Goal: Task Accomplishment & Management: Use online tool/utility

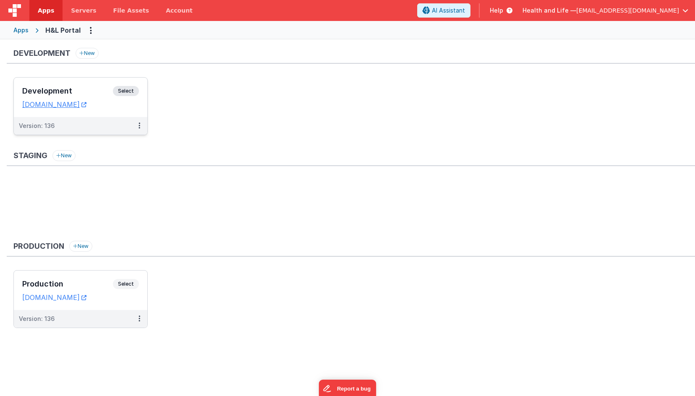
click at [116, 131] on div "Version: 136" at bounding box center [80, 126] width 133 height 18
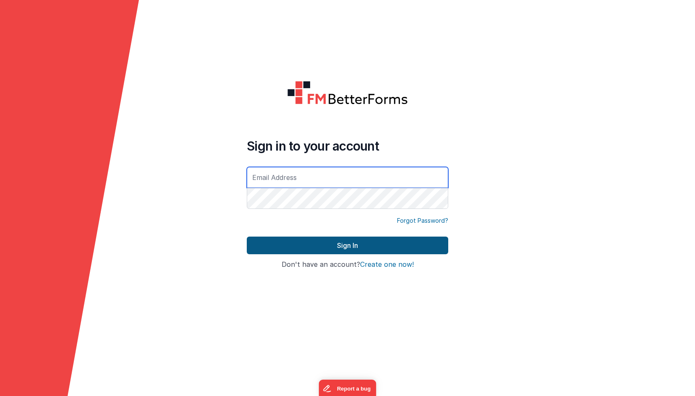
type input "[EMAIL_ADDRESS][DOMAIN_NAME]"
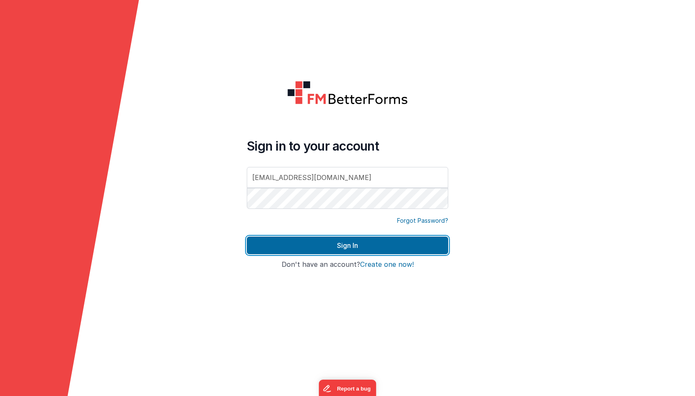
drag, startPoint x: 430, startPoint y: 253, endPoint x: 485, endPoint y: 264, distance: 56.5
click at [430, 253] on button "Sign In" at bounding box center [347, 246] width 201 height 18
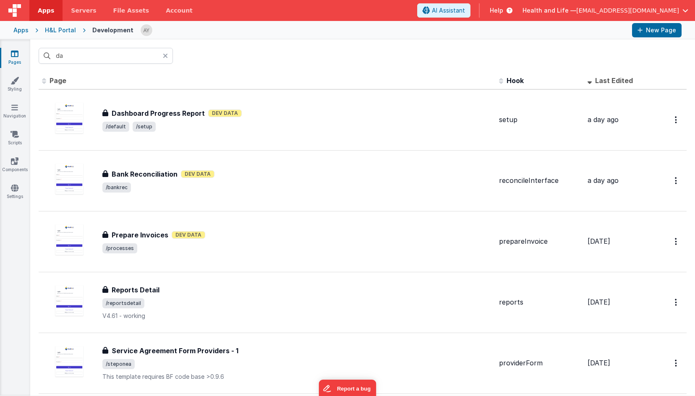
drag, startPoint x: 68, startPoint y: 37, endPoint x: 68, endPoint y: 31, distance: 6.3
click at [68, 37] on div "Apps H&L Portal Development New Page" at bounding box center [347, 30] width 695 height 18
click at [67, 29] on div "H&L Portal" at bounding box center [60, 30] width 31 height 8
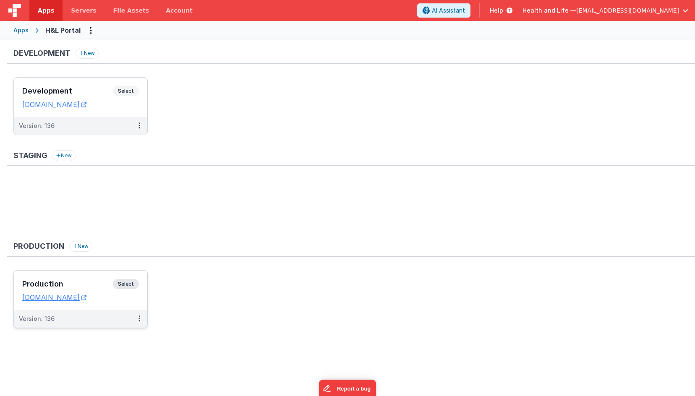
click at [128, 316] on div "Version: 136" at bounding box center [75, 319] width 112 height 8
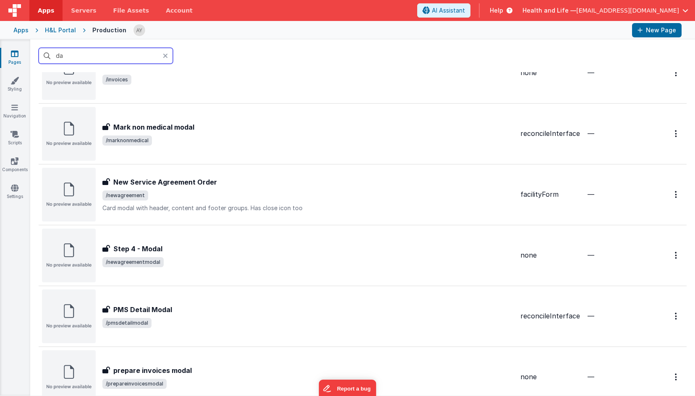
scroll to position [727, 0]
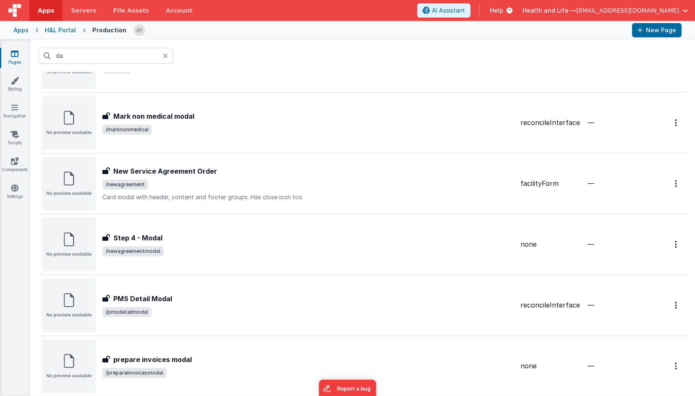
click at [70, 33] on div "H&L Portal" at bounding box center [60, 30] width 31 height 8
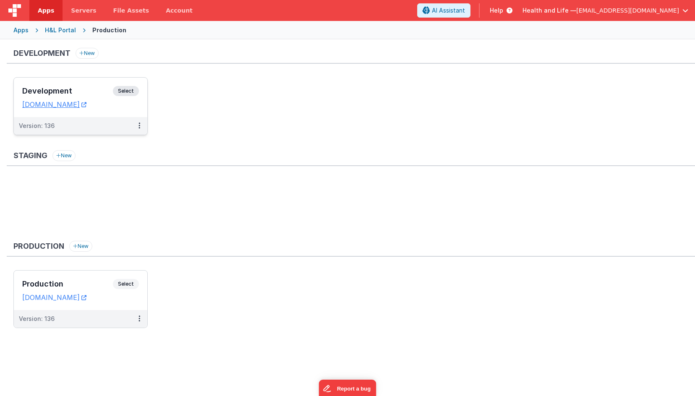
click at [82, 118] on div "Version: 136" at bounding box center [80, 126] width 133 height 18
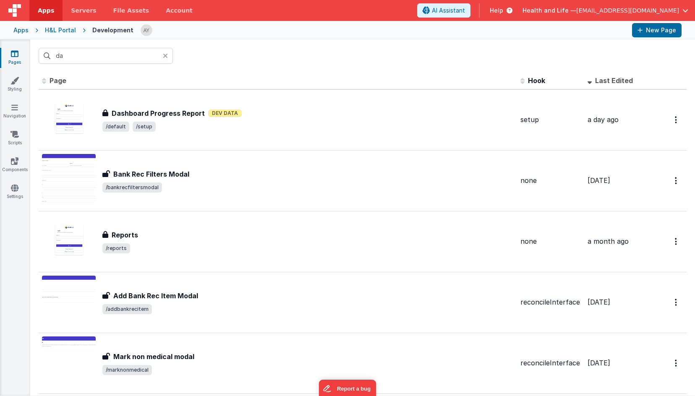
click at [533, 78] on span "Hook" at bounding box center [536, 80] width 17 height 8
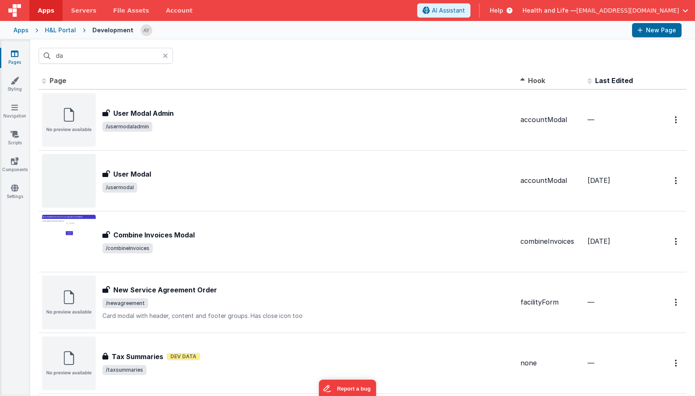
click at [533, 78] on span "Hook" at bounding box center [536, 80] width 17 height 8
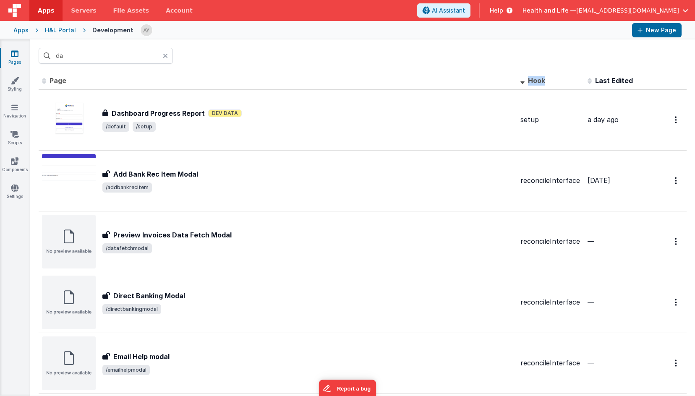
click at [533, 78] on span "Hook" at bounding box center [536, 80] width 17 height 8
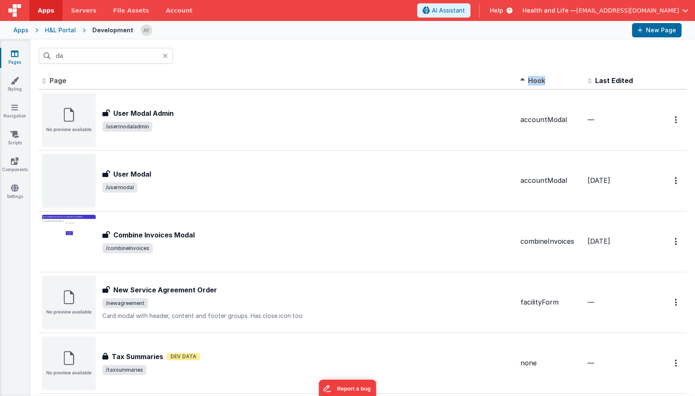
click at [533, 78] on span "Hook" at bounding box center [536, 80] width 17 height 8
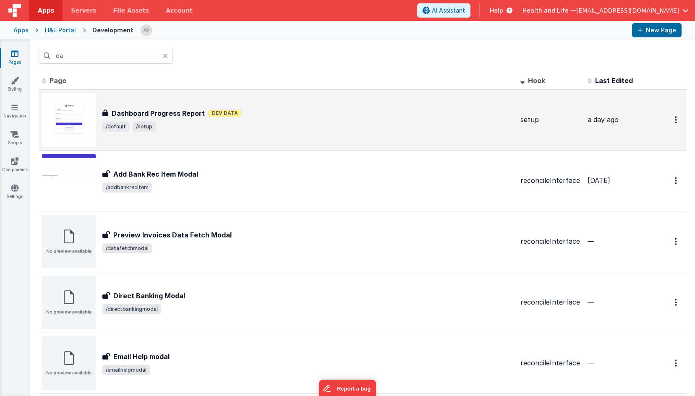
click at [407, 99] on div "Dashboard Progress Report Dashboard Progress Report Dev Data /default /setup" at bounding box center [278, 120] width 472 height 54
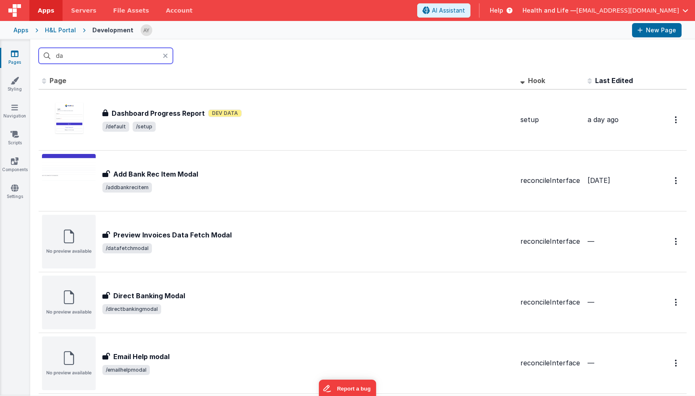
click at [116, 56] on input "da" at bounding box center [106, 56] width 134 height 16
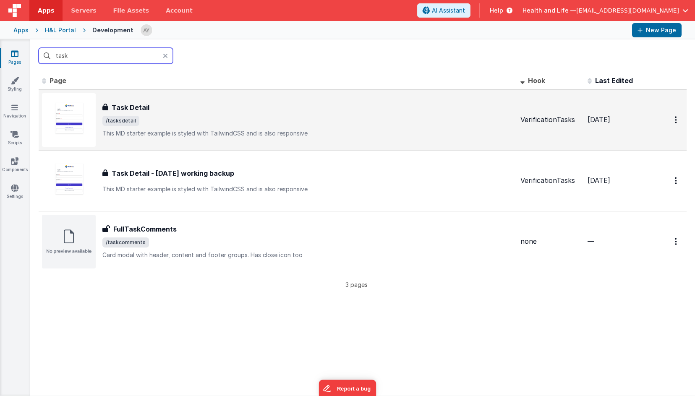
type input "task"
click at [195, 115] on div "Task Detail Task Detail /tasksdetail This MD starter example is styled with Tai…" at bounding box center [307, 119] width 411 height 35
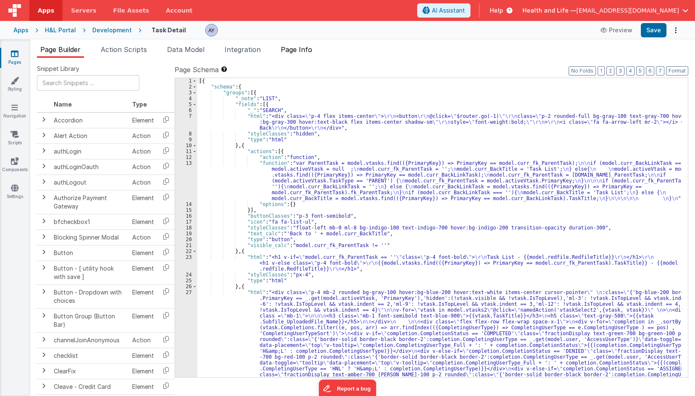
click at [288, 50] on span "Page Info" at bounding box center [296, 49] width 31 height 8
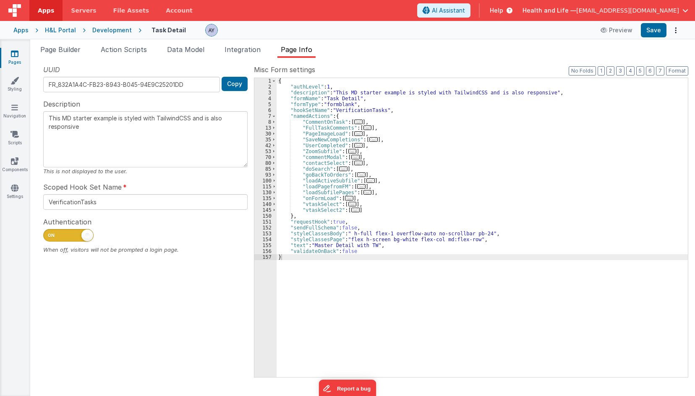
click at [380, 200] on div "{ "authLevel" : 1 , "description" : "This MD starter example is styled with Tai…" at bounding box center [482, 233] width 411 height 311
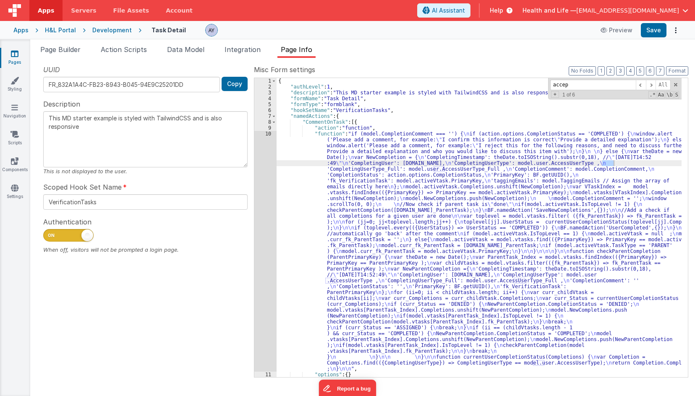
type input "accept"
click at [619, 72] on button "3" at bounding box center [620, 70] width 8 height 9
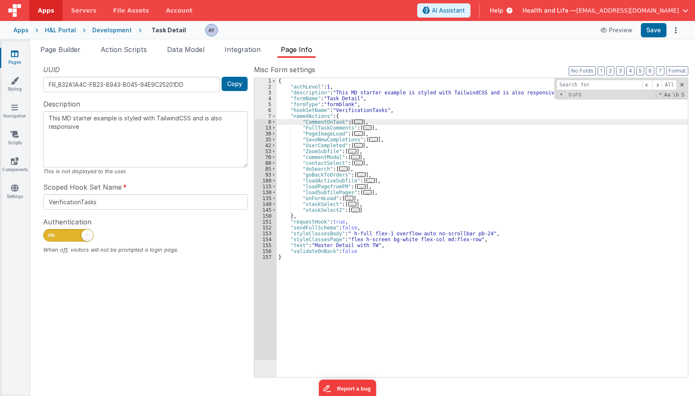
click at [55, 60] on div "Snippet Library Name Type Accordion Element Alert Action Action authLogin Actio…" at bounding box center [362, 227] width 665 height 338
click at [56, 57] on li "Page Builder" at bounding box center [60, 50] width 47 height 13
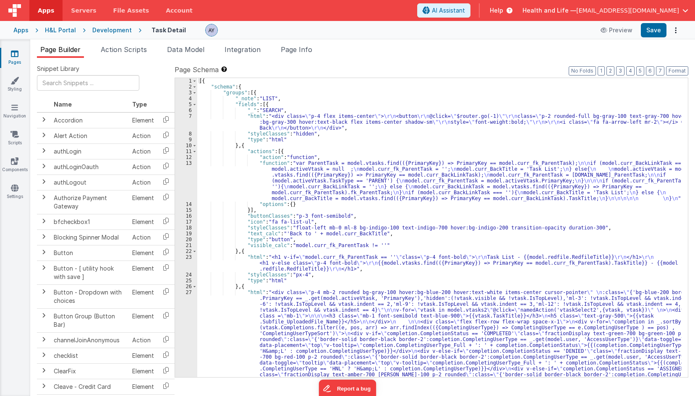
click at [397, 172] on div "[{ "schema" : { "groups" : [{ "_note" : "LIST" , "fields" : [{ "_" : "SEARCH" ,…" at bounding box center [439, 283] width 484 height 411
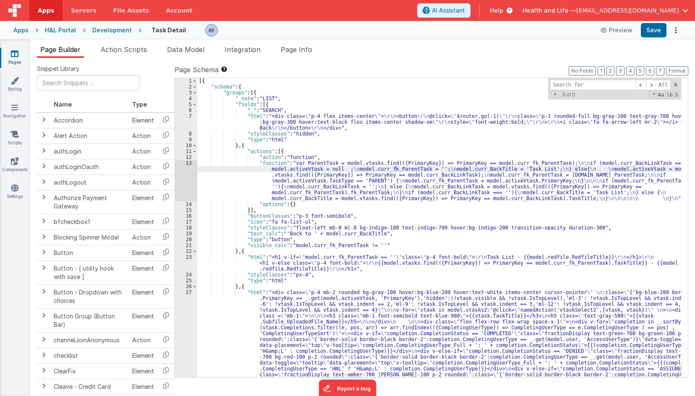
type input "c"
click at [524, 118] on div "[{ "schema" : { "groups" : [{ "_note" : "LIST" , "fields" : [{ "_" : "SEARCH" ,…" at bounding box center [439, 283] width 484 height 411
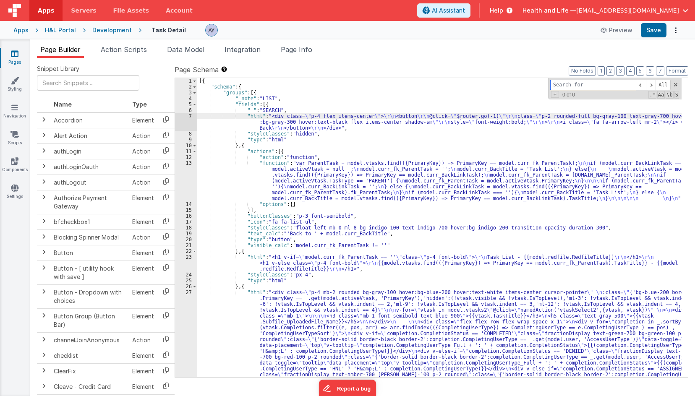
click at [577, 87] on input at bounding box center [593, 85] width 86 height 10
click at [578, 85] on input at bounding box center [593, 85] width 86 height 10
click at [578, 85] on input "asdc" at bounding box center [593, 85] width 86 height 10
drag, startPoint x: 578, startPoint y: 85, endPoint x: 544, endPoint y: 86, distance: 34.0
click at [544, 86] on div "[{ "schema" : { "groups" : [{ "_note" : "LIST" , "fields" : [{ "_" : "SEARCH" ,…" at bounding box center [439, 227] width 484 height 299
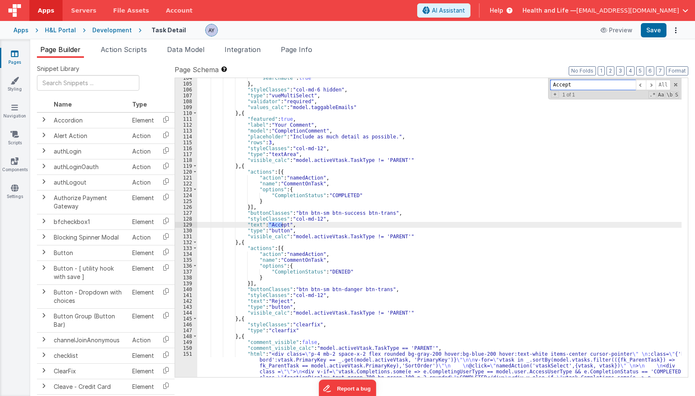
scroll to position [861, 0]
click at [283, 188] on div ""searchable" : true } , "styleClasses" : "col-md-6 hidden" , "type" : "vueMulti…" at bounding box center [439, 257] width 484 height 364
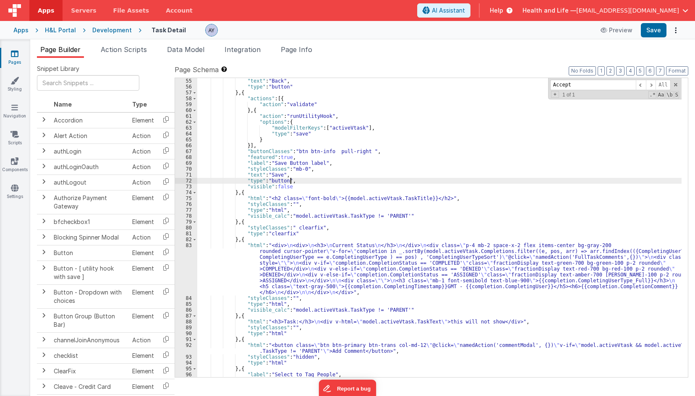
scroll to position [517, 0]
click at [368, 179] on div ""text" : "Back" , "type" : "button" } , { "actions" : [{ "action" : "validate" …" at bounding box center [439, 233] width 484 height 311
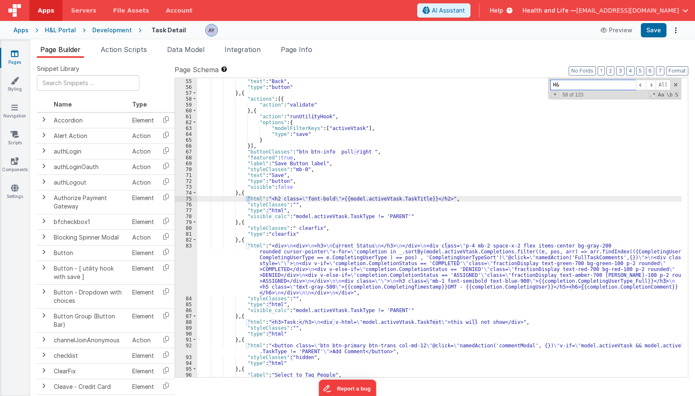
scroll to position [121, 0]
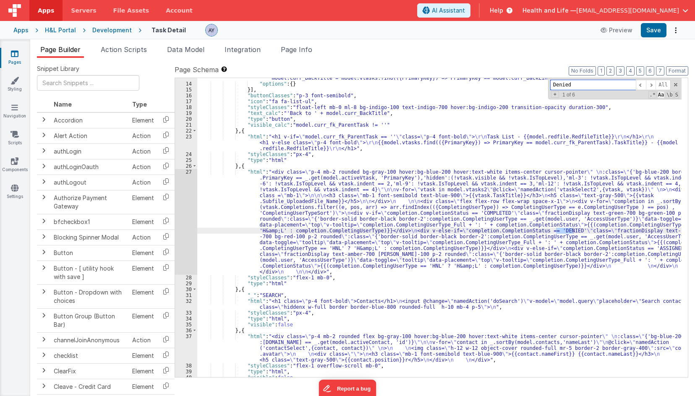
click at [662, 94] on span "Aa" at bounding box center [661, 95] width 8 height 8
click at [606, 84] on input "Denied" at bounding box center [593, 85] width 86 height 10
type input "DENIED"
click at [655, 84] on span at bounding box center [651, 85] width 10 height 10
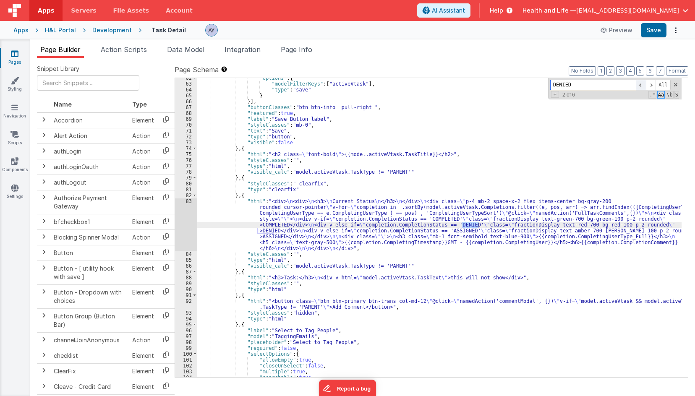
click at [644, 85] on span at bounding box center [641, 85] width 10 height 10
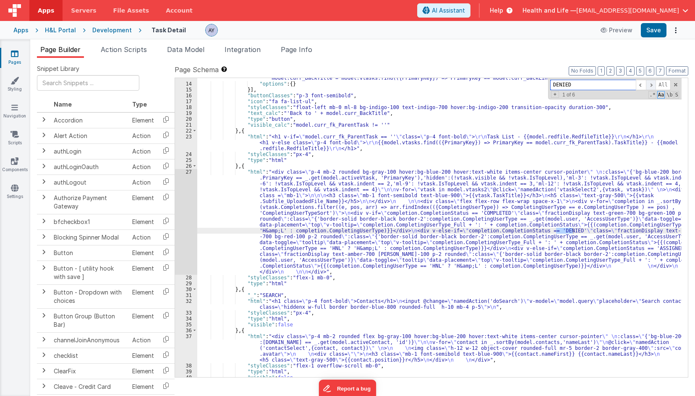
click at [648, 85] on span at bounding box center [651, 85] width 10 height 10
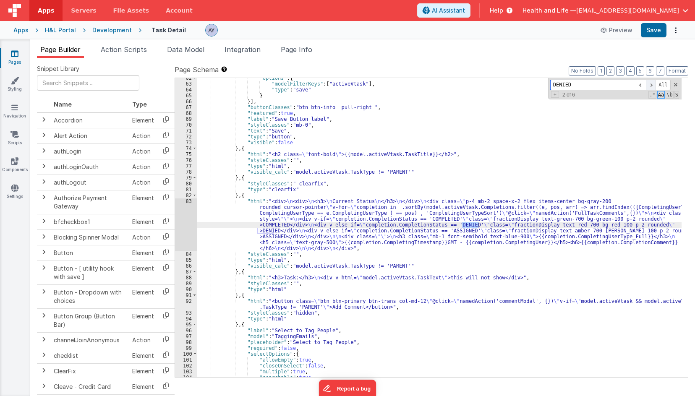
scroll to position [562, 0]
click at [648, 85] on span at bounding box center [651, 85] width 10 height 10
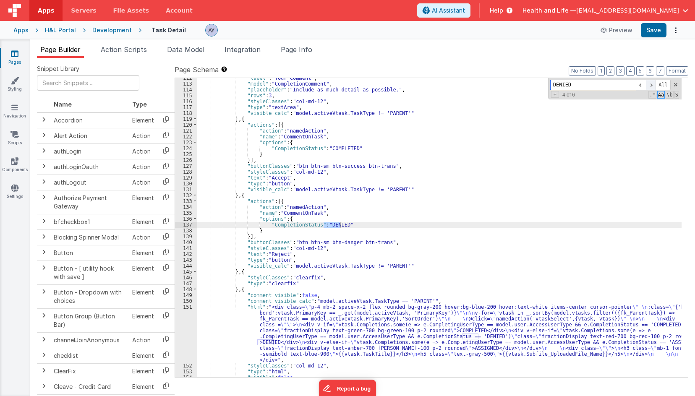
click at [648, 85] on span at bounding box center [651, 85] width 10 height 10
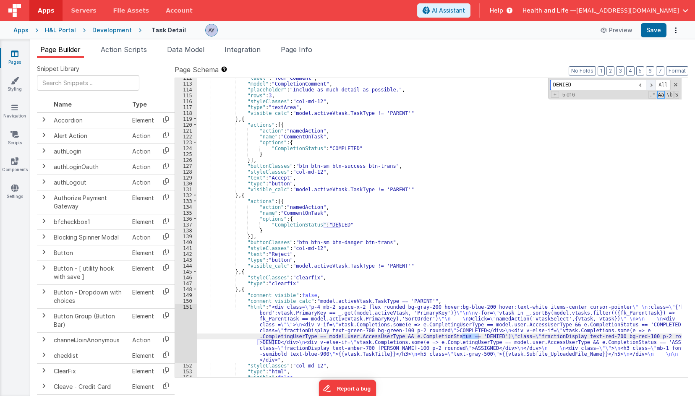
click at [648, 85] on span at bounding box center [651, 85] width 10 height 10
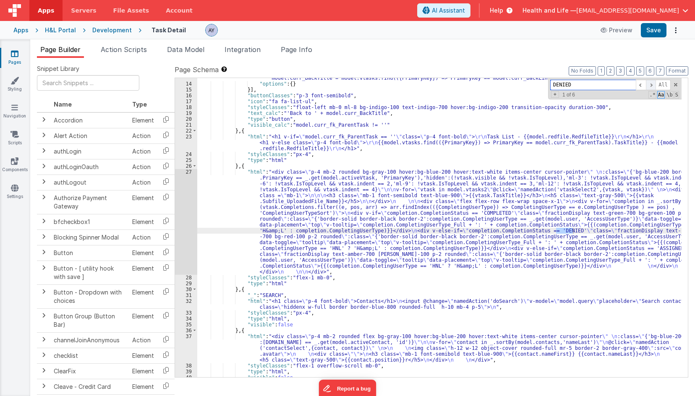
click at [648, 85] on span at bounding box center [651, 85] width 10 height 10
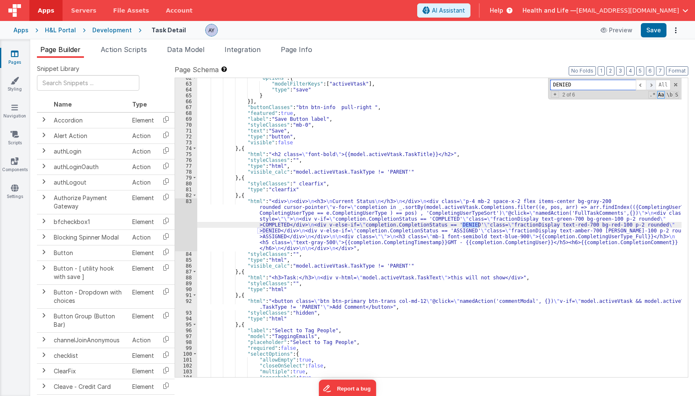
scroll to position [562, 0]
click at [648, 85] on span at bounding box center [651, 85] width 10 height 10
click at [644, 86] on span at bounding box center [641, 85] width 10 height 10
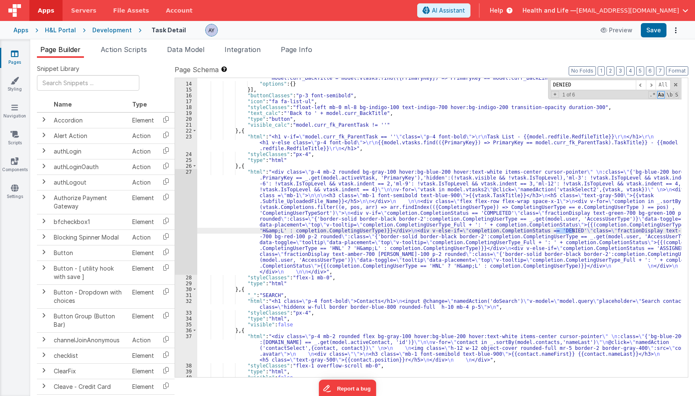
click at [334, 203] on div ""function" : "var ParentTask = model.vtasks.find(({PrimaryKey}) => PrimaryKey =…" at bounding box center [439, 213] width 484 height 346
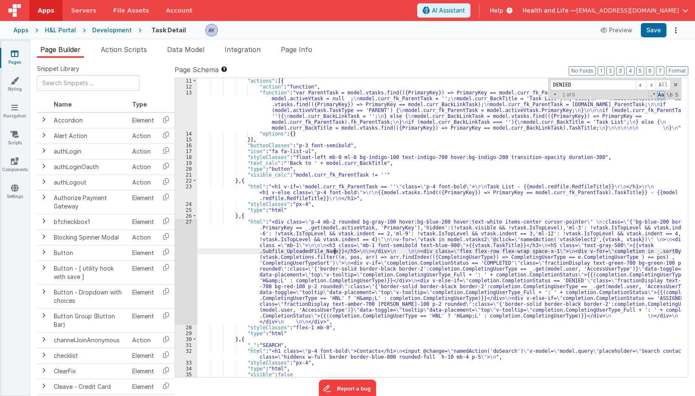
scroll to position [71, 0]
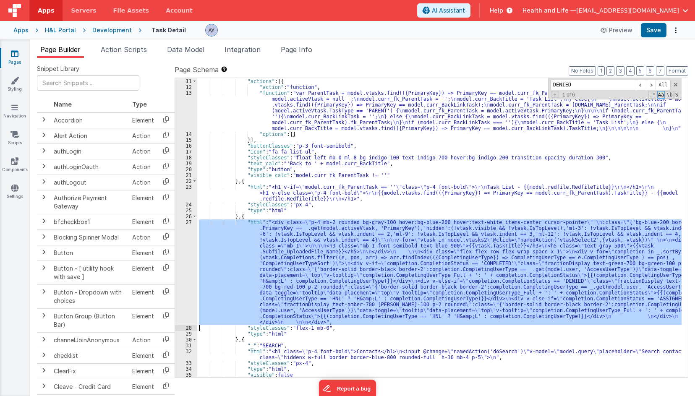
click at [180, 264] on div "27" at bounding box center [186, 272] width 22 height 106
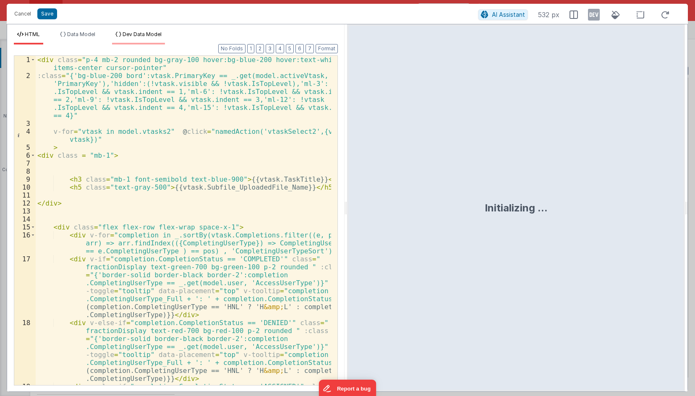
click at [135, 39] on li "Dev Data Model" at bounding box center [138, 37] width 53 height 13
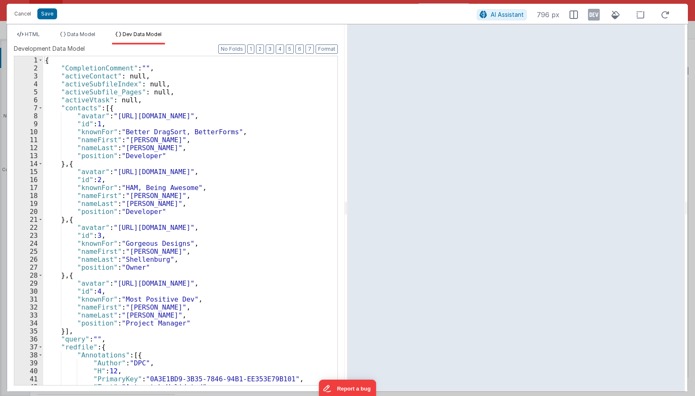
click at [158, 104] on div "{ "CompletionComment" : "" , "activeContact" : null, "activeSubfileIndex" : nul…" at bounding box center [187, 228] width 288 height 345
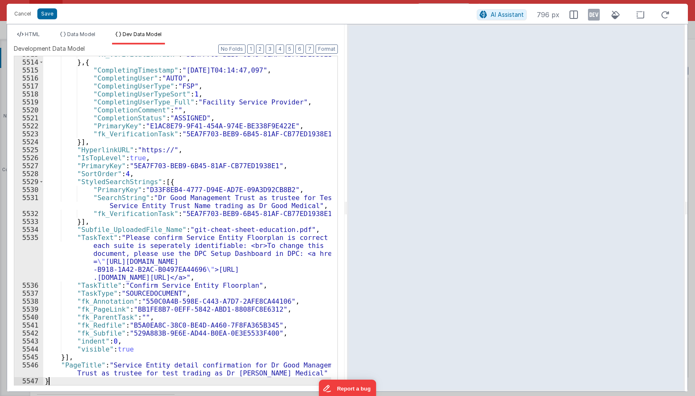
scroll to position [13422, 0]
click at [36, 29] on div "HTML Data Model Dev Data Model Format 7 6 5 4 3 2 1 No Folds 1 2 3 4 5 6 7 8 9 …" at bounding box center [175, 207] width 337 height 367
click at [39, 34] on span "HTML" at bounding box center [32, 34] width 15 height 6
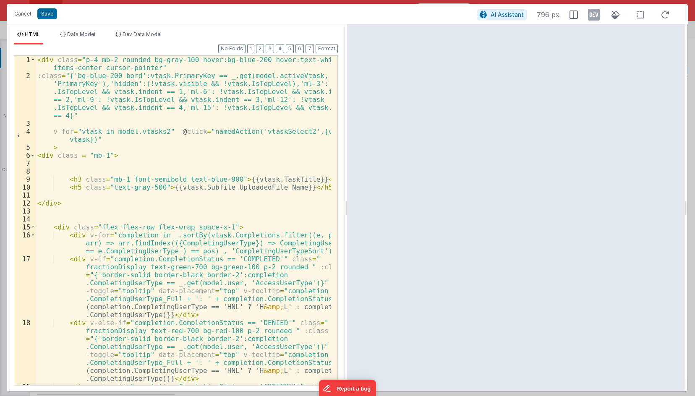
click at [590, 14] on icon at bounding box center [594, 14] width 12 height 13
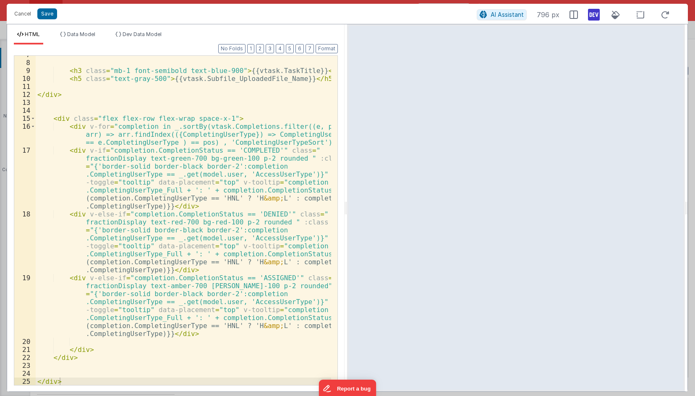
scroll to position [109, 0]
click at [240, 185] on div "< h3 class = "mb-1 font-semibold text-blue-900" > {{vtask.TaskTitle}} </ h3 > <…" at bounding box center [183, 222] width 295 height 345
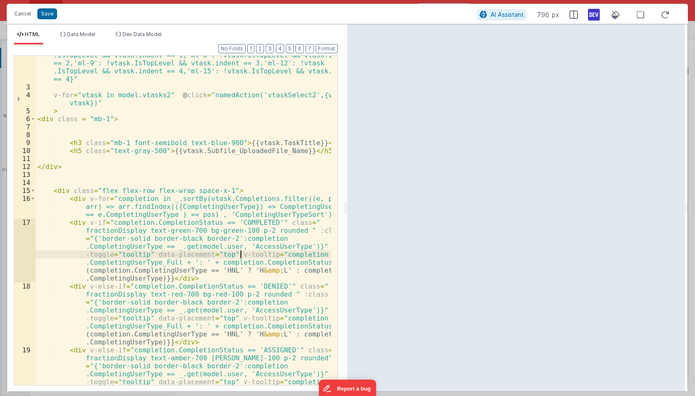
scroll to position [37, 0]
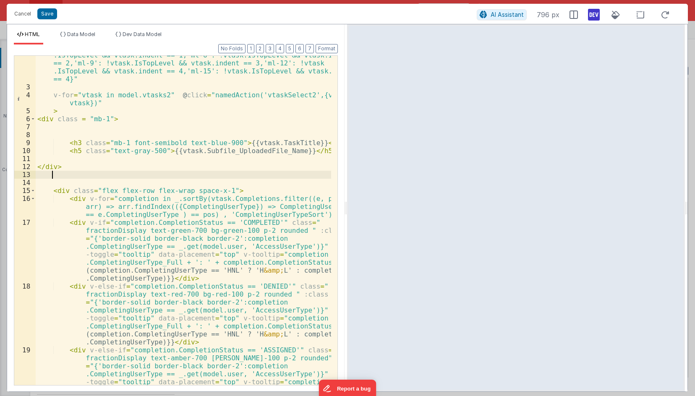
click at [267, 175] on div ":class = "{'bg-blue-200 bord':vtask.PrimaryKey == _.get(model.activeVtask, 'Pri…" at bounding box center [183, 255] width 295 height 441
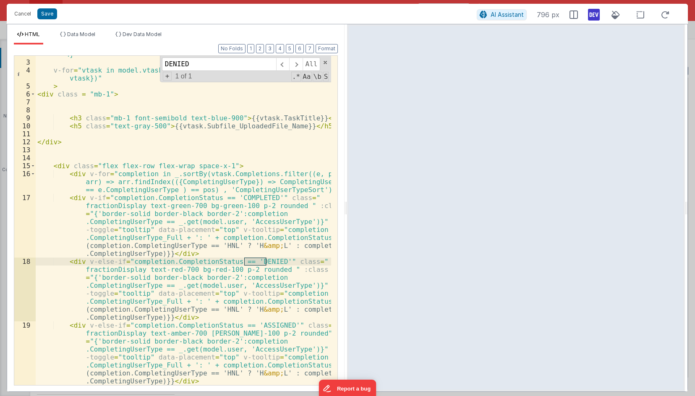
scroll to position [62, 0]
type input "DENIED"
click at [133, 197] on div ":class = "{'bg-blue-200 bord':vtask.PrimaryKey == _.get(model.activeVtask, 'Pri…" at bounding box center [183, 202] width 295 height 385
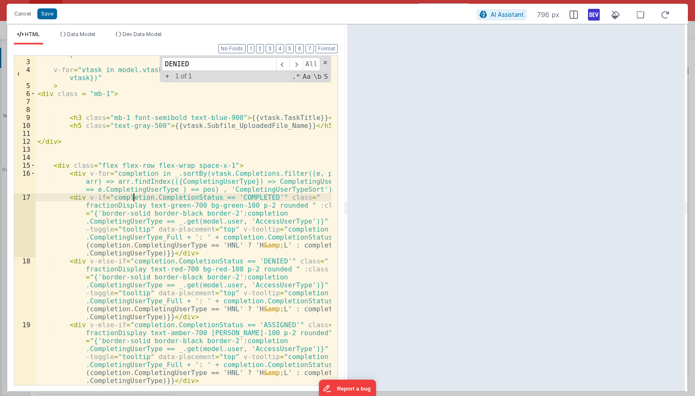
click at [137, 178] on div ":class = "{'bg-blue-200 bord':vtask.PrimaryKey == _.get(model.activeVtask, 'Pri…" at bounding box center [183, 202] width 295 height 385
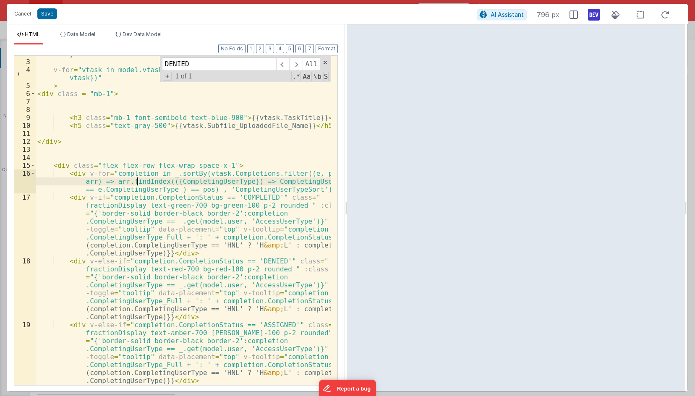
click at [172, 175] on div ":class = "{'bg-blue-200 bord':vtask.PrimaryKey == _.get(model.activeVtask, 'Pri…" at bounding box center [183, 202] width 295 height 385
click at [212, 172] on div ":class = "{'bg-blue-200 bord':vtask.PrimaryKey == _.get(model.activeVtask, 'Pri…" at bounding box center [183, 202] width 295 height 385
click at [232, 172] on div ":class = "{'bg-blue-200 bord':vtask.PrimaryKey == _.get(model.activeVtask, 'Pri…" at bounding box center [183, 202] width 295 height 385
click at [212, 174] on div ":class = "{'bg-blue-200 bord':vtask.PrimaryKey == _.get(model.activeVtask, 'Pri…" at bounding box center [183, 202] width 295 height 385
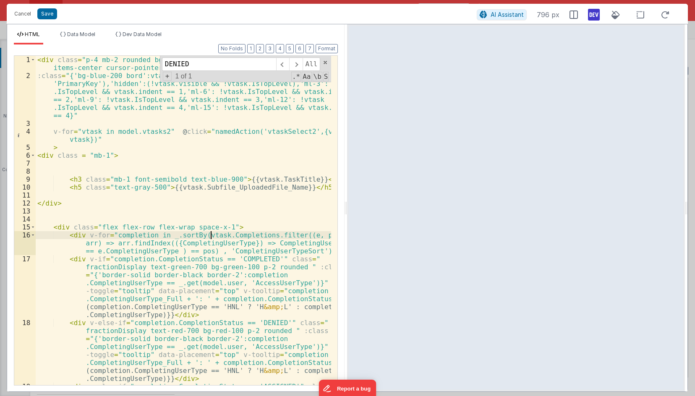
scroll to position [0, 0]
click at [236, 173] on div "< div class = "p-4 mb-2 rounded bg-gray-100 hover:bg-blue-200 hover:text-white …" at bounding box center [183, 260] width 295 height 409
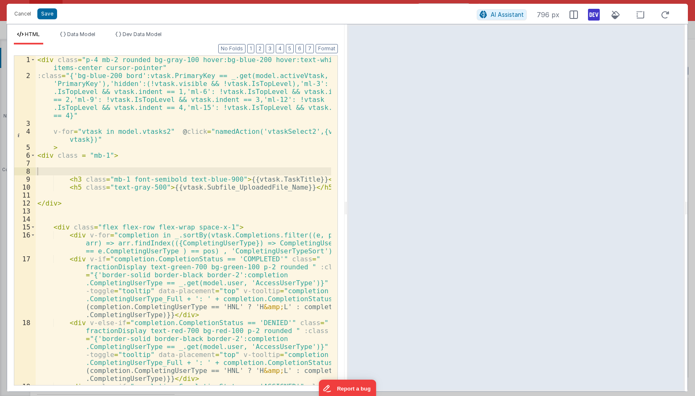
click at [278, 134] on div "< div class = "p-4 mb-2 rounded bg-gray-100 hover:bg-blue-200 hover:text-white …" at bounding box center [183, 260] width 295 height 409
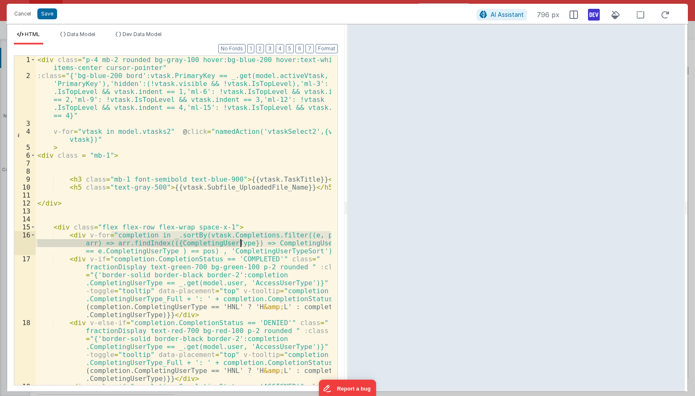
drag, startPoint x: 110, startPoint y: 237, endPoint x: 199, endPoint y: 244, distance: 89.6
click at [205, 245] on div "< div class = "p-4 mb-2 rounded bg-gray-100 hover:bg-blue-200 hover:text-white …" at bounding box center [183, 260] width 295 height 409
click at [151, 261] on div "< div class = "p-4 mb-2 rounded bg-gray-100 hover:bg-blue-200 hover:text-white …" at bounding box center [183, 260] width 295 height 409
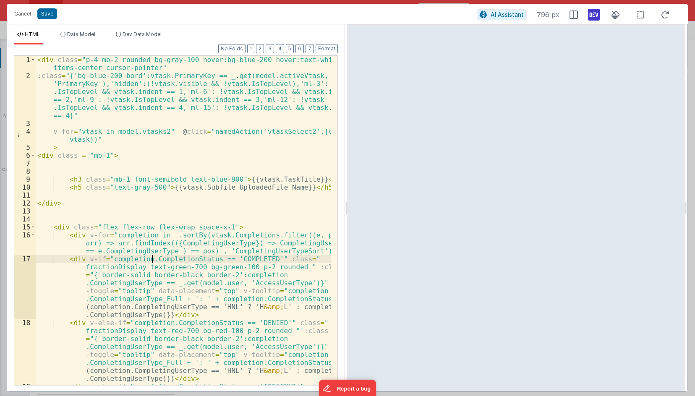
click at [248, 329] on div "< div class = "p-4 mb-2 rounded bg-gray-100 hover:bg-blue-200 hover:text-white …" at bounding box center [183, 260] width 295 height 409
click at [125, 322] on div "< div class = "p-4 mb-2 rounded bg-gray-100 hover:bg-blue-200 hover:text-white …" at bounding box center [183, 260] width 295 height 409
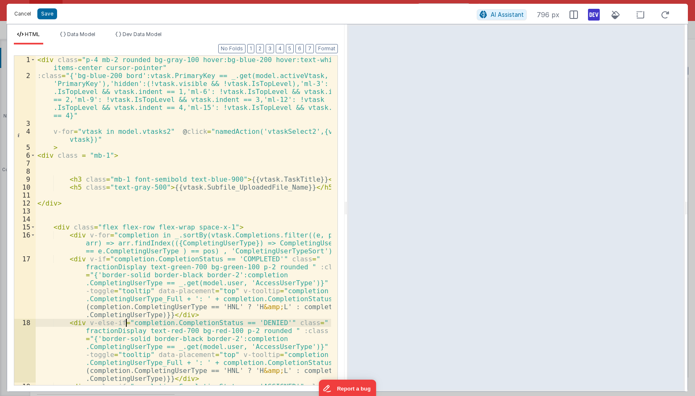
click at [26, 16] on button "Cancel" at bounding box center [22, 14] width 25 height 12
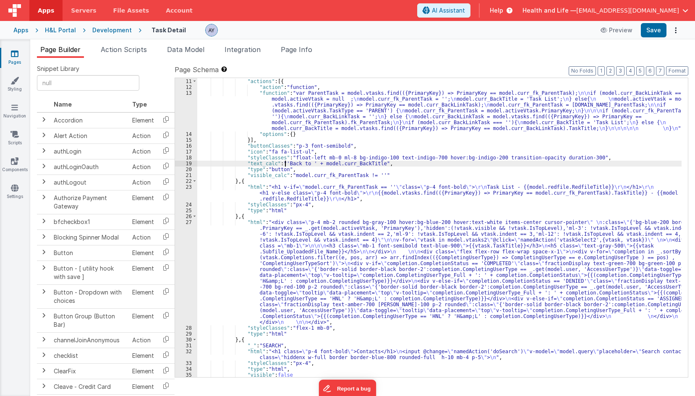
click at [284, 165] on div "} , { "actions" : [{ "action" : "function" , "function" : "var ParentTask = mod…" at bounding box center [439, 228] width 484 height 311
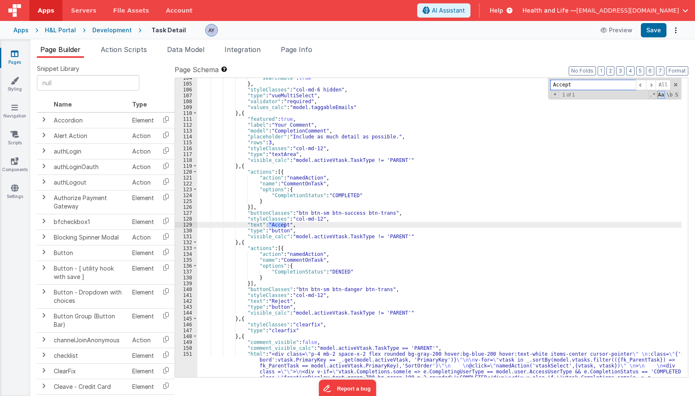
type input "Accept"
click at [360, 244] on div ""searchable" : true } , "styleClasses" : "col-md-6 hidden" , "type" : "vueMulti…" at bounding box center [439, 257] width 484 height 364
click at [351, 228] on div ""searchable" : true } , "styleClasses" : "col-md-6 hidden" , "type" : "vueMulti…" at bounding box center [439, 257] width 484 height 364
click at [277, 224] on div ""searchable" : true } , "styleClasses" : "col-md-6 hidden" , "type" : "vueMulti…" at bounding box center [439, 257] width 484 height 364
click at [312, 195] on div ""searchable" : true } , "styleClasses" : "col-md-6 hidden" , "type" : "vueMulti…" at bounding box center [439, 257] width 484 height 364
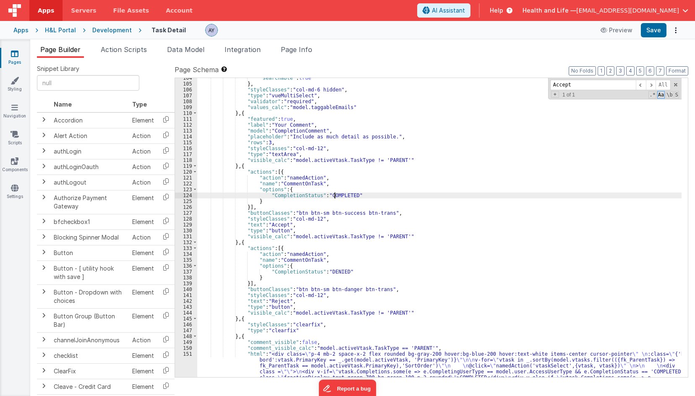
click at [336, 194] on div ""searchable" : true } , "styleClasses" : "col-md-6 hidden" , "type" : "vueMulti…" at bounding box center [439, 257] width 484 height 364
click at [138, 79] on div at bounding box center [106, 86] width 150 height 22
click at [405, 204] on div ""searchable" : true } , "styleClasses" : "col-md-6 hidden" , "type" : "vueMulti…" at bounding box center [439, 257] width 484 height 364
click at [307, 192] on div ""searchable" : true } , "styleClasses" : "col-md-6 hidden" , "type" : "vueMulti…" at bounding box center [439, 257] width 484 height 364
click at [295, 181] on div ""searchable" : true } , "styleClasses" : "col-md-6 hidden" , "type" : "vueMulti…" at bounding box center [439, 257] width 484 height 364
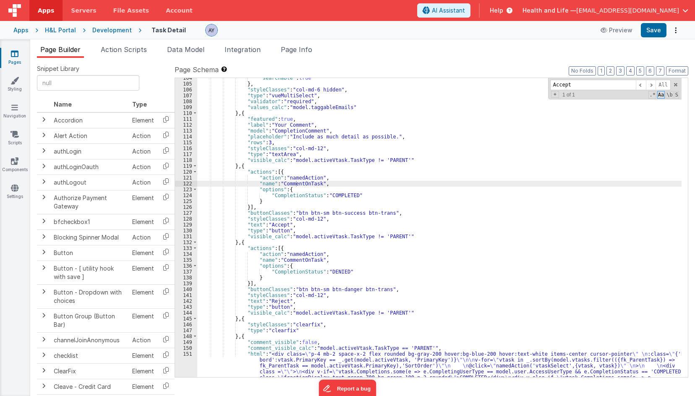
click at [342, 197] on div ""searchable" : true } , "styleClasses" : "col-md-6 hidden" , "type" : "vueMulti…" at bounding box center [439, 257] width 484 height 364
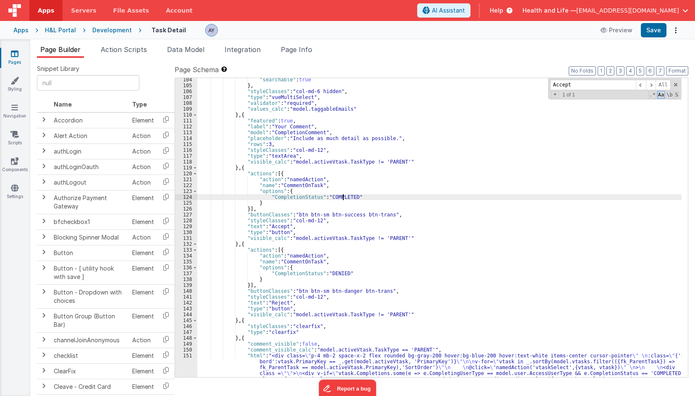
scroll to position [858, 0]
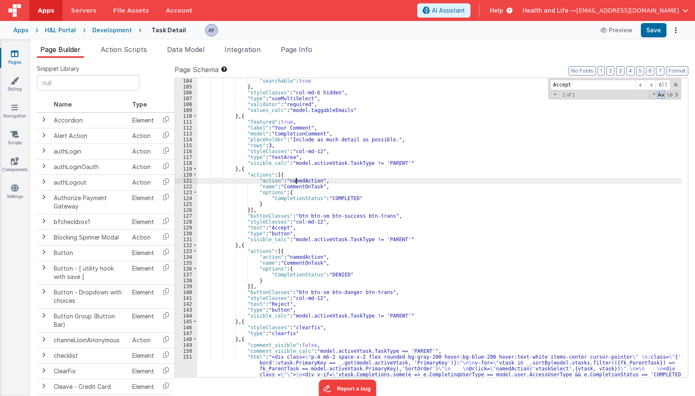
click at [295, 182] on div ""searchable" : true } , "styleClasses" : "col-md-6 hidden" , "type" : "vueMulti…" at bounding box center [439, 260] width 484 height 364
click at [303, 188] on div ""searchable" : true } , "styleClasses" : "col-md-6 hidden" , "type" : "vueMulti…" at bounding box center [439, 260] width 484 height 364
click at [298, 49] on span "Page Info" at bounding box center [296, 49] width 31 height 8
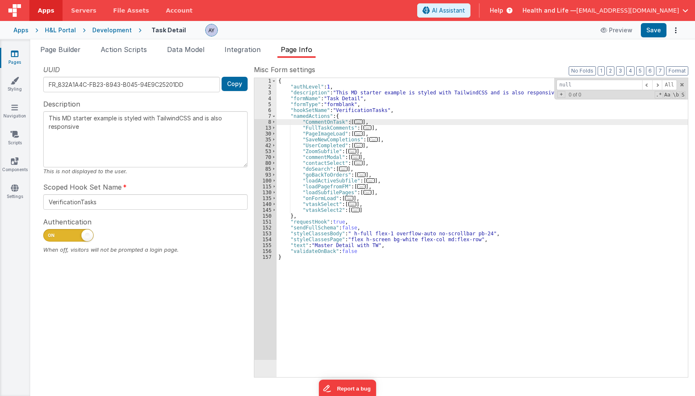
click at [313, 158] on div "{ "authLevel" : 1 , "description" : "This MD starter example is styled with Tai…" at bounding box center [482, 233] width 411 height 311
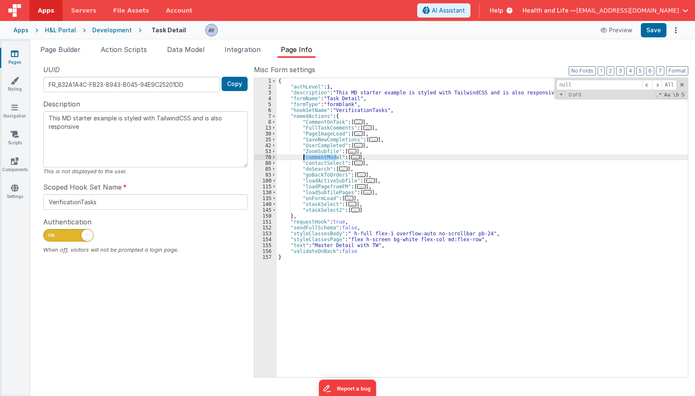
click at [356, 120] on span "..." at bounding box center [358, 122] width 8 height 5
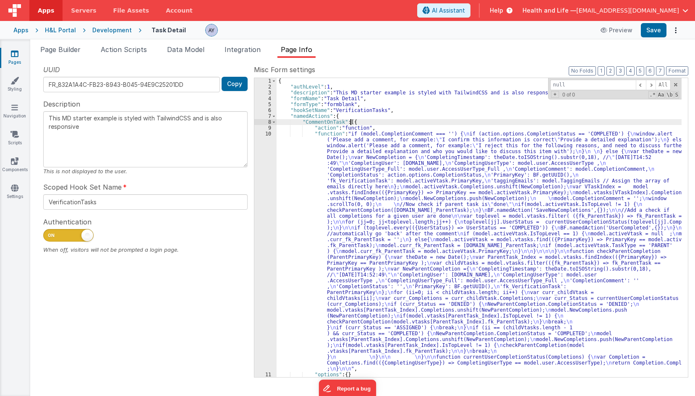
click at [356, 143] on div "{ "authLevel" : 1 , "description" : "This MD starter example is styled with Tai…" at bounding box center [479, 233] width 405 height 311
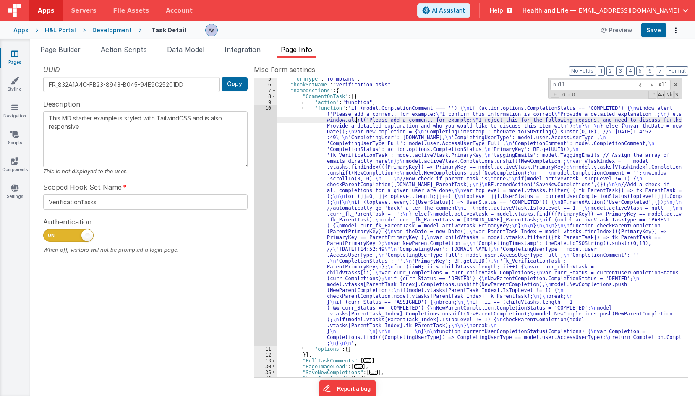
click at [266, 162] on div "10" at bounding box center [265, 225] width 22 height 241
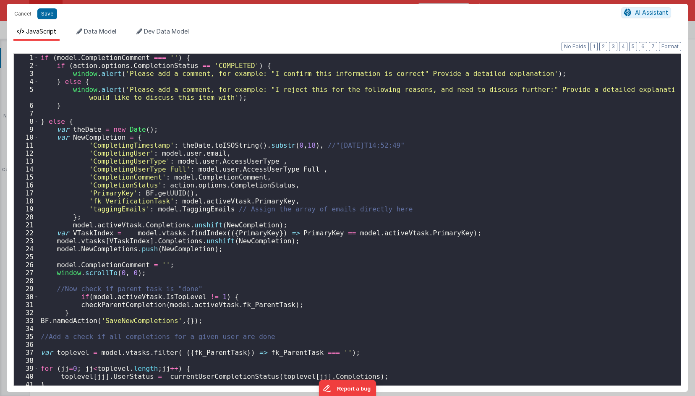
scroll to position [25, 0]
click at [18, 9] on button "Cancel" at bounding box center [22, 14] width 25 height 12
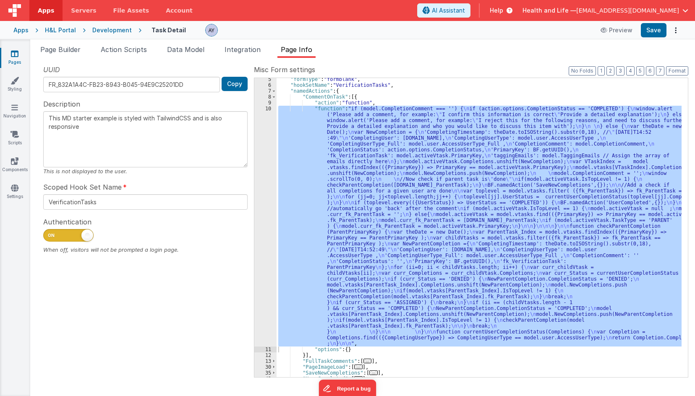
click at [263, 190] on div "10" at bounding box center [265, 226] width 22 height 241
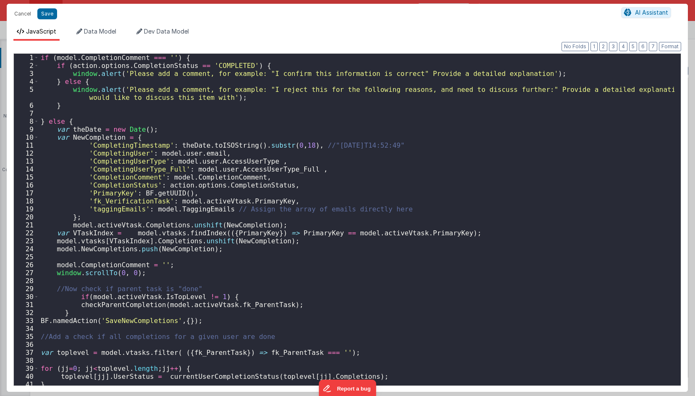
scroll to position [0, 0]
click at [668, 42] on button "Format" at bounding box center [670, 46] width 22 height 9
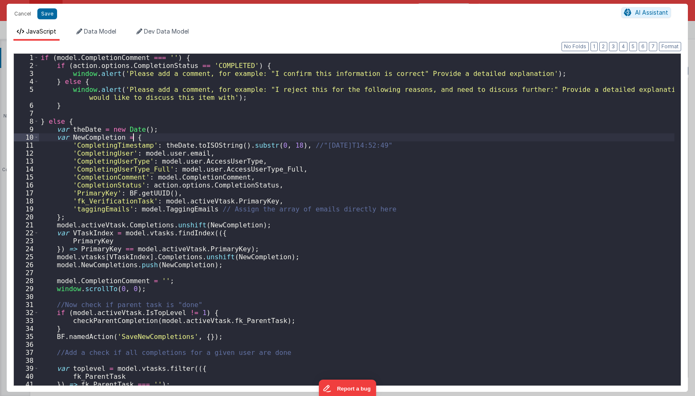
click at [248, 134] on div "if ( model . CompletionComment === '' ) { if ( action . options . CompletionSta…" at bounding box center [356, 228] width 635 height 348
drag, startPoint x: 167, startPoint y: 85, endPoint x: 108, endPoint y: 149, distance: 87.0
click at [107, 149] on div "if ( model . CompletionComment === '' ) { if ( action . options . CompletionSta…" at bounding box center [356, 228] width 635 height 348
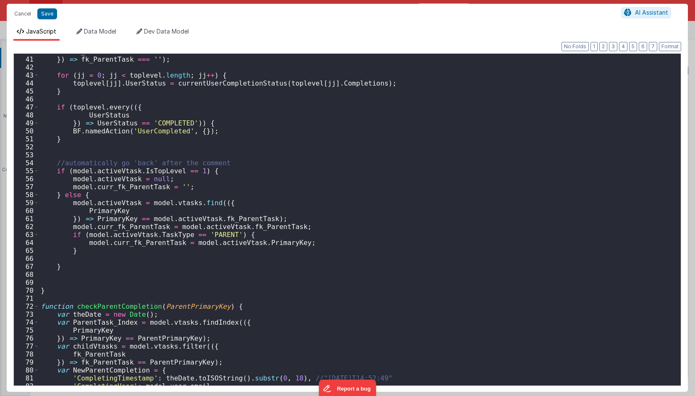
scroll to position [326, 0]
click at [78, 128] on div "fk_ParentTask }) => fk_ParentTask === '' ) ; for ( jj = 0 ; jj < toplevel . len…" at bounding box center [356, 221] width 635 height 348
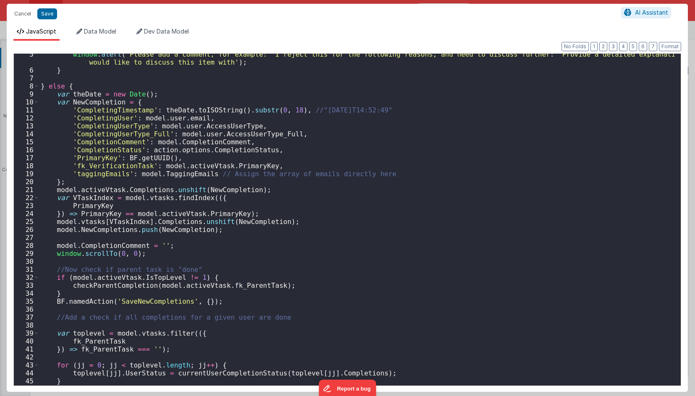
scroll to position [35, 0]
click at [245, 219] on div "window . alert ( 'Please add a comment, for example: "I reject this for the fol…" at bounding box center [356, 229] width 635 height 356
click at [279, 214] on div "window . alert ( 'Please add a comment, for example: "I reject this for the fol…" at bounding box center [356, 229] width 635 height 356
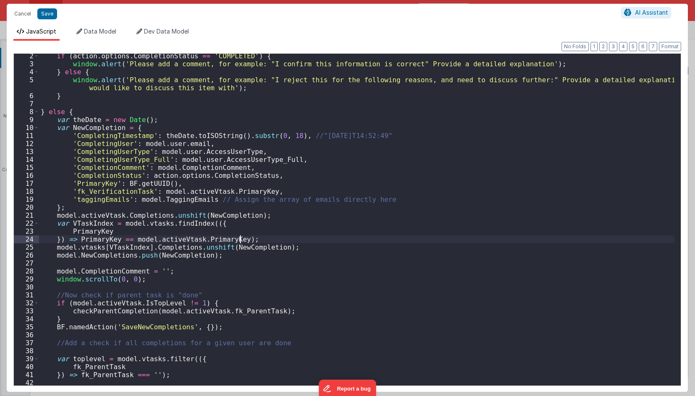
scroll to position [0, 0]
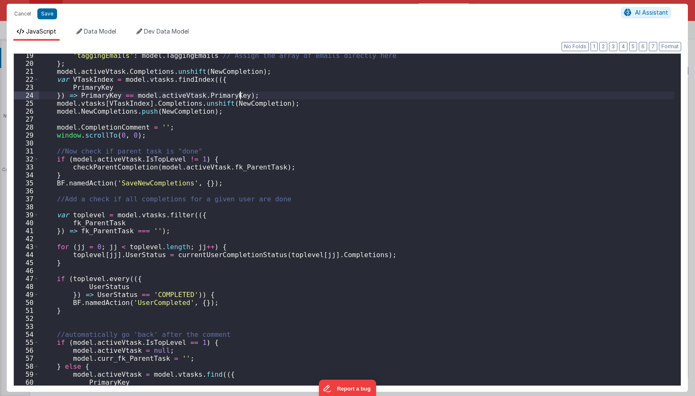
click at [178, 263] on div "'taggingEmails' : model . TaggingEmails // Assign the array of emails directly …" at bounding box center [356, 226] width 635 height 348
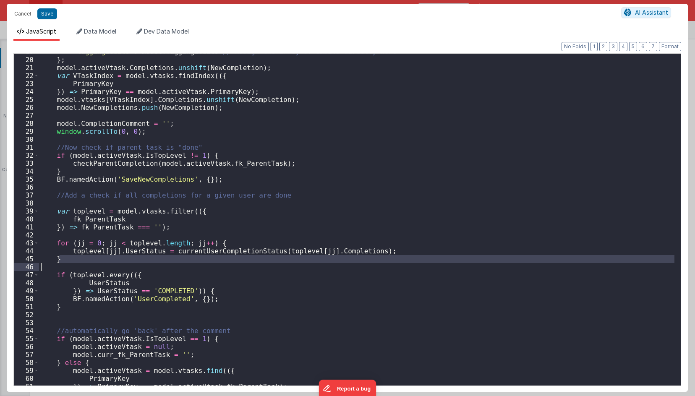
scroll to position [158, 0]
click at [378, 138] on div "'taggingEmails' : model . TaggingEmails // Assign the array of emails directly …" at bounding box center [356, 222] width 635 height 348
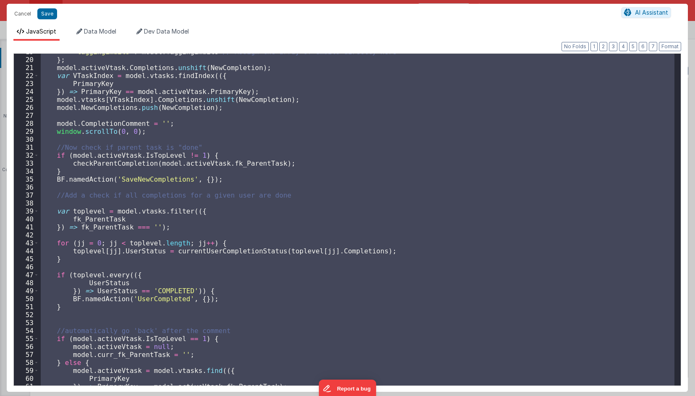
drag, startPoint x: 246, startPoint y: 151, endPoint x: 56, endPoint y: 69, distance: 206.4
click at [246, 151] on div "'taggingEmails' : model . TaggingEmails // Assign the array of emails directly …" at bounding box center [356, 220] width 635 height 332
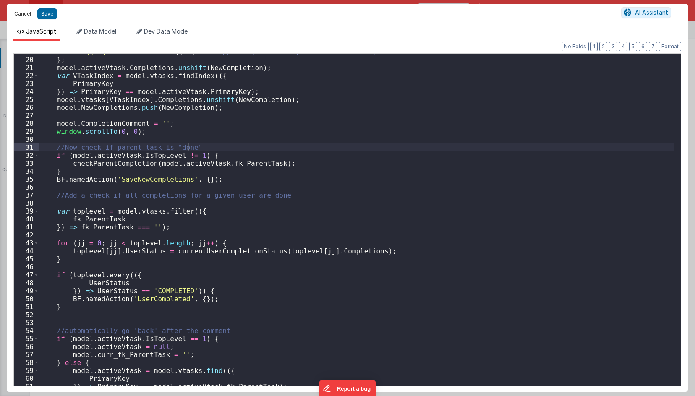
click at [25, 12] on button "Cancel" at bounding box center [22, 14] width 25 height 12
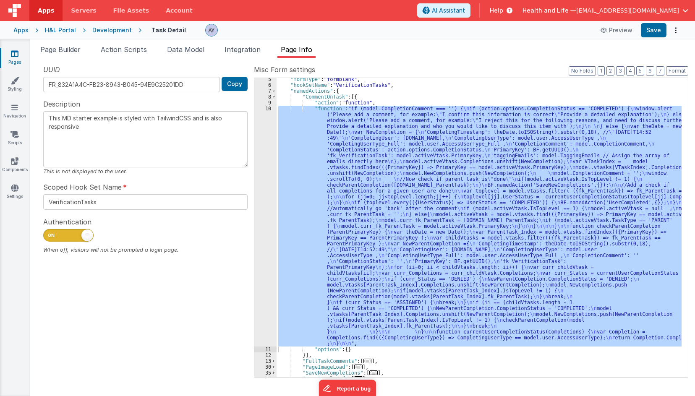
click at [267, 231] on div "10" at bounding box center [265, 226] width 22 height 241
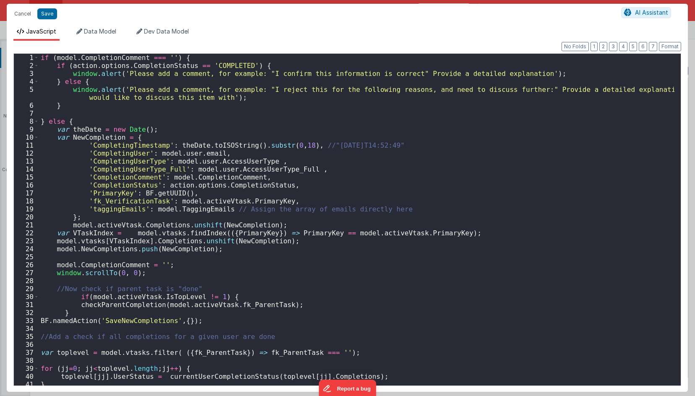
click at [78, 320] on div "if ( model . CompletionComment === '' ) { if ( action . options . CompletionSta…" at bounding box center [356, 228] width 635 height 348
click at [122, 317] on div "if ( model . CompletionComment === '' ) { if ( action . options . CompletionSta…" at bounding box center [356, 228] width 635 height 348
click at [24, 16] on button "Cancel" at bounding box center [22, 14] width 25 height 12
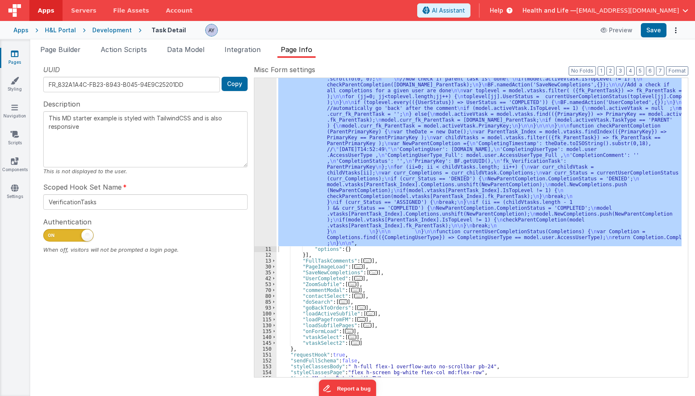
scroll to position [126, 0]
click at [369, 274] on span "..." at bounding box center [373, 272] width 8 height 5
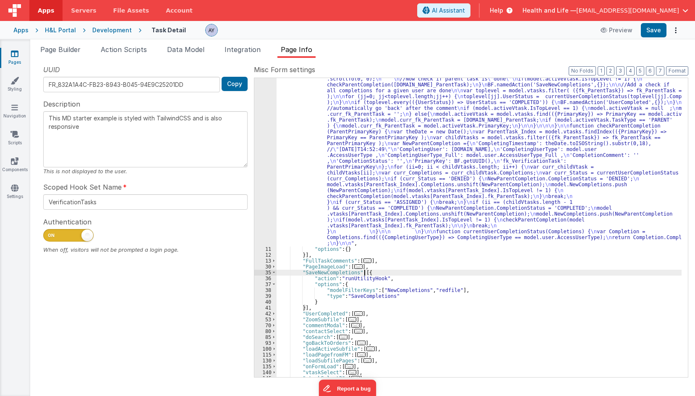
click at [353, 290] on div ""function" : "if (model.CompletionComment === '') { \n if (action.options.Compl…" at bounding box center [479, 278] width 405 height 546
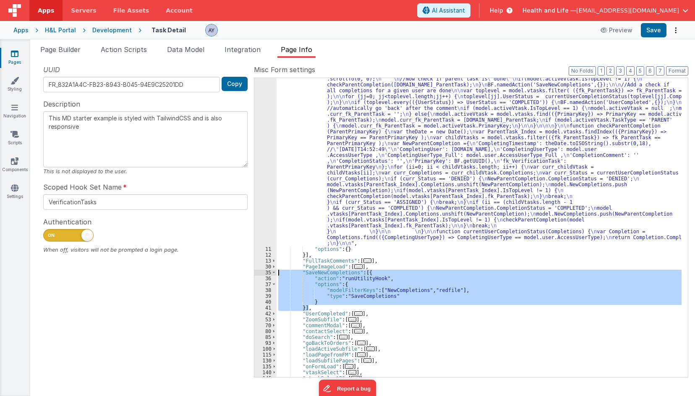
drag, startPoint x: 321, startPoint y: 307, endPoint x: 277, endPoint y: 274, distance: 55.1
click at [277, 274] on div ""function" : "if (model.CompletionComment === '') { \n if (action.options.Compl…" at bounding box center [479, 278] width 405 height 546
click at [342, 156] on div ""function" : "if (model.CompletionComment === '') { \n if (action.options.Compl…" at bounding box center [479, 278] width 405 height 546
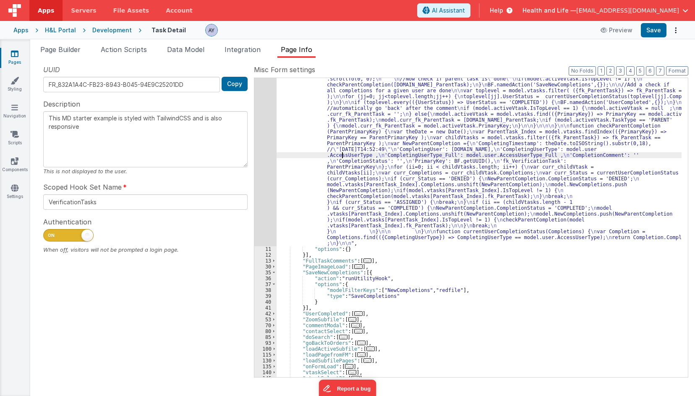
click at [256, 153] on div "10" at bounding box center [265, 125] width 22 height 241
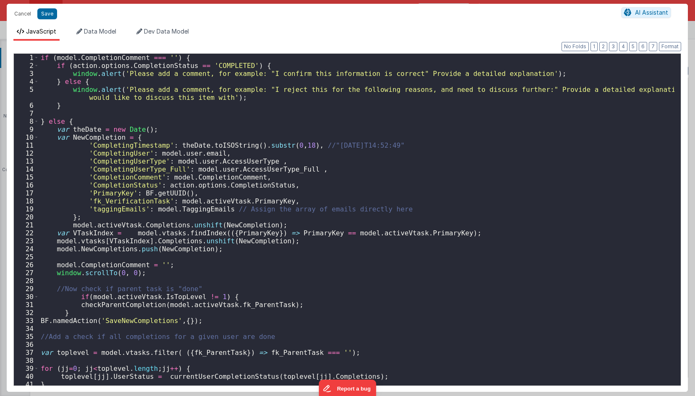
click at [124, 175] on div "if ( model . CompletionComment === '' ) { if ( action . options . CompletionSta…" at bounding box center [356, 228] width 635 height 348
click at [83, 136] on div "if ( model . CompletionComment === '' ) { if ( action . options . CompletionSta…" at bounding box center [356, 228] width 635 height 348
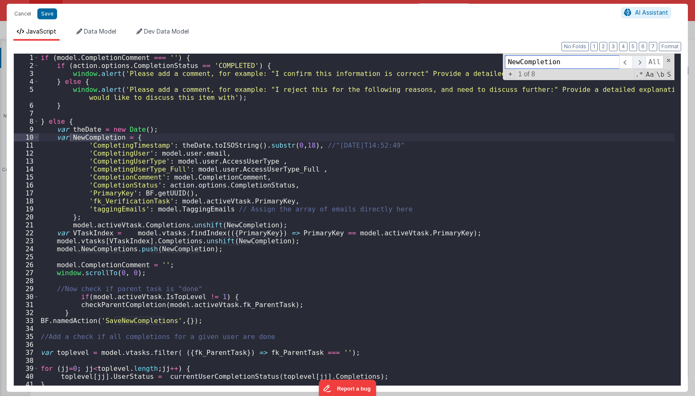
click at [636, 63] on span at bounding box center [638, 61] width 13 height 13
click at [637, 63] on span at bounding box center [638, 61] width 13 height 13
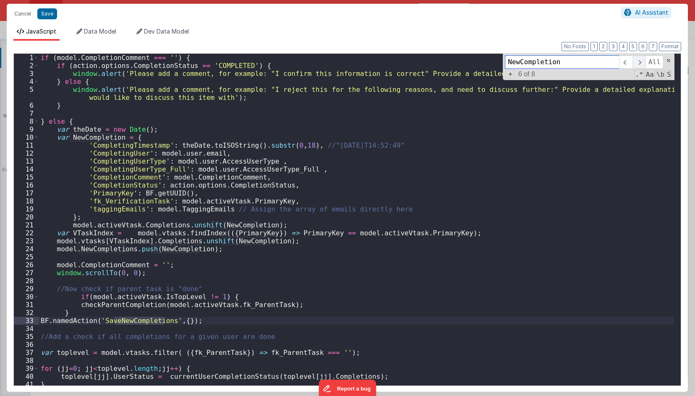
click at [637, 63] on span at bounding box center [638, 61] width 13 height 13
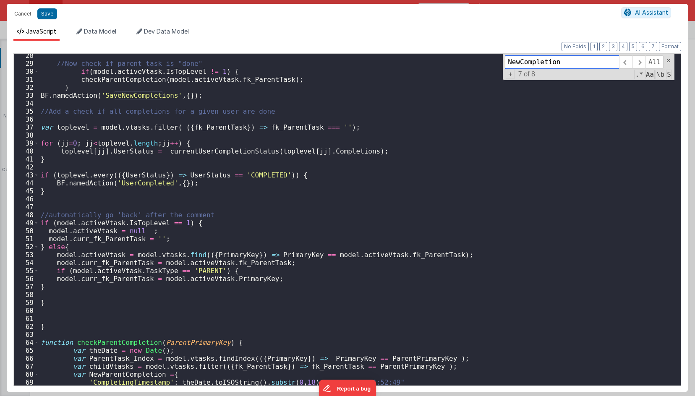
scroll to position [225, 0]
click at [339, 263] on div "//Now check if parent task is "done" if ( model . activeVtask . IsTopLevel != 1…" at bounding box center [356, 226] width 635 height 348
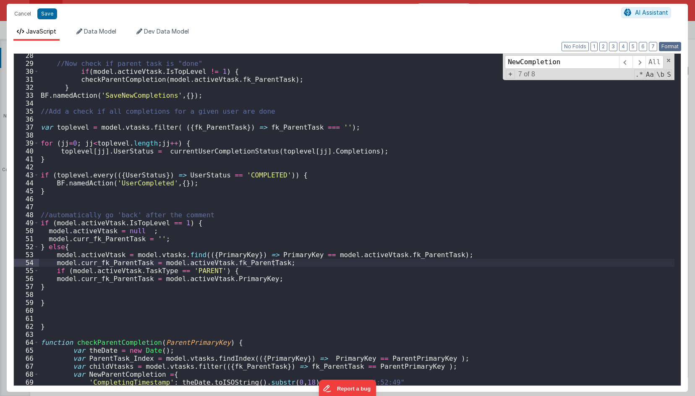
click at [663, 52] on div "Format 7 6 5 4 3 2 1 No Folds 28 29 30 31 32 33 34 35 36 37 38 39 40 41 42 43 4…" at bounding box center [347, 218] width 668 height 333
click at [664, 48] on button "Format" at bounding box center [670, 46] width 22 height 9
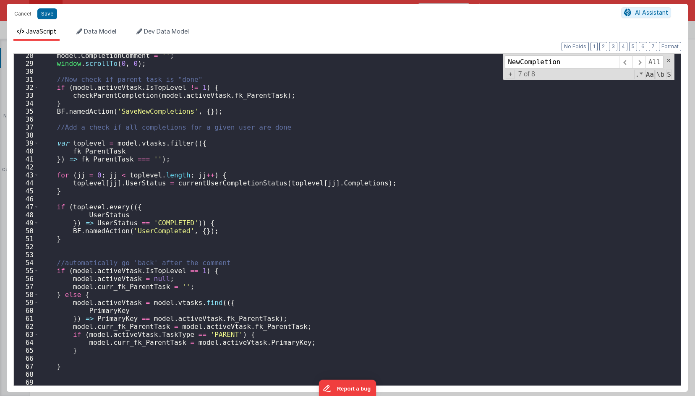
click at [40, 8] on div "Cancel Save AI Assistant" at bounding box center [347, 14] width 681 height 20
click at [45, 13] on button "Save" at bounding box center [47, 13] width 20 height 11
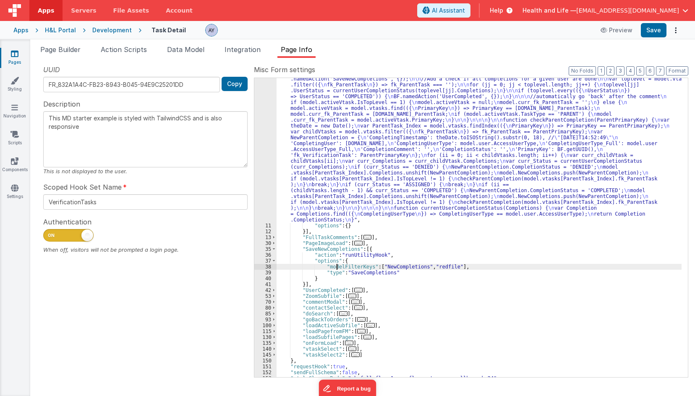
click at [338, 269] on div ""function" : "if (model.CompletionComment === '') { \n if (action.options.Compl…" at bounding box center [479, 266] width 405 height 522
click at [386, 267] on div ""function" : "if (model.CompletionComment === '') { \n if (action.options.Compl…" at bounding box center [479, 266] width 405 height 522
click at [334, 254] on div ""function" : "if (model.CompletionComment === '') { \n if (action.options.Compl…" at bounding box center [479, 266] width 405 height 522
click at [341, 265] on div ""function" : "if (model.CompletionComment === '') { \n if (action.options.Compl…" at bounding box center [479, 266] width 405 height 522
click at [375, 272] on div ""function" : "if (model.CompletionComment === '') { \n if (action.options.Compl…" at bounding box center [479, 266] width 405 height 522
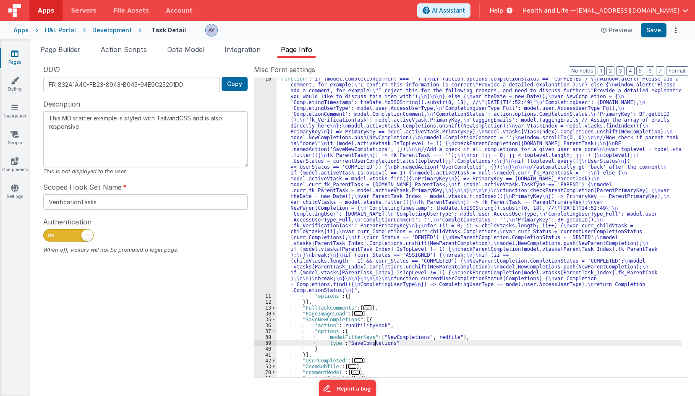
scroll to position [54, 0]
drag, startPoint x: 348, startPoint y: 262, endPoint x: 342, endPoint y: 264, distance: 6.1
click at [346, 263] on div ""function" : "if (model.CompletionComment === '') { \n if (action.options.Compl…" at bounding box center [479, 338] width 405 height 522
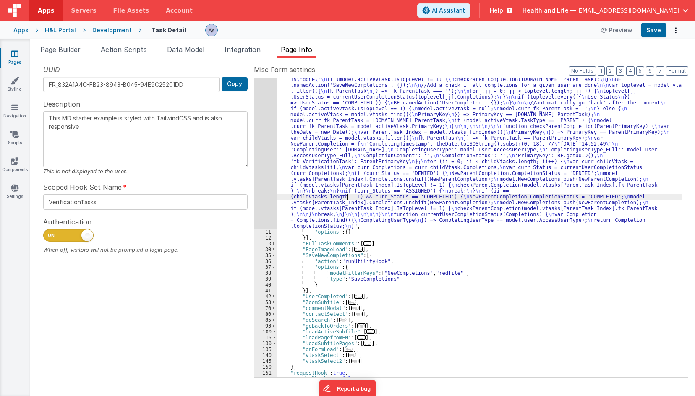
scroll to position [153, 0]
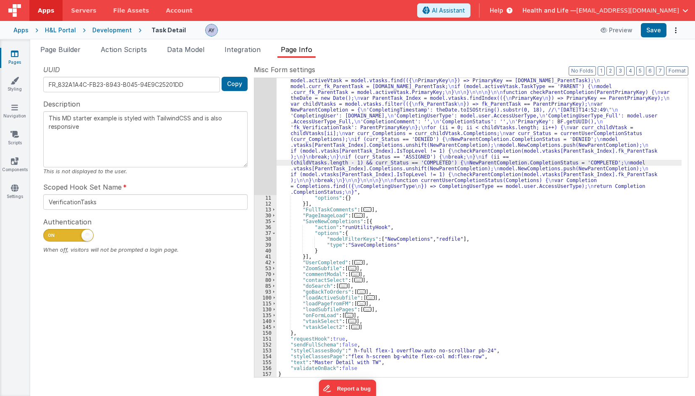
click at [348, 316] on span "..." at bounding box center [349, 315] width 8 height 5
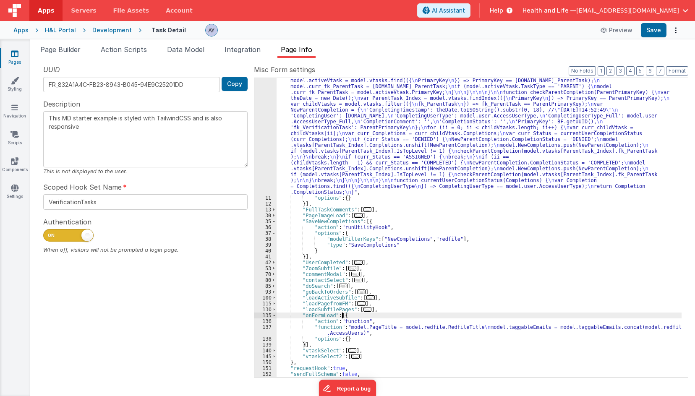
scroll to position [183, 0]
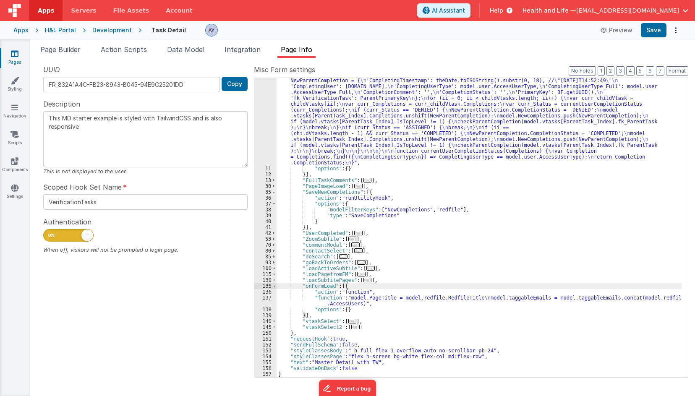
click at [393, 298] on div ""function" : "if (model.CompletionComment === '') { \n if (action.options.Compl…" at bounding box center [479, 209] width 405 height 522
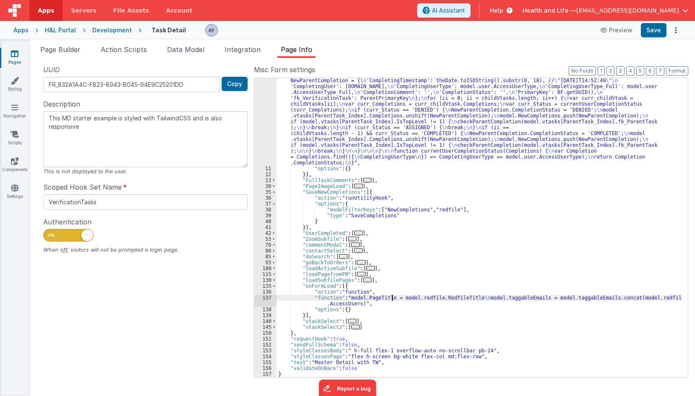
click at [267, 302] on div "137" at bounding box center [265, 301] width 22 height 12
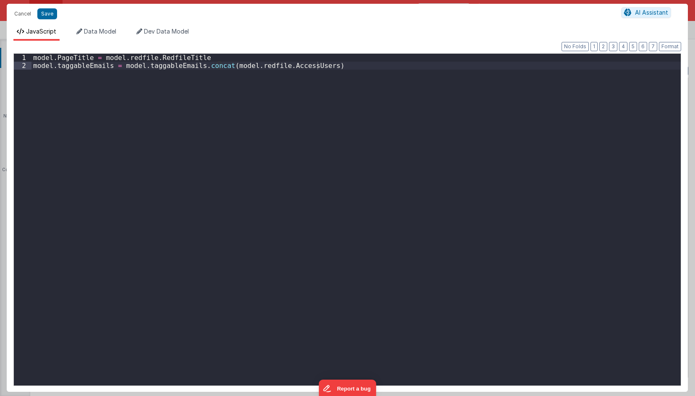
click at [261, 289] on div "model . PageTitle = model . redfile . RedfileTitle model . taggableEmails = mod…" at bounding box center [355, 228] width 649 height 348
click at [17, 13] on button "Cancel" at bounding box center [22, 14] width 25 height 12
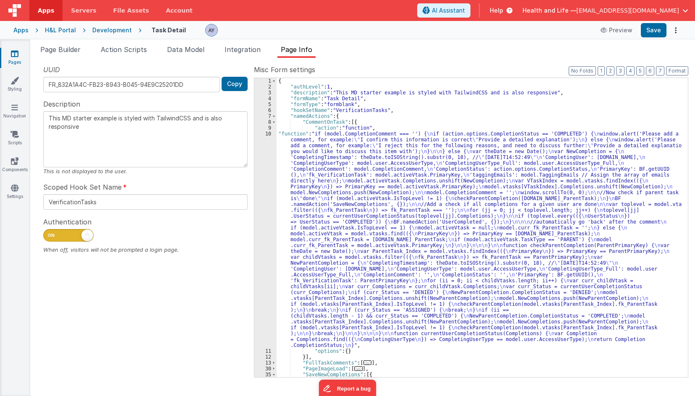
scroll to position [0, 0]
click at [618, 72] on button "3" at bounding box center [620, 70] width 8 height 9
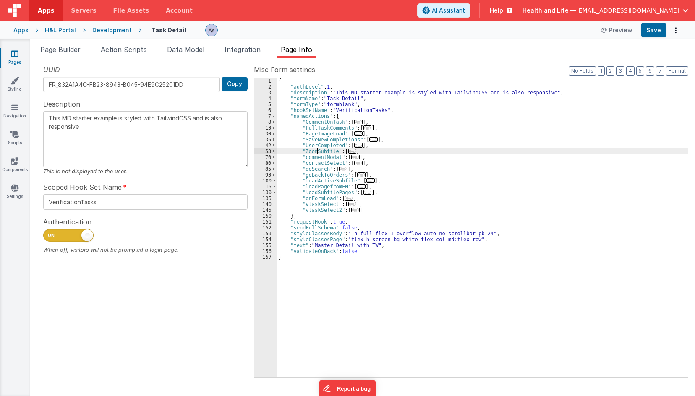
click at [317, 149] on div "{ "authLevel" : 1 , "description" : "This MD starter example is styled with Tai…" at bounding box center [482, 233] width 411 height 311
click at [317, 146] on div "{ "authLevel" : 1 , "description" : "This MD starter example is styled with Tai…" at bounding box center [482, 233] width 411 height 311
click at [325, 141] on div "{ "authLevel" : 1 , "description" : "This MD starter example is styled with Tai…" at bounding box center [482, 233] width 411 height 311
click at [327, 135] on div "{ "authLevel" : 1 , "description" : "This MD starter example is styled with Tai…" at bounding box center [482, 233] width 411 height 311
click at [329, 129] on div "{ "authLevel" : 1 , "description" : "This MD starter example is styled with Tai…" at bounding box center [482, 233] width 411 height 311
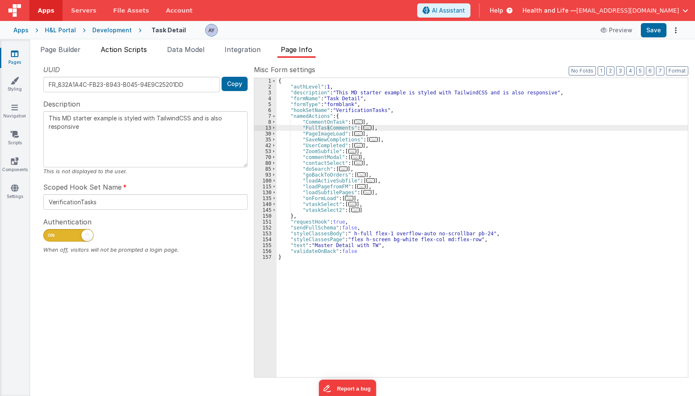
click at [118, 46] on span "Action Scripts" at bounding box center [124, 49] width 46 height 8
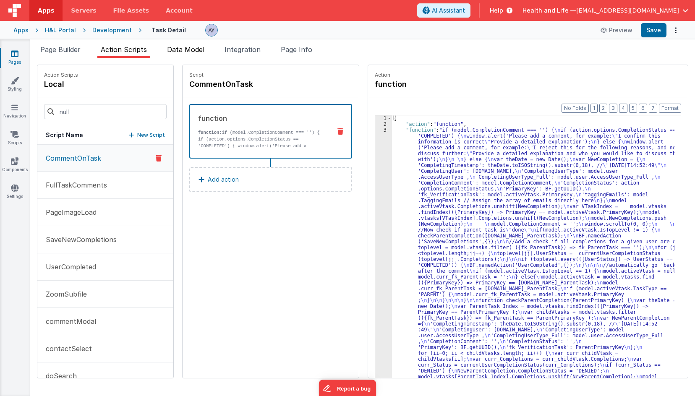
click at [188, 55] on li "Data Model" at bounding box center [186, 50] width 44 height 13
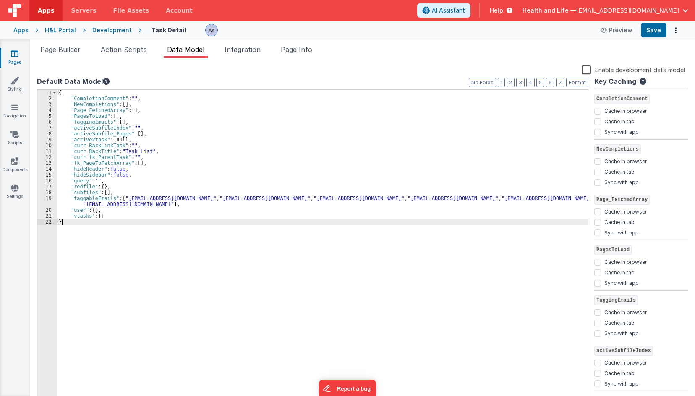
click at [99, 222] on div "{ "CompletionComment" : "" , "NewCompletions" : [ ] , "Page_FetchedArray" : [ ]…" at bounding box center [322, 252] width 531 height 325
click at [99, 219] on div "{ "CompletionComment" : "" , "NewCompletions" : [ ] , "Page_FetchedArray" : [ ]…" at bounding box center [322, 252] width 531 height 325
click at [261, 56] on li "Integration" at bounding box center [242, 50] width 43 height 13
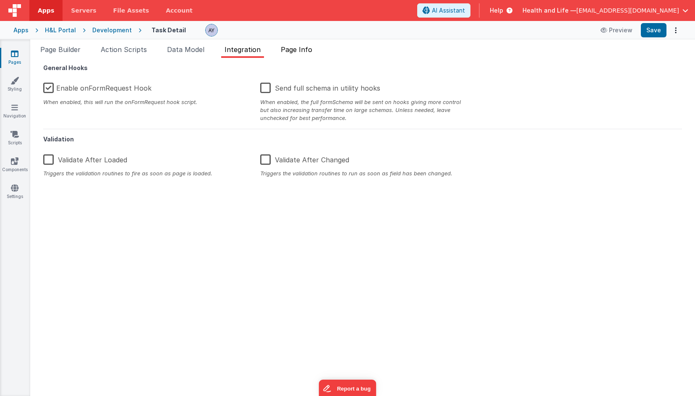
click at [305, 47] on span "Page Info" at bounding box center [296, 49] width 31 height 8
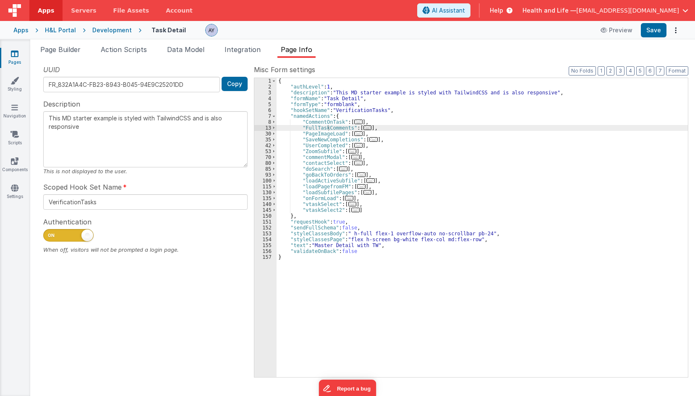
click at [348, 200] on span "..." at bounding box center [349, 198] width 8 height 5
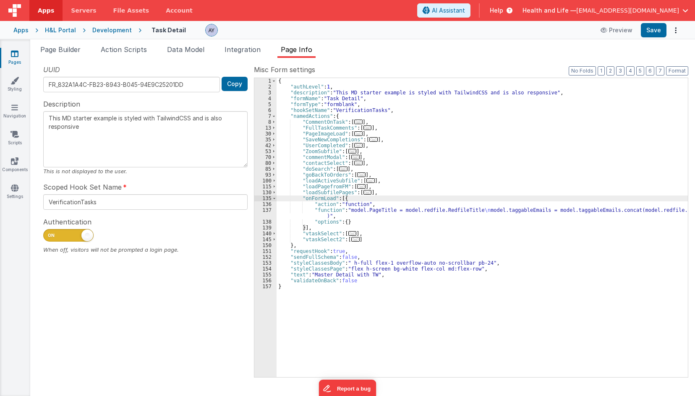
click at [354, 211] on div "{ "authLevel" : 1 , "description" : "This MD starter example is styled with Tai…" at bounding box center [482, 233] width 411 height 311
click at [267, 216] on div "137" at bounding box center [265, 213] width 22 height 12
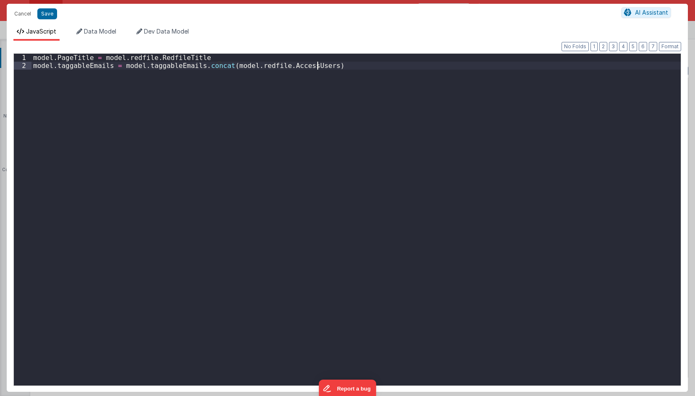
click at [267, 216] on div "model . PageTitle = model . redfile . RedfileTitle model . taggableEmails = mod…" at bounding box center [355, 228] width 649 height 348
click at [29, 13] on button "Cancel" at bounding box center [22, 14] width 25 height 12
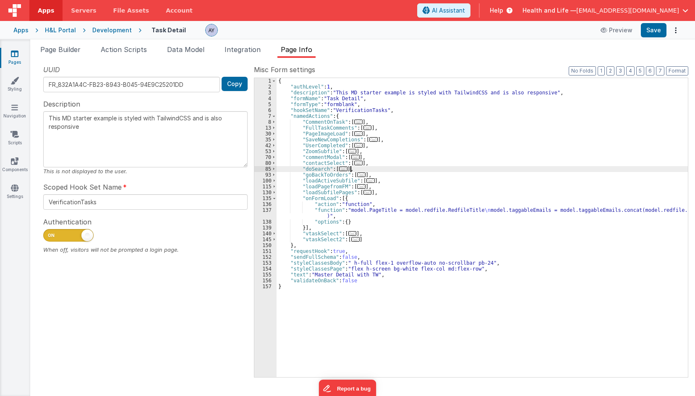
click at [390, 171] on div "{ "authLevel" : 1 , "description" : "This MD starter example is styled with Tai…" at bounding box center [482, 233] width 411 height 311
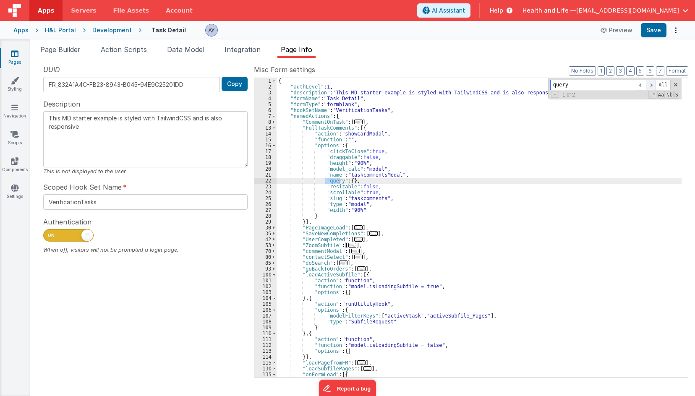
click at [655, 84] on span at bounding box center [651, 85] width 10 height 10
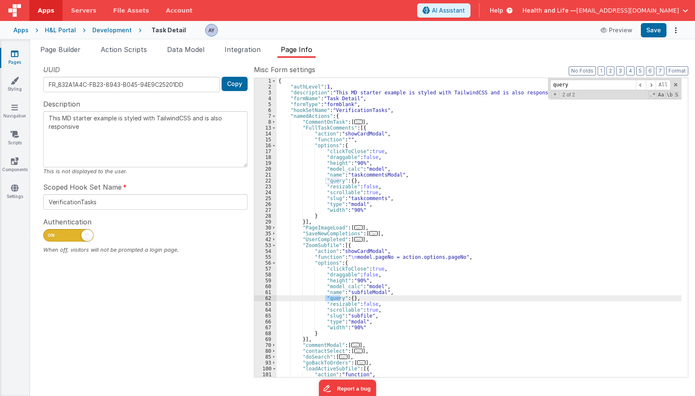
click at [572, 173] on div "{ "authLevel" : 1 , "description" : "This MD starter example is styled with Tai…" at bounding box center [479, 233] width 405 height 311
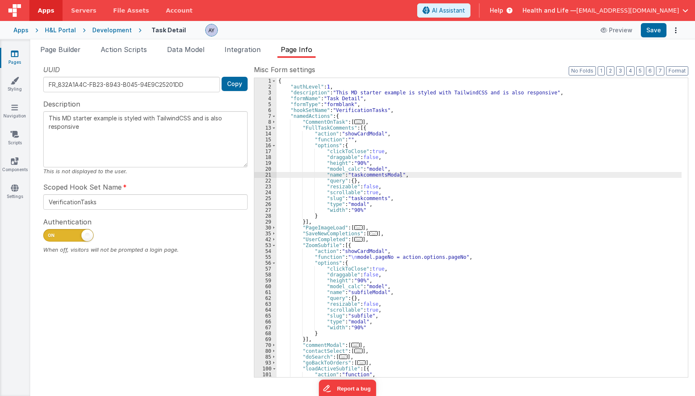
click at [404, 235] on div "{ "authLevel" : 1 , "description" : "This MD starter example is styled with Tai…" at bounding box center [479, 233] width 405 height 311
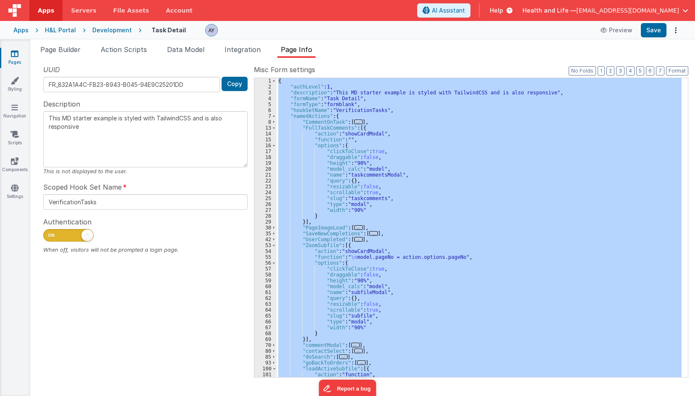
drag, startPoint x: 327, startPoint y: 190, endPoint x: 335, endPoint y: 188, distance: 8.1
click at [327, 190] on div "{ "authLevel" : 1 , "description" : "This MD starter example is styled with Tai…" at bounding box center [479, 227] width 405 height 299
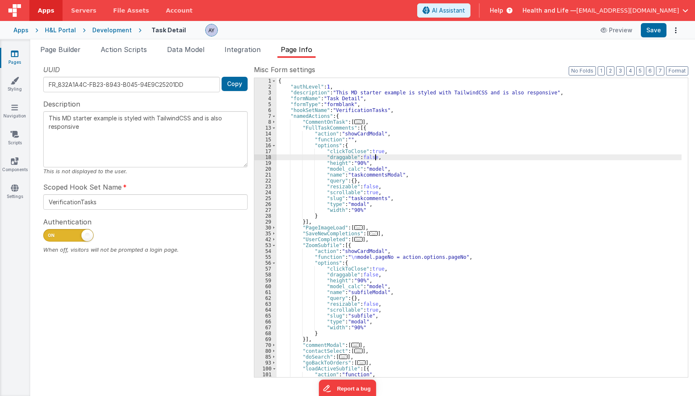
click at [481, 156] on div "{ "authLevel" : 1 , "description" : "This MD starter example is styled with Tai…" at bounding box center [479, 233] width 405 height 311
type input "i"
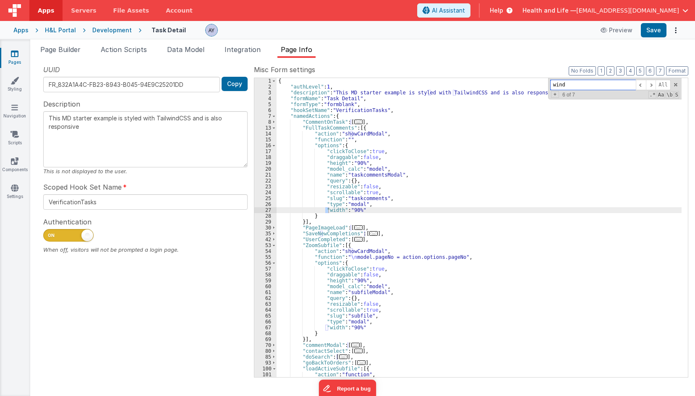
scroll to position [253, 0]
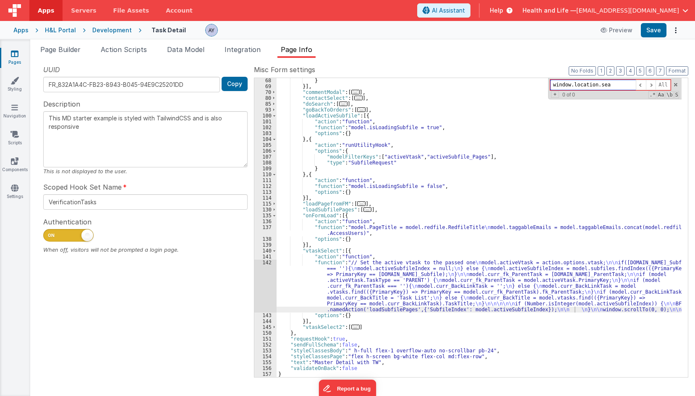
type input "window.location.sear"
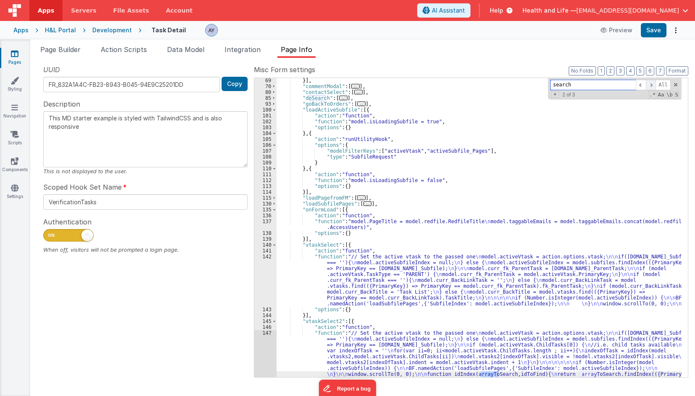
type input "search"
click at [648, 83] on span at bounding box center [651, 85] width 10 height 10
drag, startPoint x: 342, startPoint y: 97, endPoint x: 352, endPoint y: 101, distance: 11.1
click at [342, 97] on span "..." at bounding box center [343, 98] width 8 height 5
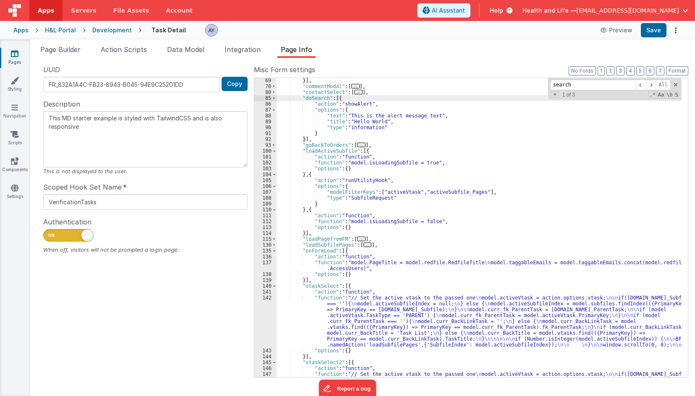
click at [402, 133] on div "}] , "commentModal" : [ ... ] , "contactSelect" : [ ... ] , "doSearch" : [{ "ac…" at bounding box center [479, 257] width 405 height 358
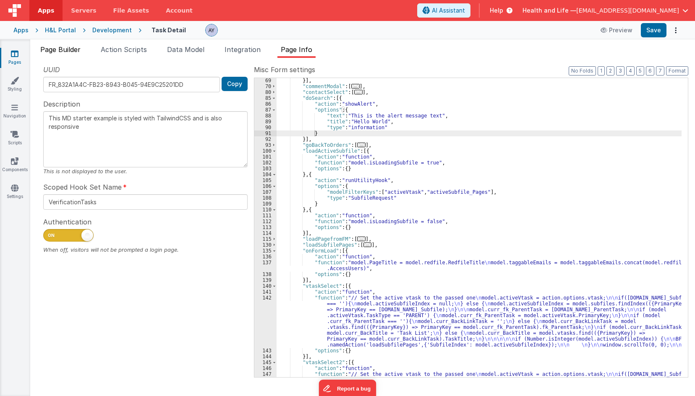
click at [73, 52] on span "Page Builder" at bounding box center [60, 49] width 40 height 8
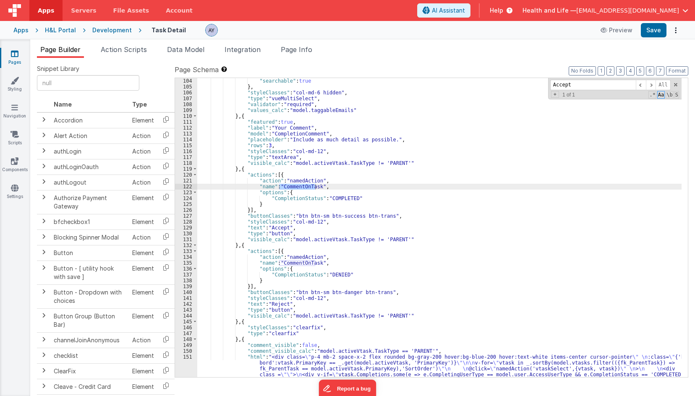
click at [296, 179] on div ""searchable" : true } , "styleClasses" : "col-md-6 hidden" , "type" : "vueMulti…" at bounding box center [439, 260] width 484 height 364
type input "actions"
click at [649, 84] on span at bounding box center [651, 85] width 10 height 10
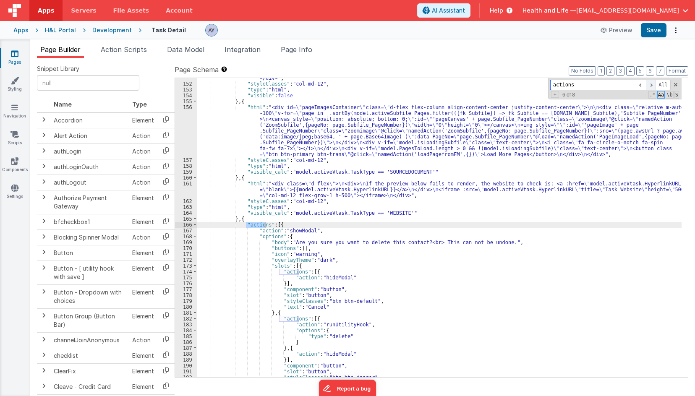
scroll to position [1190, 0]
click at [649, 84] on span at bounding box center [651, 85] width 10 height 10
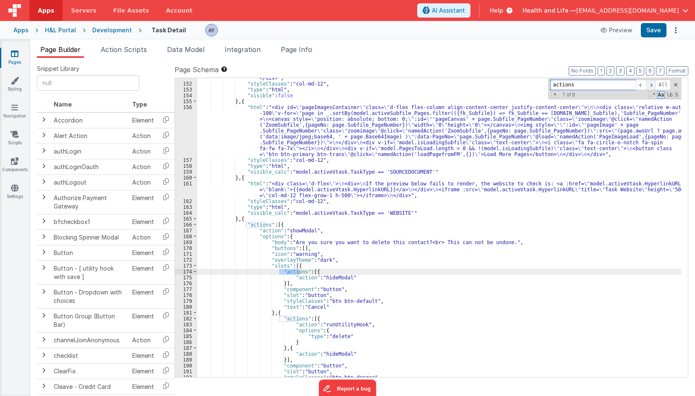
click at [649, 84] on span at bounding box center [651, 85] width 10 height 10
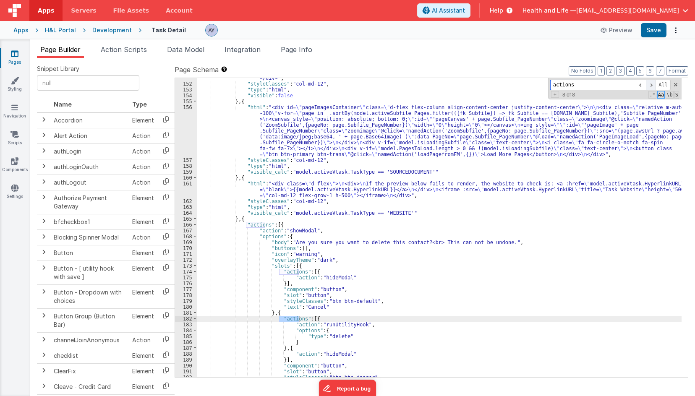
click at [649, 84] on span at bounding box center [651, 85] width 10 height 10
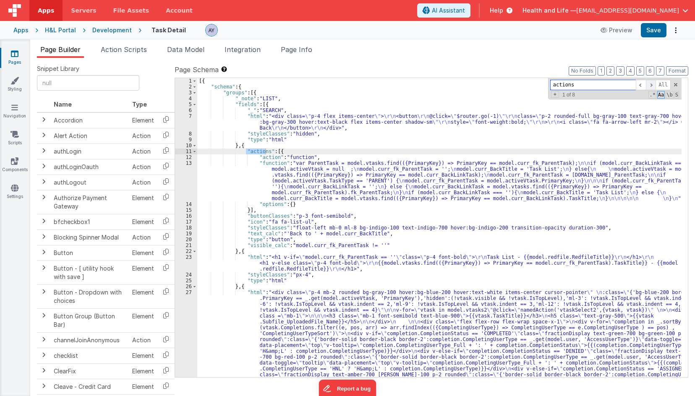
scroll to position [0, 0]
click at [650, 88] on span at bounding box center [651, 85] width 10 height 10
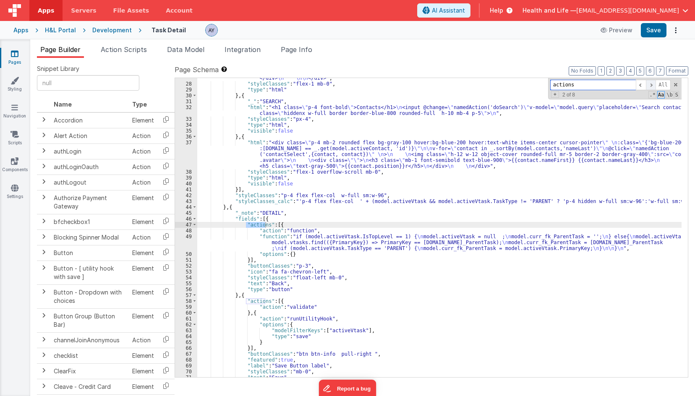
scroll to position [315, 0]
click at [653, 82] on span at bounding box center [651, 85] width 10 height 10
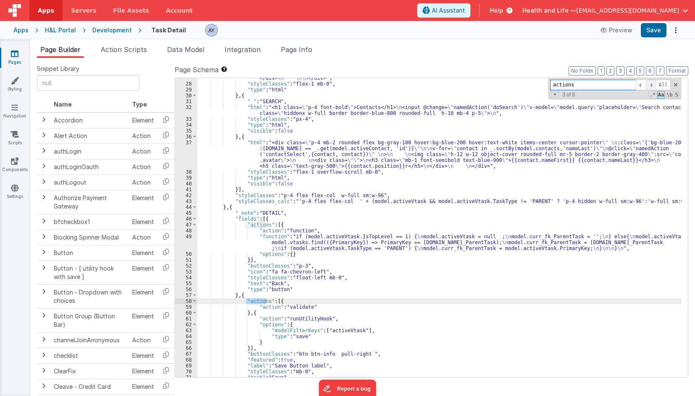
click at [653, 82] on span at bounding box center [651, 85] width 10 height 10
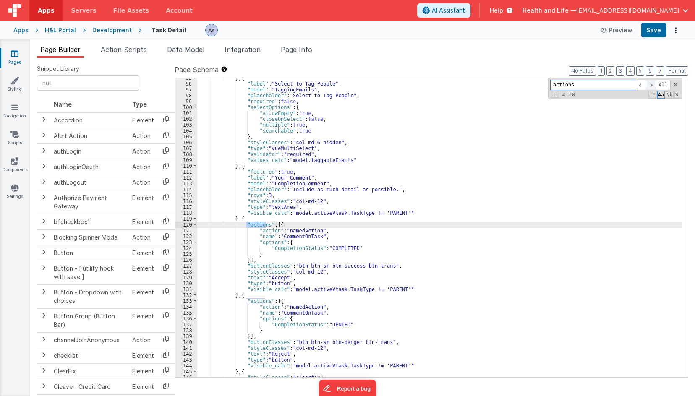
click at [653, 82] on span at bounding box center [651, 85] width 10 height 10
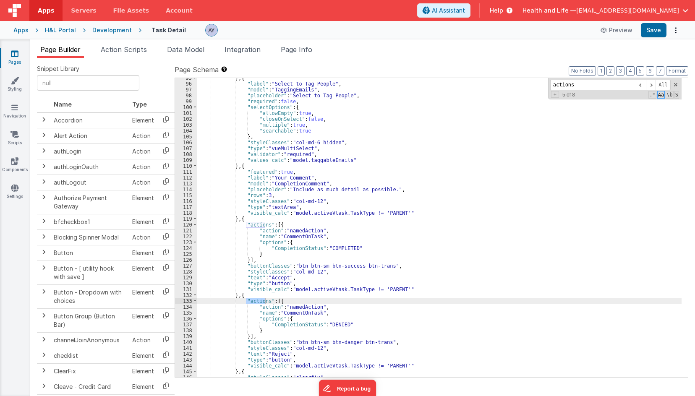
click at [287, 46] on span "Page Info" at bounding box center [296, 49] width 31 height 8
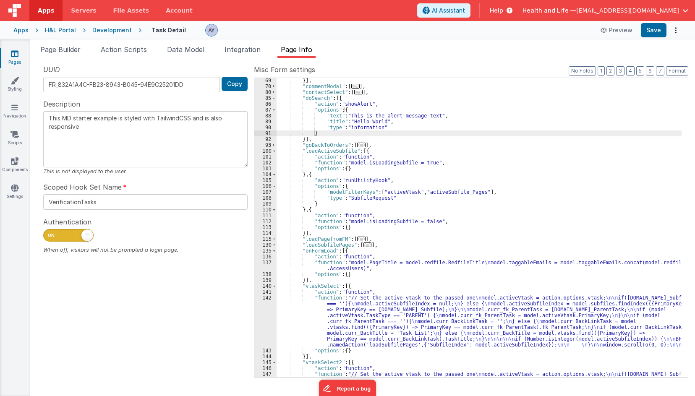
click at [576, 187] on div "}] , "commentModal" : [ ... ] , "contactSelect" : [ ... ] , "doSearch" : [{ "ac…" at bounding box center [479, 257] width 405 height 358
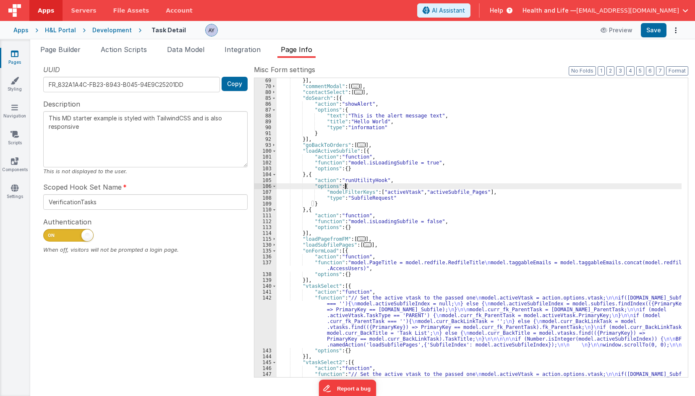
paste input "window.location.search"
type input "window.location.searc"
click at [442, 178] on div "}] , "commentModal" : [ ... ] , "contactSelect" : [ ... ] , "doSearch" : [{ "ac…" at bounding box center [479, 257] width 405 height 358
paste input "window.location.searc"
click at [623, 88] on input "window.location.searc" at bounding box center [593, 85] width 86 height 10
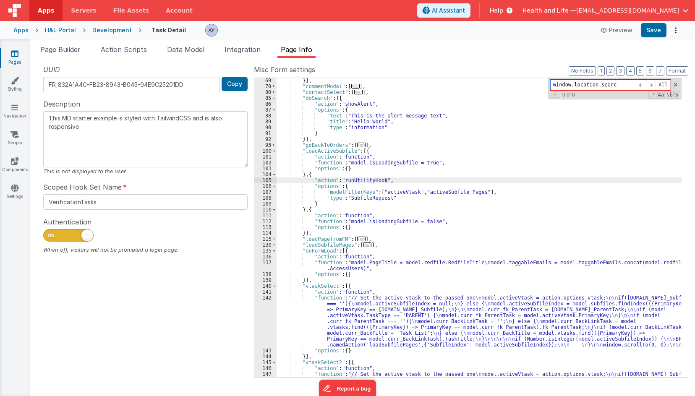
paste input "URLSearchParams"
type input "URLSearchParams"
click at [68, 51] on span "Page Builder" at bounding box center [60, 49] width 40 height 8
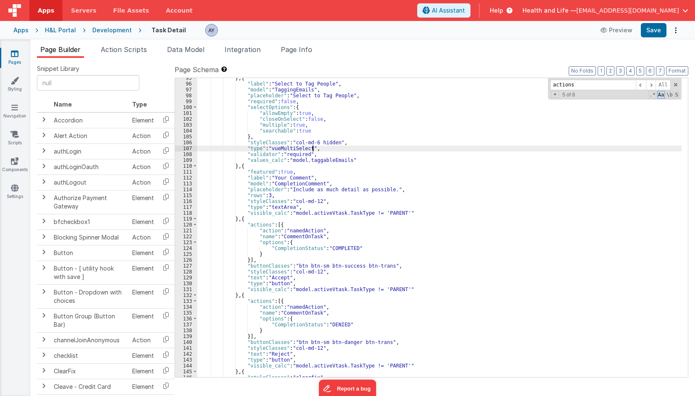
click at [366, 151] on div "} , { "label" : "Select to Tag People" , "model" : "TaggingEmails" , "placehold…" at bounding box center [439, 230] width 484 height 311
paste input "URLSearchParam"
click at [569, 85] on input "URLSearchParams" at bounding box center [593, 85] width 86 height 10
paste input "window.location.search"
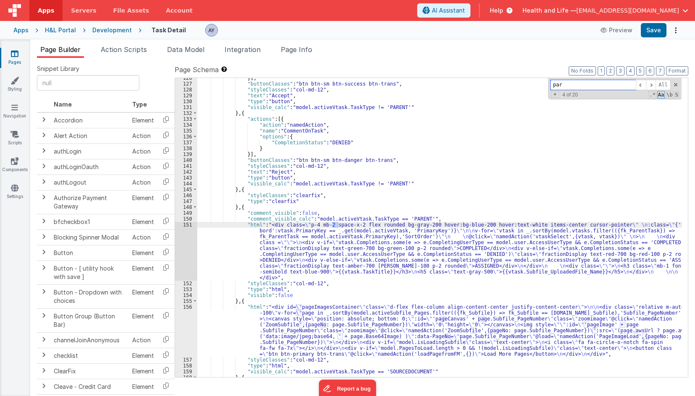
scroll to position [990, 0]
type input "params"
click at [551, 212] on div "}] , "buttonClasses" : "btn btn-sm btn-success btn-trans" , "styleClasses" : "c…" at bounding box center [439, 230] width 484 height 311
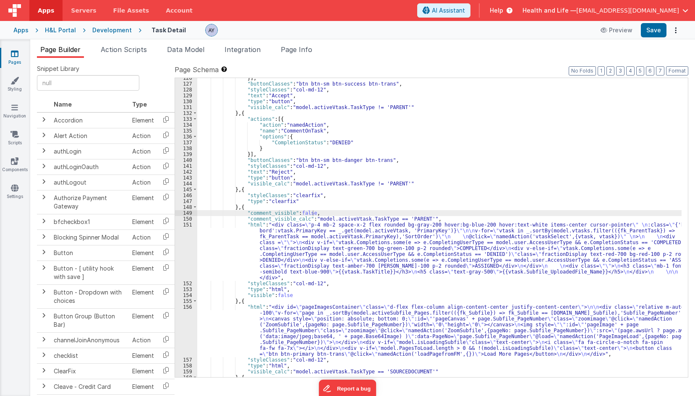
click at [301, 176] on div "}] , "buttonClasses" : "btn btn-sm btn-success btn-trans" , "styleClasses" : "c…" at bounding box center [439, 230] width 484 height 311
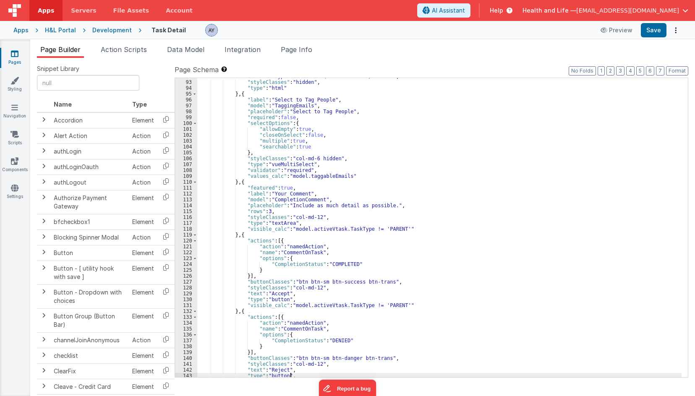
scroll to position [792, 0]
click at [305, 202] on div ""html" : "<button class= \" btn btn-primary btn-trans col-md-12 \" @click= \" n…" at bounding box center [439, 226] width 484 height 317
click at [293, 253] on div ""html" : "<button class= \" btn btn-primary btn-trans col-md-12 \" @click= \" n…" at bounding box center [439, 225] width 484 height 317
click at [296, 54] on li "Page Info" at bounding box center [296, 50] width 38 height 13
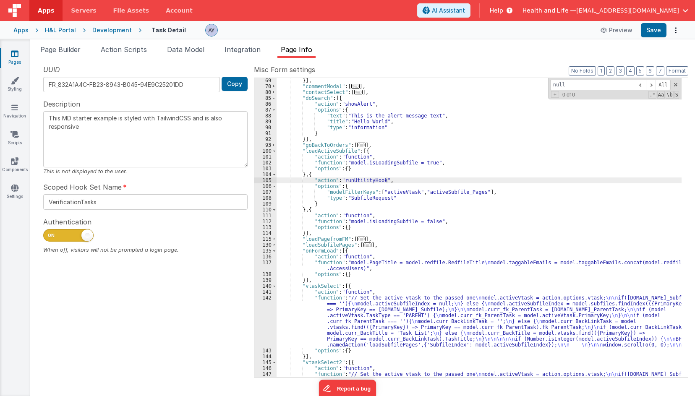
click at [338, 133] on div "}] , "commentModal" : [ ... ] , "contactSelect" : [ ... ] , "doSearch" : [{ "ac…" at bounding box center [479, 257] width 405 height 358
paste input "CommentOnTask"
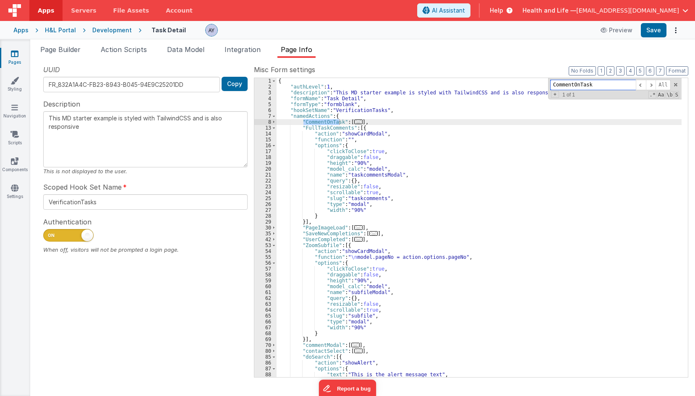
scroll to position [0, 0]
type input "CommentOnTask"
click at [354, 121] on span "..." at bounding box center [358, 122] width 8 height 5
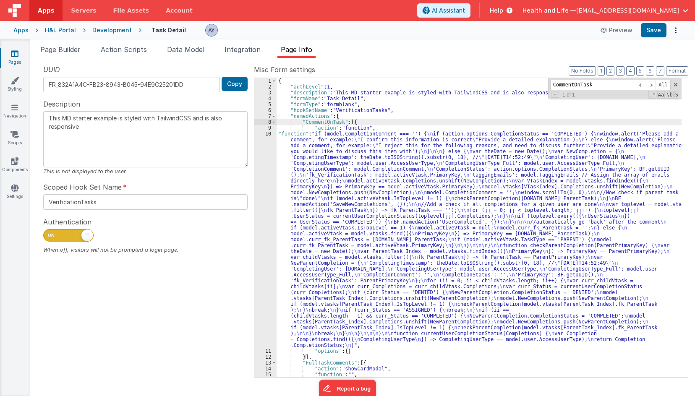
click at [316, 170] on div "{ "authLevel" : 1 , "description" : "This MD starter example is styled with Tai…" at bounding box center [479, 233] width 405 height 311
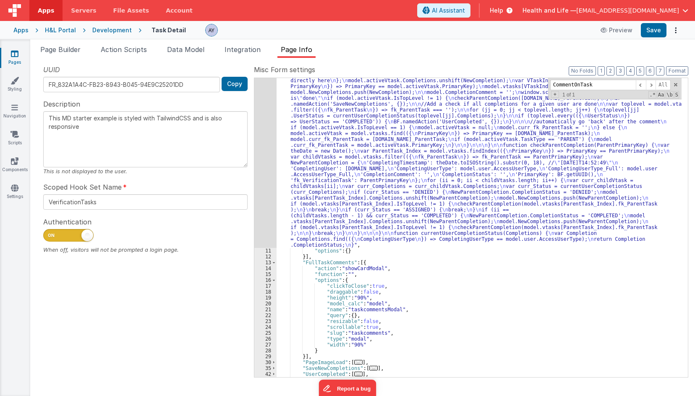
click at [269, 147] on div "10" at bounding box center [265, 139] width 22 height 217
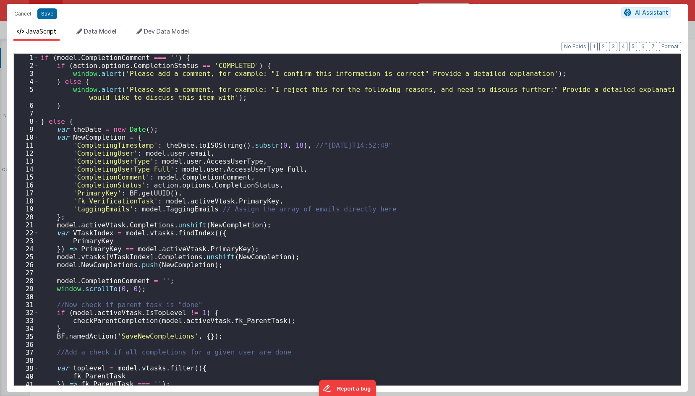
click at [245, 172] on div "if ( model . CompletionComment === '' ) { if ( action . options . CompletionSta…" at bounding box center [356, 228] width 635 height 348
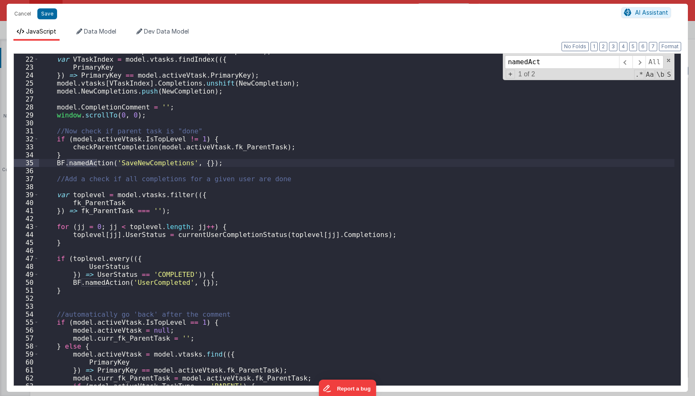
scroll to position [174, 0]
type input "namedAct"
click at [642, 60] on span at bounding box center [638, 61] width 13 height 13
click at [78, 260] on div "model . activeVtask . Completions . unshift ( NewCompletion ) ; var VTaskIndex …" at bounding box center [356, 221] width 635 height 348
click at [78, 260] on div "21 22 23 24 25 26 27 28 29 30 31 32 33 34 35 36 37 38 39 40 41 42 43 44 45 46 4…" at bounding box center [347, 219] width 668 height 333
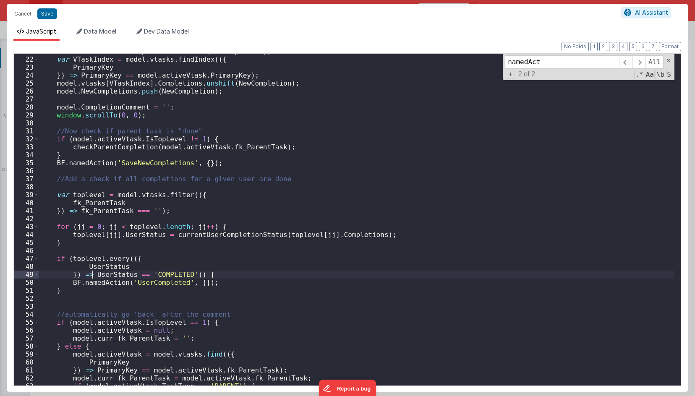
drag, startPoint x: 78, startPoint y: 258, endPoint x: 91, endPoint y: 274, distance: 20.9
click at [91, 274] on div "model . activeVtask . Completions . unshift ( NewCompletion ) ; var VTaskIndex …" at bounding box center [356, 221] width 635 height 348
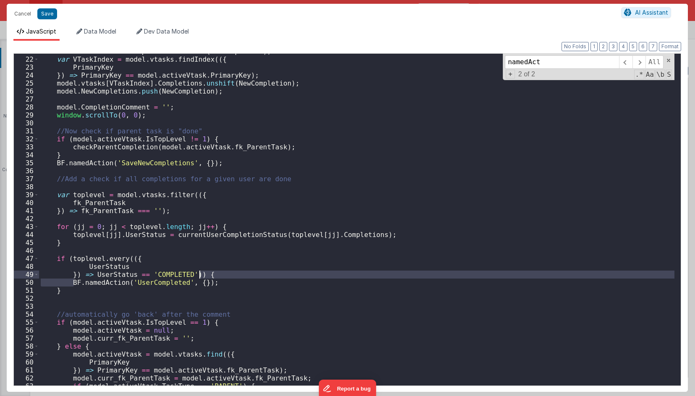
drag, startPoint x: 73, startPoint y: 283, endPoint x: 222, endPoint y: 278, distance: 149.1
click at [222, 278] on div "model . activeVtask . Completions . unshift ( NewCompletion ) ; var VTaskIndex …" at bounding box center [356, 221] width 635 height 348
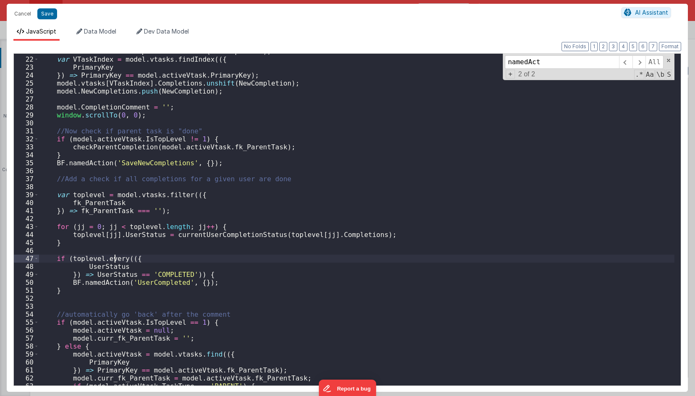
click at [115, 260] on div "model . activeVtask . Completions . unshift ( NewCompletion ) ; var VTaskIndex …" at bounding box center [356, 221] width 635 height 348
click at [83, 260] on div "model . activeVtask . Completions . unshift ( NewCompletion ) ; var VTaskIndex …" at bounding box center [356, 221] width 635 height 348
click at [96, 271] on div "model . activeVtask . Completions . unshift ( NewCompletion ) ; var VTaskIndex …" at bounding box center [356, 221] width 635 height 348
click at [118, 281] on div "model . activeVtask . Completions . unshift ( NewCompletion ) ; var VTaskIndex …" at bounding box center [356, 221] width 635 height 348
click at [154, 282] on div "model . activeVtask . Completions . unshift ( NewCompletion ) ; var VTaskIndex …" at bounding box center [356, 221] width 635 height 348
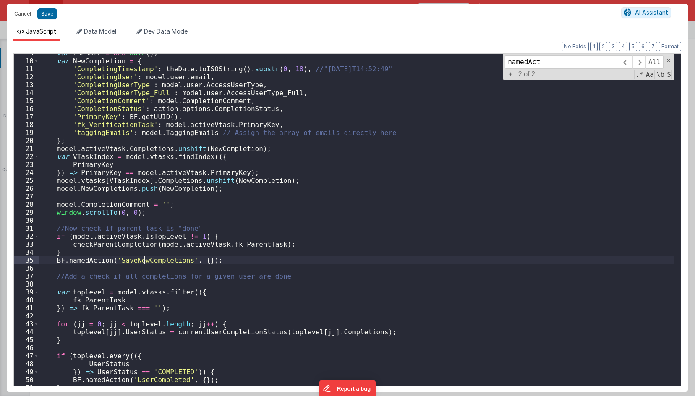
click at [144, 264] on div "var theDate = new Date ( ) ; var NewCompletion = { 'CompletingTimestamp' : theD…" at bounding box center [356, 223] width 635 height 348
click at [68, 263] on div "var theDate = new Date ( ) ; var NewCompletion = { 'CompletingTimestamp' : theD…" at bounding box center [356, 223] width 635 height 348
click at [74, 257] on div "var theDate = new Date ( ) ; var NewCompletion = { 'CompletingTimestamp' : theD…" at bounding box center [356, 223] width 635 height 348
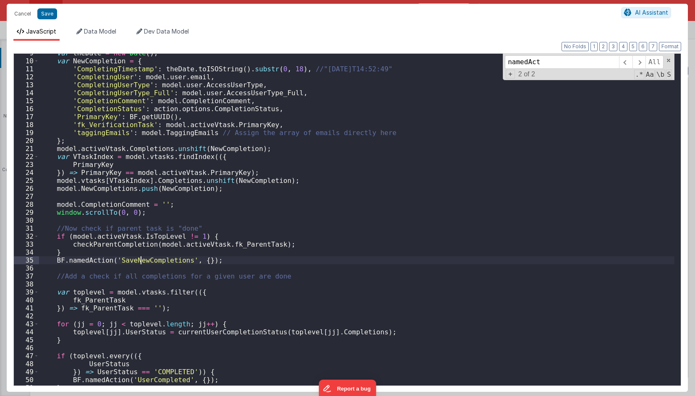
click at [142, 261] on div "var theDate = new Date ( ) ; var NewCompletion = { 'CompletingTimestamp' : theD…" at bounding box center [356, 223] width 635 height 348
click at [196, 241] on div "var theDate = new Date ( ) ; var NewCompletion = { 'CompletingTimestamp' : theD…" at bounding box center [356, 223] width 635 height 348
click at [142, 262] on div "var theDate = new Date ( ) ; var NewCompletion = { 'CompletingTimestamp' : theD…" at bounding box center [356, 223] width 635 height 348
click at [17, 15] on button "Cancel" at bounding box center [22, 14] width 25 height 12
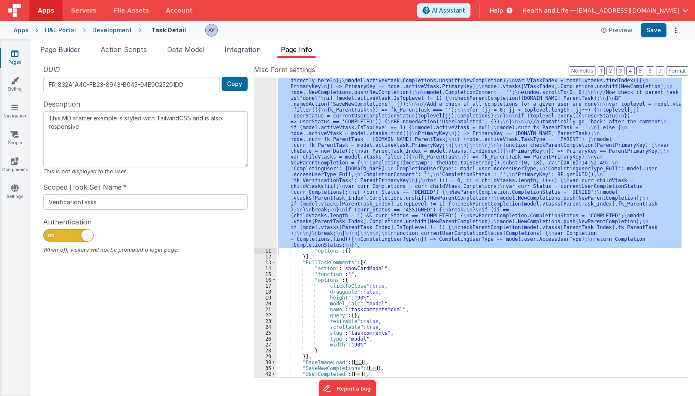
click at [370, 212] on div ""function" : "if (model.CompletionComment === '') { \n if (action.options.Compl…" at bounding box center [479, 227] width 405 height 299
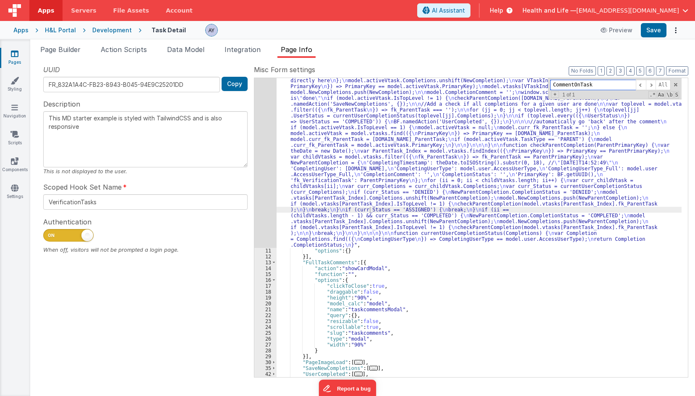
paste input "SaveNewCompletions"
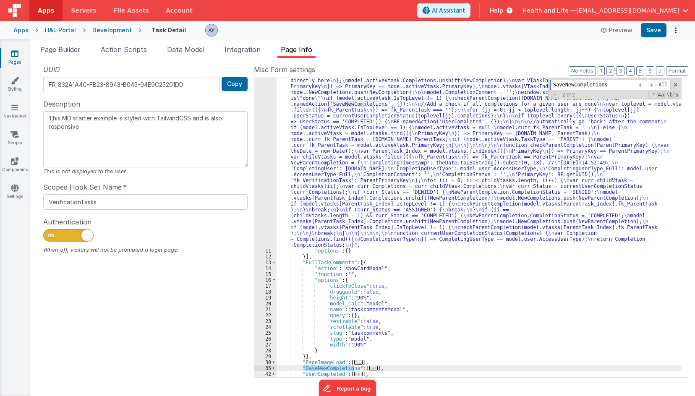
type input "SaveNewCompletions"
click at [394, 212] on div ""function" : "if (model.CompletionComment === '') { \n if (action.options.Compl…" at bounding box center [479, 292] width 405 height 522
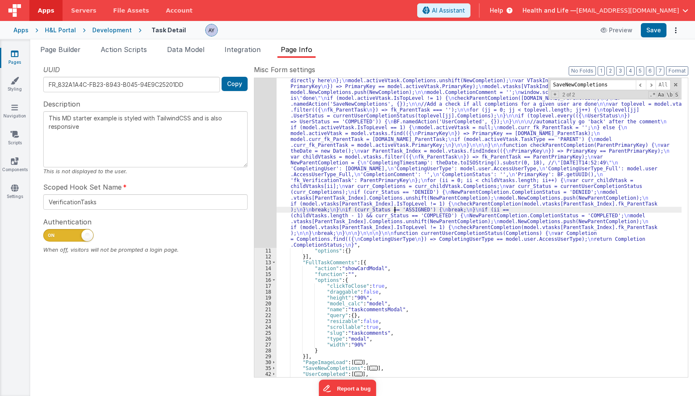
click at [330, 175] on div ""function" : "if (model.CompletionComment === '') { \n if (action.options.Compl…" at bounding box center [479, 292] width 405 height 522
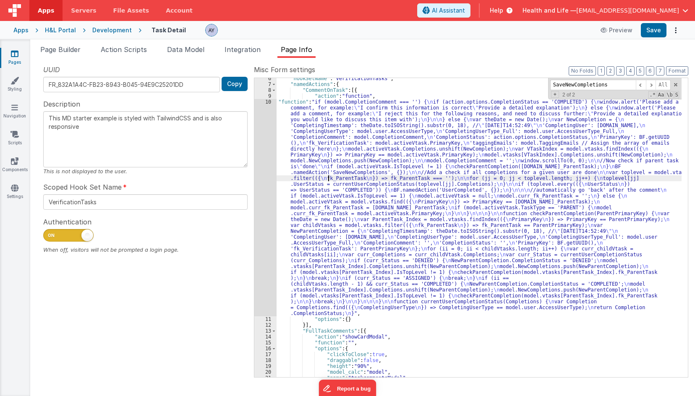
click at [327, 178] on div ""hookSetName" : "VerificationTasks" , "namedActions" : { "CommentOnTask" : [{ "…" at bounding box center [479, 231] width 405 height 311
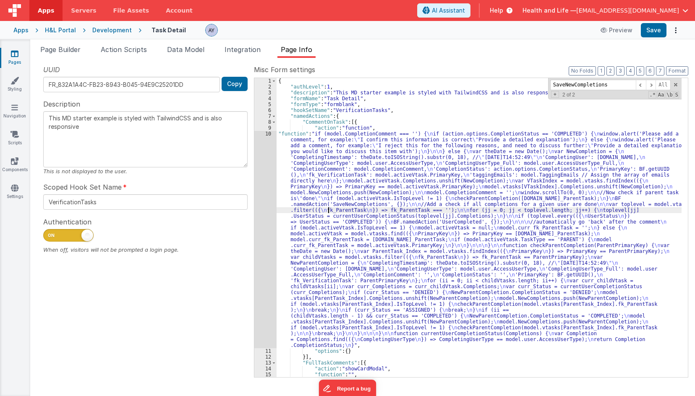
scroll to position [0, 0]
click at [327, 181] on div "{ "authLevel" : 1 , "description" : "This MD starter example is styled with Tai…" at bounding box center [479, 233] width 405 height 311
click at [327, 149] on div "{ "authLevel" : 1 , "description" : "This MD starter example is styled with Tai…" at bounding box center [479, 233] width 405 height 311
click at [328, 131] on div "{ "authLevel" : 1 , "description" : "This MD starter example is styled with Tai…" at bounding box center [479, 233] width 405 height 311
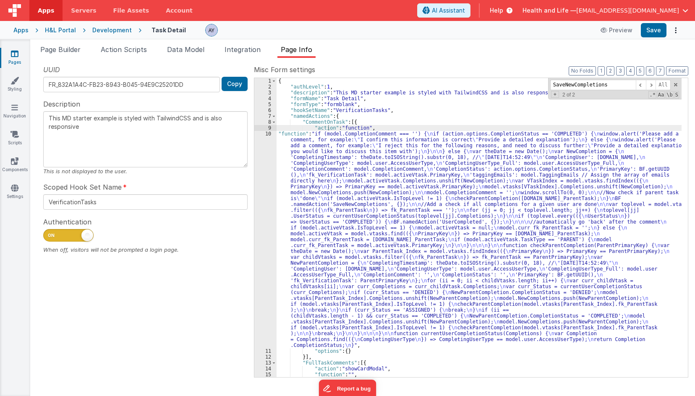
click at [579, 333] on div "{ "authLevel" : 1 , "description" : "This MD starter example is styled with Tai…" at bounding box center [479, 233] width 405 height 311
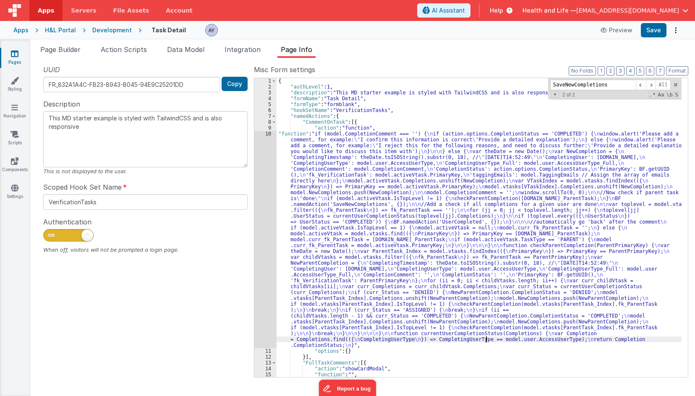
click at [486, 337] on div "{ "authLevel" : 1 , "description" : "This MD starter example is styled with Tai…" at bounding box center [479, 233] width 405 height 311
click at [475, 332] on div "{ "authLevel" : 1 , "description" : "This MD starter example is styled with Tai…" at bounding box center [479, 233] width 405 height 311
click at [476, 323] on div "{ "authLevel" : 1 , "description" : "This MD starter example is styled with Tai…" at bounding box center [479, 233] width 405 height 311
click at [474, 304] on div "{ "authLevel" : 1 , "description" : "This MD starter example is styled with Tai…" at bounding box center [479, 233] width 405 height 311
click at [470, 298] on div "1 2 3 4 5 6 7 8 9 10 11 12 13 14 15 16 { "authLevel" : 1 , "description" : "Thi…" at bounding box center [471, 228] width 434 height 300
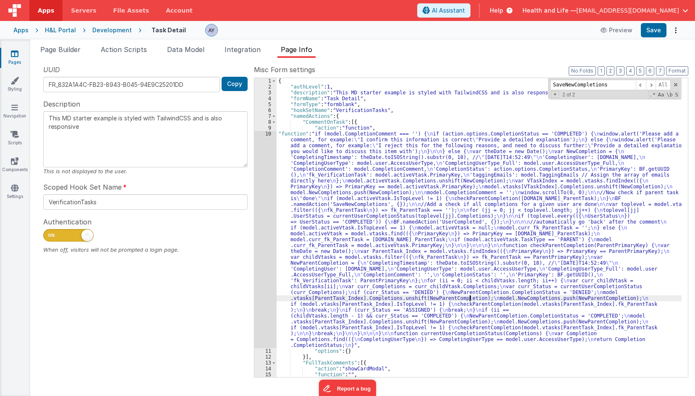
drag, startPoint x: 470, startPoint y: 298, endPoint x: 466, endPoint y: 302, distance: 5.9
click at [466, 302] on div "{ "authLevel" : 1 , "description" : "This MD starter example is styled with Tai…" at bounding box center [479, 233] width 405 height 311
click at [473, 295] on div "{ "authLevel" : 1 , "description" : "This MD starter example is styled with Tai…" at bounding box center [479, 233] width 405 height 311
click at [471, 285] on div "{ "authLevel" : 1 , "description" : "This MD starter example is styled with Tai…" at bounding box center [479, 233] width 405 height 311
click at [492, 207] on div "{ "authLevel" : 1 , "description" : "This MD starter example is styled with Tai…" at bounding box center [479, 233] width 405 height 311
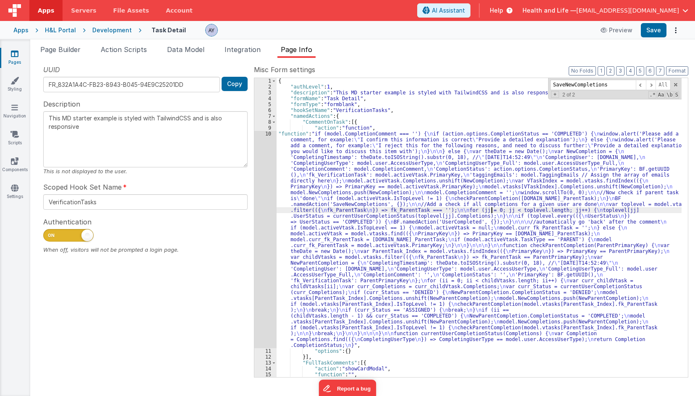
click at [488, 193] on div "{ "authLevel" : 1 , "description" : "This MD starter example is styled with Tai…" at bounding box center [479, 233] width 405 height 311
click at [266, 185] on div "10" at bounding box center [265, 239] width 22 height 217
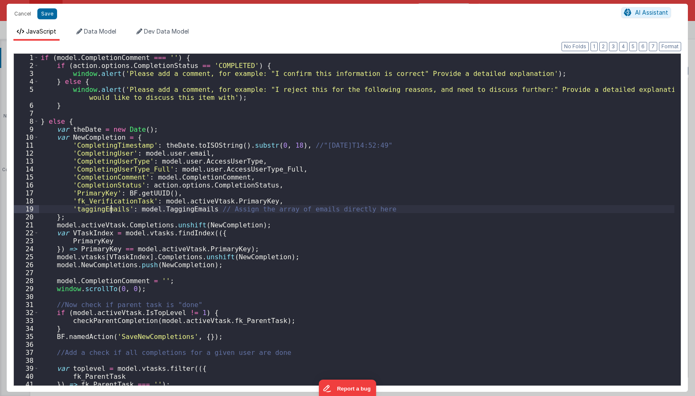
click at [109, 207] on div "if ( model . CompletionComment === '' ) { if ( action . options . CompletionSta…" at bounding box center [356, 228] width 635 height 348
click at [129, 203] on div "if ( model . CompletionComment === '' ) { if ( action . options . CompletionSta…" at bounding box center [356, 228] width 635 height 348
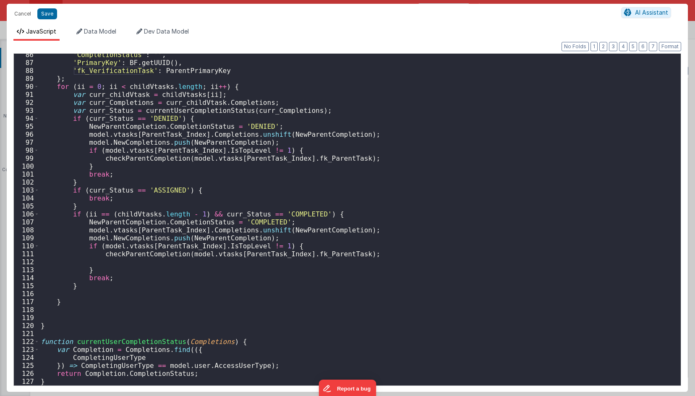
scroll to position [689, 0]
click at [440, 206] on div "'CompletionStatus' : '' , 'PrimaryKey' : BF . getUUID ( ) , 'fk_VerificationTas…" at bounding box center [356, 225] width 635 height 348
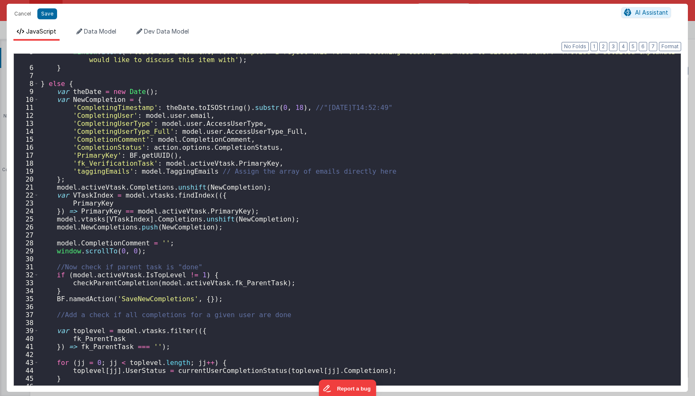
scroll to position [0, 0]
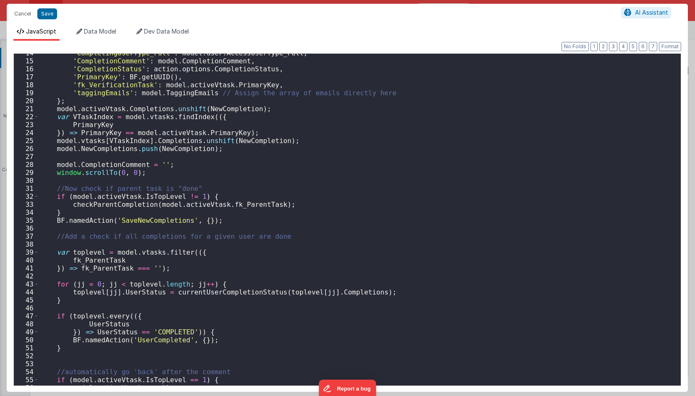
click at [171, 161] on div "'CompletingUserType_Full' : model . user . AccessUserType_Full , 'CompletionCom…" at bounding box center [356, 223] width 635 height 348
click at [186, 173] on div "'CompletingUserType_Full' : model . user . AccessUserType_Full , 'CompletionCom…" at bounding box center [356, 223] width 635 height 348
click at [125, 211] on div "'CompletingUserType_Full' : model . user . AccessUserType_Full , 'CompletionCom…" at bounding box center [356, 223] width 635 height 348
click at [125, 222] on div "'CompletingUserType_Full' : model . user . AccessUserType_Full , 'CompletionCom…" at bounding box center [356, 223] width 635 height 348
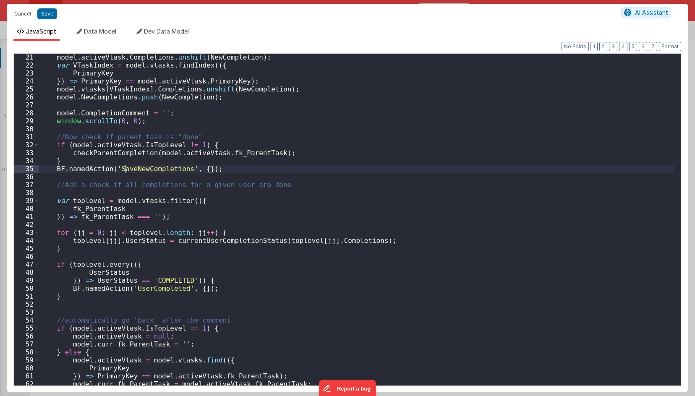
click at [136, 219] on div "model . activeVtask . Completions . unshift ( NewCompletion ) ; var VTaskIndex …" at bounding box center [356, 227] width 635 height 348
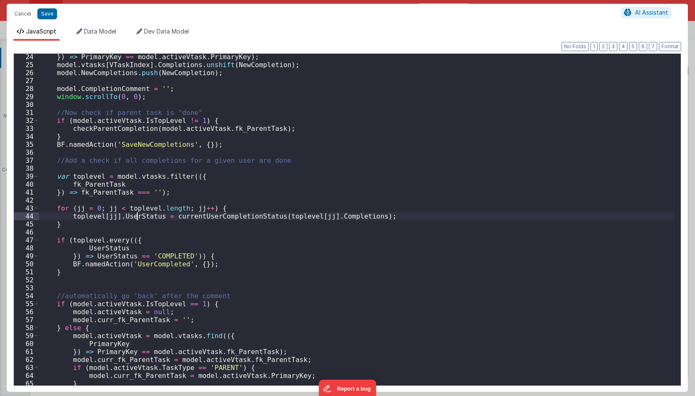
click at [182, 211] on div "}) => PrimaryKey == model . activeVtask . PrimaryKey ) ; model . vtasks [ VTask…" at bounding box center [356, 227] width 635 height 348
click at [189, 214] on div "}) => PrimaryKey == model . activeVtask . PrimaryKey ) ; model . vtasks [ VTask…" at bounding box center [356, 227] width 635 height 348
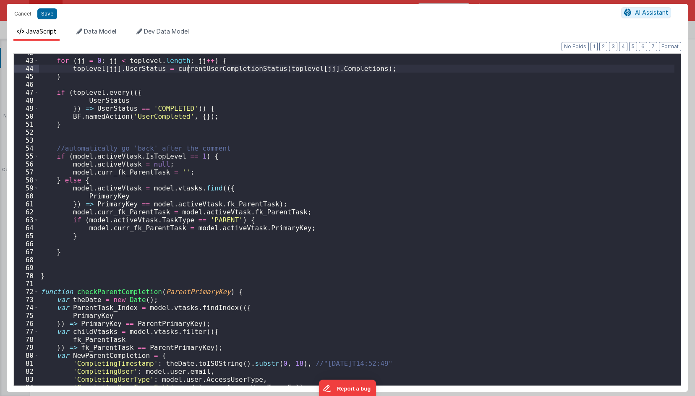
click at [189, 214] on div "for ( jj = 0 ; jj < toplevel . length ; jj ++ ) { toplevel [ jj ] . UserStatus …" at bounding box center [356, 223] width 635 height 348
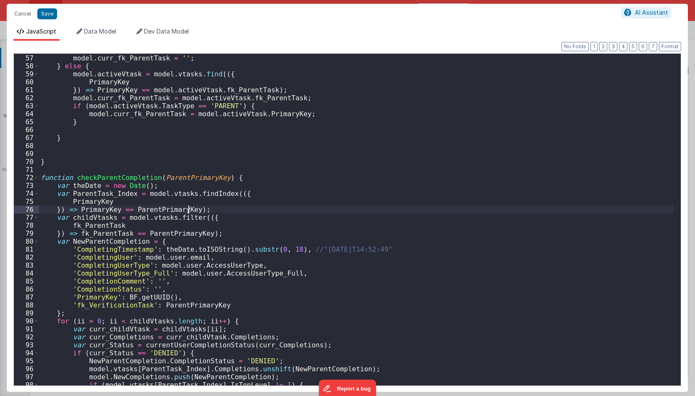
click at [189, 214] on div "model . activeVtask = null ; model . curr_fk_ParentTask = '' ; } else { model .…" at bounding box center [356, 220] width 635 height 348
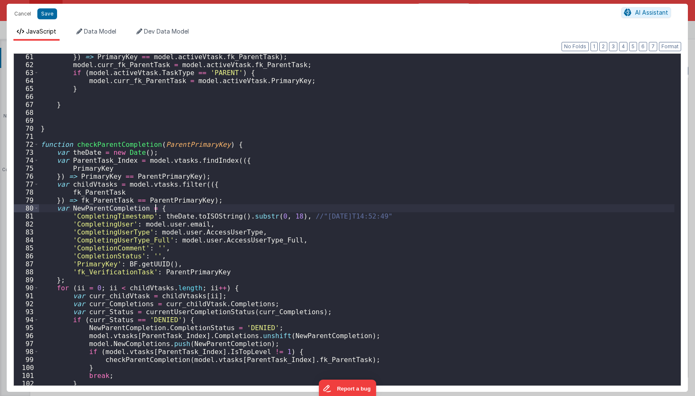
click at [191, 207] on div "}) => PrimaryKey == model . activeVtask . fk_ParentTask ) ; model . curr_fk_Par…" at bounding box center [356, 227] width 635 height 348
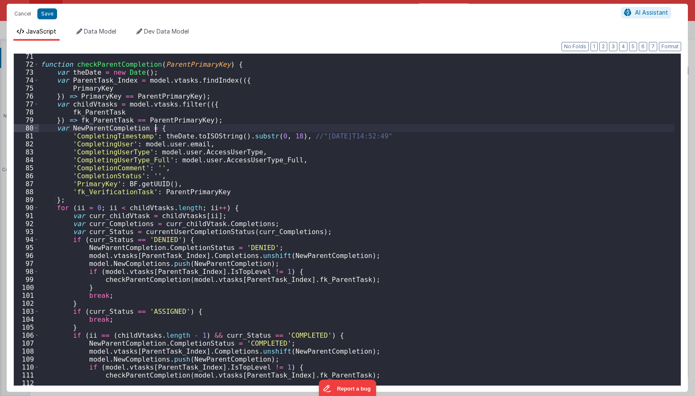
click at [191, 204] on div "function checkParentCompletion ( ParentPrimaryKey ) { var theDate = new Date ( …" at bounding box center [356, 226] width 635 height 348
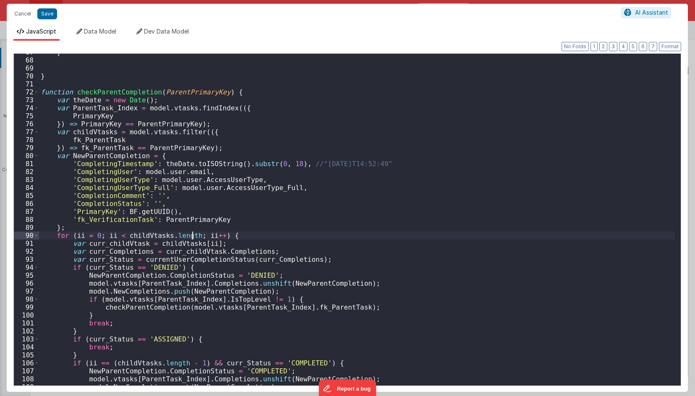
scroll to position [524, 0]
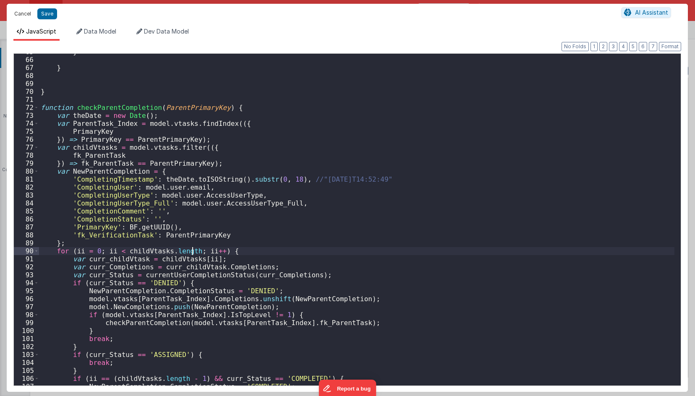
click at [14, 13] on button "Cancel" at bounding box center [22, 14] width 25 height 12
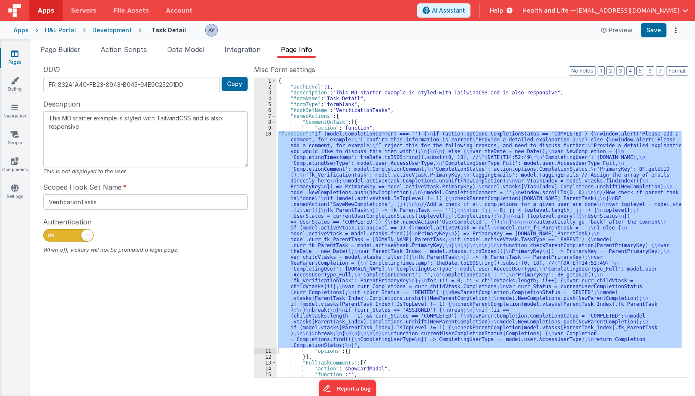
click at [342, 133] on div "{ "authLevel" : 1 , "description" : "This MD starter example is styled with Tai…" at bounding box center [479, 227] width 405 height 299
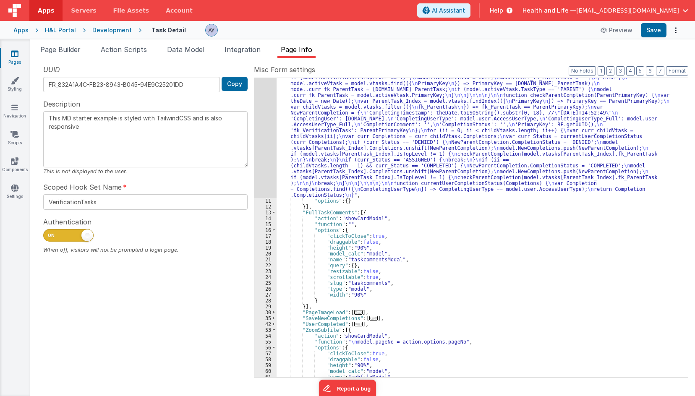
scroll to position [151, 0]
click at [669, 73] on button "Format" at bounding box center [677, 70] width 22 height 9
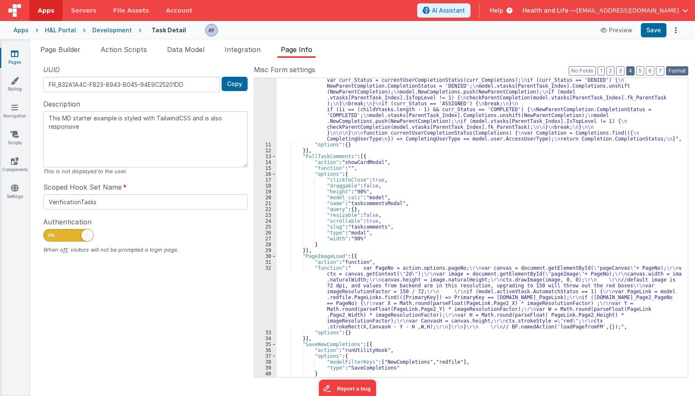
scroll to position [225, 0]
click at [621, 71] on button "3" at bounding box center [620, 70] width 8 height 9
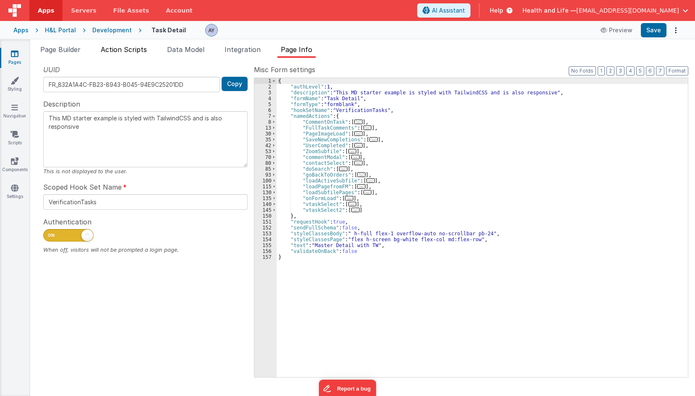
click at [140, 56] on li "Action Scripts" at bounding box center [123, 50] width 53 height 13
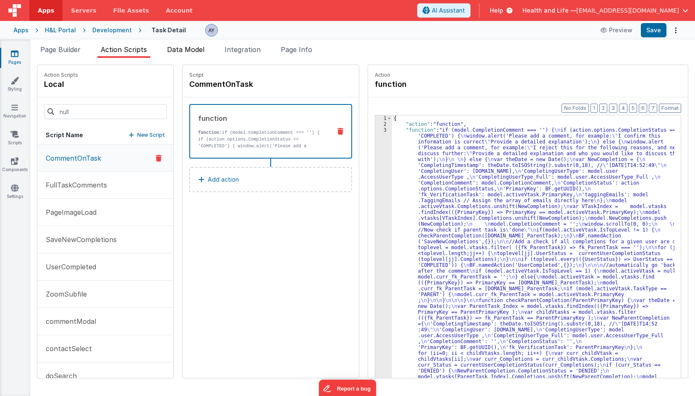
click at [177, 53] on span "Data Model" at bounding box center [185, 49] width 37 height 8
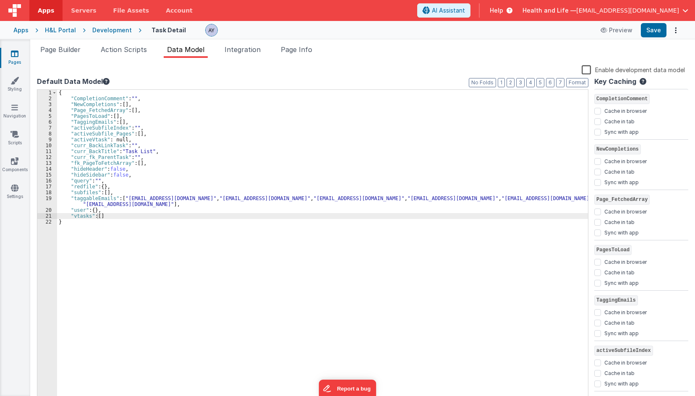
click at [59, 42] on div "Page Builder Action Scripts Data Model Integration Page Info Snippet Library Na…" at bounding box center [362, 217] width 665 height 357
click at [65, 44] on div "Page Builder Action Scripts Data Model Integration Page Info Snippet Library Na…" at bounding box center [362, 217] width 665 height 357
click at [74, 52] on span "Page Builder" at bounding box center [60, 49] width 40 height 8
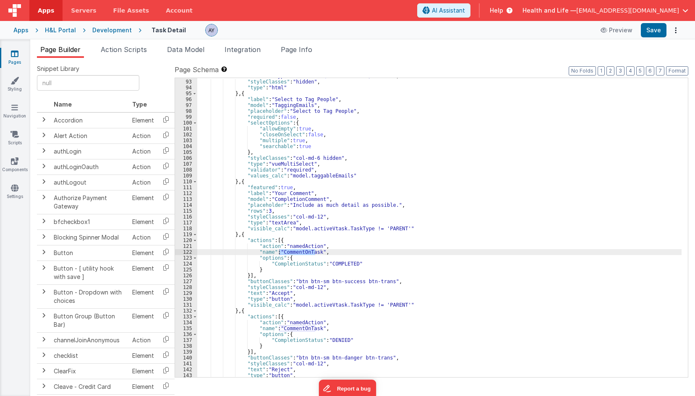
click at [296, 131] on div ""html" : "<button class= \" btn btn-primary btn-trans col-md-12 \" @click= \" n…" at bounding box center [439, 225] width 484 height 317
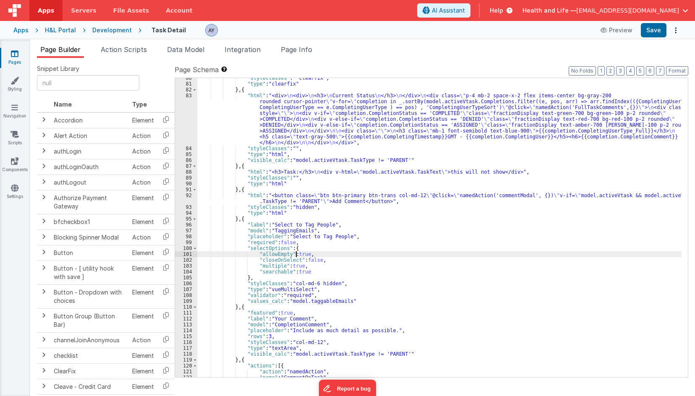
scroll to position [667, 0]
click at [459, 180] on div ""styleClasses" : " clearfix" , "type" : "clearfix" } , { "html" : "<div> \n <di…" at bounding box center [439, 231] width 484 height 311
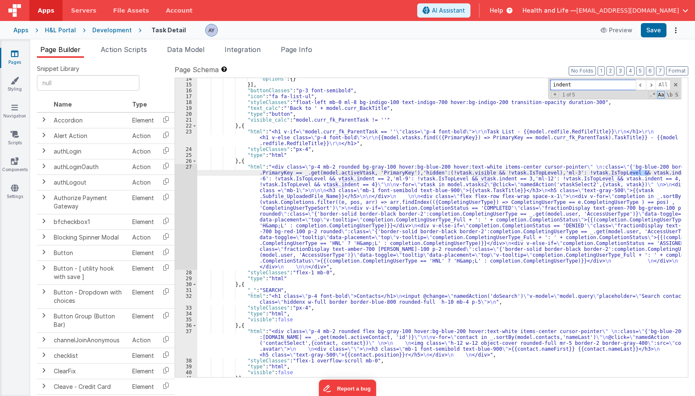
scroll to position [125, 0]
type input "indent"
click at [656, 84] on span "All" at bounding box center [663, 85] width 15 height 10
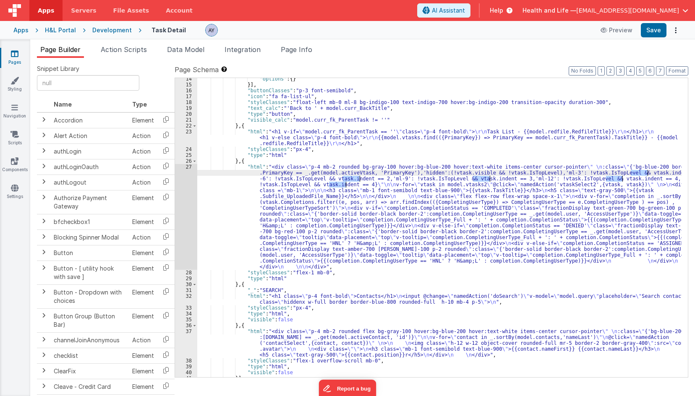
click at [588, 131] on div ""options" : { } }] , "buttonClasses" : "p-3 font-semibold" , "icon" : "fa fa-li…" at bounding box center [439, 231] width 484 height 311
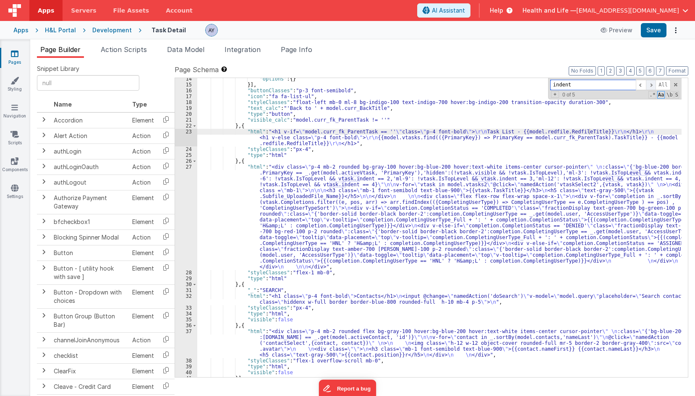
click at [651, 82] on span at bounding box center [651, 85] width 10 height 10
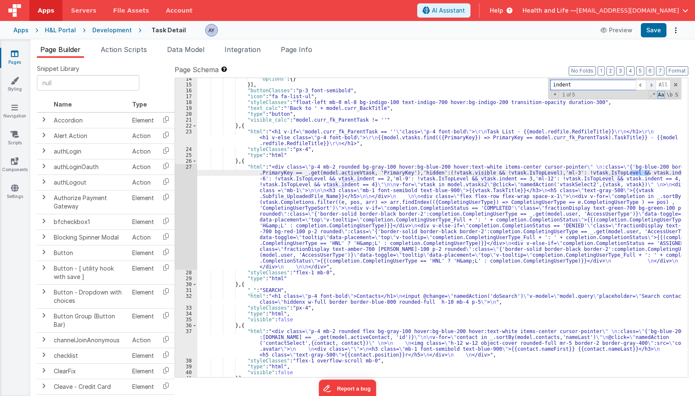
click at [652, 82] on span at bounding box center [651, 85] width 10 height 10
click at [187, 216] on div "27" at bounding box center [186, 217] width 22 height 106
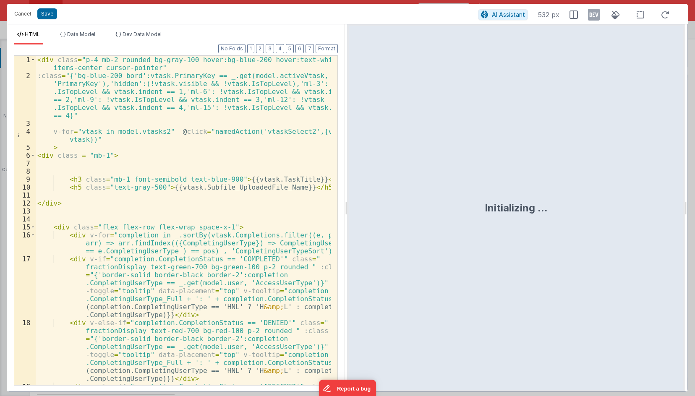
click at [195, 104] on div "< div class = "p-4 mb-2 rounded bg-gray-100 hover:bg-blue-200 hover:text-white …" at bounding box center [183, 260] width 295 height 409
drag, startPoint x: 143, startPoint y: 110, endPoint x: 251, endPoint y: 102, distance: 108.5
click at [203, 105] on div "< div class = "p-4 mb-2 rounded bg-gray-100 hover:bg-blue-200 hover:text-white …" at bounding box center [183, 260] width 295 height 409
click at [251, 102] on div "< div class = "p-4 mb-2 rounded bg-gray-100 hover:bg-blue-200 hover:text-white …" at bounding box center [183, 260] width 295 height 409
drag, startPoint x: 178, startPoint y: 100, endPoint x: 223, endPoint y: 100, distance: 44.9
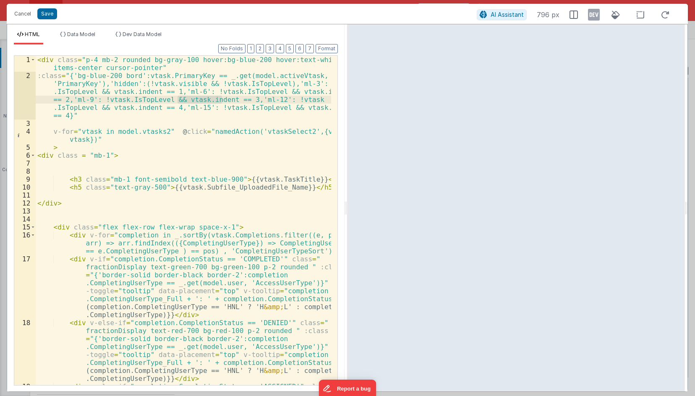
click at [223, 100] on div "< div class = "p-4 mb-2 rounded bg-gray-100 hover:bg-blue-200 hover:text-white …" at bounding box center [183, 260] width 295 height 409
click at [22, 12] on button "Cancel" at bounding box center [22, 14] width 25 height 12
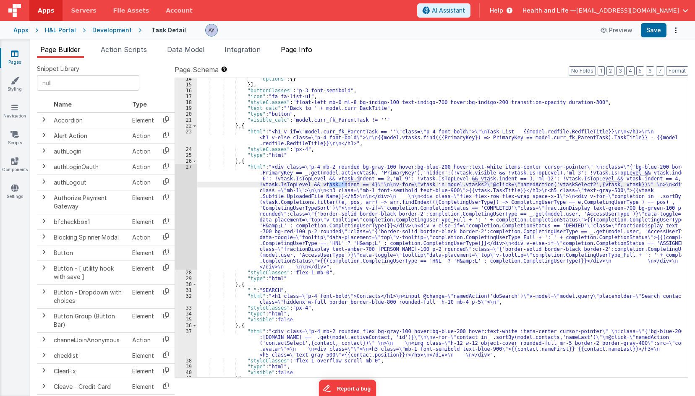
click at [311, 51] on span "Page Info" at bounding box center [296, 49] width 31 height 8
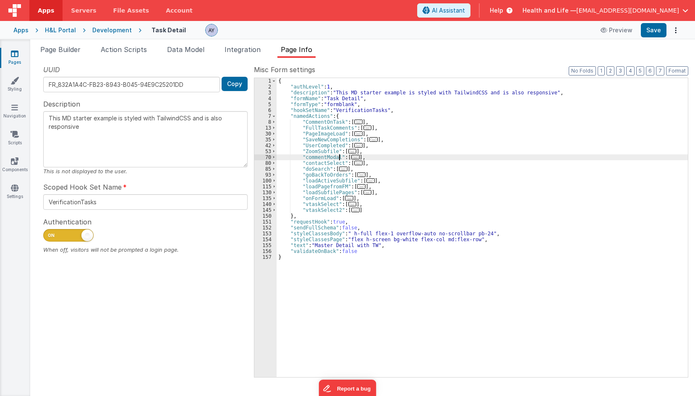
click at [340, 157] on div "{ "authLevel" : 1 , "description" : "This MD starter example is styled with Tai…" at bounding box center [482, 233] width 411 height 311
paste input "vtask.indent"
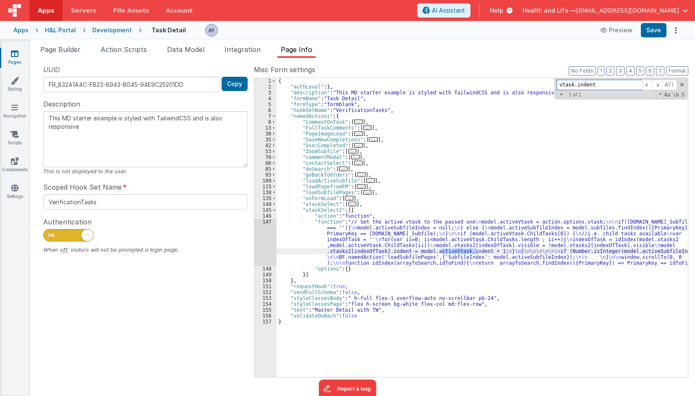
type input "vtask.indent"
click at [373, 246] on div "{ "authLevel" : 1 , "description" : "This MD starter example is styled with Tai…" at bounding box center [482, 233] width 411 height 311
click at [266, 236] on div "147" at bounding box center [265, 242] width 22 height 47
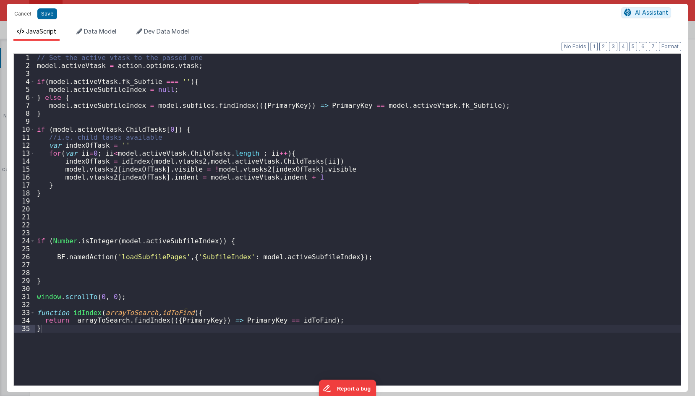
click at [254, 209] on div "// Set the active vtask to the passed one model . activeVtask = action . option…" at bounding box center [357, 228] width 645 height 348
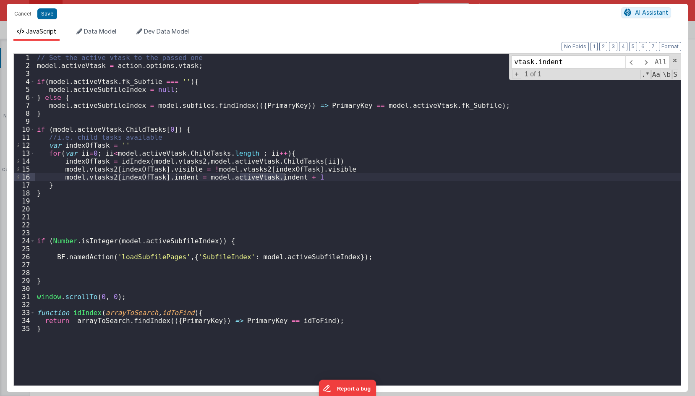
type input "vtask.indent"
click at [161, 151] on div "// Set the active vtask to the passed one model . activeVtask = action . option…" at bounding box center [357, 228] width 645 height 348
click at [195, 155] on div "// Set the active vtask to the passed one model . activeVtask = action . option…" at bounding box center [357, 228] width 645 height 348
click at [223, 152] on div "// Set the active vtask to the passed one model . activeVtask = action . option…" at bounding box center [357, 228] width 645 height 348
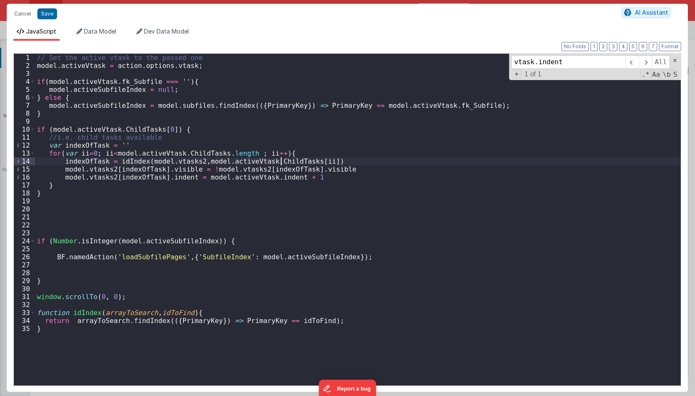
click at [279, 160] on div "// Set the active vtask to the passed one model . activeVtask = action . option…" at bounding box center [357, 228] width 645 height 348
click at [130, 162] on div "// Set the active vtask to the passed one model . activeVtask = action . option…" at bounding box center [357, 228] width 645 height 348
click at [95, 162] on div "// Set the active vtask to the passed one model . activeVtask = action . option…" at bounding box center [357, 228] width 645 height 348
click at [95, 164] on div "// Set the active vtask to the passed one model . activeVtask = action . option…" at bounding box center [357, 228] width 645 height 348
click at [107, 171] on div "// Set the active vtask to the passed one model . activeVtask = action . option…" at bounding box center [357, 228] width 645 height 348
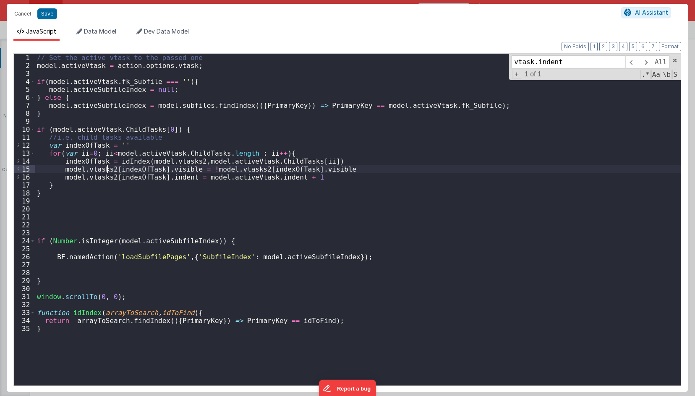
click at [107, 171] on div "// Set the active vtask to the passed one model . activeVtask = action . option…" at bounding box center [357, 228] width 645 height 348
click at [126, 173] on div "// Set the active vtask to the passed one model . activeVtask = action . option…" at bounding box center [357, 228] width 645 height 348
click at [105, 172] on div "// Set the active vtask to the passed one model . activeVtask = action . option…" at bounding box center [357, 228] width 645 height 348
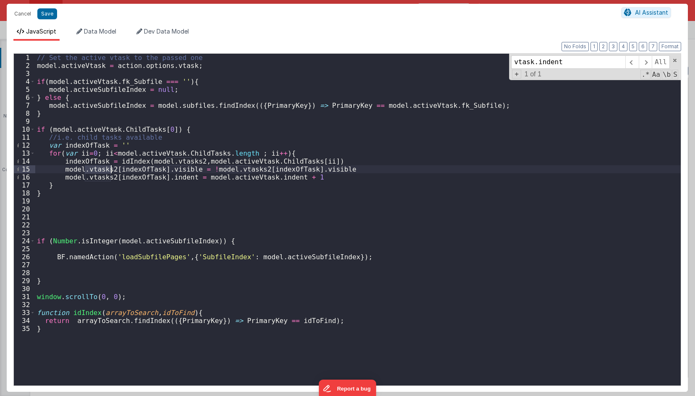
click at [143, 175] on div "// Set the active vtask to the passed one model . activeVtask = action . option…" at bounding box center [357, 228] width 645 height 348
click at [158, 170] on div "// Set the active vtask to the passed one model . activeVtask = action . option…" at bounding box center [357, 228] width 645 height 348
click at [183, 170] on div "// Set the active vtask to the passed one model . activeVtask = action . option…" at bounding box center [357, 228] width 645 height 348
click at [21, 21] on div "Cancel Save AI Assistant" at bounding box center [347, 14] width 681 height 20
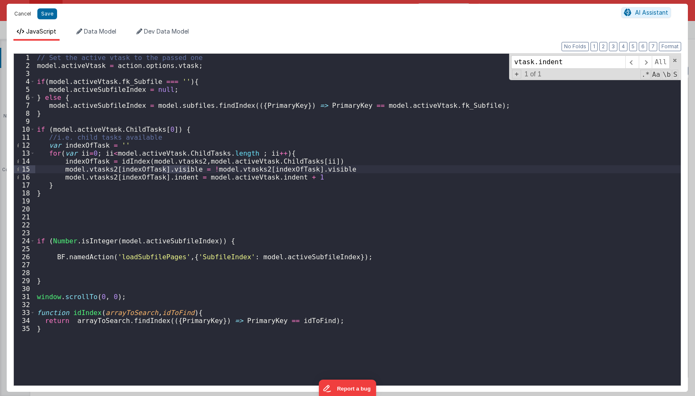
click at [22, 18] on button "Cancel" at bounding box center [22, 14] width 25 height 12
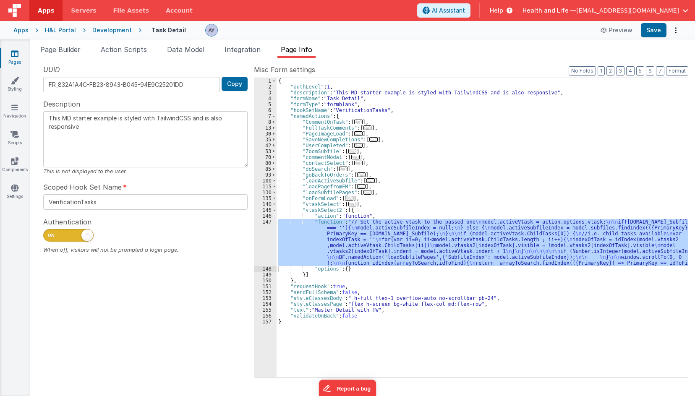
click at [322, 218] on div "{ "authLevel" : 1 , "description" : "This MD starter example is styled with Tai…" at bounding box center [482, 233] width 411 height 311
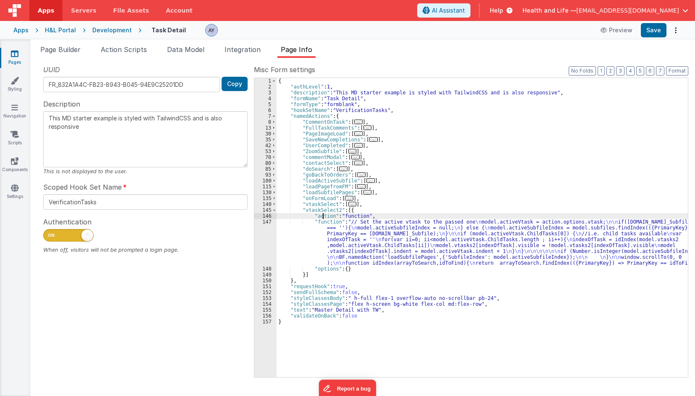
click at [325, 210] on div "{ "authLevel" : 1 , "description" : "This MD starter example is styled with Tai…" at bounding box center [482, 233] width 411 height 311
click at [370, 203] on div "{ "authLevel" : 1 , "description" : "This MD starter example is styled with Tai…" at bounding box center [482, 233] width 411 height 311
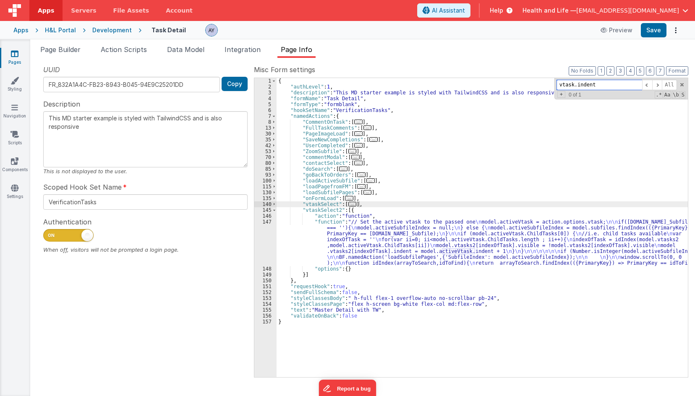
paste input "Select2"
type input "vtaskSelect2"
click at [69, 49] on span "Page Builder" at bounding box center [60, 49] width 40 height 8
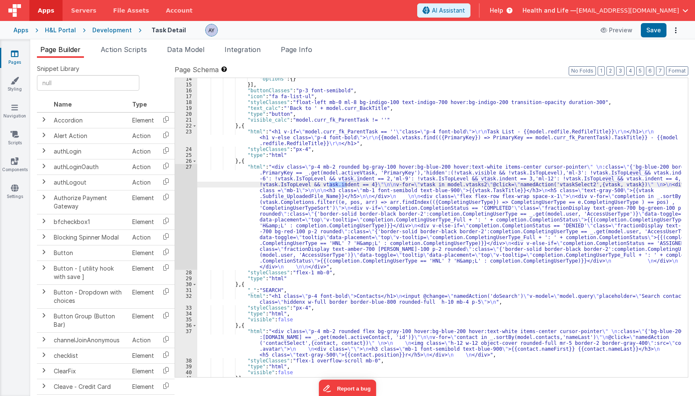
click at [290, 142] on div ""options" : { } }] , "buttonClasses" : "p-3 font-semibold" , "icon" : "fa fa-li…" at bounding box center [439, 231] width 484 height 311
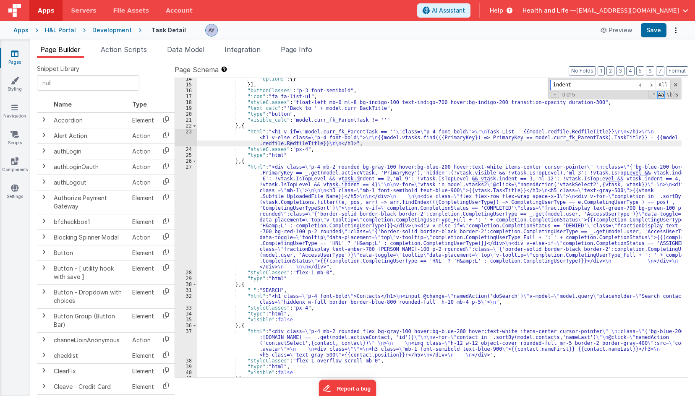
paste input "vtaskSelect2"
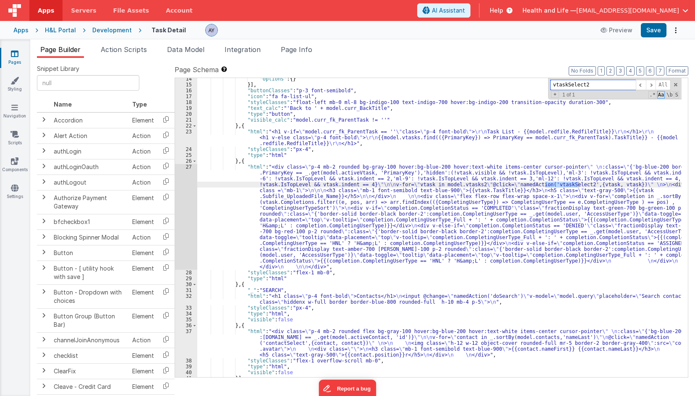
type input "vtaskSelect2"
click at [406, 186] on div ""options" : { } }] , "buttonClasses" : "p-3 font-semibold" , "icon" : "fa fa-li…" at bounding box center [439, 231] width 484 height 311
click at [187, 190] on div "27" at bounding box center [186, 217] width 22 height 106
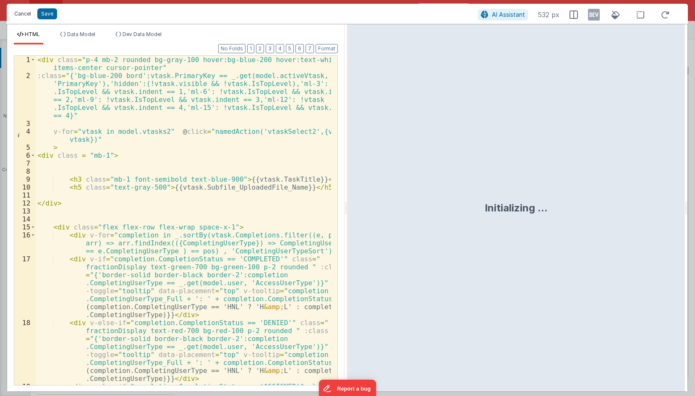
click at [24, 18] on button "Cancel" at bounding box center [22, 14] width 25 height 12
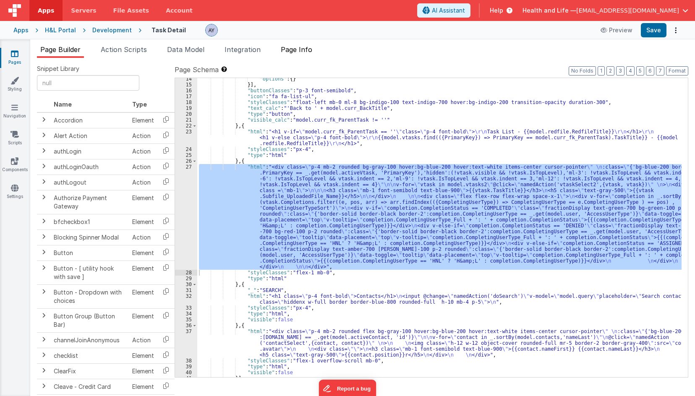
click at [298, 50] on span "Page Info" at bounding box center [296, 49] width 31 height 8
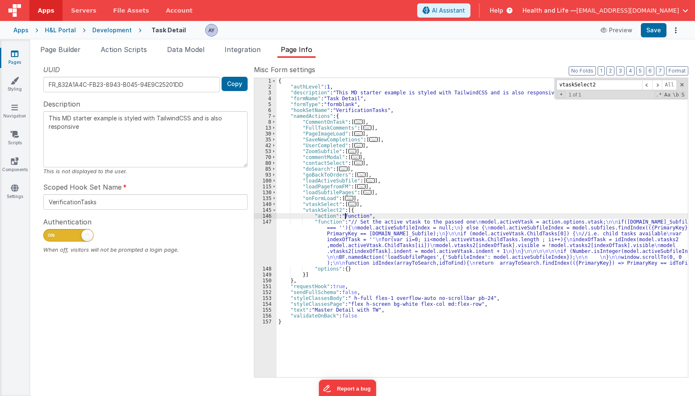
drag, startPoint x: 344, startPoint y: 215, endPoint x: 343, endPoint y: 230, distance: 15.6
click at [344, 216] on div "{ "authLevel" : 1 , "description" : "This MD starter example is styled with Tai…" at bounding box center [482, 233] width 411 height 311
click at [343, 230] on div "{ "authLevel" : 1 , "description" : "This MD starter example is styled with Tai…" at bounding box center [482, 233] width 411 height 311
click at [266, 238] on div "147" at bounding box center [265, 242] width 22 height 47
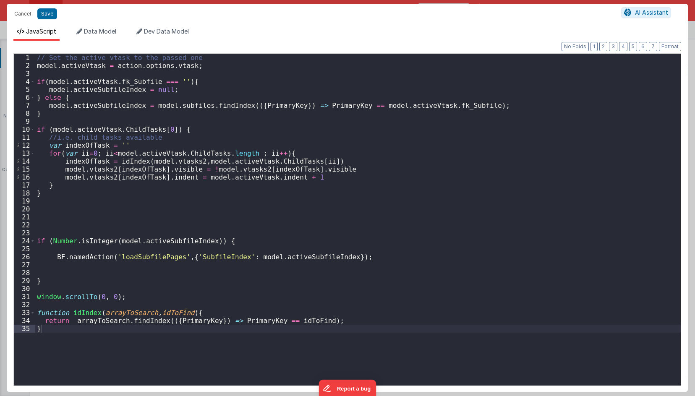
click at [300, 264] on div "// Set the active vtask to the passed one model . activeVtask = action . option…" at bounding box center [357, 228] width 645 height 348
click at [281, 248] on div "// Set the active vtask to the passed one model . activeVtask = action . option…" at bounding box center [357, 228] width 645 height 348
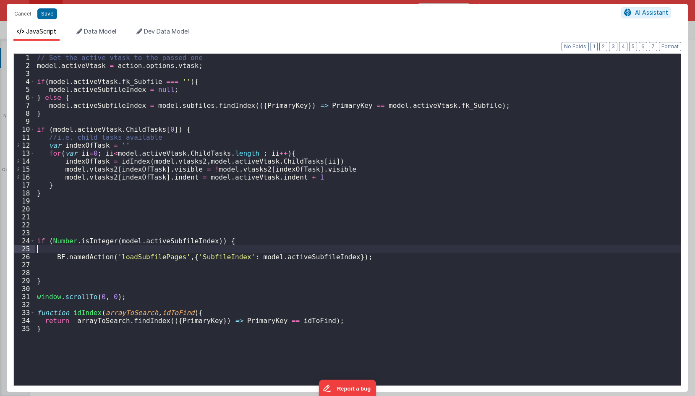
click at [233, 169] on div "// Set the active vtask to the passed one model . activeVtask = action . option…" at bounding box center [357, 228] width 645 height 348
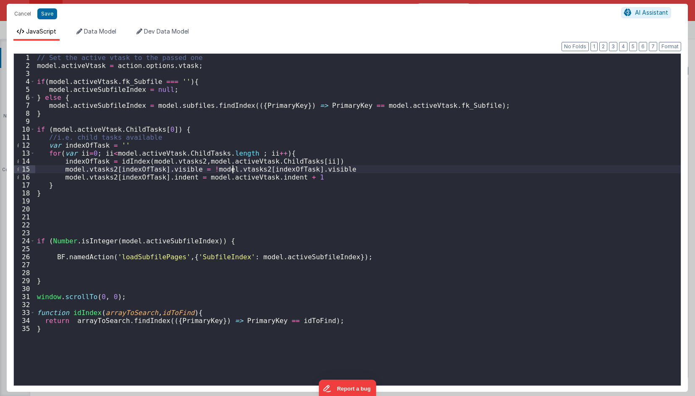
click at [241, 170] on div "// Set the active vtask to the passed one model . activeVtask = action . option…" at bounding box center [357, 228] width 645 height 348
drag, startPoint x: 199, startPoint y: 168, endPoint x: 340, endPoint y: 170, distance: 141.9
click at [333, 171] on div "// Set the active vtask to the passed one model . activeVtask = action . option…" at bounding box center [357, 228] width 645 height 348
click at [346, 169] on div "// Set the active vtask to the passed one model . activeVtask = action . option…" at bounding box center [357, 220] width 645 height 332
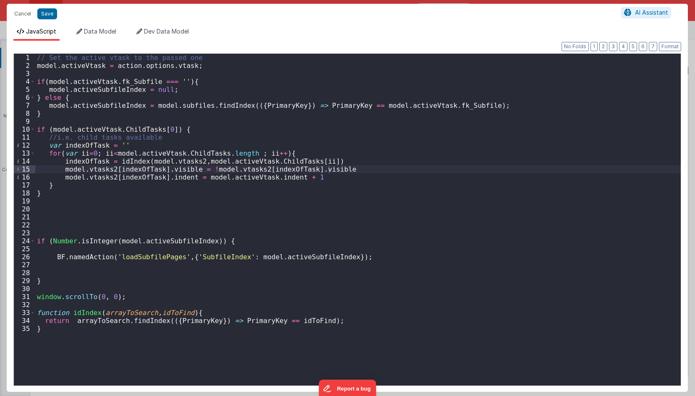
click at [129, 196] on div "// Set the active vtask to the passed one model . activeVtask = action . option…" at bounding box center [357, 228] width 645 height 348
click at [99, 211] on div "// Set the active vtask to the passed one model . activeVtask = action . option…" at bounding box center [357, 228] width 645 height 348
click at [17, 13] on button "Cancel" at bounding box center [22, 14] width 25 height 12
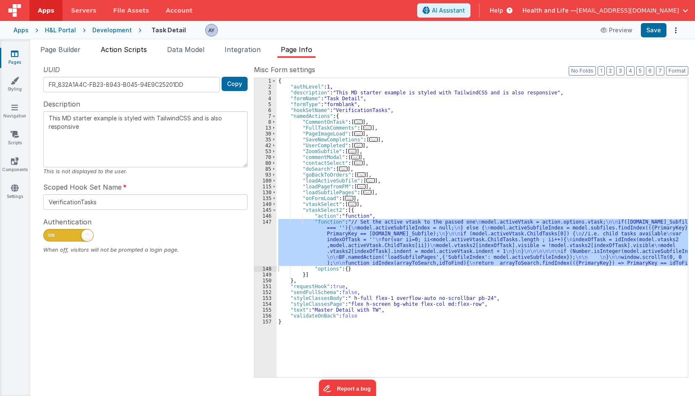
click at [123, 54] on li "Action Scripts" at bounding box center [123, 50] width 53 height 13
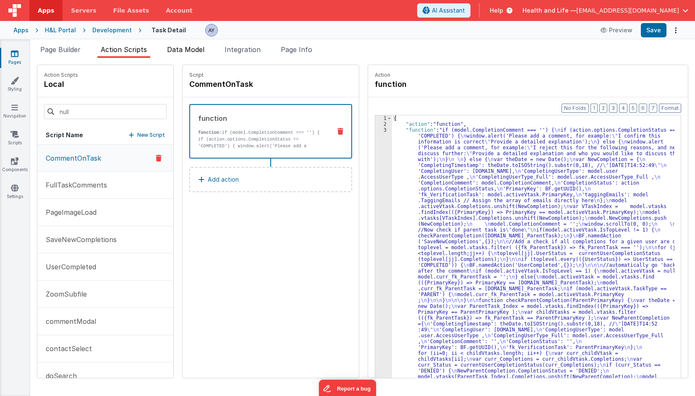
click at [198, 55] on li "Data Model" at bounding box center [186, 50] width 44 height 13
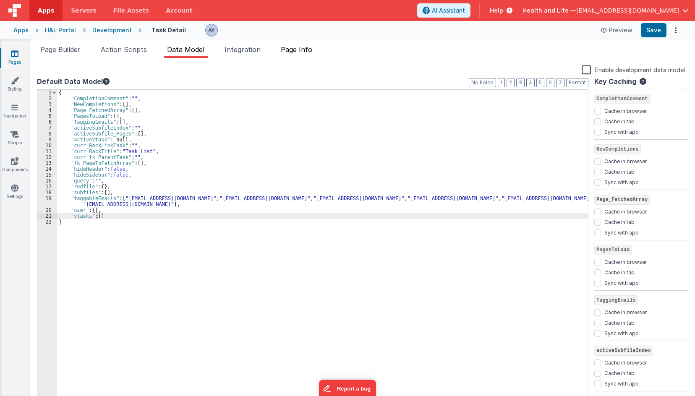
click at [293, 52] on span "Page Info" at bounding box center [296, 49] width 31 height 8
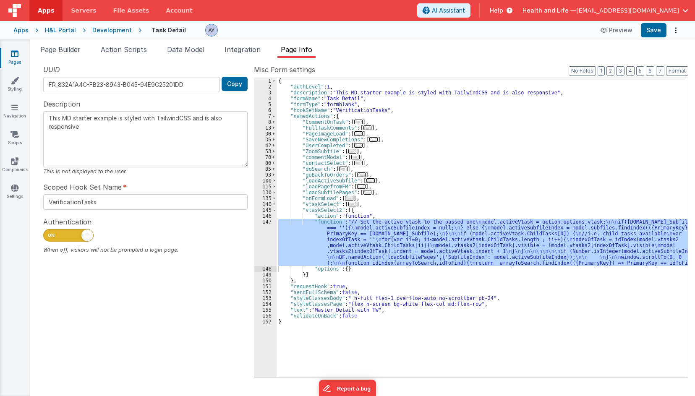
click at [83, 49] on li "Page Builder" at bounding box center [60, 50] width 47 height 13
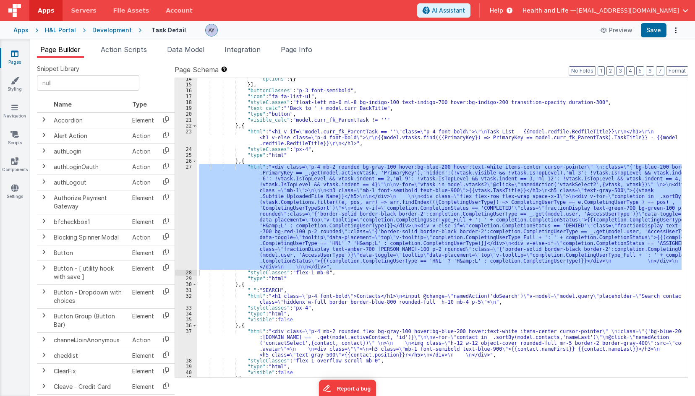
click at [311, 225] on div ""options" : { } }] , "buttonClasses" : "p-3 font-semibold" , "icon" : "fa fa-li…" at bounding box center [439, 227] width 484 height 299
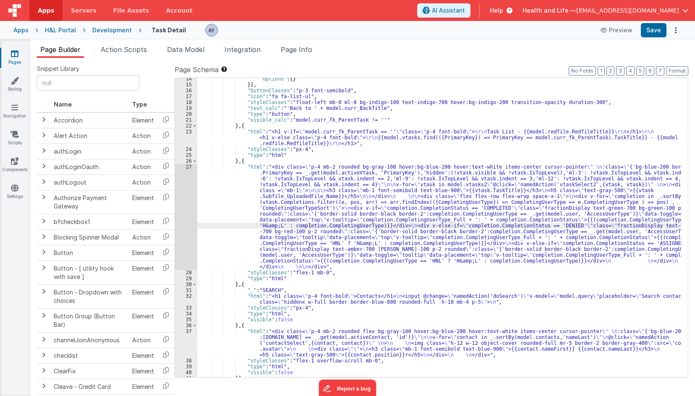
click at [287, 182] on div ""options" : { } }] , "buttonClasses" : "p-3 font-semibold" , "icon" : "fa fa-li…" at bounding box center [439, 231] width 484 height 311
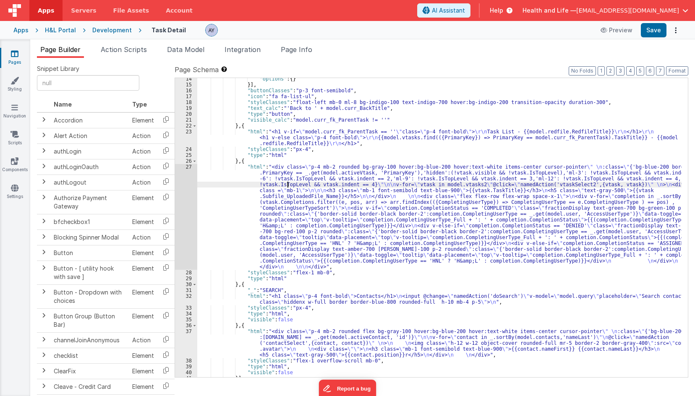
click at [186, 192] on div "27" at bounding box center [186, 217] width 22 height 106
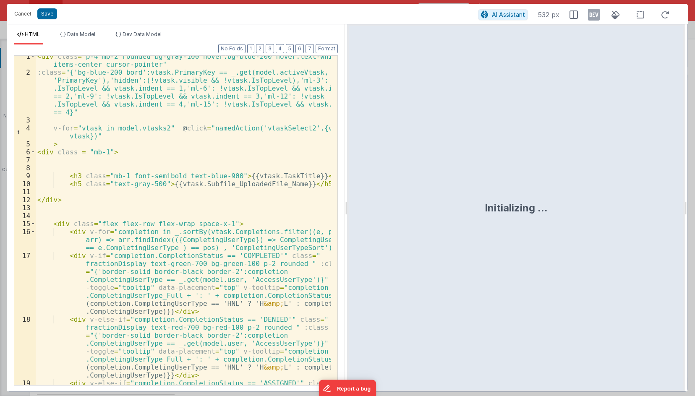
scroll to position [0, 0]
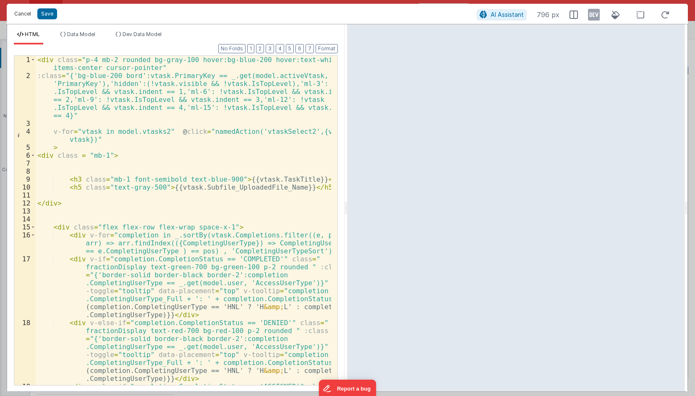
drag, startPoint x: 29, startPoint y: 14, endPoint x: 114, endPoint y: 42, distance: 90.1
click at [29, 14] on button "Cancel" at bounding box center [22, 14] width 25 height 12
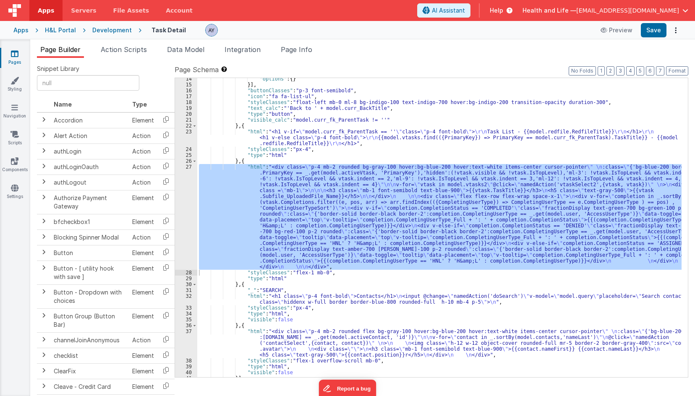
click at [288, 44] on div "Page Builder Action Scripts Data Model Integration Page Info Snippet Library Na…" at bounding box center [362, 217] width 665 height 357
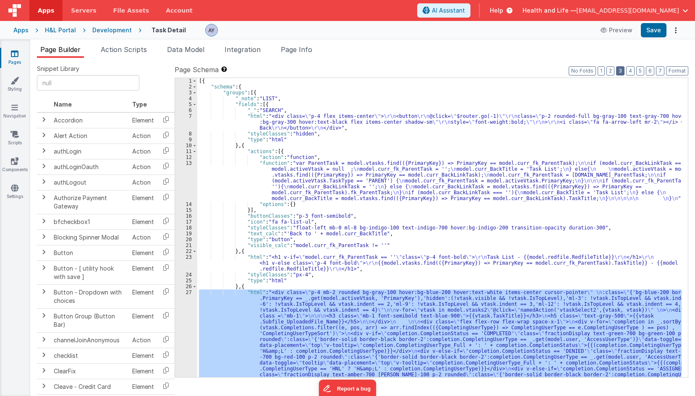
click at [621, 68] on button "3" at bounding box center [620, 70] width 8 height 9
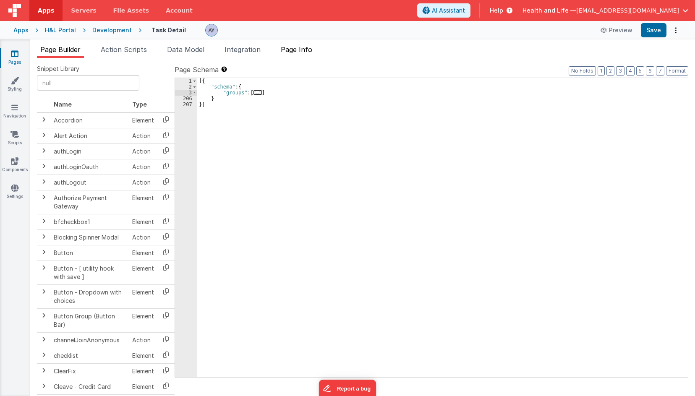
click at [301, 50] on span "Page Info" at bounding box center [296, 49] width 31 height 8
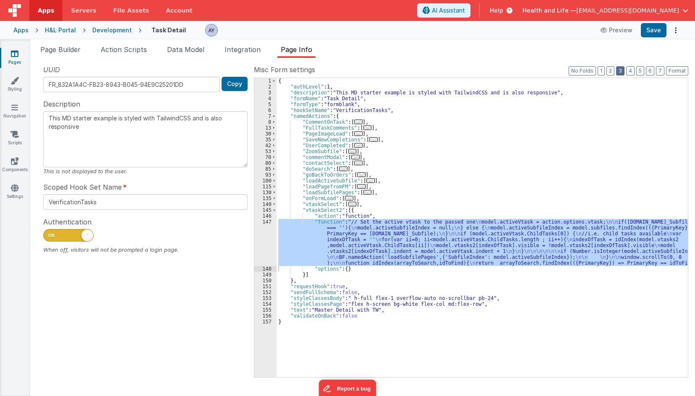
click at [618, 70] on button "3" at bounding box center [620, 70] width 8 height 9
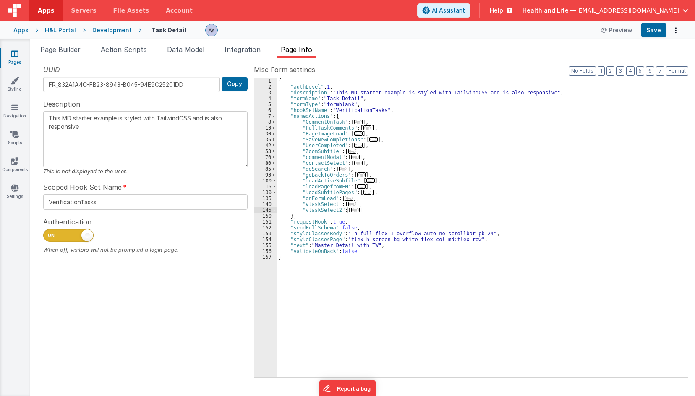
click at [355, 124] on span "..." at bounding box center [358, 122] width 8 height 5
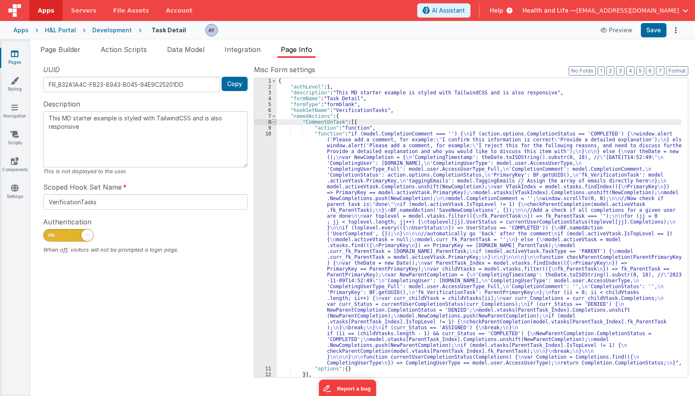
click at [274, 124] on span at bounding box center [274, 122] width 5 height 6
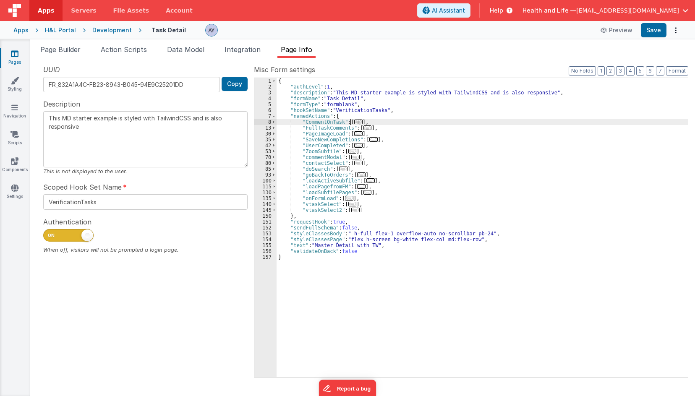
click at [352, 210] on span "..." at bounding box center [355, 210] width 8 height 5
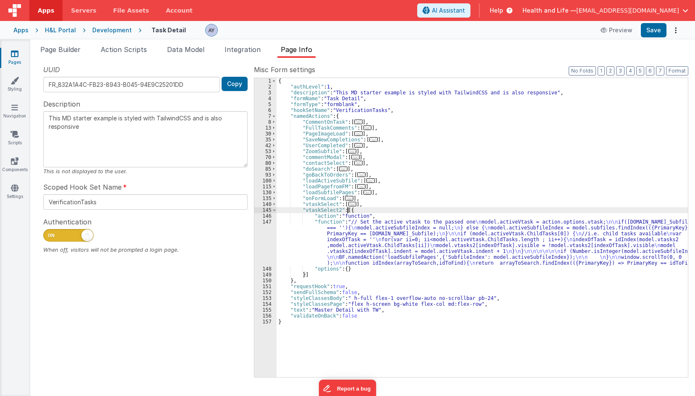
click at [363, 251] on div "{ "authLevel" : 1 , "description" : "This MD starter example is styled with Tai…" at bounding box center [482, 233] width 411 height 311
click at [267, 234] on div "147" at bounding box center [265, 242] width 22 height 47
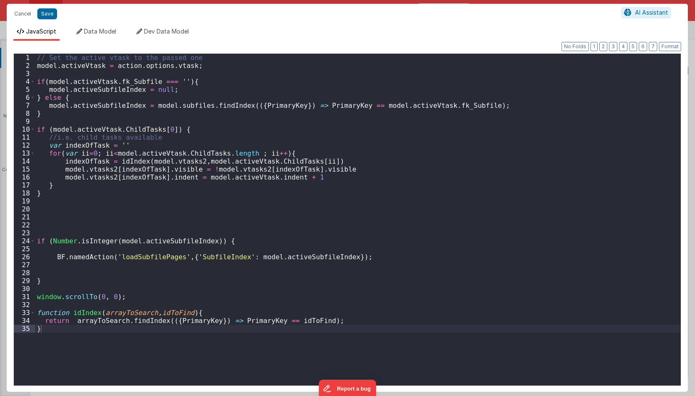
click at [268, 234] on div "// Set the active vtask to the passed one model . activeVtask = action . option…" at bounding box center [357, 228] width 645 height 348
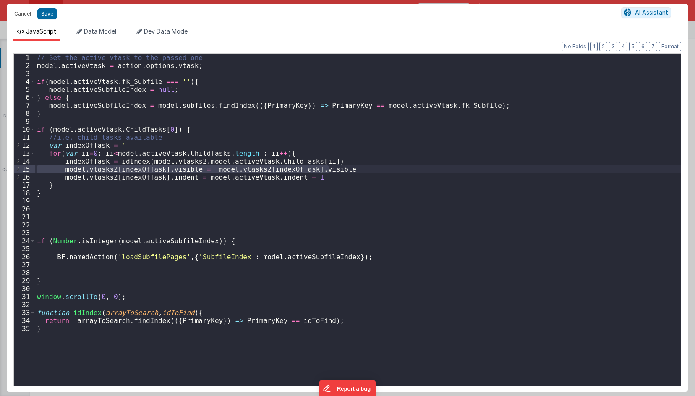
drag, startPoint x: 335, startPoint y: 170, endPoint x: 36, endPoint y: 170, distance: 298.8
click at [36, 170] on div "// Set the active vtask to the passed one model . activeVtask = action . option…" at bounding box center [357, 228] width 645 height 348
click at [22, 16] on button "Cancel" at bounding box center [22, 14] width 25 height 12
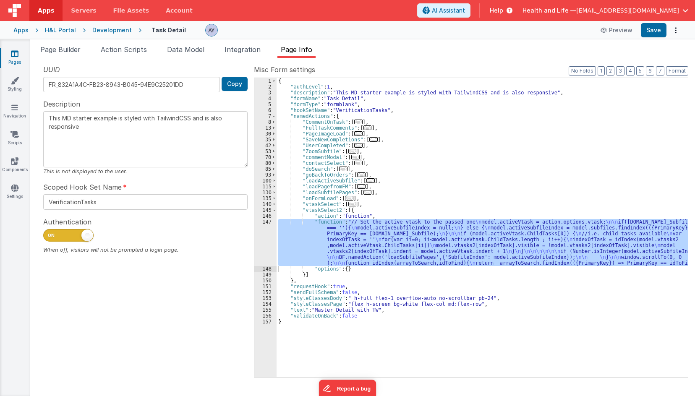
click at [292, 248] on div "{ "authLevel" : 1 , "description" : "This MD starter example is styled with Tai…" at bounding box center [482, 227] width 411 height 299
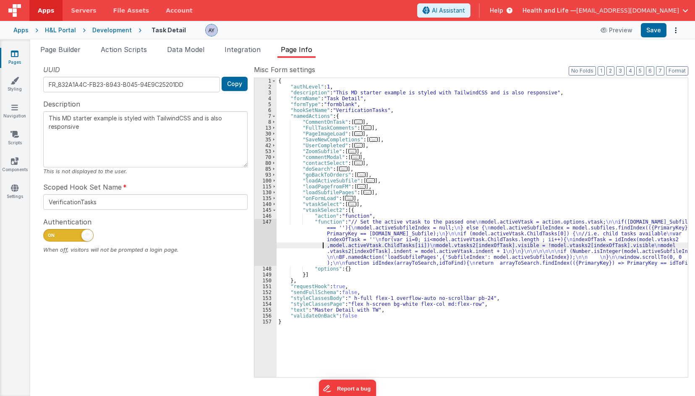
click at [261, 238] on div "147" at bounding box center [265, 242] width 22 height 47
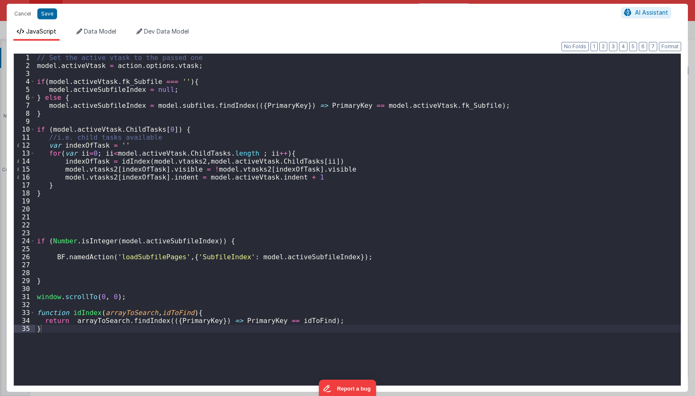
click at [131, 171] on div "// Set the active vtask to the passed one model . activeVtask = action . option…" at bounding box center [357, 228] width 645 height 348
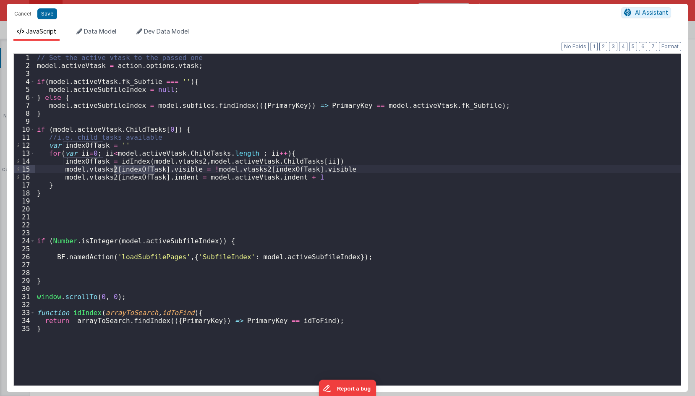
click at [131, 171] on div "// Set the active vtask to the passed one model . activeVtask = action . option…" at bounding box center [357, 228] width 645 height 348
click at [167, 66] on div "// Set the active vtask to the passed one model . activeVtask = action . option…" at bounding box center [357, 228] width 645 height 348
click at [69, 66] on div "// Set the active vtask to the passed one model . activeVtask = action . option…" at bounding box center [357, 228] width 645 height 348
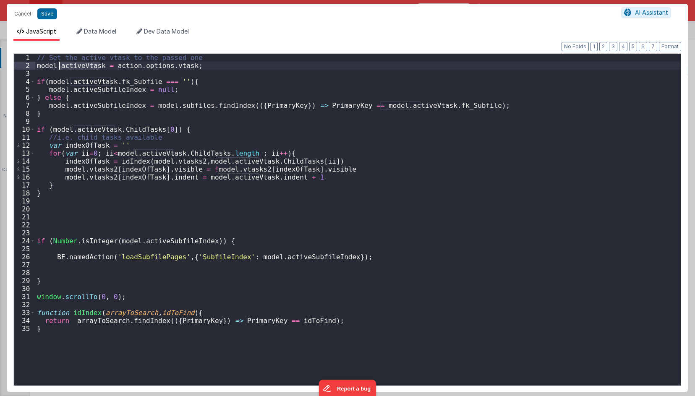
click at [69, 66] on div "// Set the active vtask to the passed one model . activeVtask = action . option…" at bounding box center [357, 228] width 645 height 348
click at [102, 128] on div "// Set the active vtask to the passed one model . activeVtask = action . option…" at bounding box center [357, 228] width 645 height 348
click at [132, 128] on div "// Set the active vtask to the passed one model . activeVtask = action . option…" at bounding box center [357, 228] width 645 height 348
click at [95, 129] on div "// Set the active vtask to the passed one model . activeVtask = action . option…" at bounding box center [357, 228] width 645 height 348
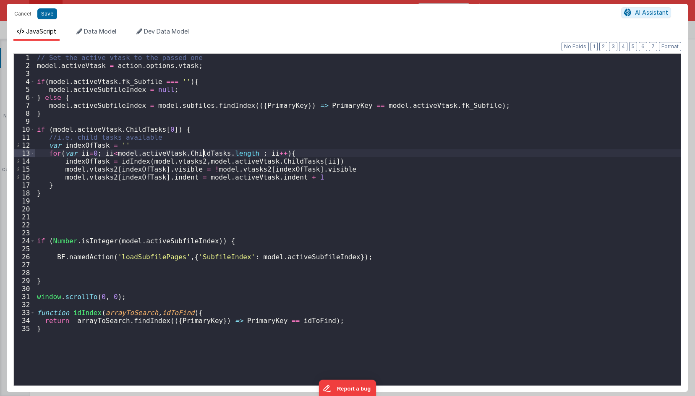
click at [205, 154] on div "// Set the active vtask to the passed one model . activeVtask = action . option…" at bounding box center [357, 228] width 645 height 348
click at [285, 160] on div "// Set the active vtask to the passed one model . activeVtask = action . option…" at bounding box center [357, 228] width 645 height 348
click at [128, 162] on div "// Set the active vtask to the passed one model . activeVtask = action . option…" at bounding box center [357, 228] width 645 height 348
click at [96, 162] on div "// Set the active vtask to the passed one model . activeVtask = action . option…" at bounding box center [357, 228] width 645 height 348
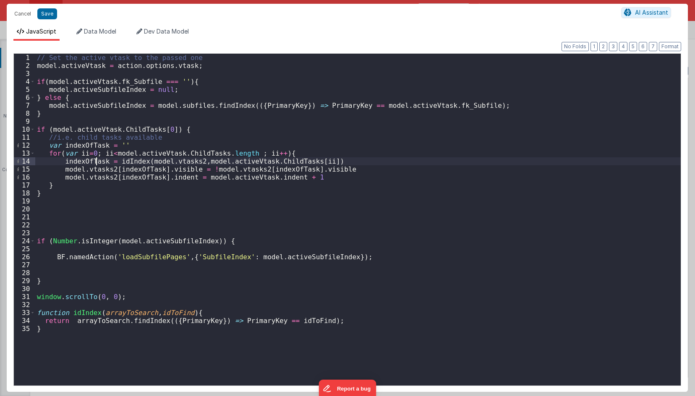
click at [96, 162] on div "// Set the active vtask to the passed one model . activeVtask = action . option…" at bounding box center [357, 228] width 645 height 348
click at [129, 161] on div "// Set the active vtask to the passed one model . activeVtask = action . option…" at bounding box center [357, 228] width 645 height 348
click at [142, 161] on div "// Set the active vtask to the passed one model . activeVtask = action . option…" at bounding box center [357, 228] width 645 height 348
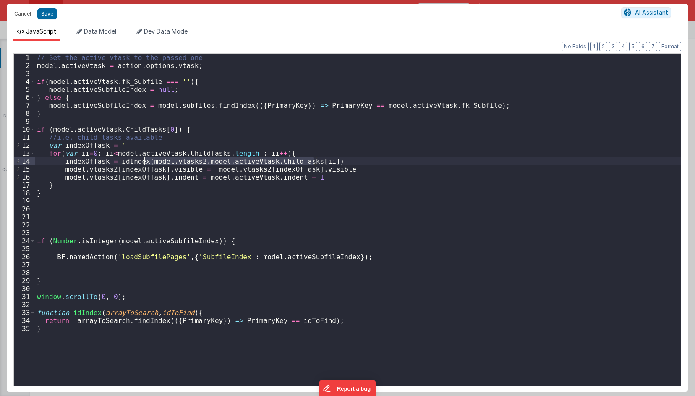
click at [144, 168] on div "// Set the active vtask to the passed one model . activeVtask = action . option…" at bounding box center [357, 228] width 645 height 348
click at [106, 32] on span "Data Model" at bounding box center [100, 31] width 32 height 7
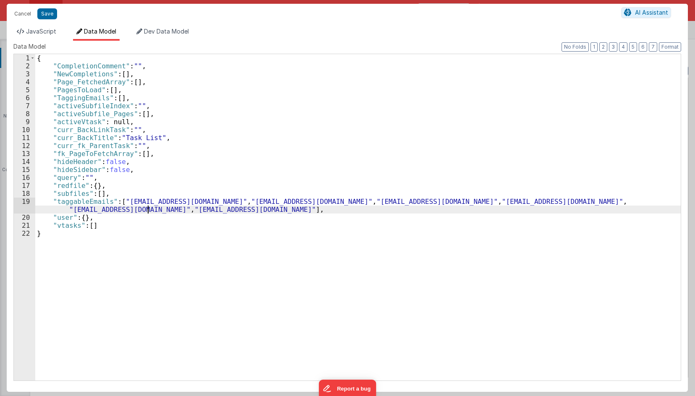
click at [149, 209] on div "{ "CompletionComment" : "" , "NewCompletions" : [ ] , "Page_FetchedArray" : [ ]…" at bounding box center [357, 225] width 645 height 342
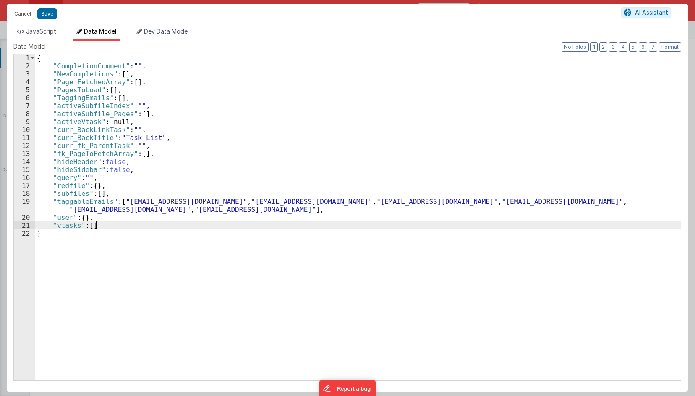
click at [152, 226] on div "{ "CompletionComment" : "" , "NewCompletions" : [ ] , "Page_FetchedArray" : [ ]…" at bounding box center [357, 225] width 645 height 342
click at [165, 219] on div "{ "CompletionComment" : "" , "NewCompletions" : [ ] , "Page_FetchedArray" : [ ]…" at bounding box center [357, 225] width 645 height 342
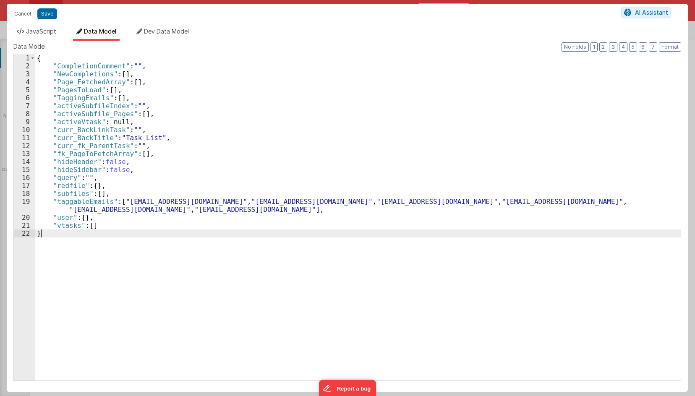
click at [169, 230] on div "{ "CompletionComment" : "" , "NewCompletions" : [ ] , "Page_FetchedArray" : [ ]…" at bounding box center [357, 225] width 645 height 342
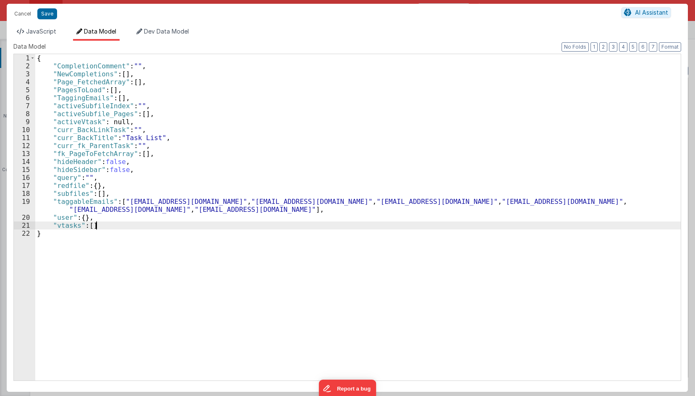
click at [175, 222] on div "{ "CompletionComment" : "" , "NewCompletions" : [ ] , "Page_FetchedArray" : [ ]…" at bounding box center [357, 225] width 645 height 342
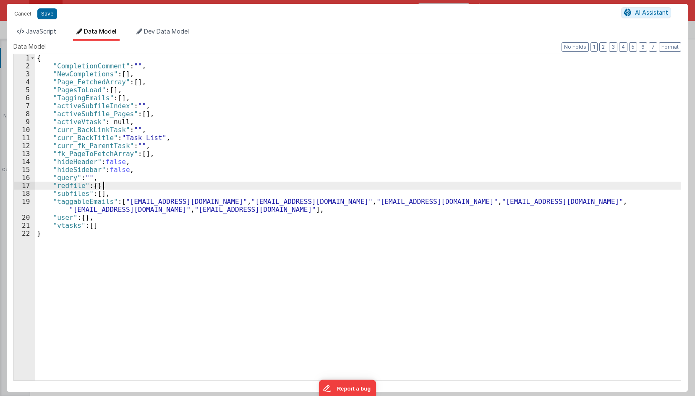
click at [177, 188] on div "{ "CompletionComment" : "" , "NewCompletions" : [ ] , "Page_FetchedArray" : [ ]…" at bounding box center [357, 225] width 645 height 342
click at [188, 182] on div "{ "CompletionComment" : "" , "NewCompletions" : [ ] , "Page_FetchedArray" : [ ]…" at bounding box center [357, 225] width 645 height 342
click at [191, 174] on div "{ "CompletionComment" : "" , "NewCompletions" : [ ] , "Page_FetchedArray" : [ ]…" at bounding box center [357, 225] width 645 height 342
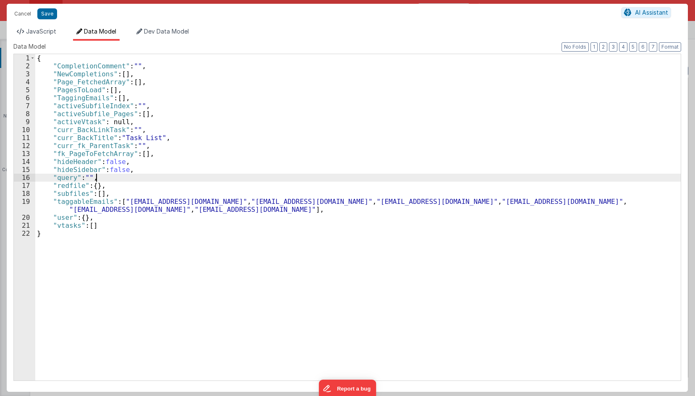
click at [192, 169] on div "{ "CompletionComment" : "" , "NewCompletions" : [ ] , "Page_FetchedArray" : [ ]…" at bounding box center [357, 225] width 645 height 342
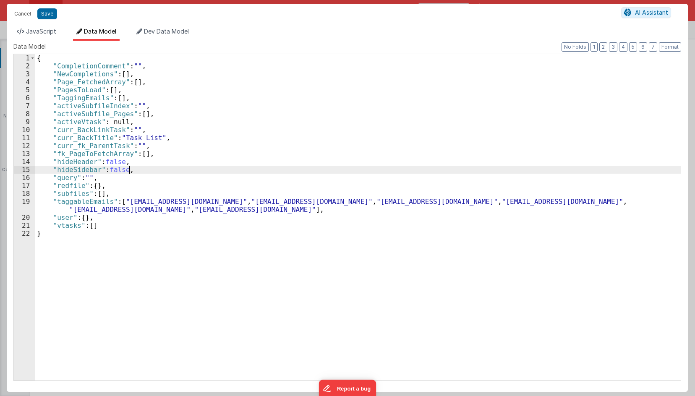
click at [173, 224] on div "{ "CompletionComment" : "" , "NewCompletions" : [ ] , "Page_FetchedArray" : [ ]…" at bounding box center [357, 225] width 645 height 342
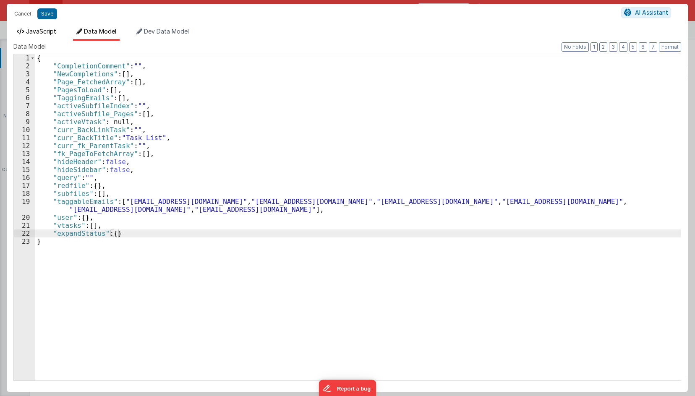
click at [50, 30] on span "JavaScript" at bounding box center [41, 31] width 30 height 7
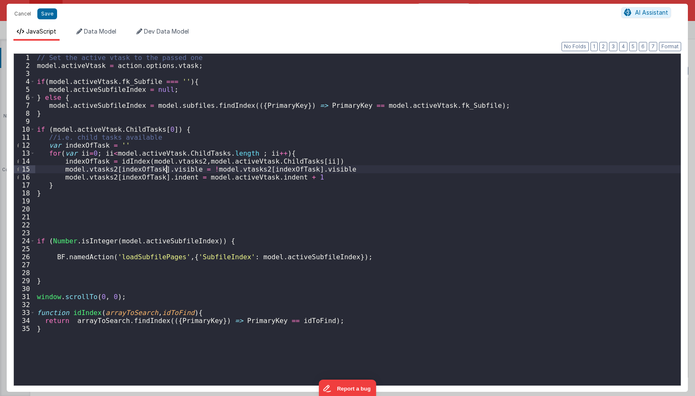
click at [167, 172] on div "// Set the active vtask to the passed one model . activeVtask = action . option…" at bounding box center [357, 228] width 645 height 348
click at [137, 168] on div "// Set the active vtask to the passed one model . activeVtask = action . option…" at bounding box center [357, 228] width 645 height 348
click at [349, 164] on div "// Set the active vtask to the passed one model . activeVtask = action . option…" at bounding box center [357, 228] width 645 height 348
click at [355, 170] on div "// Set the active vtask to the passed one model . activeVtask = action . option…" at bounding box center [357, 228] width 645 height 348
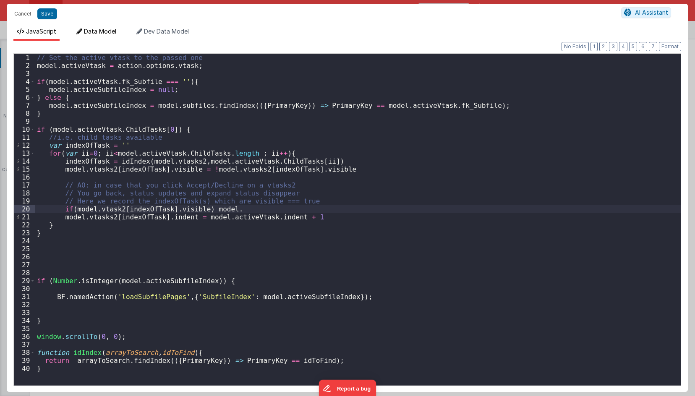
click at [94, 30] on span "Data Model" at bounding box center [100, 31] width 32 height 7
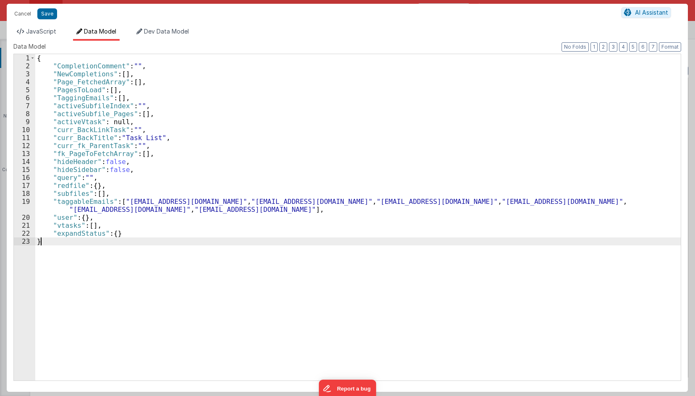
drag, startPoint x: 92, startPoint y: 274, endPoint x: 84, endPoint y: 251, distance: 23.8
click at [89, 268] on div "{ "CompletionComment" : "" , "NewCompletions" : [ ] , "Page_FetchedArray" : [ ]…" at bounding box center [357, 225] width 645 height 342
click at [83, 236] on div "{ "CompletionComment" : "" , "NewCompletions" : [ ] , "Page_FetchedArray" : [ ]…" at bounding box center [357, 225] width 645 height 342
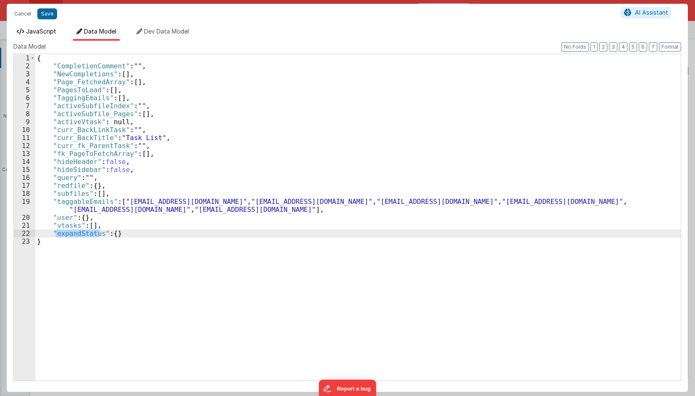
click at [51, 36] on li "JavaScript" at bounding box center [36, 33] width 46 height 13
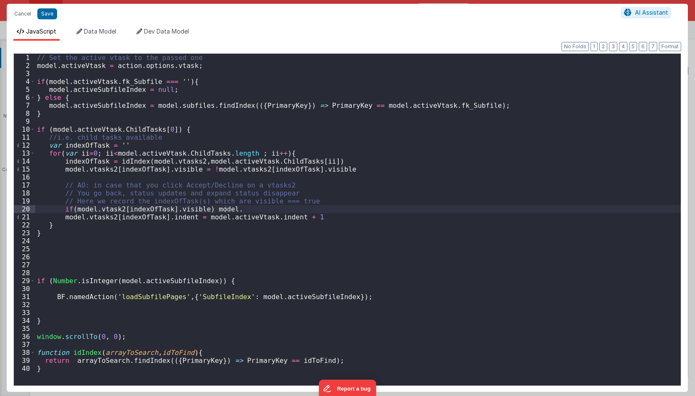
click at [272, 209] on div "// Set the active vtask to the passed one model . activeVtask = action . option…" at bounding box center [357, 228] width 645 height 348
click at [249, 210] on div "// Set the active vtask to the passed one model . activeVtask = action . option…" at bounding box center [357, 228] width 645 height 348
click at [250, 210] on div "// Set the active vtask to the passed one model . activeVtask = action . option…" at bounding box center [357, 228] width 645 height 348
click at [264, 208] on div "// Set the active vtask to the passed one model . activeVtask = action . option…" at bounding box center [357, 220] width 645 height 332
drag, startPoint x: 279, startPoint y: 209, endPoint x: 246, endPoint y: 210, distance: 33.2
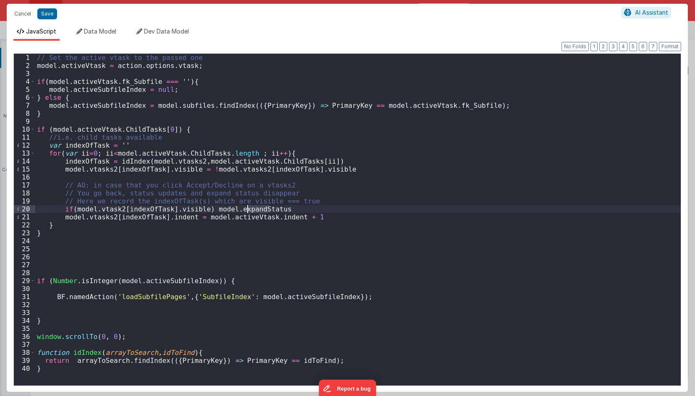
click at [246, 210] on div "// Set the active vtask to the passed one model . activeVtask = action . option…" at bounding box center [357, 228] width 645 height 348
click at [260, 212] on div "// Set the active vtask to the passed one model . activeVtask = action . option…" at bounding box center [357, 228] width 645 height 348
click at [264, 209] on div "// Set the active vtask to the passed one model . activeVtask = action . option…" at bounding box center [357, 220] width 645 height 332
click at [282, 211] on div "// Set the active vtask to the passed one model . activeVtask = action . option…" at bounding box center [357, 228] width 645 height 348
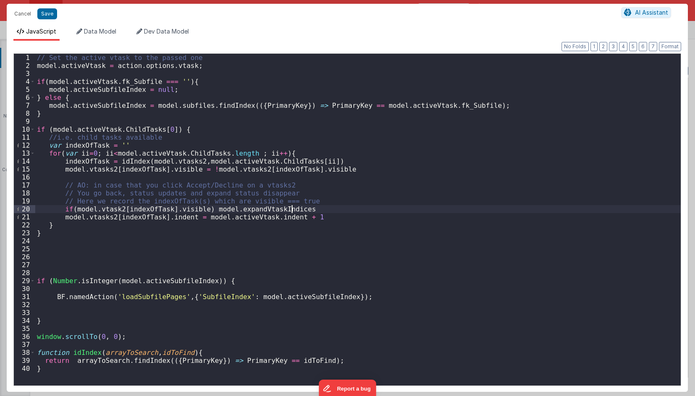
click at [283, 210] on div "// Set the active vtask to the passed one model . activeVtask = action . option…" at bounding box center [357, 228] width 645 height 348
click at [130, 210] on div "// Set the active vtask to the passed one model . activeVtask = action . option…" at bounding box center [357, 228] width 645 height 348
click at [222, 207] on div "// Set the active vtask to the passed one model . activeVtask = action . option…" at bounding box center [357, 228] width 645 height 348
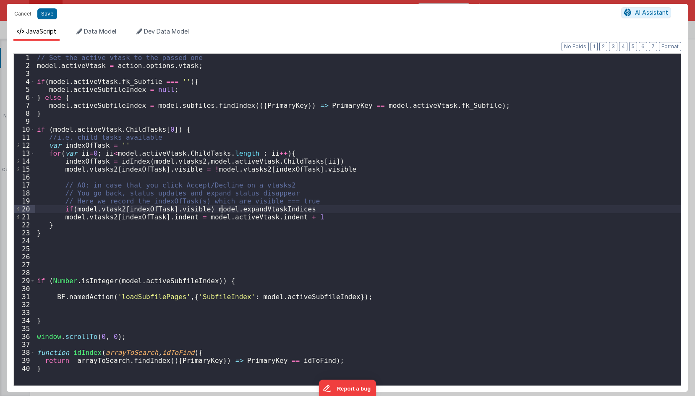
click at [250, 207] on div "// Set the active vtask to the passed one model . activeVtask = action . option…" at bounding box center [357, 228] width 645 height 348
click at [276, 212] on div "// Set the active vtask to the passed one model . activeVtask = action . option…" at bounding box center [357, 228] width 645 height 348
click at [232, 202] on div "// Set the active vtask to the passed one model . activeVtask = action . option…" at bounding box center [357, 228] width 645 height 348
click at [247, 204] on div "// Set the active vtask to the passed one model . activeVtask = action . option…" at bounding box center [357, 228] width 645 height 348
click at [170, 200] on div "// Set the active vtask to the passed one model . activeVtask = action . option…" at bounding box center [357, 228] width 645 height 348
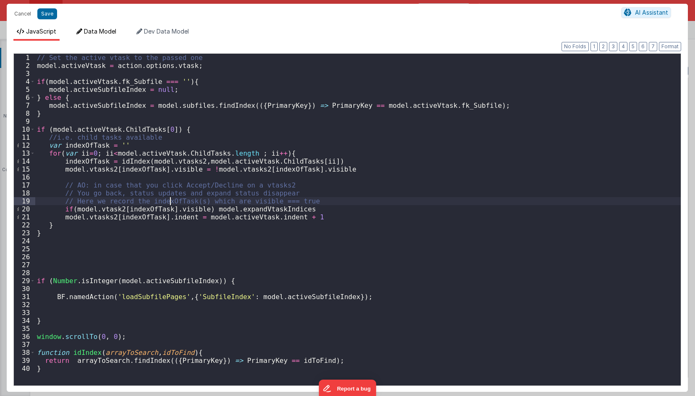
click at [97, 29] on span "Data Model" at bounding box center [100, 31] width 32 height 7
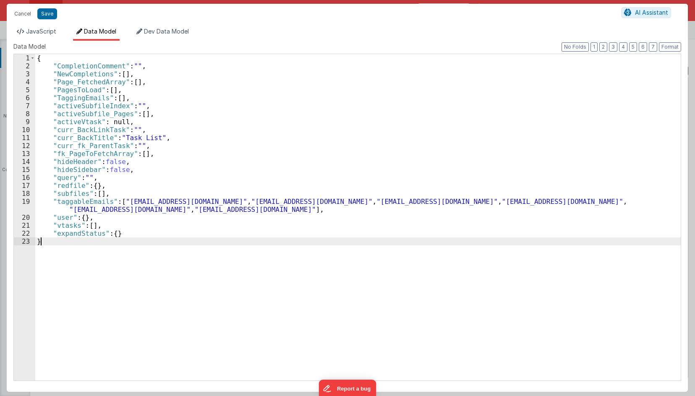
drag, startPoint x: 103, startPoint y: 254, endPoint x: 94, endPoint y: 236, distance: 19.9
click at [101, 249] on div "{ "CompletionComment" : "" , "NewCompletions" : [ ] , "Page_FetchedArray" : [ ]…" at bounding box center [357, 225] width 645 height 342
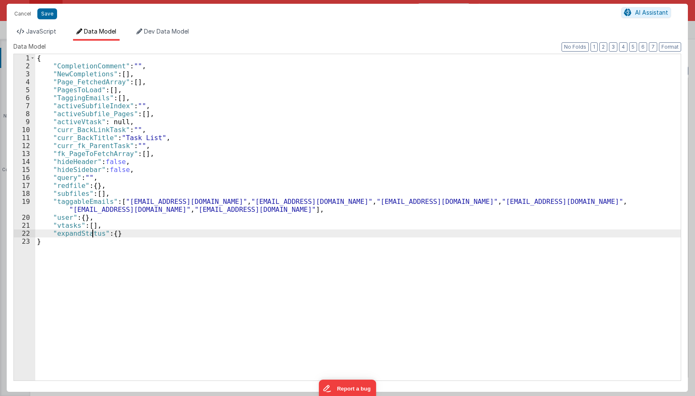
click at [91, 232] on div "{ "CompletionComment" : "" , "NewCompletions" : [ ] , "Page_FetchedArray" : [ ]…" at bounding box center [357, 225] width 645 height 342
paste textarea
click at [100, 211] on div "{ "CompletionComment" : "" , "NewCompletions" : [ ] , "Page_FetchedArray" : [ ]…" at bounding box center [357, 225] width 645 height 342
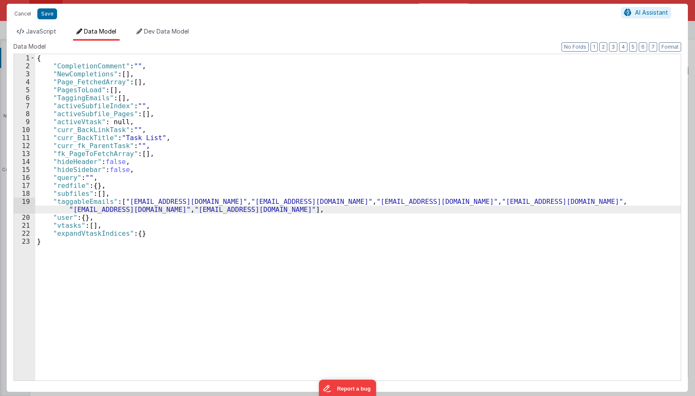
click at [150, 236] on div "{ "CompletionComment" : "" , "NewCompletions" : [ ] , "Page_FetchedArray" : [ ]…" at bounding box center [357, 225] width 645 height 342
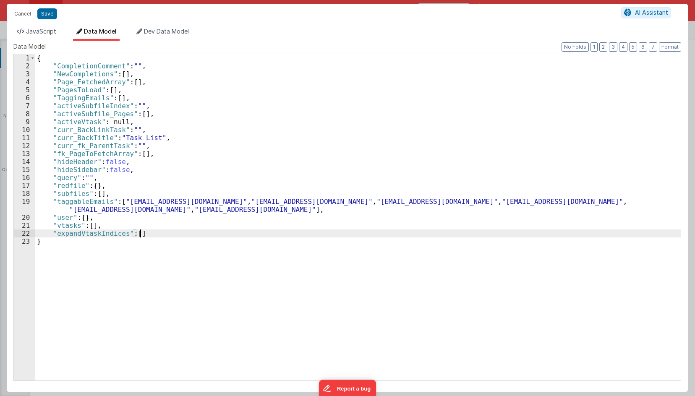
click at [47, 26] on div "JavaScript Data Model Dev Data Model Format 7 6 5 4 3 2 1 No Folds 1 2 3 4 5 6 …" at bounding box center [347, 208] width 681 height 368
click at [23, 31] on icon at bounding box center [21, 32] width 8 height 6
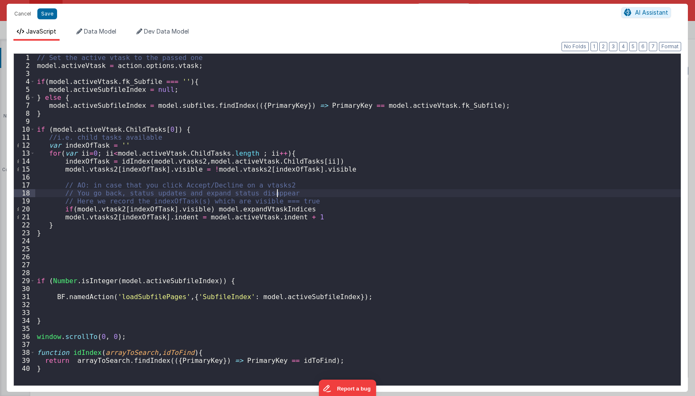
click at [288, 196] on div "// Set the active vtask to the passed one model . activeVtask = action . option…" at bounding box center [357, 228] width 645 height 348
click at [300, 213] on div "// Set the active vtask to the passed one model . activeVtask = action . option…" at bounding box center [357, 228] width 645 height 348
click at [131, 207] on div "// Set the active vtask to the passed one model . activeVtask = action . option…" at bounding box center [357, 228] width 645 height 348
click at [313, 209] on div "// Set the active vtask to the passed one model . activeVtask = action . option…" at bounding box center [357, 228] width 645 height 348
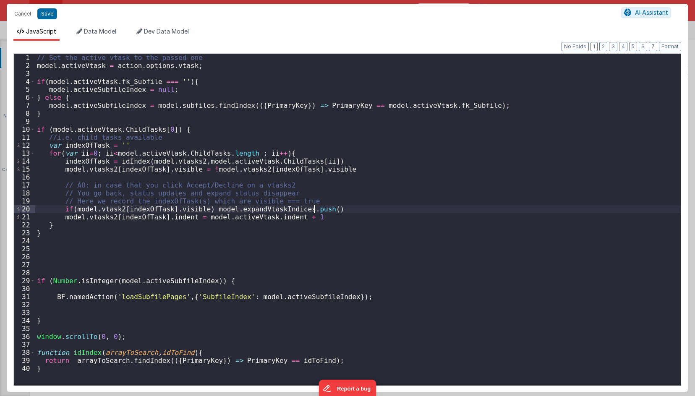
paste textarea
click at [389, 209] on div "// Set the active vtask to the passed one model . activeVtask = action . option…" at bounding box center [357, 228] width 645 height 348
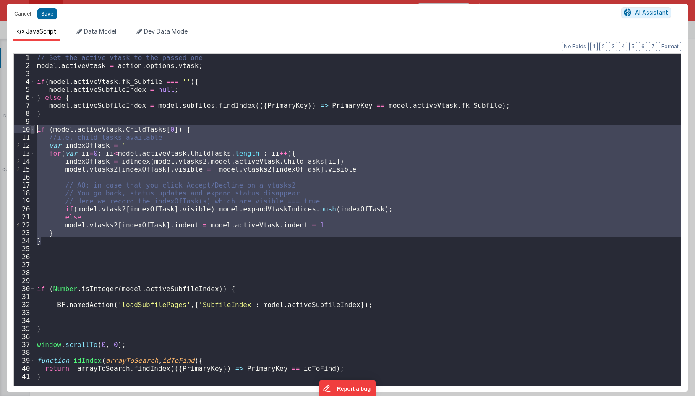
drag, startPoint x: 94, startPoint y: 241, endPoint x: 32, endPoint y: 128, distance: 129.1
click at [32, 128] on div "1 2 3 4 5 6 7 8 9 10 11 12 13 14 15 16 17 18 19 20 21 22 23 24 25 26 27 28 29 3…" at bounding box center [347, 219] width 668 height 333
click at [211, 217] on div "// Set the active vtask to the passed one model . activeVtask = action . option…" at bounding box center [357, 220] width 645 height 332
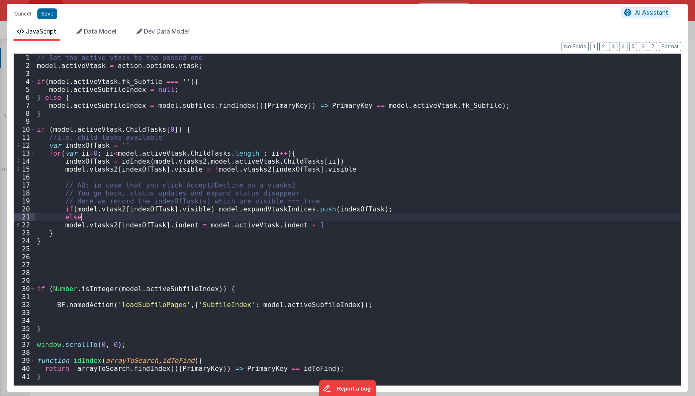
click at [218, 219] on div "// Set the active vtask to the passed one model . activeVtask = action . option…" at bounding box center [357, 228] width 645 height 348
click at [222, 227] on div "// Set the active vtask to the passed one model . activeVtask = action . option…" at bounding box center [357, 228] width 645 height 348
click at [227, 220] on div "// Set the active vtask to the passed one model . activeVtask = action . option…" at bounding box center [357, 228] width 645 height 348
click at [115, 207] on div "// Set the active vtask to the passed one model . activeVtask = action . option…" at bounding box center [357, 228] width 645 height 348
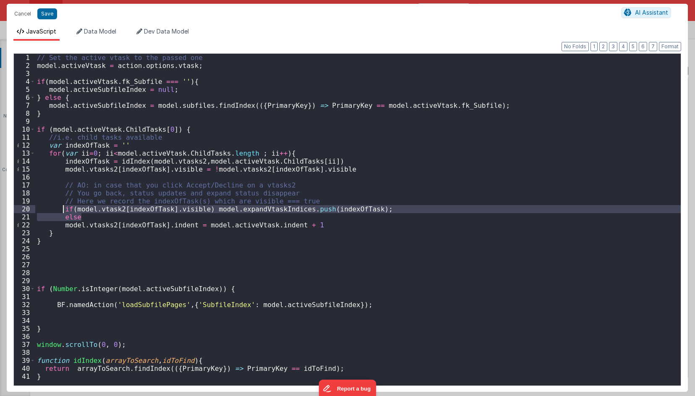
drag, startPoint x: 85, startPoint y: 218, endPoint x: 63, endPoint y: 207, distance: 24.8
click at [63, 207] on div "// Set the active vtask to the passed one model . activeVtask = action . option…" at bounding box center [357, 228] width 645 height 348
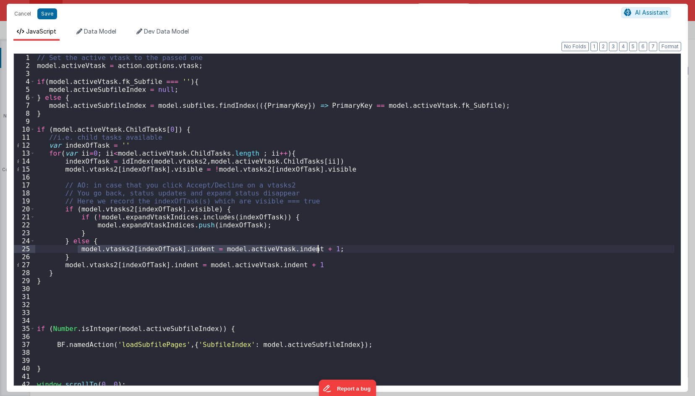
drag, startPoint x: 76, startPoint y: 250, endPoint x: 342, endPoint y: 250, distance: 265.2
click at [342, 250] on div "// Set the active vtask to the passed one model . activeVtask = action . option…" at bounding box center [354, 228] width 639 height 348
click at [227, 210] on div "// Set the active vtask to the passed one model . activeVtask = action . option…" at bounding box center [354, 228] width 639 height 348
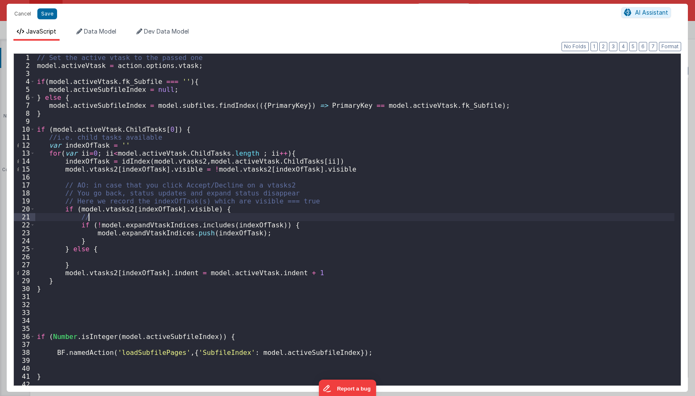
type textarea "to"
type textarea "k"
click at [100, 259] on div "// Set the active vtask to the passed one model . activeVtask = action . option…" at bounding box center [354, 228] width 639 height 348
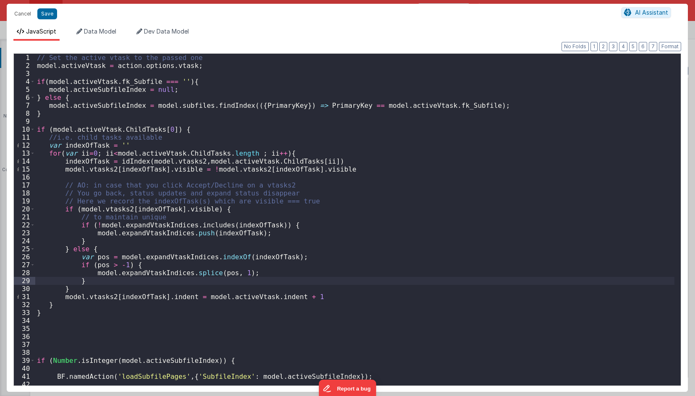
click at [118, 258] on div "// Set the active vtask to the passed one model . activeVtask = action . option…" at bounding box center [354, 228] width 639 height 348
click at [42, 14] on button "Save" at bounding box center [47, 13] width 20 height 11
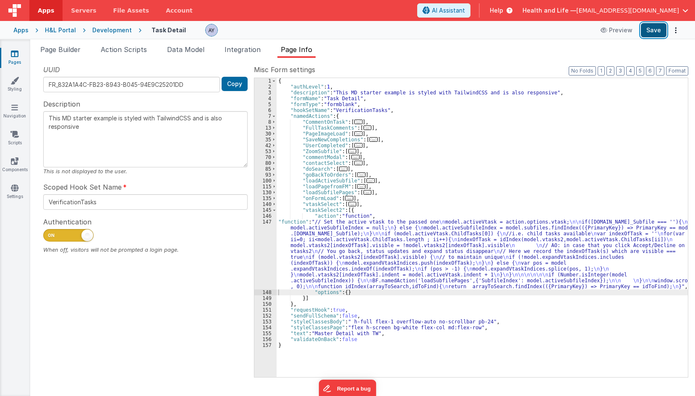
click at [650, 28] on button "Save" at bounding box center [654, 30] width 26 height 14
click at [343, 227] on div "{ "authLevel" : 1 , "description" : "This MD starter example is styled with Tai…" at bounding box center [482, 233] width 411 height 311
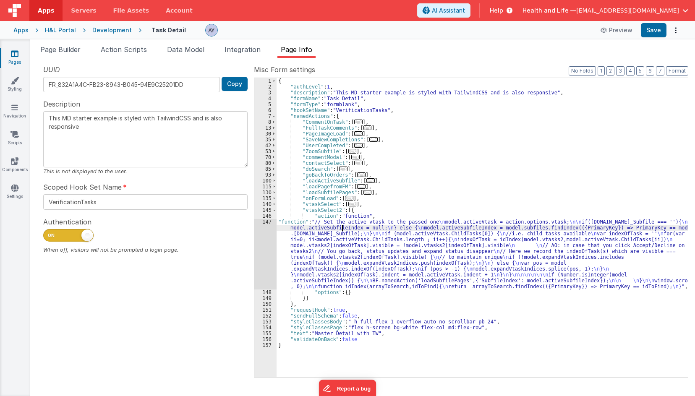
click at [262, 241] on div "147" at bounding box center [265, 254] width 22 height 71
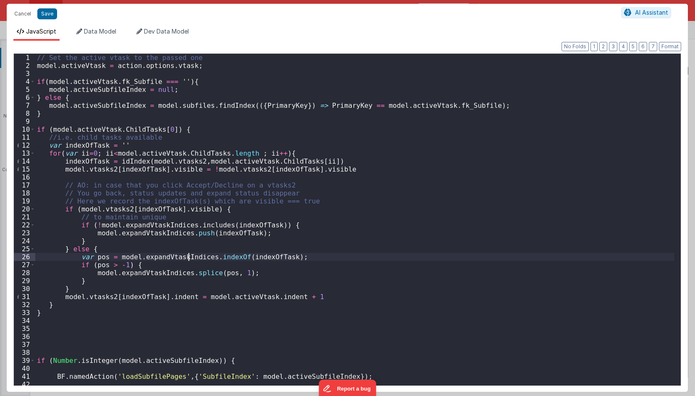
click at [187, 260] on div "// Set the active vtask to the passed one model . activeVtask = action . option…" at bounding box center [354, 228] width 639 height 348
click at [91, 34] on span "Data Model" at bounding box center [100, 31] width 32 height 7
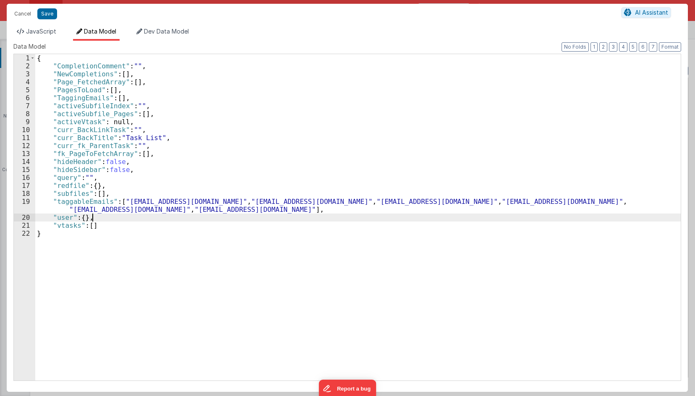
click at [112, 216] on div "{ "CompletionComment" : "" , "NewCompletions" : [ ] , "Page_FetchedArray" : [ ]…" at bounding box center [357, 225] width 645 height 342
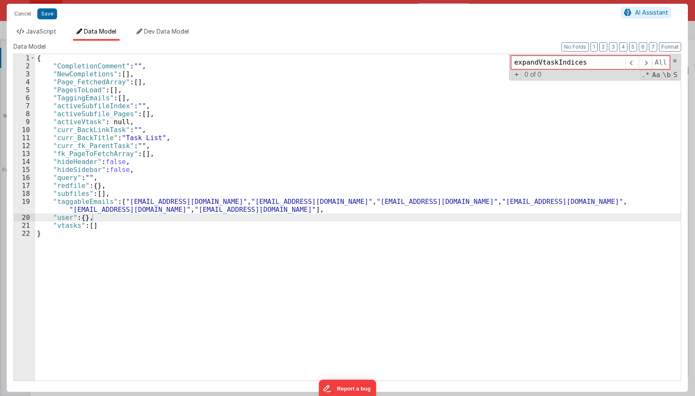
type input "expandVtaskIndices"
click at [118, 227] on div "{ "CompletionComment" : "" , "NewCompletions" : [ ] , "Page_FetchedArray" : [ ]…" at bounding box center [357, 225] width 645 height 342
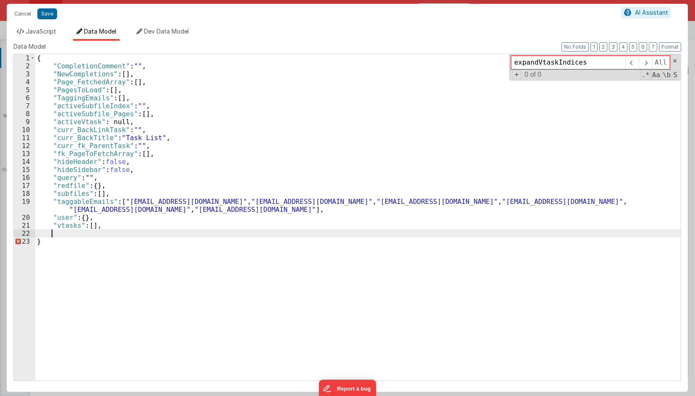
paste textarea
click at [127, 236] on div "{ "CompletionComment" : "" , "NewCompletions" : [ ] , "Page_FetchedArray" : [ ]…" at bounding box center [357, 225] width 645 height 342
click at [49, 18] on button "Save" at bounding box center [47, 13] width 20 height 11
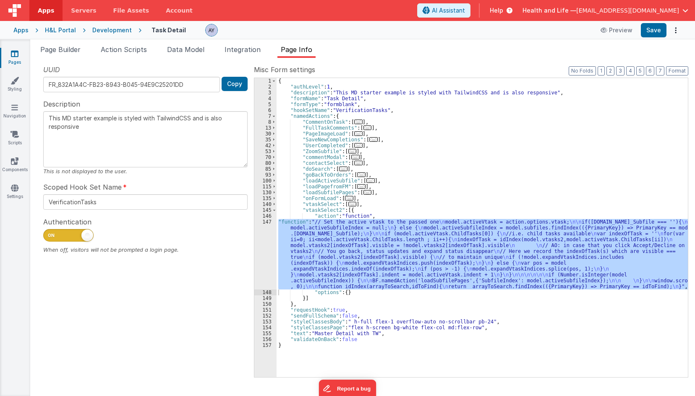
click at [640, 29] on div "Preview Save" at bounding box center [639, 30] width 86 height 14
click at [654, 32] on button "Save" at bounding box center [654, 30] width 26 height 14
drag, startPoint x: 347, startPoint y: 256, endPoint x: 262, endPoint y: 255, distance: 84.8
click at [347, 256] on div "{ "authLevel" : 1 , "description" : "This MD starter example is styled with Tai…" at bounding box center [482, 227] width 411 height 299
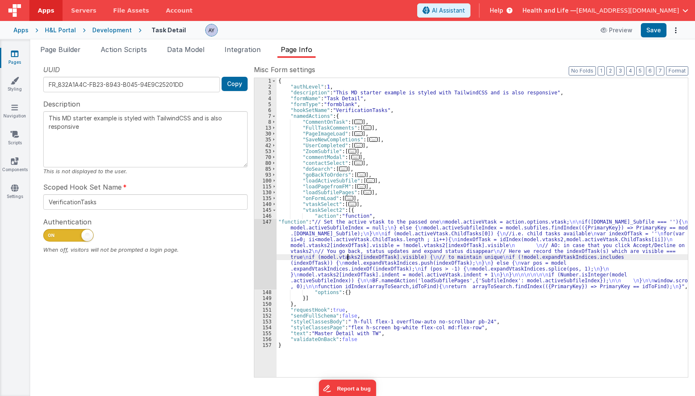
click at [261, 254] on div "147" at bounding box center [265, 254] width 22 height 71
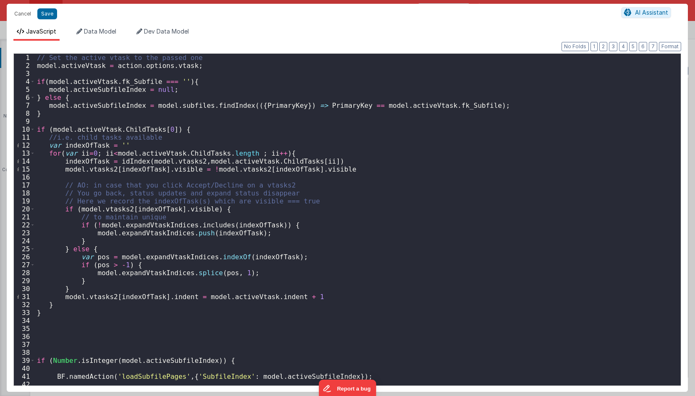
click at [178, 227] on div "// Set the active vtask to the passed one model . activeVtask = action . option…" at bounding box center [354, 228] width 639 height 348
click at [109, 36] on li "Data Model" at bounding box center [96, 33] width 47 height 13
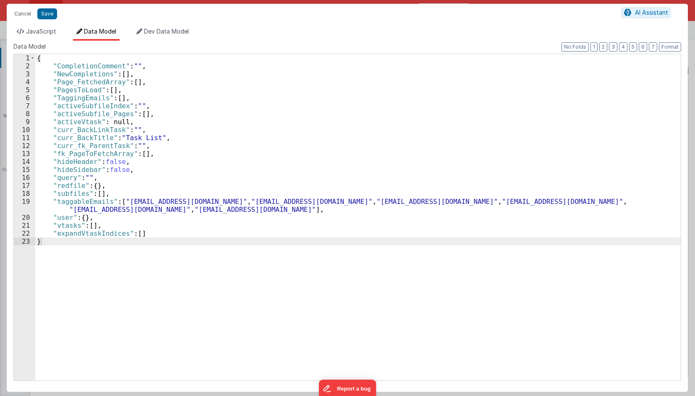
click at [80, 238] on div "{ "CompletionComment" : "" , "NewCompletions" : [ ] , "Page_FetchedArray" : [ ]…" at bounding box center [357, 225] width 645 height 342
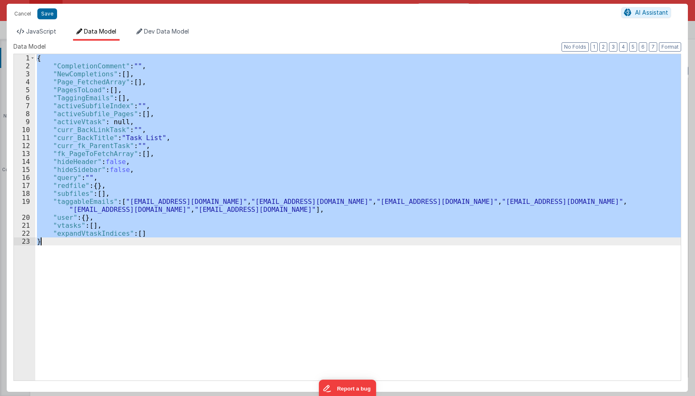
click at [80, 238] on div "{ "CompletionComment" : "" , "NewCompletions" : [ ] , "Page_FetchedArray" : [ ]…" at bounding box center [357, 225] width 645 height 342
click at [103, 233] on div "{ "CompletionComment" : "" , "NewCompletions" : [ ] , "Page_FetchedArray" : [ ]…" at bounding box center [357, 217] width 645 height 326
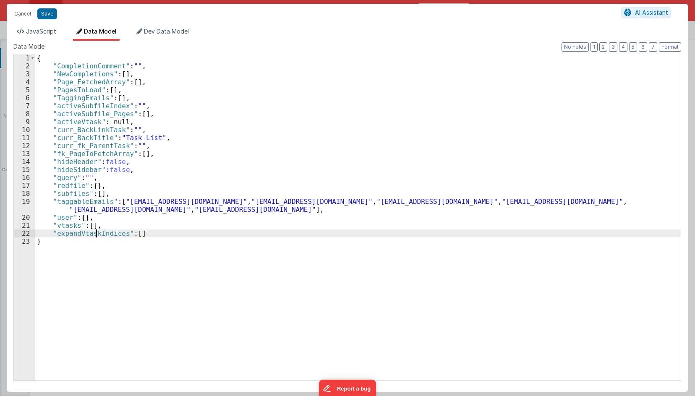
click at [97, 233] on div "{ "CompletionComment" : "" , "NewCompletions" : [ ] , "Page_FetchedArray" : [ ]…" at bounding box center [357, 225] width 645 height 342
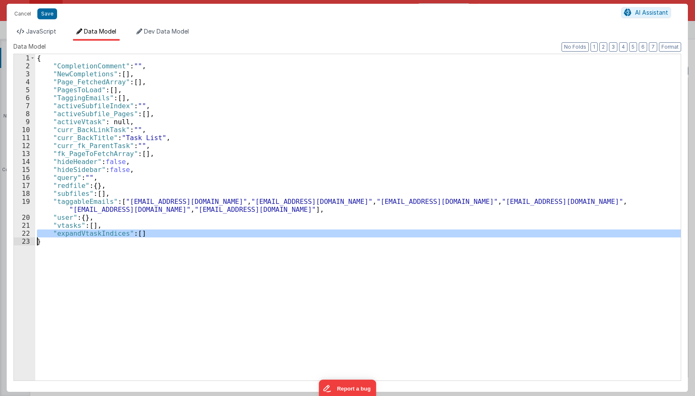
click at [97, 233] on div "{ "CompletionComment" : "" , "NewCompletions" : [ ] , "Page_FetchedArray" : [ ]…" at bounding box center [357, 225] width 645 height 342
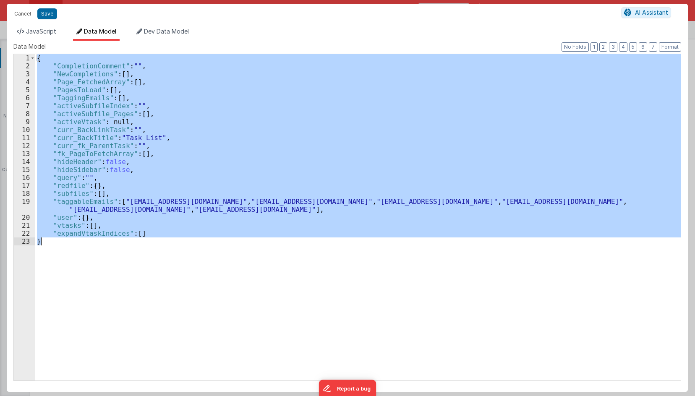
click at [97, 233] on div "{ "CompletionComment" : "" , "NewCompletions" : [ ] , "Page_FetchedArray" : [ ]…" at bounding box center [357, 225] width 645 height 342
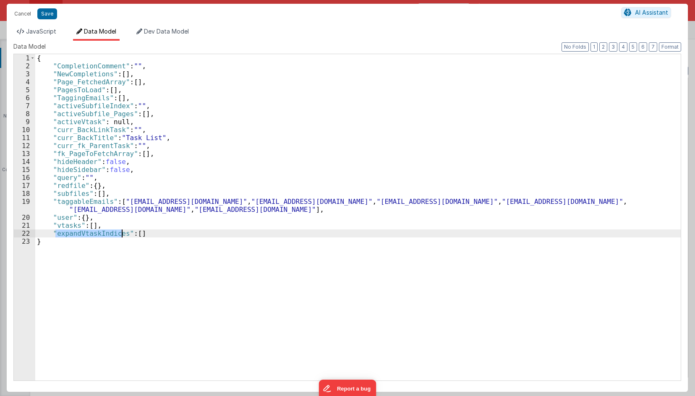
click at [97, 233] on div "{ "CompletionComment" : "" , "NewCompletions" : [ ] , "Page_FetchedArray" : [ ]…" at bounding box center [357, 225] width 645 height 342
click at [209, 130] on div "{ "CompletionComment" : "" , "NewCompletions" : [ ] , "Page_FetchedArray" : [ ]…" at bounding box center [357, 225] width 645 height 342
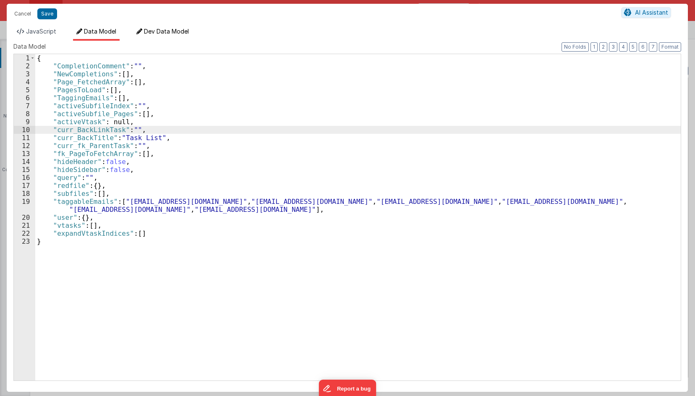
click at [152, 37] on li "Dev Data Model" at bounding box center [162, 33] width 59 height 13
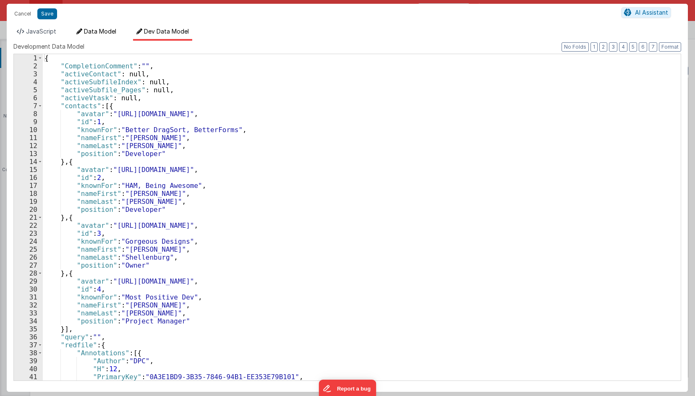
click at [77, 32] on icon at bounding box center [79, 32] width 6 height 6
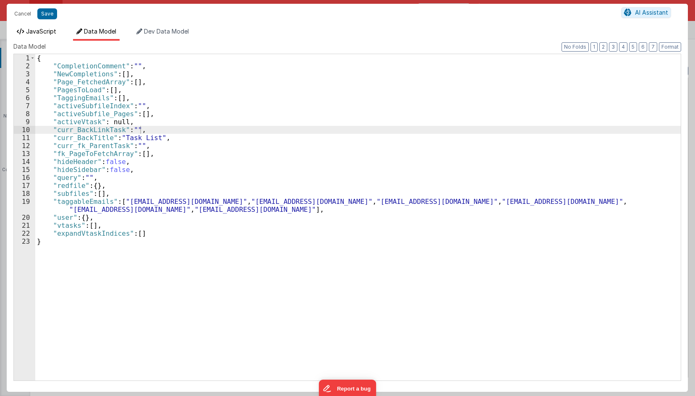
click at [39, 30] on span "JavaScript" at bounding box center [41, 31] width 30 height 7
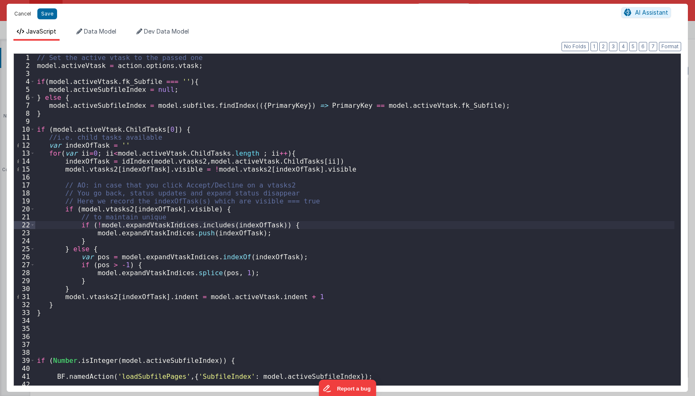
click at [24, 10] on button "Cancel" at bounding box center [22, 14] width 25 height 12
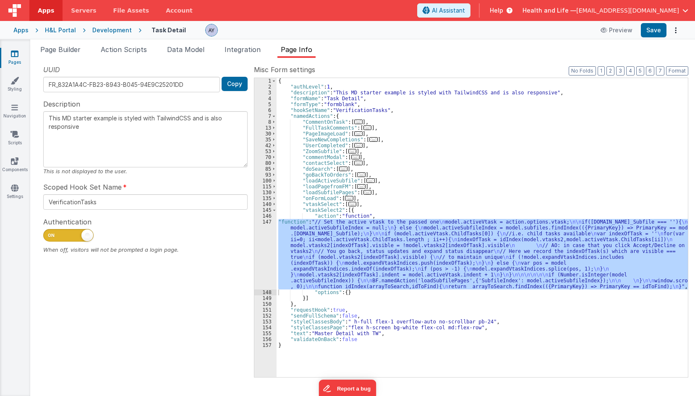
click at [161, 45] on ul "Page Builder Action Scripts Data Model Integration Page Info" at bounding box center [362, 50] width 665 height 13
click at [176, 50] on span "Data Model" at bounding box center [185, 49] width 37 height 8
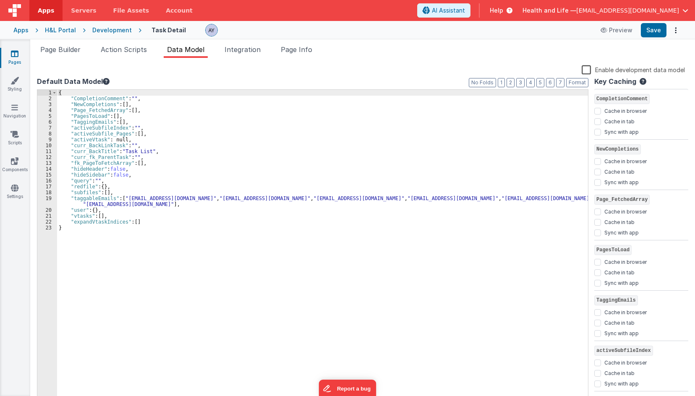
click at [249, 48] on span "Integration" at bounding box center [243, 49] width 36 height 8
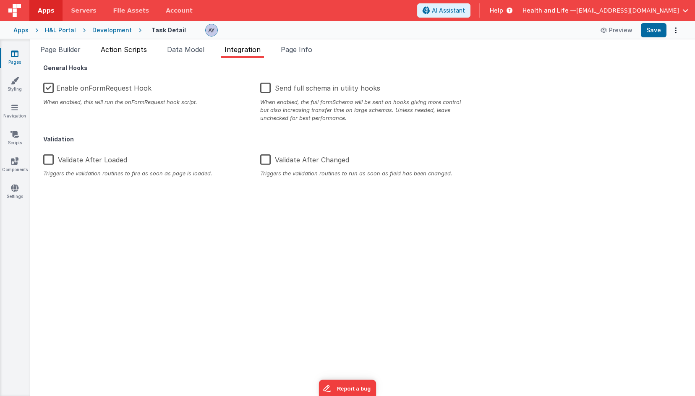
click at [112, 48] on span "Action Scripts" at bounding box center [124, 49] width 46 height 8
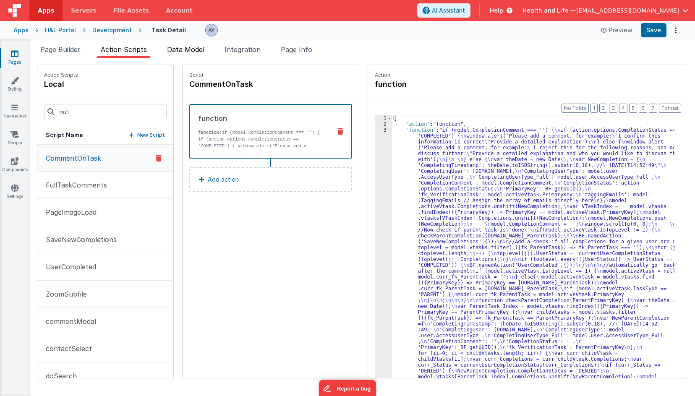
click at [178, 50] on span "Data Model" at bounding box center [185, 49] width 37 height 8
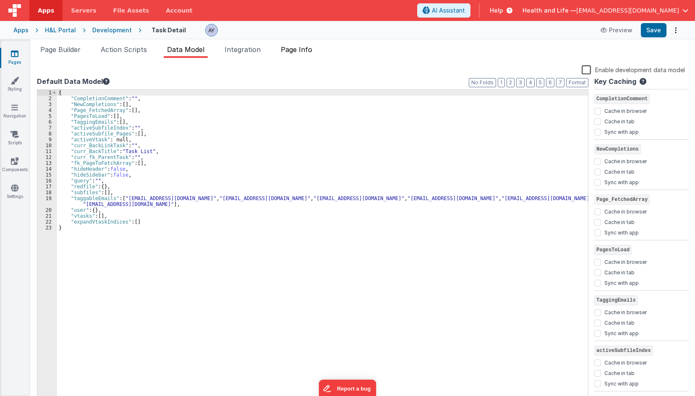
click at [316, 54] on li "Page Info" at bounding box center [296, 50] width 38 height 13
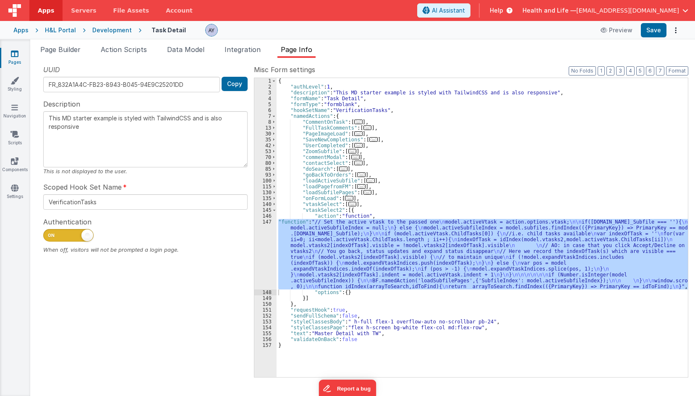
click at [345, 200] on span "..." at bounding box center [349, 198] width 8 height 5
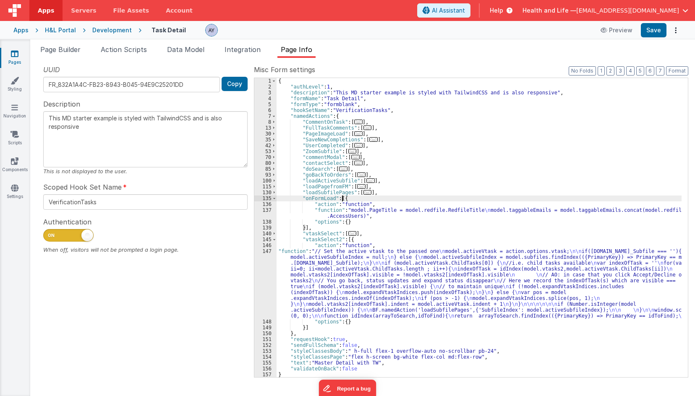
click at [347, 220] on div "{ "authLevel" : 1 , "description" : "This MD starter example is styled with Tai…" at bounding box center [479, 233] width 405 height 311
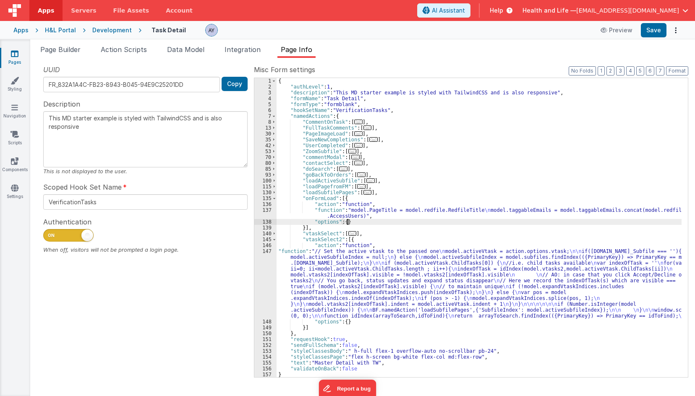
click at [347, 214] on div "{ "authLevel" : 1 , "description" : "This MD starter example is styled with Tai…" at bounding box center [479, 233] width 405 height 311
click at [266, 213] on div "137" at bounding box center [265, 213] width 22 height 12
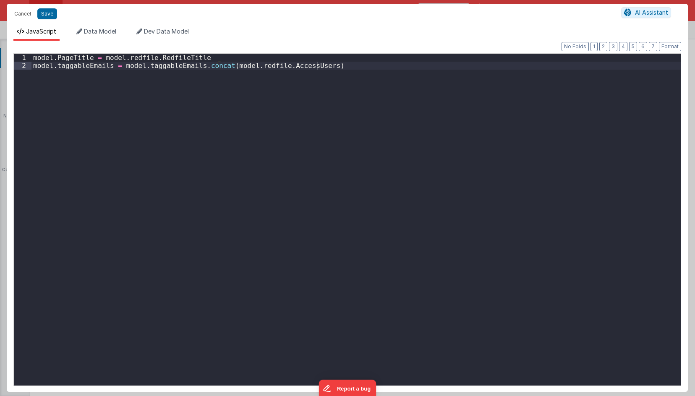
click at [287, 179] on div "model . PageTitle = model . redfile . RedfileTitle model . taggableEmails = mod…" at bounding box center [355, 228] width 649 height 348
type textarea "mo"
paste textarea
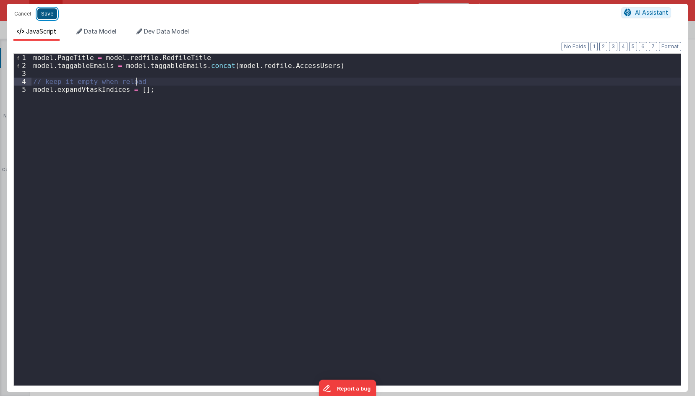
click at [42, 13] on button "Save" at bounding box center [47, 13] width 20 height 11
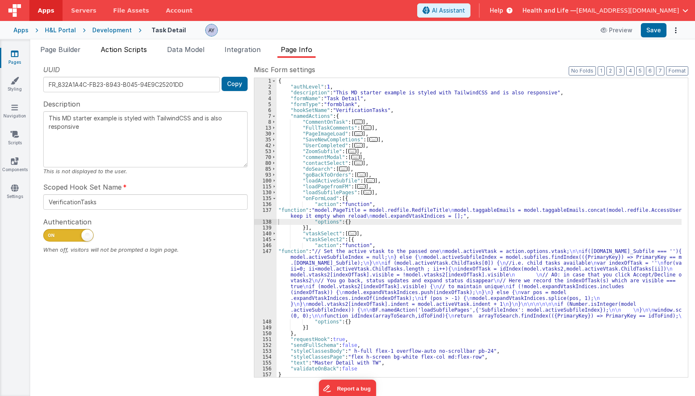
click at [131, 53] on span "Action Scripts" at bounding box center [124, 49] width 46 height 8
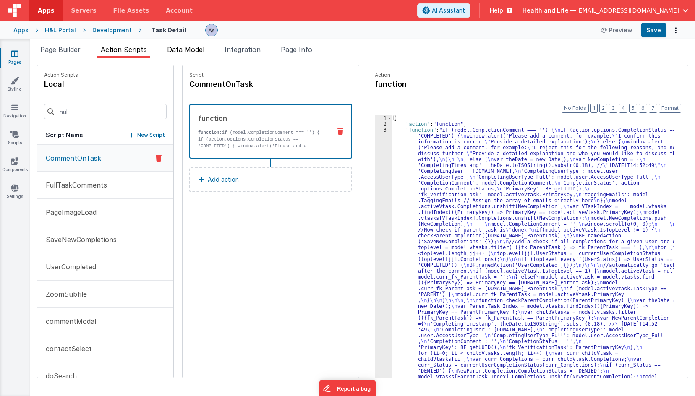
click at [175, 50] on span "Data Model" at bounding box center [185, 49] width 37 height 8
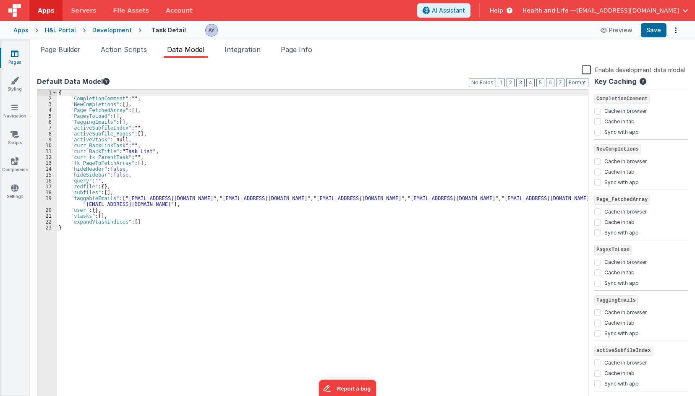
click at [146, 225] on div "{ "CompletionComment" : "" , "NewCompletions" : [ ] , "Page_FetchedArray" : [ ]…" at bounding box center [322, 252] width 531 height 325
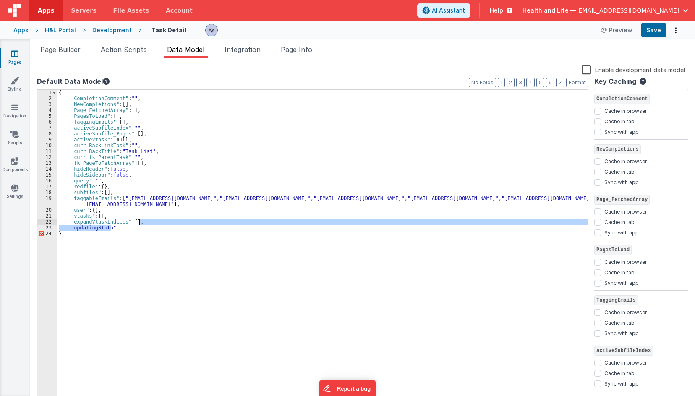
drag, startPoint x: 127, startPoint y: 227, endPoint x: 149, endPoint y: 221, distance: 23.2
click at [149, 221] on div "{ "CompletionComment" : "" , "NewCompletions" : [ ] , "Page_FetchedArray" : [ ]…" at bounding box center [322, 252] width 531 height 325
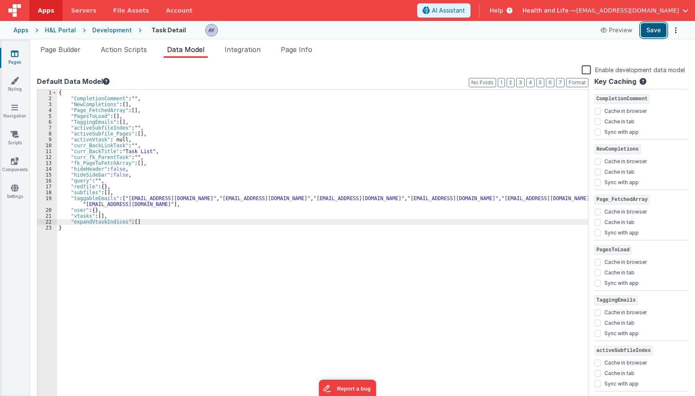
click at [660, 29] on button "Save" at bounding box center [654, 30] width 26 height 14
click at [94, 222] on div "{ "CompletionComment" : "" , "NewCompletions" : [ ] , "Page_FetchedArray" : [ ]…" at bounding box center [322, 252] width 531 height 325
click at [301, 52] on span "Page Info" at bounding box center [296, 49] width 31 height 8
click at [0, 0] on div "{ "authLevel" : 1 , "description" : "This MD starter example is styled with Tai…" at bounding box center [0, 0] width 0 height 0
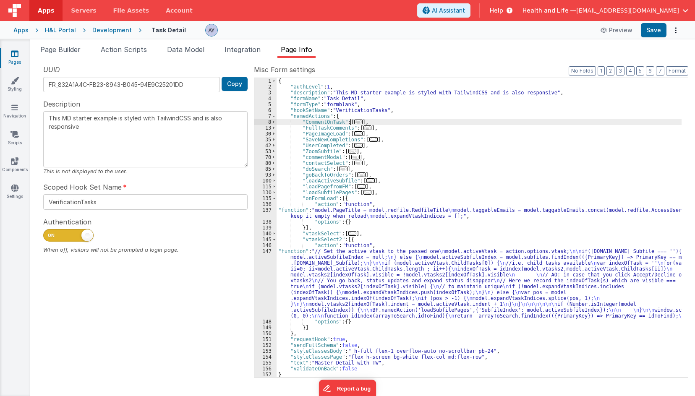
click at [354, 123] on span "..." at bounding box center [358, 122] width 8 height 5
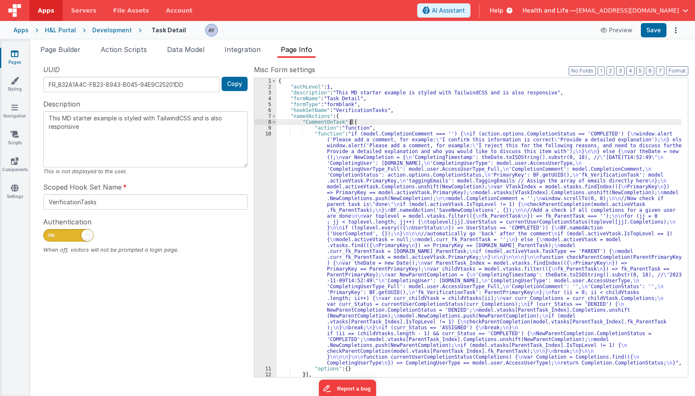
click at [342, 196] on div "{ "authLevel" : 1 , "description" : "This MD starter example is styled with Tai…" at bounding box center [479, 233] width 405 height 311
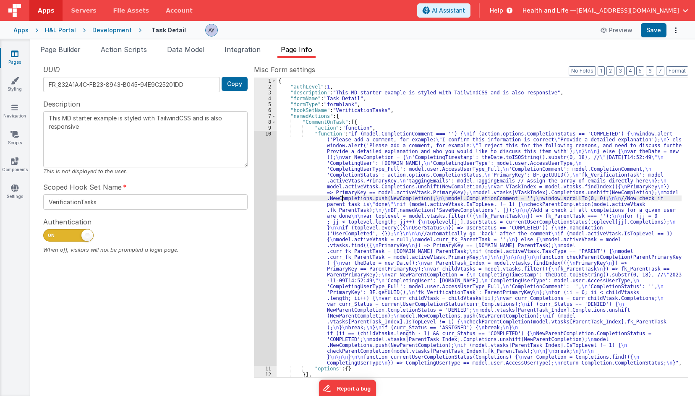
click at [266, 211] on div "10" at bounding box center [265, 248] width 22 height 235
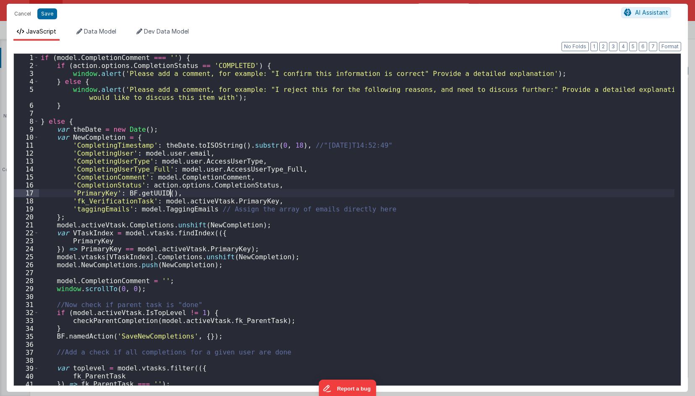
click at [200, 192] on div "if ( model . CompletionComment === '' ) { if ( action . options . CompletionSta…" at bounding box center [356, 228] width 635 height 348
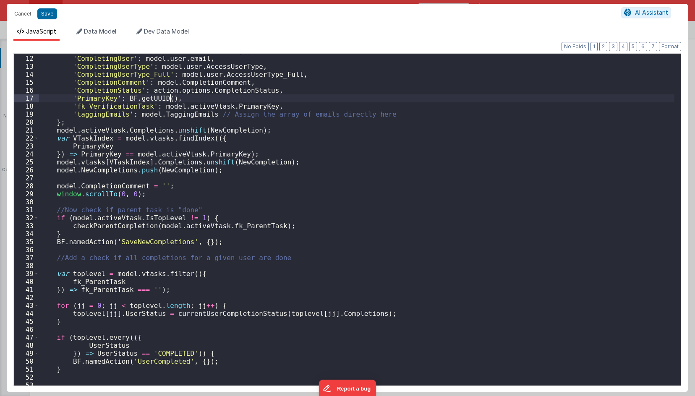
scroll to position [95, 0]
click at [145, 243] on div "'CompletingTimestamp' : theDate . toISOString ( ) . substr ( 0 , 18 ) , //"[DAT…" at bounding box center [356, 220] width 635 height 348
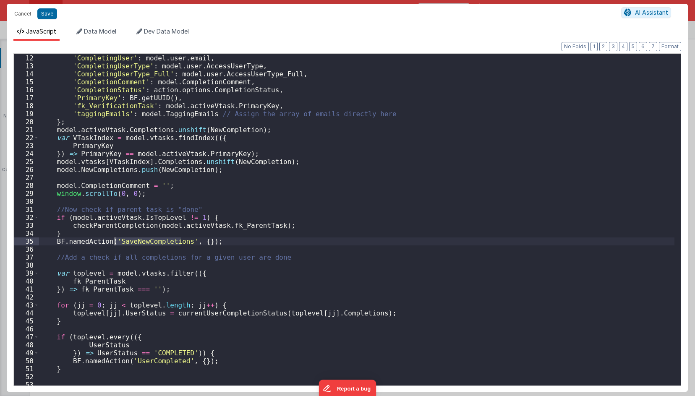
click at [145, 243] on div "'CompletingTimestamp' : theDate . toISOString ( ) . substr ( 0 , 18 ) , //"[DAT…" at bounding box center [356, 220] width 635 height 348
click at [31, 14] on button "Cancel" at bounding box center [22, 14] width 25 height 12
click at [480, 236] on div "Format 7 6 5 4 3 2 1 No Folds 11 12 13 14 15 16 17 18 19 20 21 22 23 24 25 26 2…" at bounding box center [347, 218] width 668 height 333
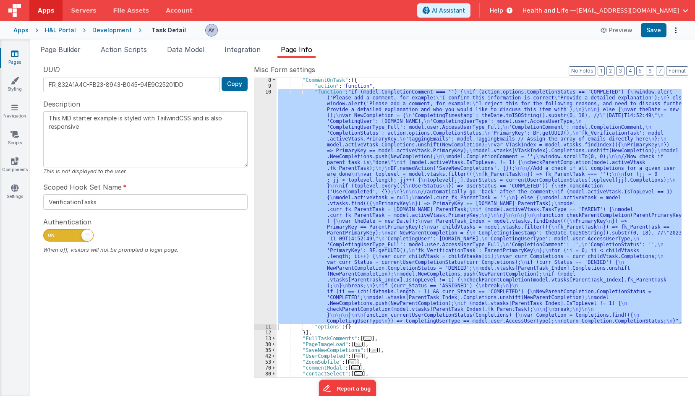
scroll to position [0, 0]
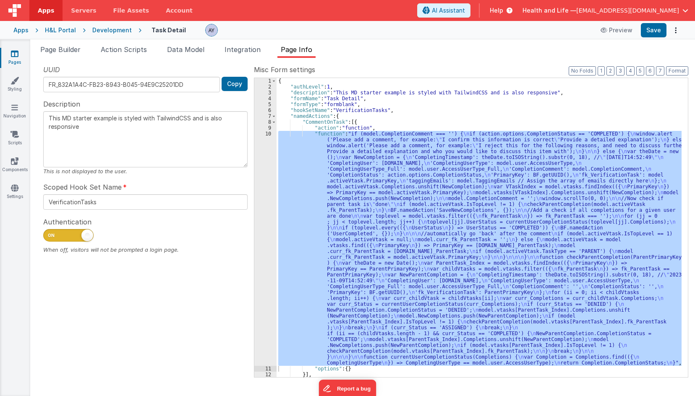
click at [626, 73] on label "Misc Form settings" at bounding box center [471, 70] width 434 height 10
click at [624, 73] on button "3" at bounding box center [620, 70] width 8 height 9
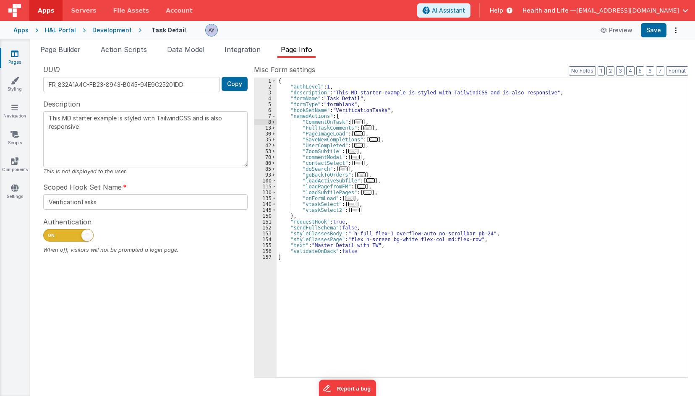
click at [371, 139] on span "..." at bounding box center [373, 139] width 8 height 5
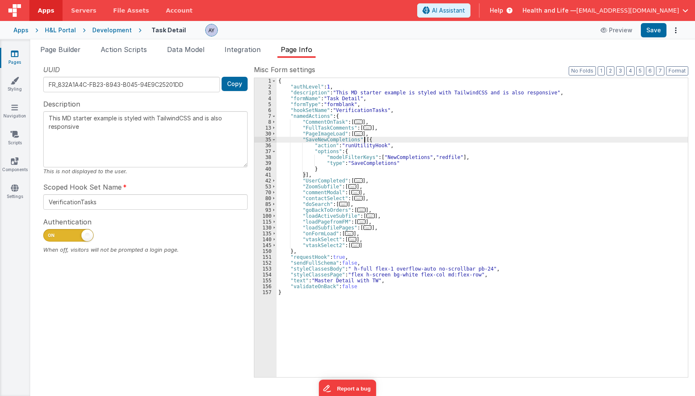
click at [339, 154] on div "{ "authLevel" : 1 , "description" : "This MD starter example is styled with Tai…" at bounding box center [482, 233] width 411 height 311
click at [330, 144] on div "{ "authLevel" : 1 , "description" : "This MD starter example is styled with Tai…" at bounding box center [482, 233] width 411 height 311
click at [330, 142] on div "{ "authLevel" : 1 , "description" : "This MD starter example is styled with Tai…" at bounding box center [482, 233] width 411 height 311
click at [341, 161] on div "{ "authLevel" : 1 , "description" : "This MD starter example is styled with Tai…" at bounding box center [482, 233] width 411 height 311
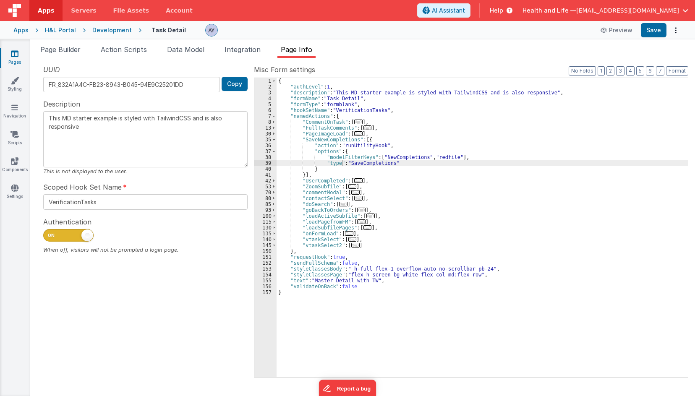
click at [182, 58] on div "Snippet Library Name Type Accordion Element Alert Action Action authLogin Actio…" at bounding box center [362, 227] width 665 height 338
click at [189, 55] on li "Data Model" at bounding box center [186, 50] width 44 height 13
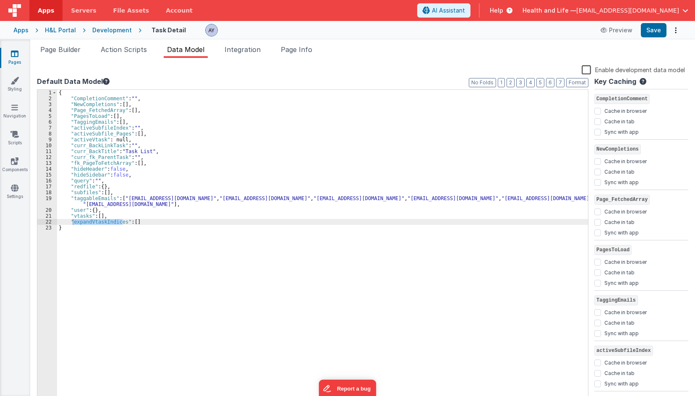
click at [104, 64] on div "Snippet Library Name Type Accordion Element Alert Action Action authLogin Actio…" at bounding box center [362, 234] width 665 height 352
click at [107, 57] on li "Action Scripts" at bounding box center [123, 50] width 53 height 13
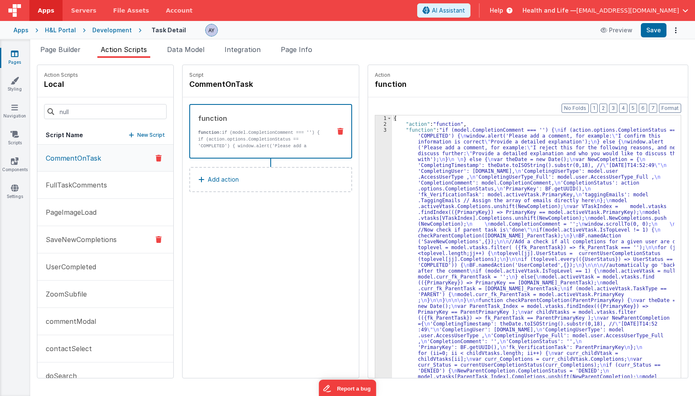
click at [78, 238] on p "SaveNewCompletions" at bounding box center [79, 240] width 76 height 10
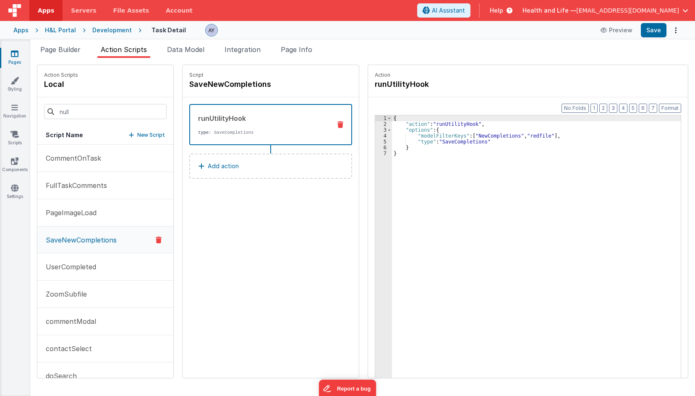
click at [251, 170] on button "Add action" at bounding box center [270, 166] width 163 height 25
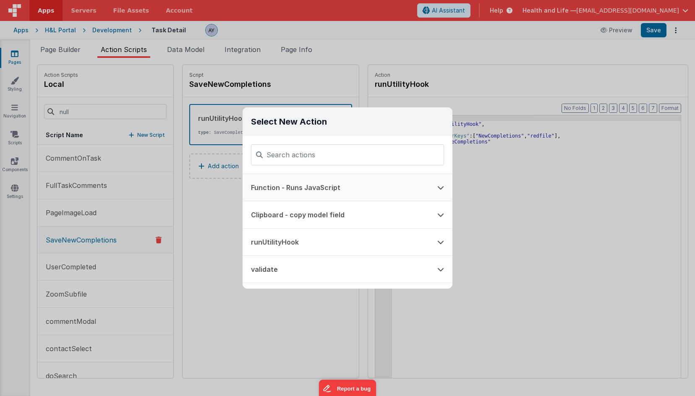
click at [338, 192] on button "Function - Runs JavaScript" at bounding box center [336, 187] width 186 height 27
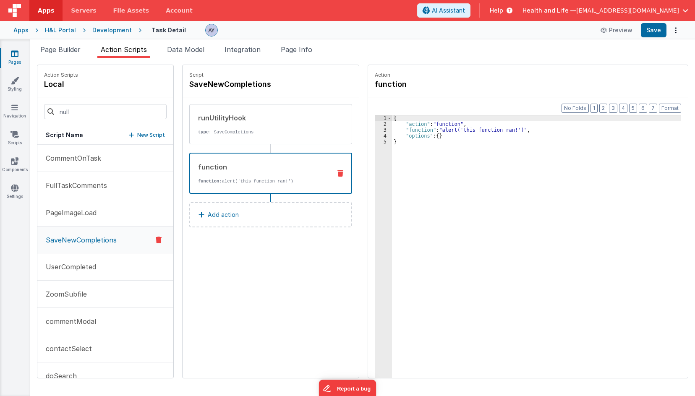
click at [441, 130] on div "{ "action" : "function" , "function" : "alert('this function ran!')" , "options…" at bounding box center [540, 265] width 297 height 300
click at [375, 131] on div "3" at bounding box center [383, 130] width 17 height 6
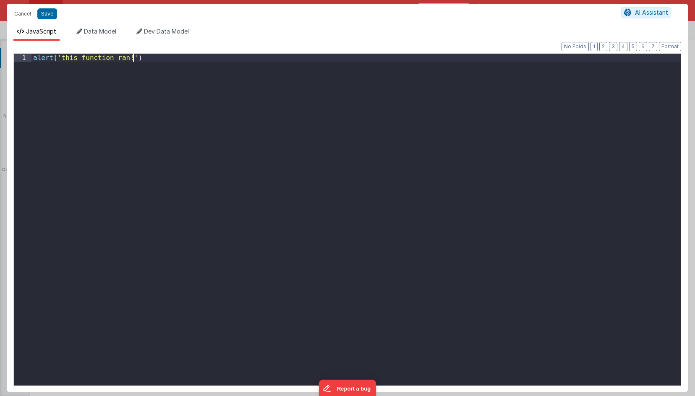
click at [385, 142] on div "alert ( 'this function ran!' )" at bounding box center [355, 228] width 649 height 348
click at [399, 201] on div "// backward" at bounding box center [355, 228] width 649 height 348
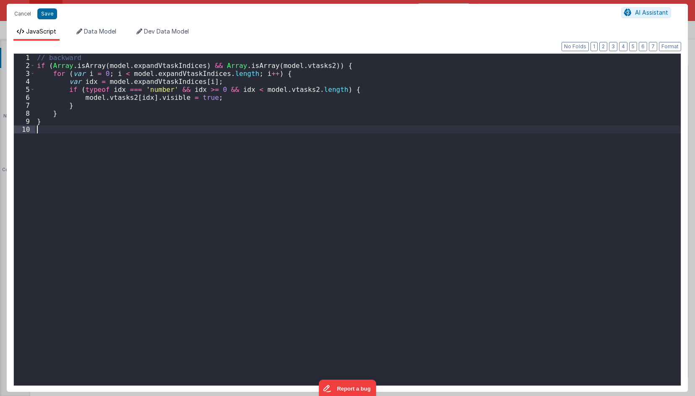
click at [399, 201] on div "// backward if ( Array . isArray ( model . expandVtaskIndices ) && [PERSON_NAME…" at bounding box center [357, 228] width 645 height 348
click at [43, 13] on button "Save" at bounding box center [47, 13] width 20 height 11
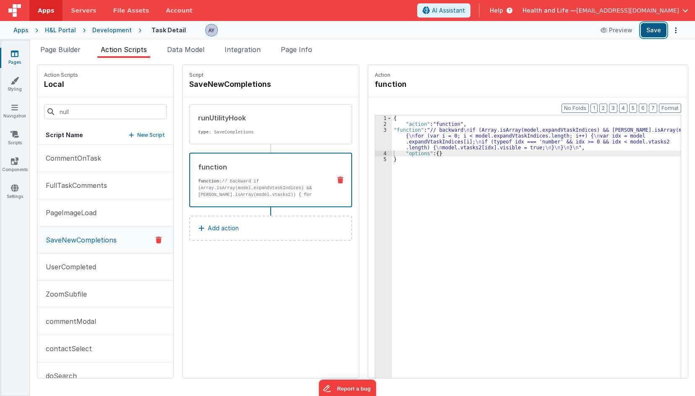
click at [647, 34] on button "Save" at bounding box center [654, 30] width 26 height 14
click at [478, 169] on div "{ "action" : "function" , "function" : "// backward \n if (Array.isArray(model.…" at bounding box center [540, 265] width 297 height 300
click at [305, 54] on li "Page Info" at bounding box center [296, 50] width 38 height 13
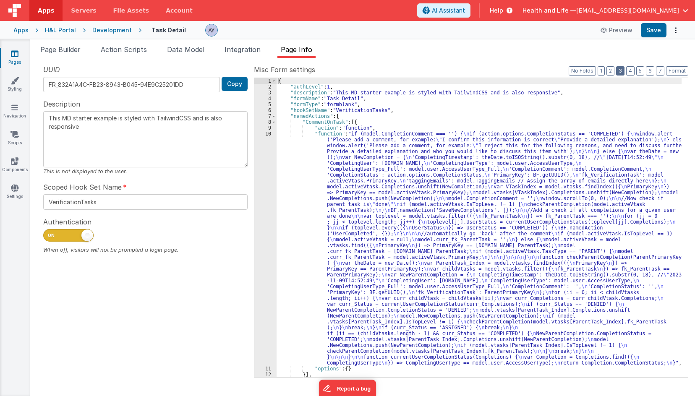
click at [620, 71] on button "3" at bounding box center [620, 70] width 8 height 9
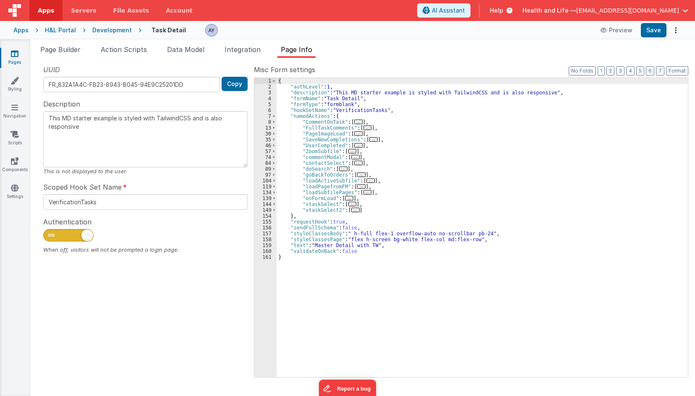
click at [346, 198] on span "..." at bounding box center [349, 198] width 8 height 5
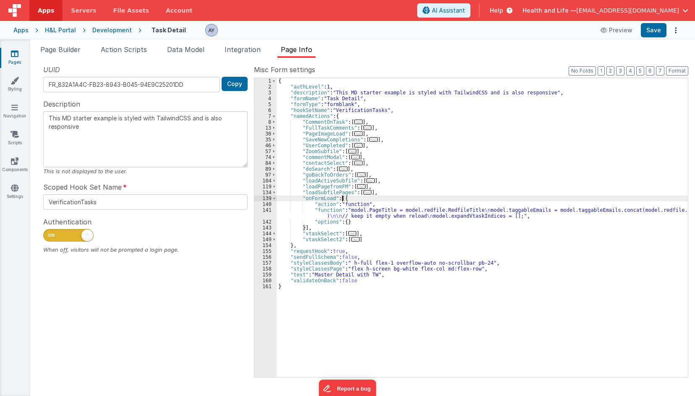
click at [340, 213] on div "{ "authLevel" : 1 , "description" : "This MD starter example is styled with Tai…" at bounding box center [482, 233] width 411 height 311
click at [275, 197] on span at bounding box center [274, 199] width 5 height 6
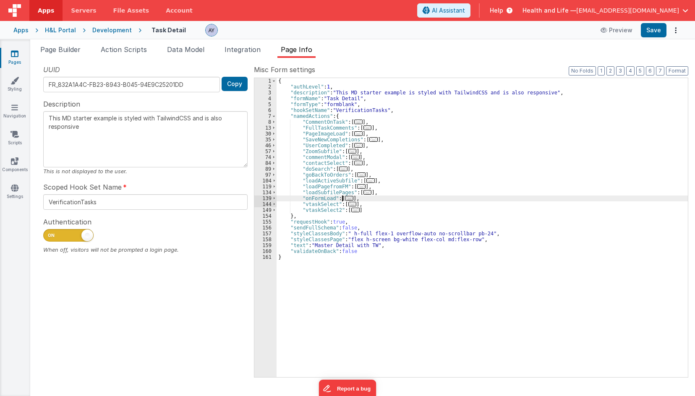
click at [351, 212] on span "..." at bounding box center [355, 210] width 8 height 5
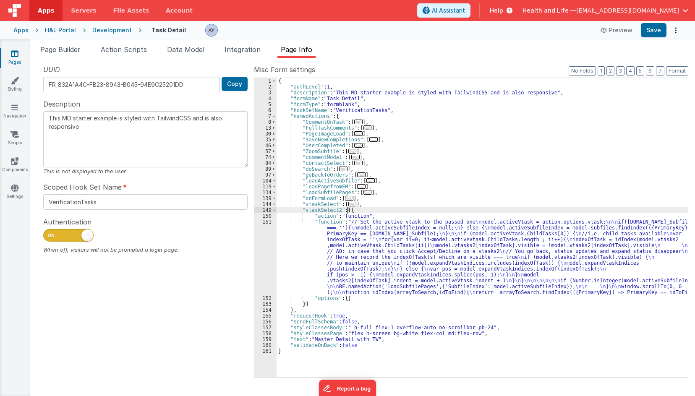
click at [337, 234] on div "{ "authLevel" : 1 , "description" : "This MD starter example is styled with Tai…" at bounding box center [482, 233] width 411 height 311
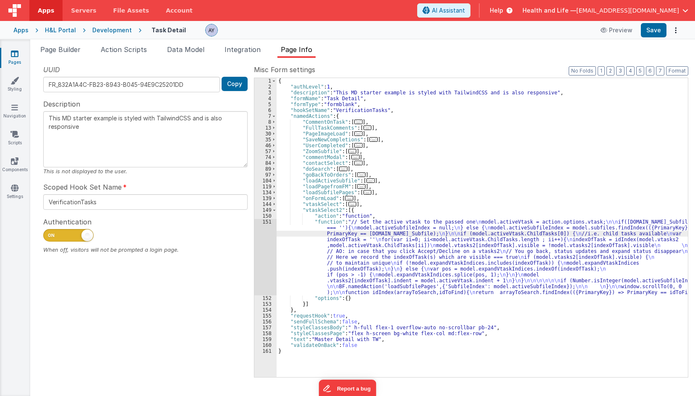
click at [266, 247] on div "151" at bounding box center [265, 257] width 22 height 76
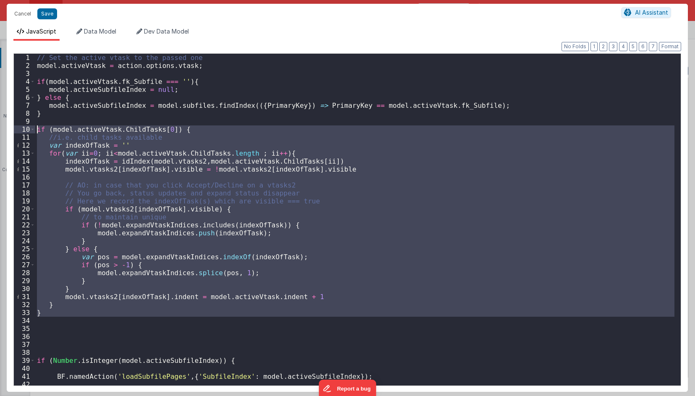
drag, startPoint x: 81, startPoint y: 321, endPoint x: 23, endPoint y: 128, distance: 202.6
click at [23, 128] on div "1 2 3 4 5 6 7 8 9 10 11 12 13 14 15 16 17 18 19 20 21 22 23 24 25 26 27 28 29 3…" at bounding box center [347, 219] width 668 height 333
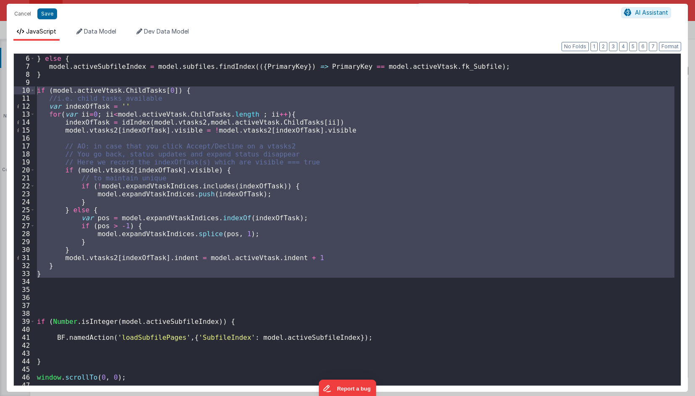
click at [151, 238] on div "model . activeSubfileIndex = null ; } else { model . activeSubfileIndex = model…" at bounding box center [354, 220] width 639 height 332
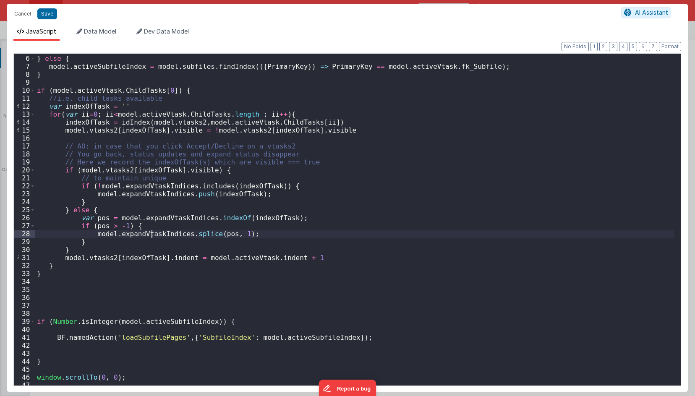
click at [151, 234] on div "model . activeSubfileIndex = null ; } else { model . activeSubfileIndex = model…" at bounding box center [354, 221] width 639 height 348
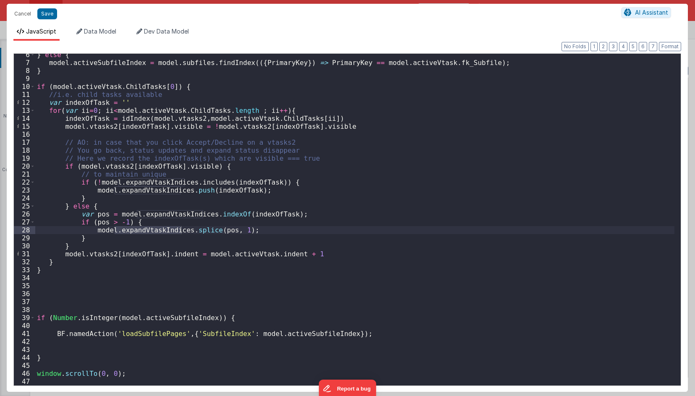
scroll to position [44, 0]
drag, startPoint x: 95, startPoint y: 37, endPoint x: 133, endPoint y: 141, distance: 111.0
click at [95, 37] on li "Data Model" at bounding box center [96, 33] width 47 height 13
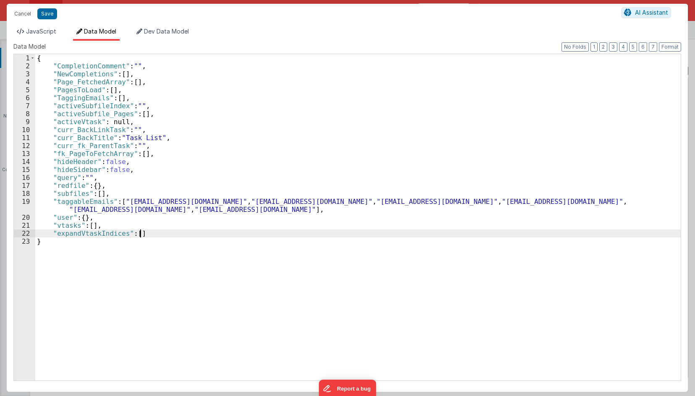
click at [151, 236] on div "{ "CompletionComment" : "" , "NewCompletions" : [ ] , "Page_FetchedArray" : [ ]…" at bounding box center [357, 225] width 645 height 342
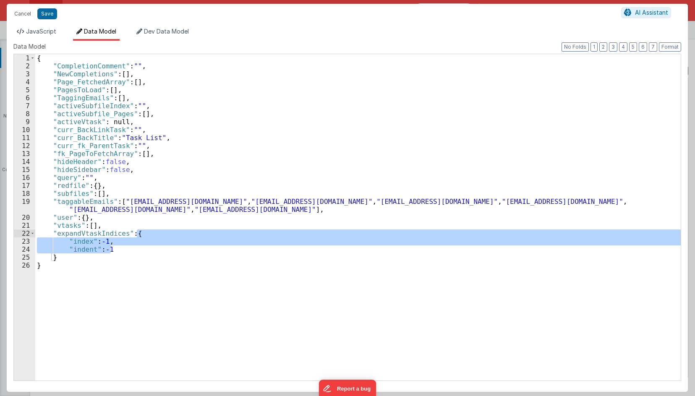
drag, startPoint x: 134, startPoint y: 243, endPoint x: 139, endPoint y: 236, distance: 8.5
click at [139, 236] on div "{ "CompletionComment" : "" , "NewCompletions" : [ ] , "Page_FetchedArray" : [ ]…" at bounding box center [357, 225] width 645 height 342
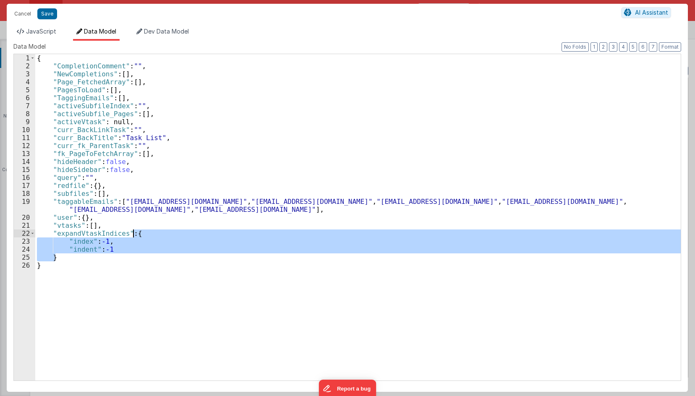
drag, startPoint x: 134, startPoint y: 259, endPoint x: 133, endPoint y: 235, distance: 23.5
click at [133, 235] on div "{ "CompletionComment" : "" , "NewCompletions" : [ ] , "Page_FetchedArray" : [ ]…" at bounding box center [357, 225] width 645 height 342
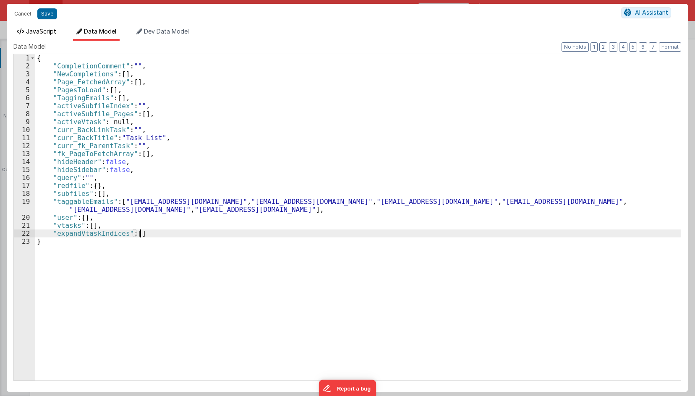
click at [38, 31] on span "JavaScript" at bounding box center [41, 31] width 30 height 7
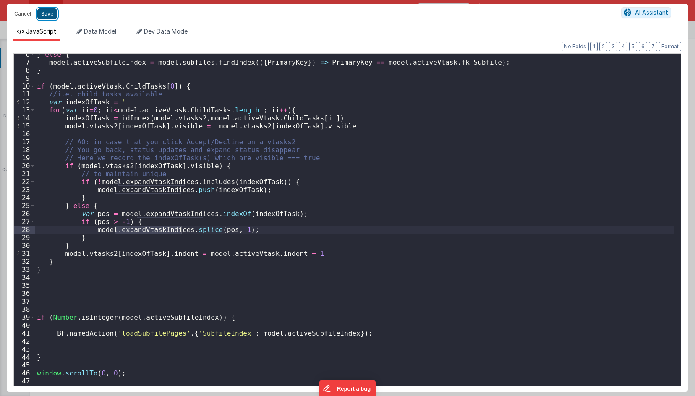
click at [43, 13] on button "Save" at bounding box center [47, 13] width 20 height 11
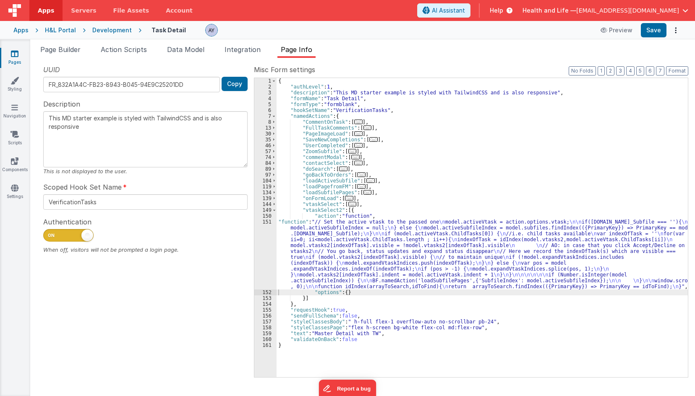
click at [336, 188] on div "{ "authLevel" : 1 , "description" : "This MD starter example is styled with Tai…" at bounding box center [482, 233] width 411 height 311
click at [311, 273] on div "{ "authLevel" : 1 , "description" : "This MD starter example is styled with Tai…" at bounding box center [482, 233] width 411 height 311
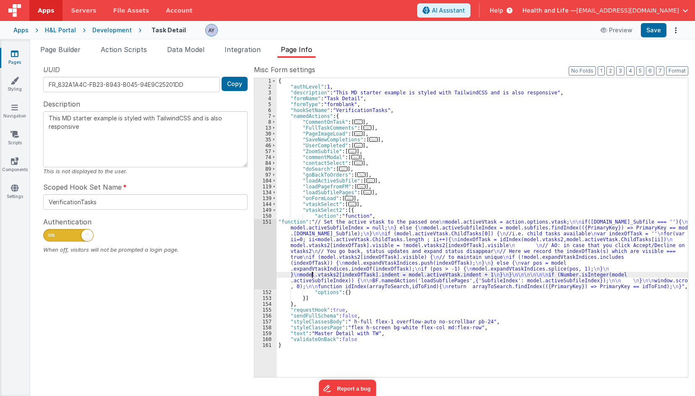
click at [261, 246] on div "151" at bounding box center [265, 254] width 22 height 71
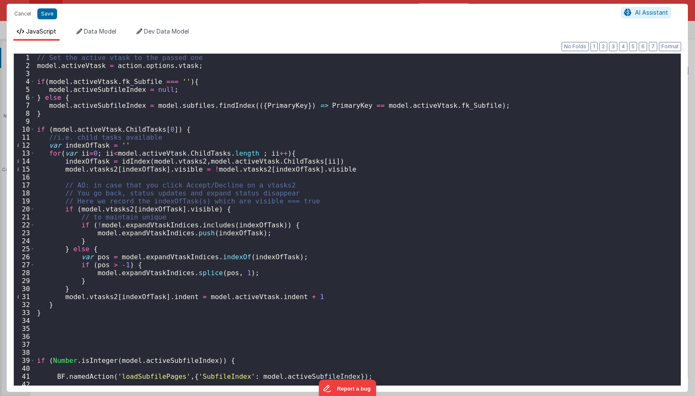
click at [283, 185] on div "// Set the active vtask to the passed one model . activeVtask = action . option…" at bounding box center [354, 228] width 639 height 348
click at [376, 170] on div "// Set the active vtask to the passed one model . activeVtask = action . option…" at bounding box center [354, 228] width 639 height 348
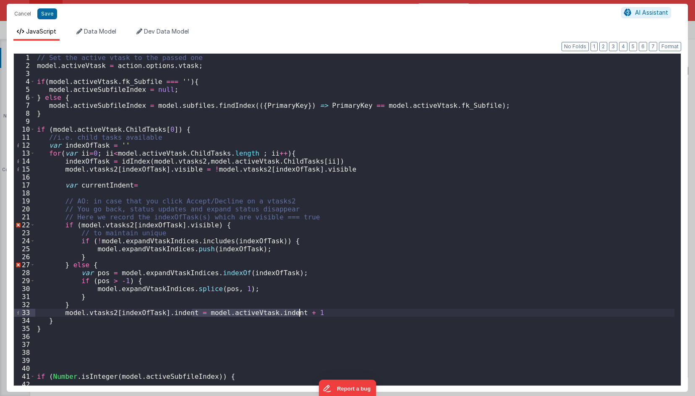
drag, startPoint x: 192, startPoint y: 316, endPoint x: 348, endPoint y: 312, distance: 156.2
click at [348, 312] on div "// Set the active vtask to the passed one model . activeVtask = action . option…" at bounding box center [354, 228] width 639 height 348
click at [141, 187] on div "// Set the active vtask to the passed one model . activeVtask = action . option…" at bounding box center [354, 228] width 639 height 348
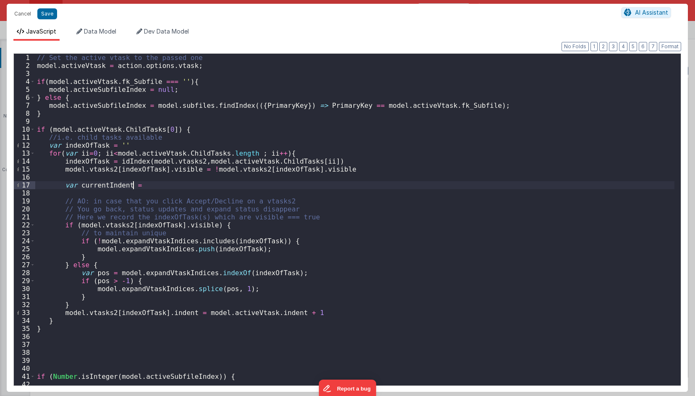
paste textarea
click at [139, 185] on div "// Set the active vtask to the passed one model . activeVtask = action . option…" at bounding box center [354, 228] width 639 height 348
click at [287, 181] on div "// Set the active vtask to the passed one model . activeVtask = action . option…" at bounding box center [354, 228] width 639 height 348
click at [274, 185] on div "// Set the active vtask to the passed one model . activeVtask = action . option…" at bounding box center [354, 228] width 639 height 348
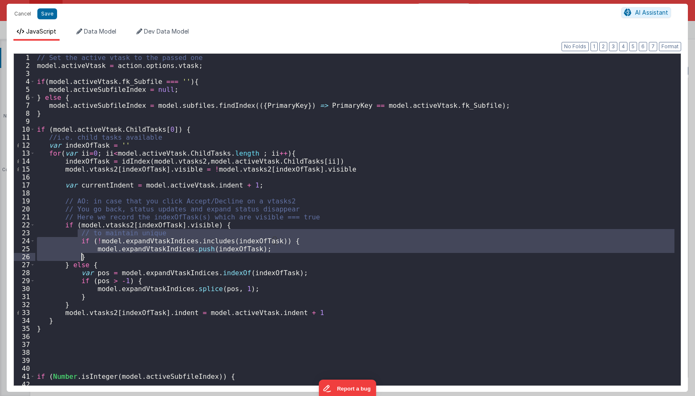
drag, startPoint x: 78, startPoint y: 235, endPoint x: 84, endPoint y: 254, distance: 20.7
click at [84, 254] on div "// Set the active vtask to the passed one model . activeVtask = action . option…" at bounding box center [354, 228] width 639 height 348
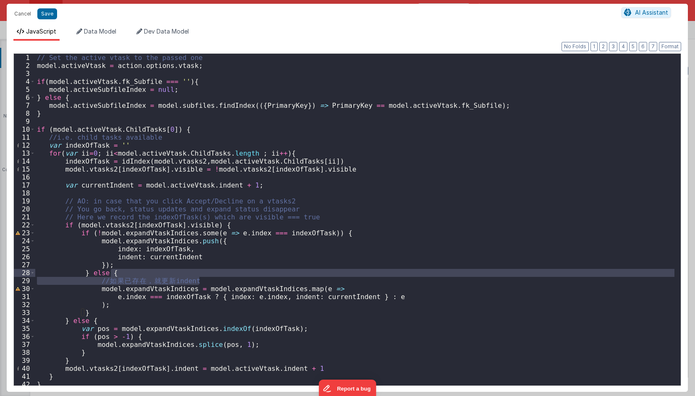
drag, startPoint x: 212, startPoint y: 281, endPoint x: 213, endPoint y: 274, distance: 7.7
click at [213, 274] on div "// Set the active vtask to the passed one model . activeVtask = action . option…" at bounding box center [354, 228] width 639 height 348
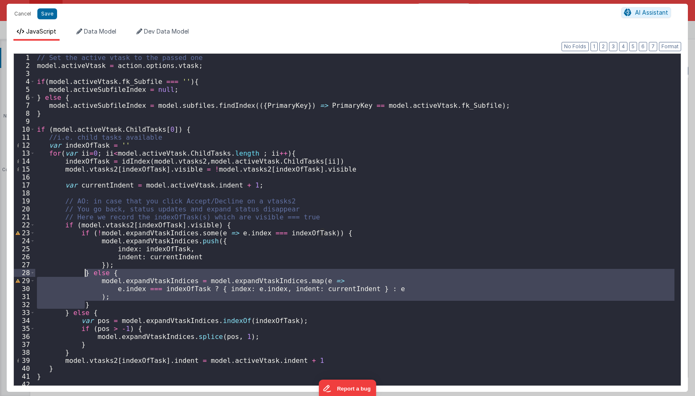
drag, startPoint x: 99, startPoint y: 303, endPoint x: 86, endPoint y: 274, distance: 31.5
click at [86, 274] on div "// Set the active vtask to the passed one model . activeVtask = action . option…" at bounding box center [354, 228] width 639 height 348
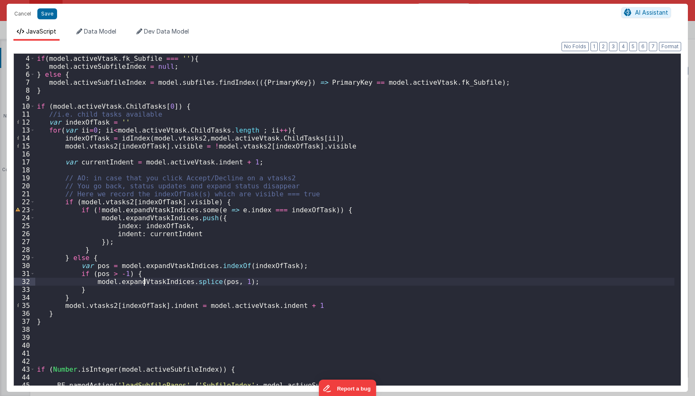
click at [144, 281] on div "if ( model . activeVtask . fk_Subfile === '' ) { model . activeSubfileIndex = n…" at bounding box center [354, 221] width 639 height 348
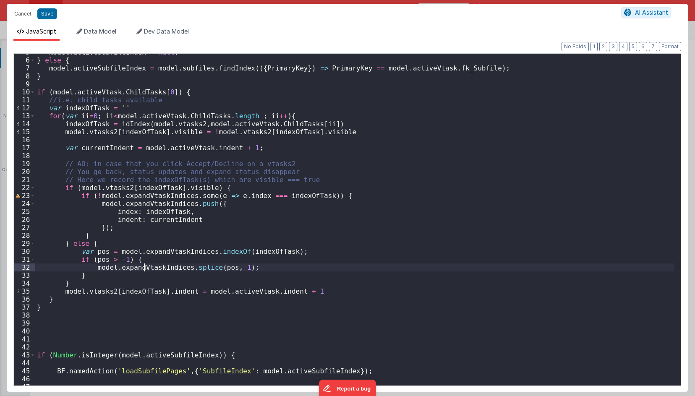
scroll to position [43, 0]
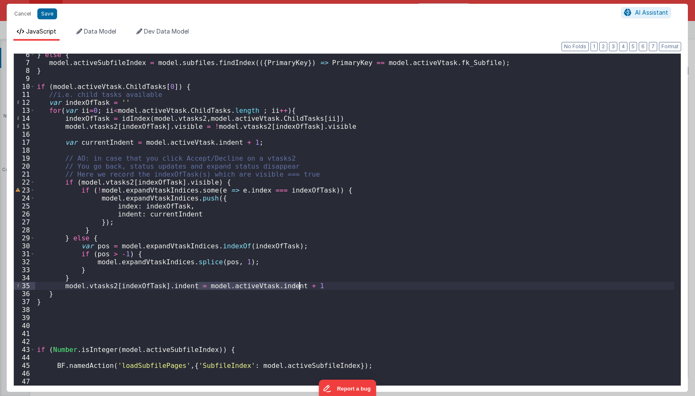
drag, startPoint x: 196, startPoint y: 284, endPoint x: 308, endPoint y: 288, distance: 112.5
click at [308, 288] on div "} else { model . activeSubfileIndex = model . subfiles . findIndex (({ PrimaryK…" at bounding box center [354, 225] width 639 height 348
paste textarea
click at [51, 14] on button "Save" at bounding box center [47, 13] width 20 height 11
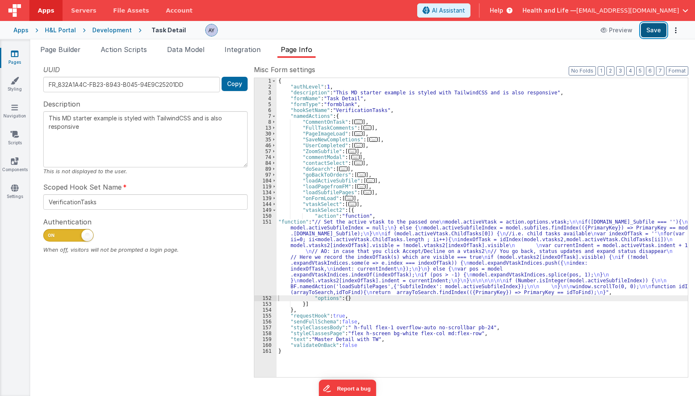
click at [660, 31] on button "Save" at bounding box center [654, 30] width 26 height 14
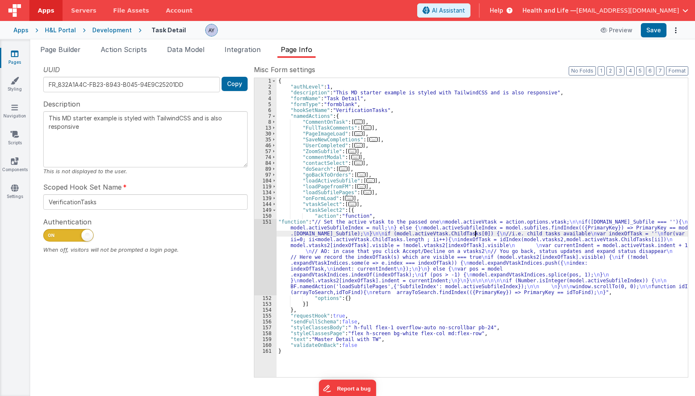
drag, startPoint x: 473, startPoint y: 235, endPoint x: 329, endPoint y: 260, distance: 146.1
click at [473, 235] on div "{ "authLevel" : 1 , "description" : "This MD starter example is styled with Tai…" at bounding box center [482, 233] width 411 height 311
click at [272, 246] on div "151" at bounding box center [265, 257] width 22 height 76
click at [268, 243] on div "151" at bounding box center [265, 257] width 22 height 76
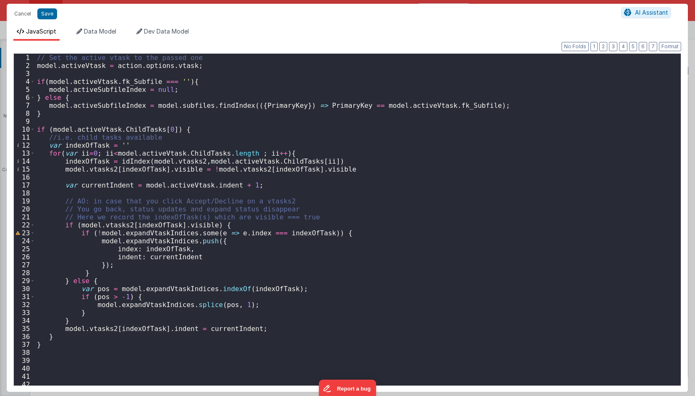
click at [193, 228] on div "// Set the active vtask to the passed one model . activeVtask = action . option…" at bounding box center [354, 228] width 639 height 348
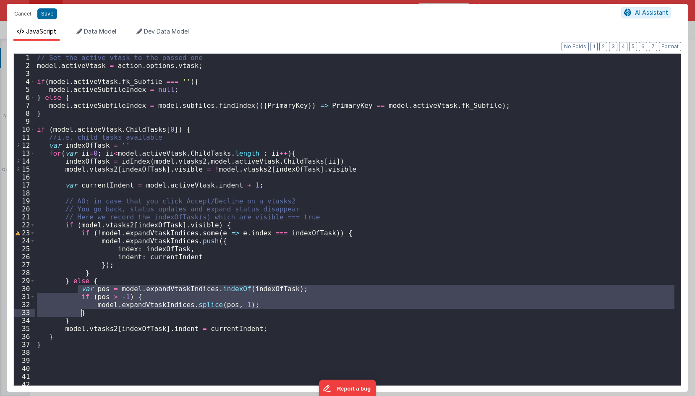
drag, startPoint x: 78, startPoint y: 290, endPoint x: 89, endPoint y: 312, distance: 24.4
click at [89, 312] on div "// Set the active vtask to the passed one model . activeVtask = action . option…" at bounding box center [354, 228] width 639 height 348
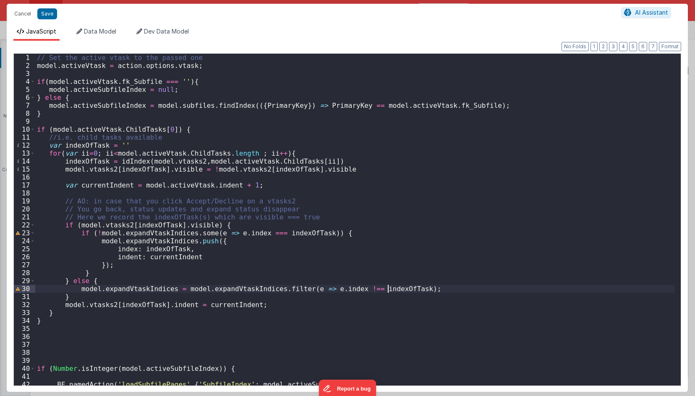
click at [389, 287] on div "// Set the active vtask to the passed one model . activeVtask = action . option…" at bounding box center [354, 228] width 639 height 348
click at [102, 172] on div "// Set the active vtask to the passed one model . activeVtask = action . option…" at bounding box center [354, 228] width 639 height 348
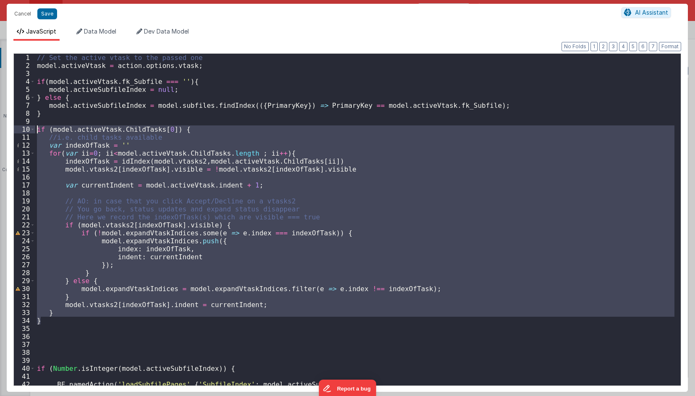
drag, startPoint x: 60, startPoint y: 288, endPoint x: 25, endPoint y: 124, distance: 167.4
click at [25, 124] on div "1 2 3 4 5 6 7 8 9 10 11 12 13 14 15 16 17 18 19 20 21 22 23 24 25 26 27 28 29 3…" at bounding box center [347, 219] width 668 height 333
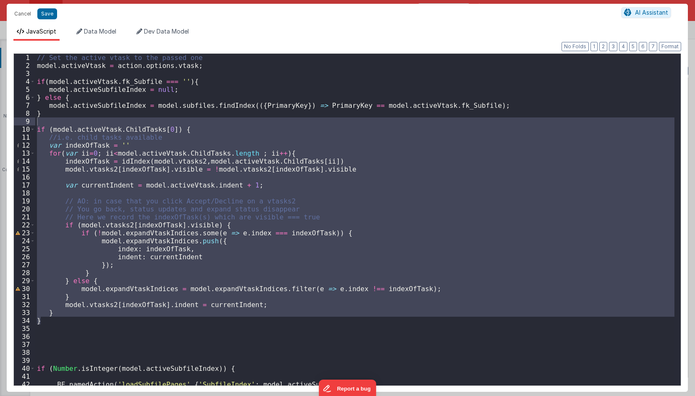
click at [225, 208] on div "// Set the active vtask to the passed one model . activeVtask = action . option…" at bounding box center [354, 220] width 639 height 332
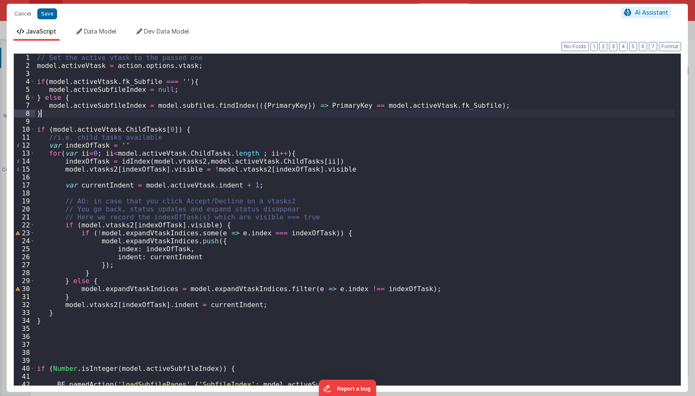
drag, startPoint x: 146, startPoint y: 112, endPoint x: 167, endPoint y: 76, distance: 41.0
click at [145, 109] on div "// Set the active vtask to the passed one model . activeVtask = action . option…" at bounding box center [354, 228] width 639 height 348
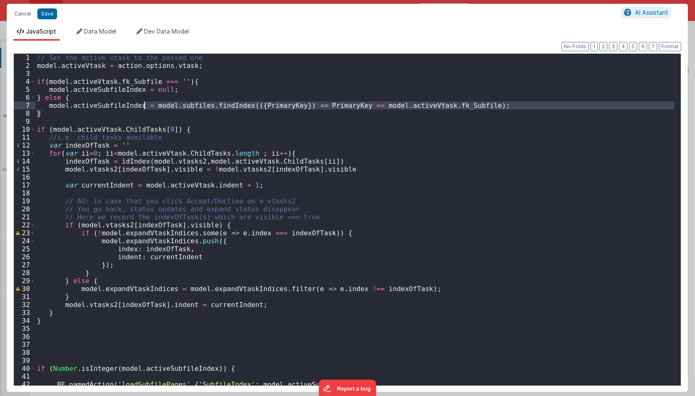
click at [182, 115] on div "// Set the active vtask to the passed one model . activeVtask = action . option…" at bounding box center [354, 220] width 639 height 332
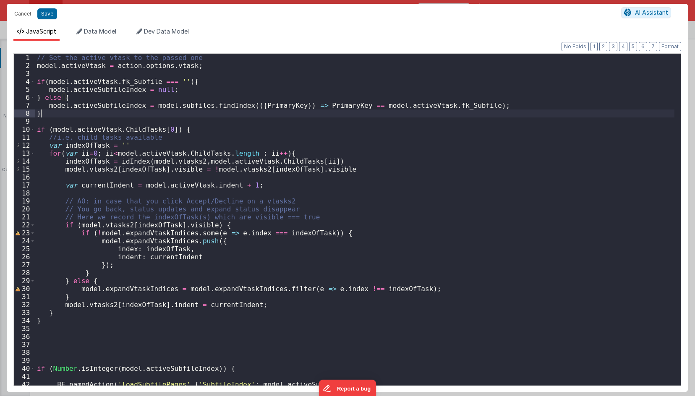
click at [186, 112] on div "// Set the active vtask to the passed one model . activeVtask = action . option…" at bounding box center [354, 228] width 639 height 348
paste textarea
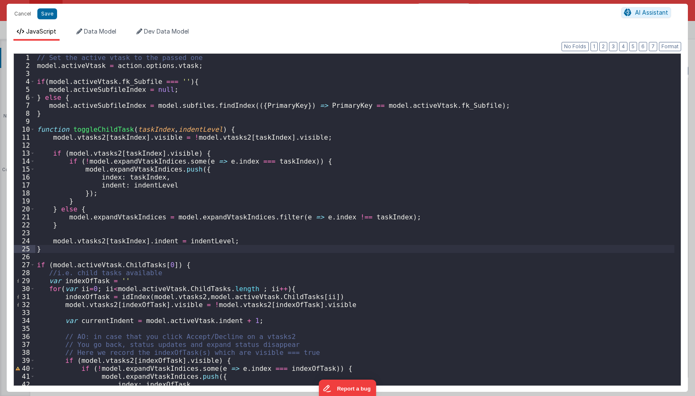
click at [140, 148] on div "// Set the active vtask to the passed one model . activeVtask = action . option…" at bounding box center [354, 228] width 639 height 348
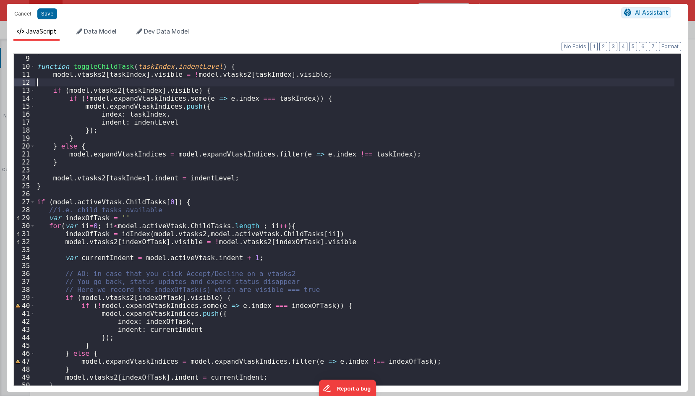
scroll to position [63, 0]
click at [145, 238] on div "} function toggleChildTask ( taskIndex , indentLevel ) { model . vtasks2 [ task…" at bounding box center [354, 221] width 639 height 348
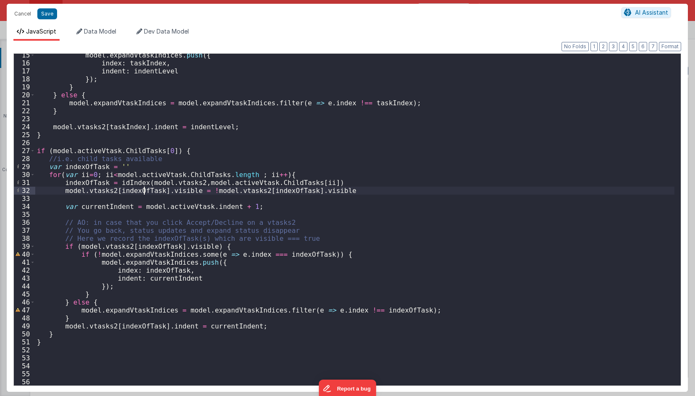
scroll to position [115, 0]
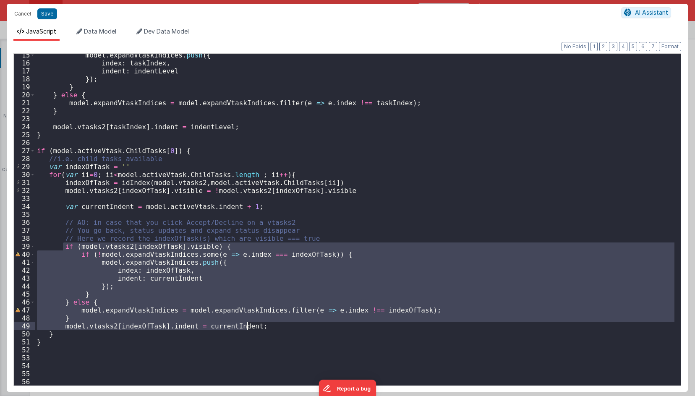
drag, startPoint x: 63, startPoint y: 245, endPoint x: 256, endPoint y: 326, distance: 209.0
click at [256, 326] on div "model . expandVtaskIndices . push ({ index : taskIndex , indent : indentLevel }…" at bounding box center [354, 225] width 639 height 348
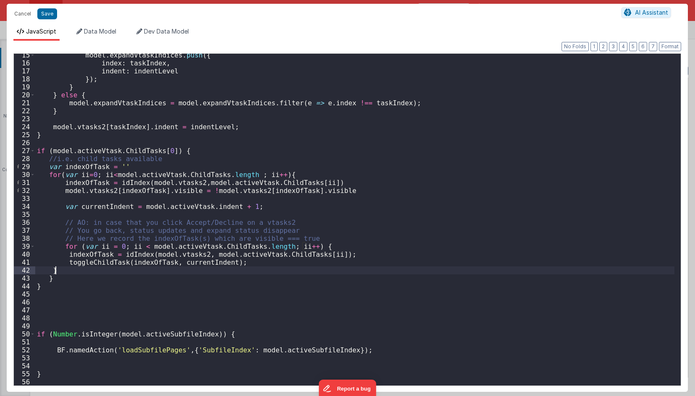
click at [231, 258] on div "model . expandVtaskIndices . push ({ index : taskIndex , indent : indentLevel }…" at bounding box center [354, 225] width 639 height 348
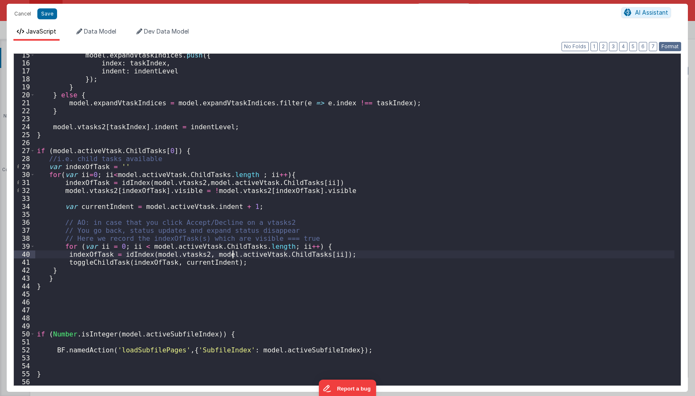
click at [670, 46] on button "Format" at bounding box center [670, 46] width 22 height 9
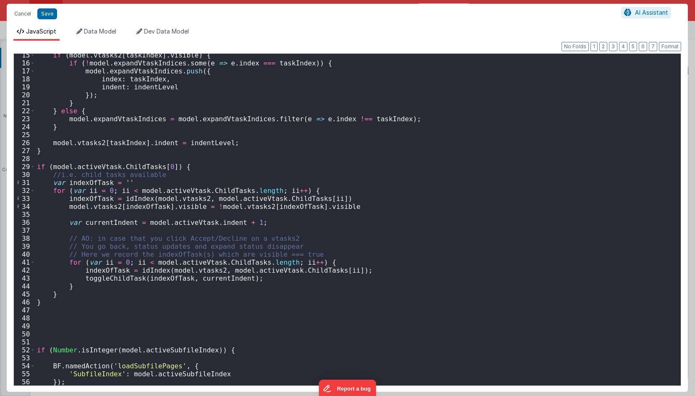
click at [188, 225] on div "if ( model . vtasks2 [ taskIndex ] . visible ) { if ( ! model . expandVtaskIndi…" at bounding box center [354, 225] width 639 height 348
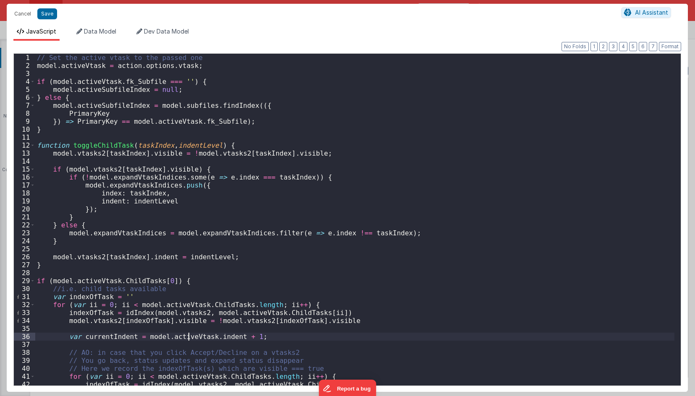
scroll to position [0, 0]
click at [54, 16] on button "Save" at bounding box center [47, 13] width 20 height 11
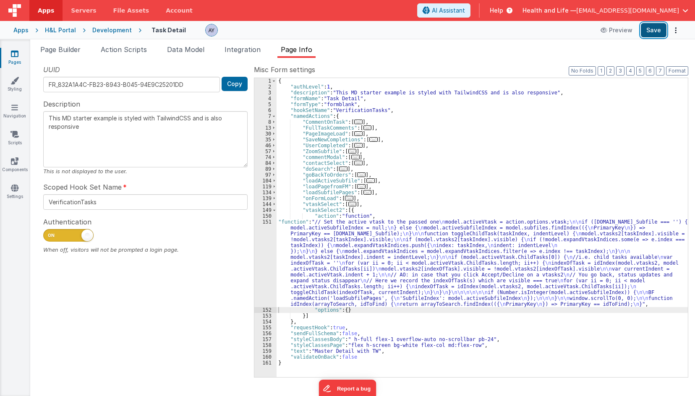
click at [660, 28] on button "Save" at bounding box center [654, 30] width 26 height 14
click at [669, 240] on div "{ "authLevel" : 1 , "description" : "This MD starter example is styled with Tai…" at bounding box center [482, 233] width 411 height 311
click at [311, 266] on div "{ "authLevel" : 1 , "description" : "This MD starter example is styled with Tai…" at bounding box center [482, 233] width 411 height 311
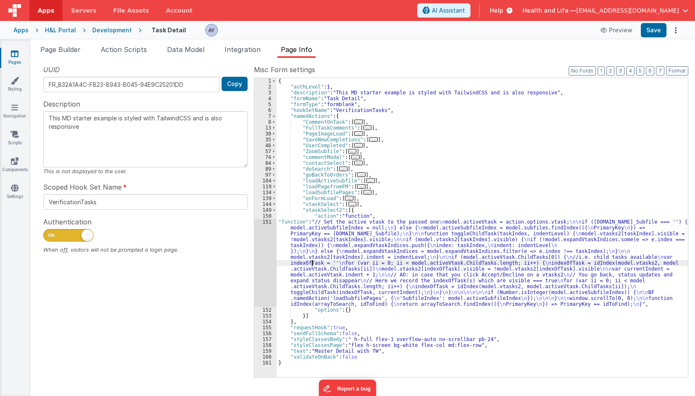
click at [263, 253] on div "151" at bounding box center [265, 263] width 22 height 88
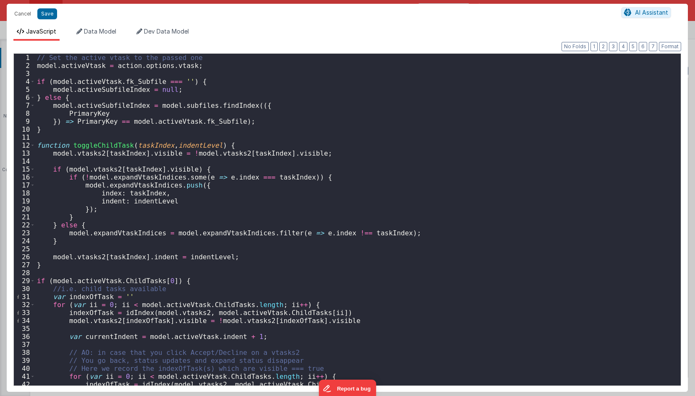
click at [253, 147] on div "// Set the active vtask to the passed one model . activeVtask = action . option…" at bounding box center [354, 228] width 639 height 348
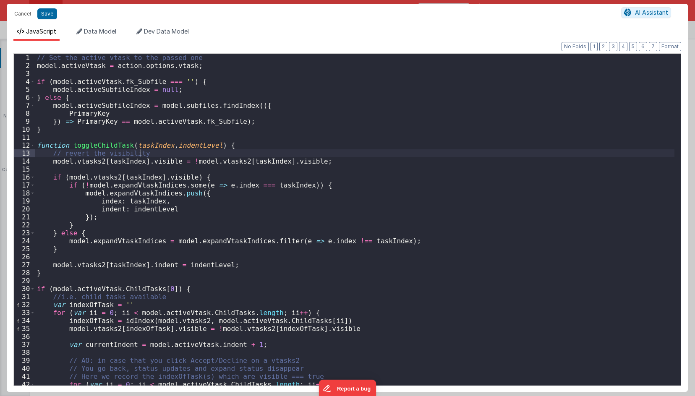
click at [136, 195] on div "// Set the active vtask to the passed one model . activeVtask = action . option…" at bounding box center [354, 228] width 639 height 348
click at [163, 199] on div "// Set the active vtask to the passed one model . activeVtask = action . option…" at bounding box center [354, 228] width 639 height 348
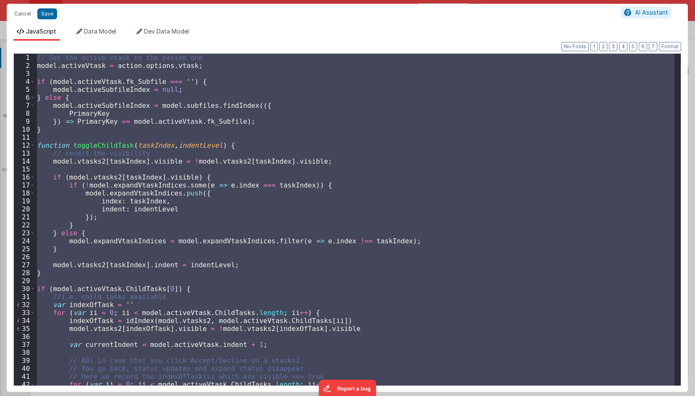
drag, startPoint x: 75, startPoint y: 183, endPoint x: 75, endPoint y: 165, distance: 17.6
click at [75, 183] on div "// Set the active vtask to the passed one model . activeVtask = action . option…" at bounding box center [354, 220] width 639 height 332
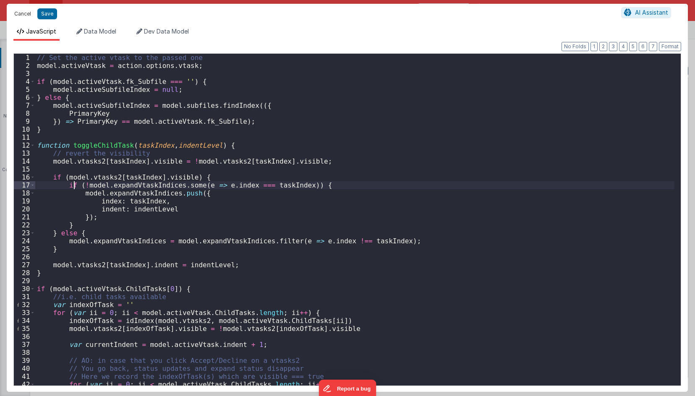
click at [19, 11] on button "Cancel" at bounding box center [22, 14] width 25 height 12
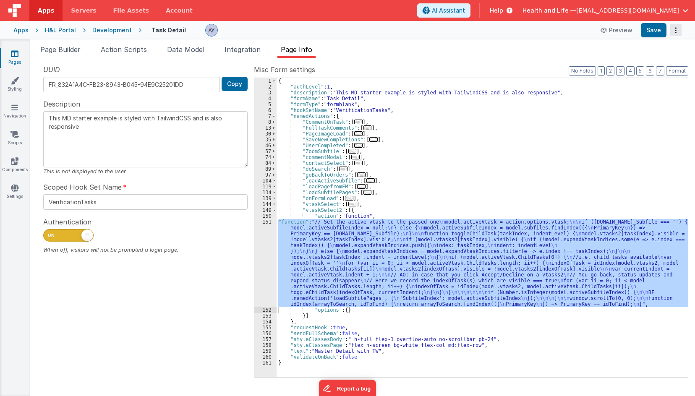
click at [676, 31] on button "Options" at bounding box center [676, 30] width 12 height 12
click at [662, 58] on link "Rollback" at bounding box center [645, 63] width 74 height 16
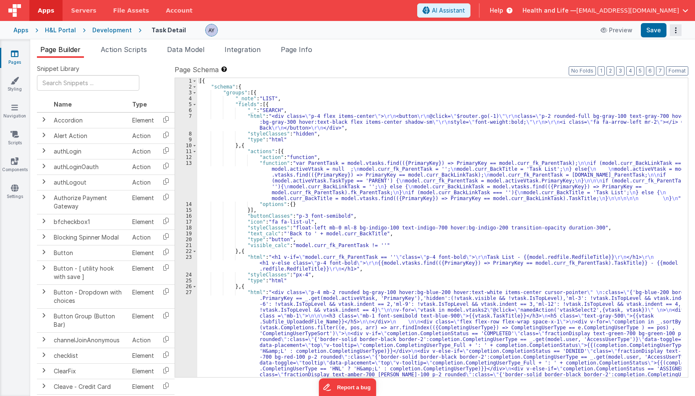
click at [679, 33] on button "Options" at bounding box center [676, 30] width 12 height 12
click at [659, 58] on link "Rollback" at bounding box center [645, 63] width 74 height 16
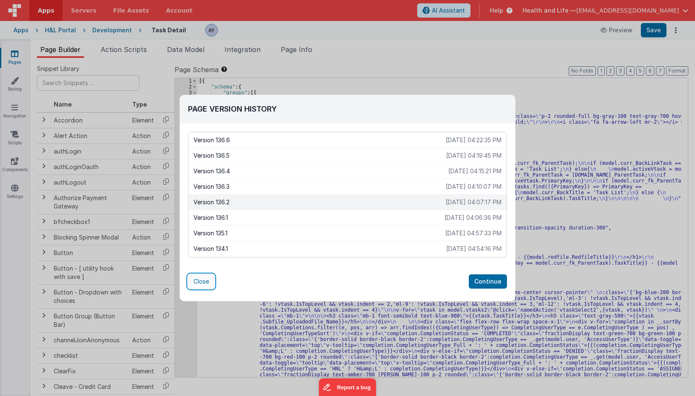
click at [198, 285] on button "Close" at bounding box center [201, 281] width 26 height 14
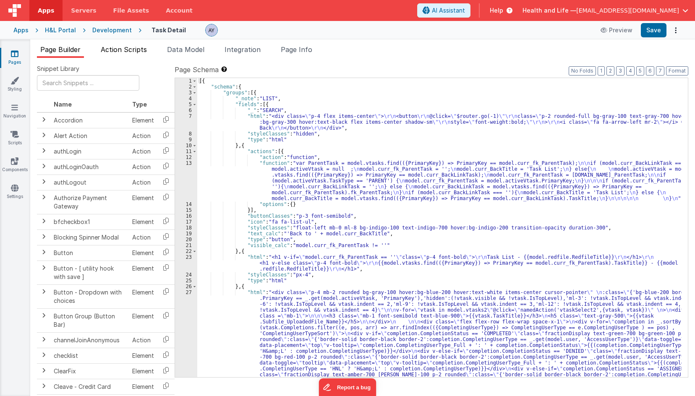
click at [179, 45] on span "Data Model" at bounding box center [185, 49] width 37 height 8
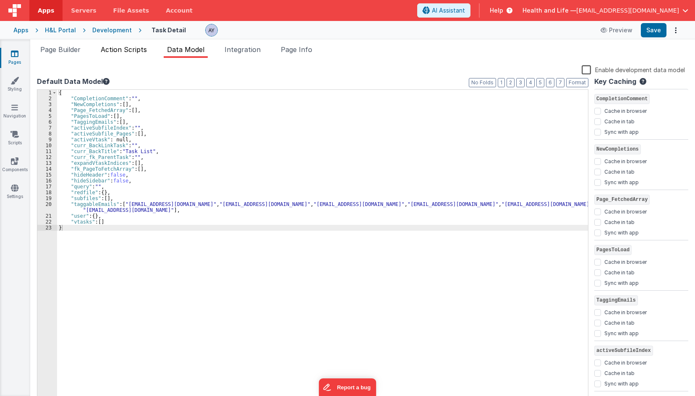
click at [124, 55] on li "Action Scripts" at bounding box center [123, 50] width 53 height 13
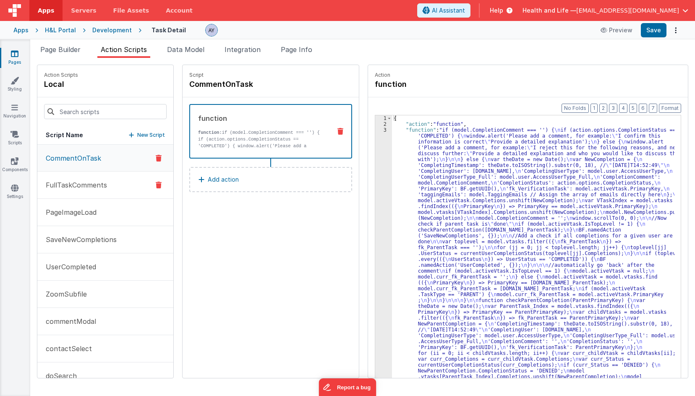
click at [87, 185] on p "FullTaskComments" at bounding box center [74, 185] width 66 height 10
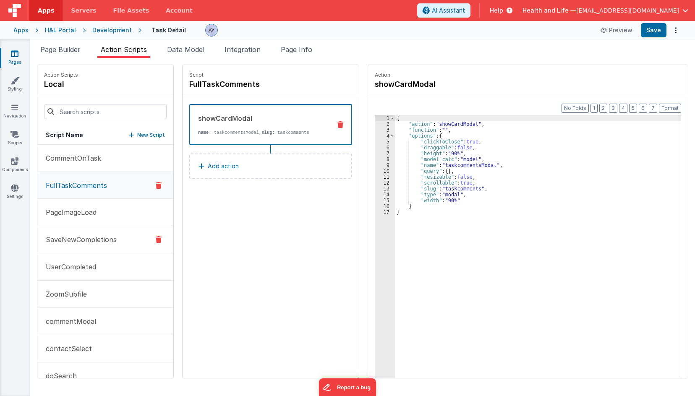
click at [95, 241] on p "SaveNewCompletions" at bounding box center [79, 240] width 76 height 10
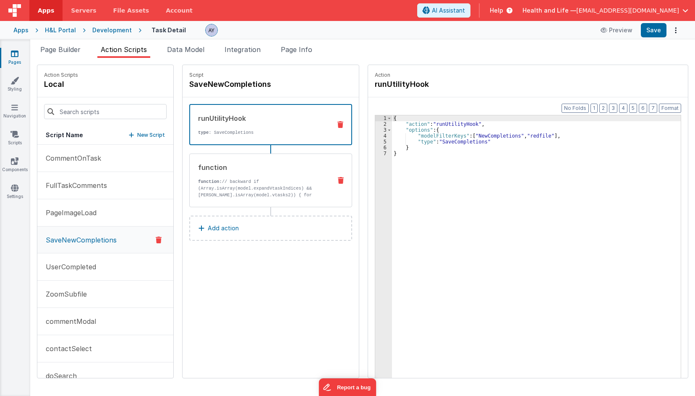
click at [201, 187] on p "function: // backward if (Array.isArray(model.expandVtaskIndices) && Array.isAr…" at bounding box center [261, 208] width 127 height 60
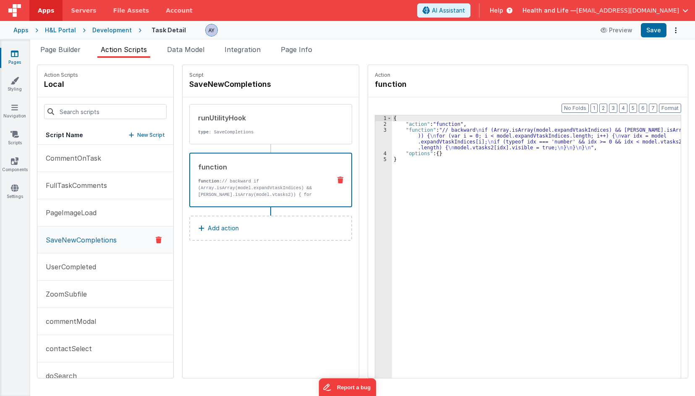
click at [438, 144] on div "{ "action" : "function" , "function" : "// backward \n if (Array.isArray(model.…" at bounding box center [540, 265] width 297 height 300
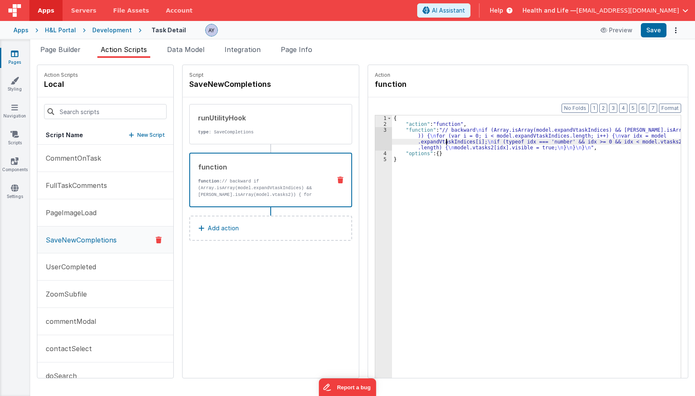
click at [377, 136] on div "3" at bounding box center [383, 139] width 17 height 24
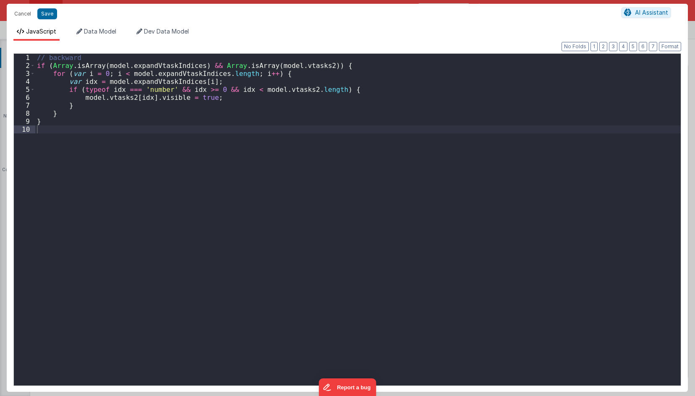
click at [372, 160] on div "// backward if ( Array . isArray ( model . expandVtaskIndices ) && [PERSON_NAME…" at bounding box center [357, 228] width 645 height 348
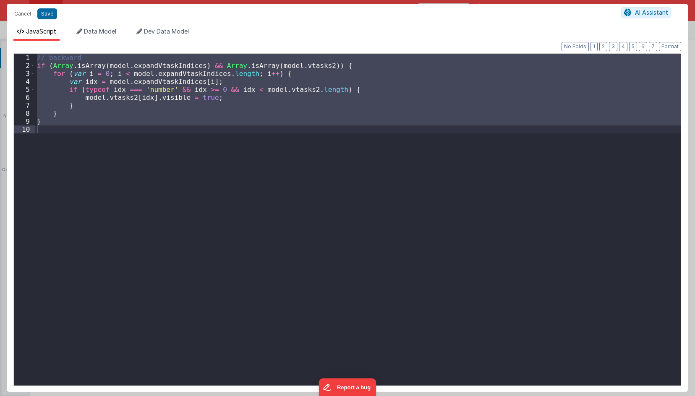
click at [419, 202] on div "// backward if ( Array . isArray ( model . expandVtaskIndices ) && [PERSON_NAME…" at bounding box center [357, 220] width 645 height 332
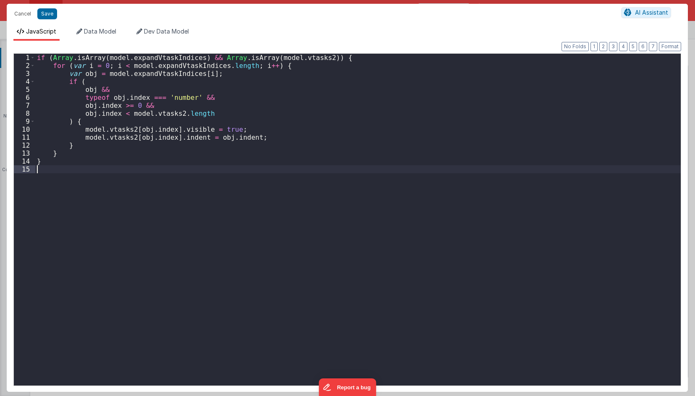
click at [366, 170] on div "if ( Array . isArray ( model . expandVtaskIndices ) && Array . isArray ( model …" at bounding box center [357, 228] width 645 height 348
click at [50, 12] on button "Save" at bounding box center [47, 13] width 20 height 11
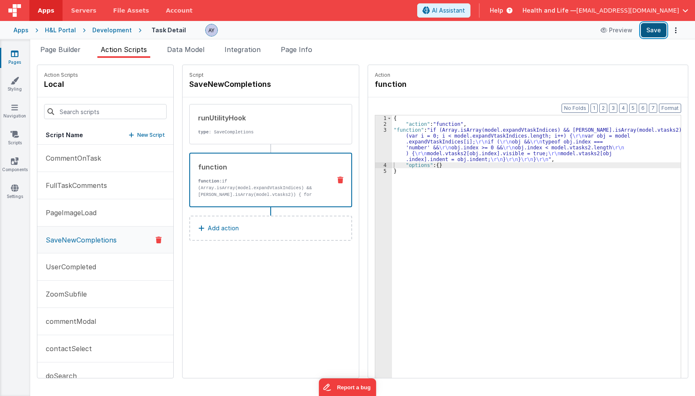
click at [661, 33] on button "Save" at bounding box center [654, 30] width 26 height 14
click at [678, 29] on button "Options" at bounding box center [676, 30] width 12 height 12
click at [668, 61] on link "Rollback" at bounding box center [645, 63] width 74 height 16
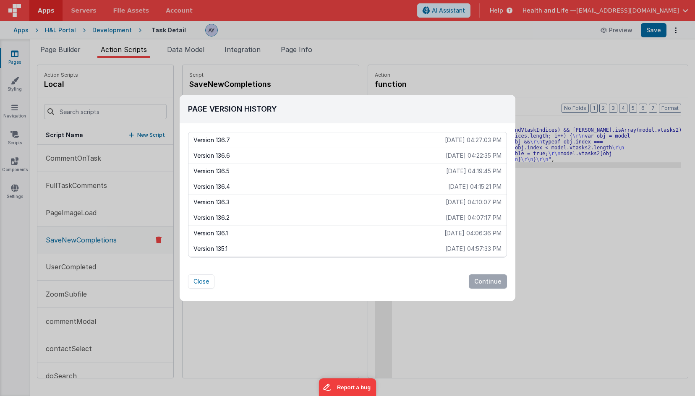
click at [386, 235] on p "Version 136.1" at bounding box center [318, 233] width 251 height 8
click at [489, 282] on button "Continue" at bounding box center [488, 281] width 38 height 14
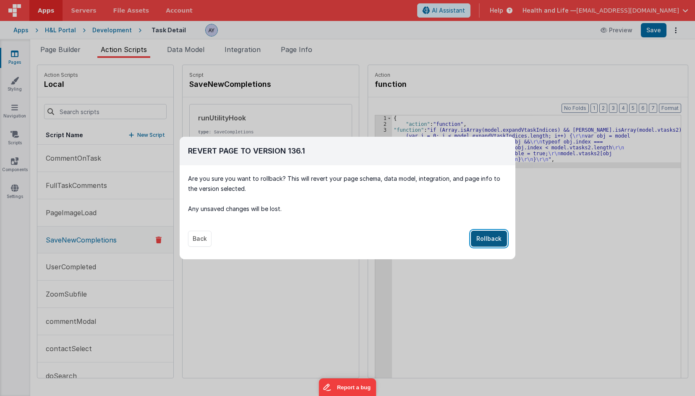
click at [492, 246] on button "Rollback" at bounding box center [489, 239] width 36 height 16
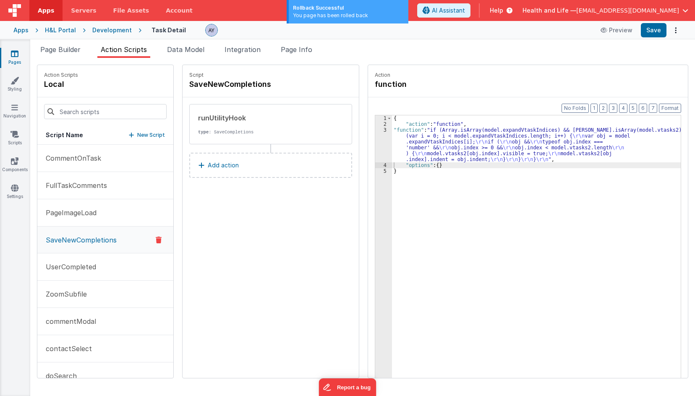
click at [499, 163] on div "{ "action" : "function" , "function" : "if (Array.isArray(model.expandVtaskIndi…" at bounding box center [540, 265] width 297 height 300
click at [503, 148] on div "{ "action" : "function" , "function" : "if (Array.isArray(model.expandVtaskIndi…" at bounding box center [540, 265] width 297 height 300
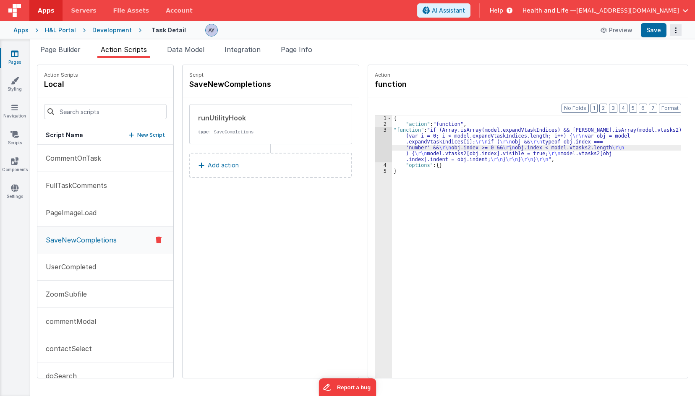
click at [677, 28] on button "Options" at bounding box center [676, 30] width 12 height 12
click at [660, 60] on link "Rollback" at bounding box center [645, 63] width 74 height 16
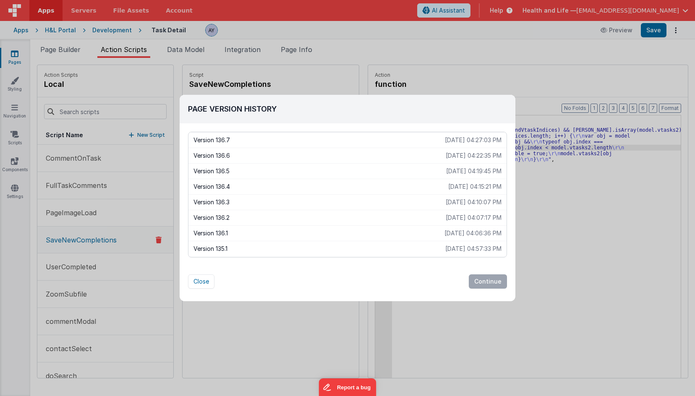
click at [369, 141] on p "Version 136.7" at bounding box center [318, 140] width 251 height 8
click at [486, 278] on button "Continue" at bounding box center [488, 281] width 38 height 14
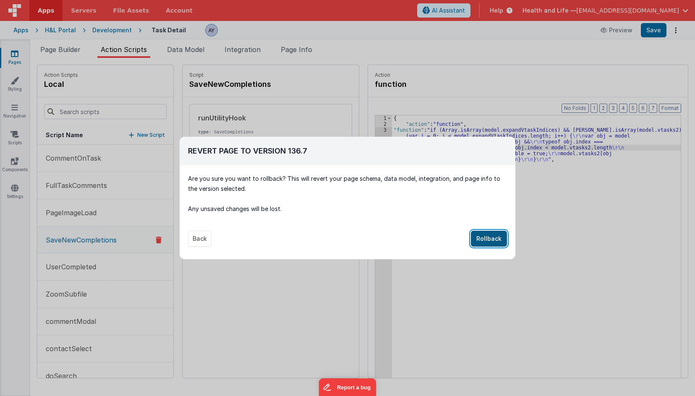
click at [486, 243] on button "Rollback" at bounding box center [489, 239] width 36 height 16
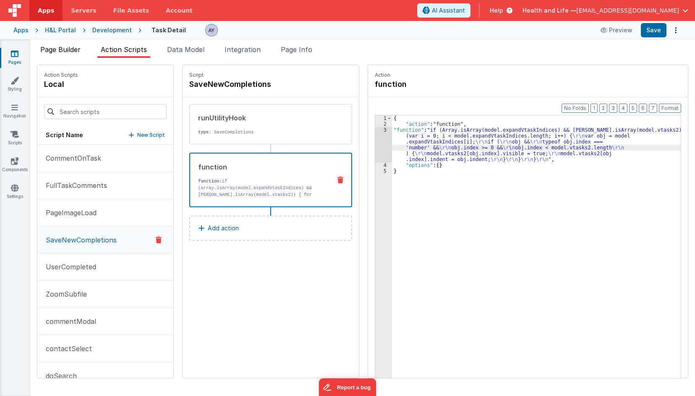
click at [71, 50] on span "Page Builder" at bounding box center [60, 49] width 40 height 8
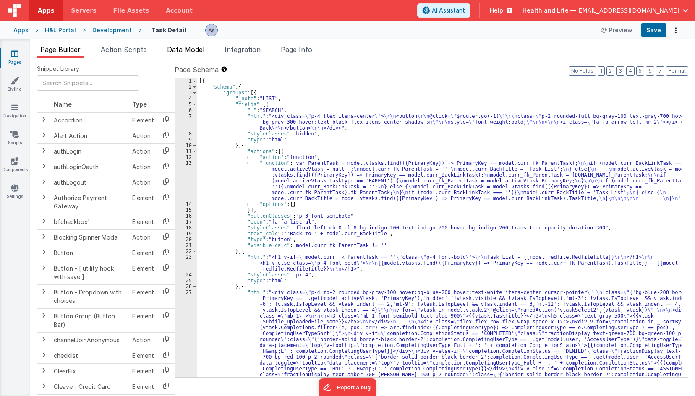
click at [188, 52] on span "Data Model" at bounding box center [185, 49] width 37 height 8
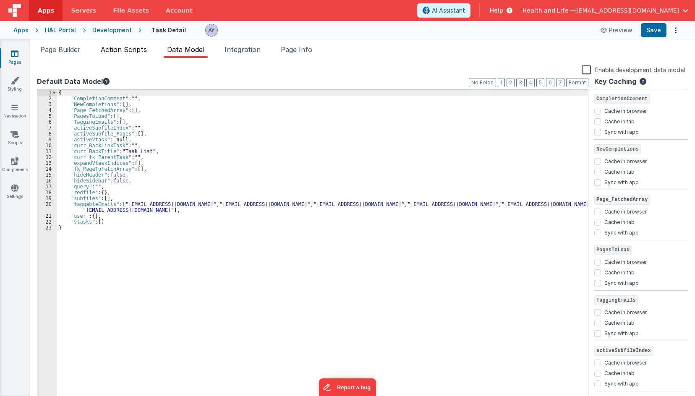
click at [125, 52] on span "Action Scripts" at bounding box center [124, 49] width 46 height 8
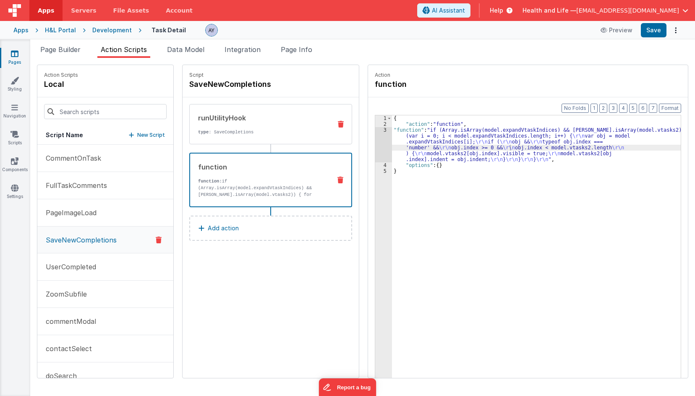
click at [230, 133] on p "type : SaveCompletions" at bounding box center [261, 132] width 127 height 7
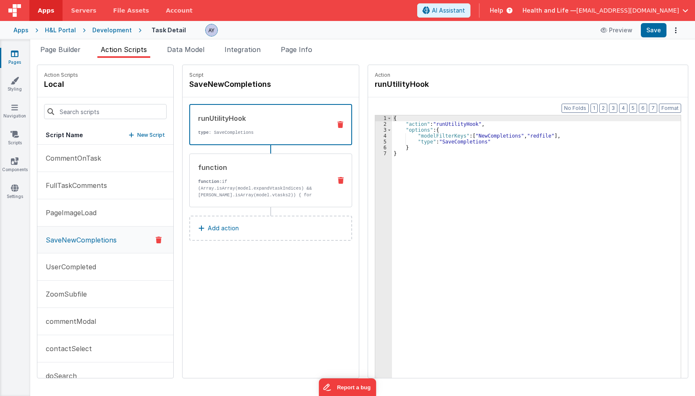
click at [246, 179] on p "function: if (Array.isArray(model.expandVtaskIndices) && Array.isArray(model.vt…" at bounding box center [261, 215] width 127 height 74
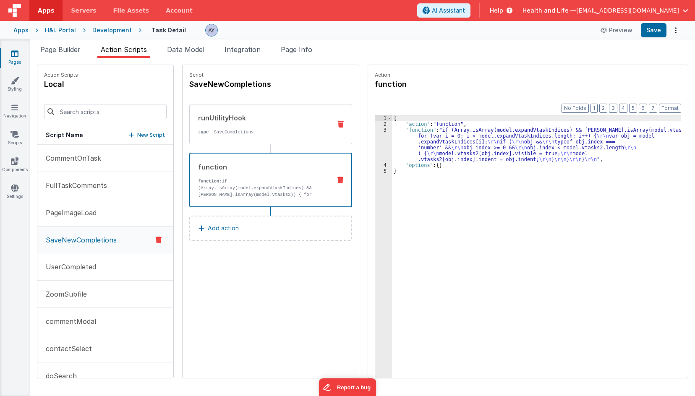
click at [248, 135] on p "type : SaveCompletions" at bounding box center [261, 132] width 127 height 7
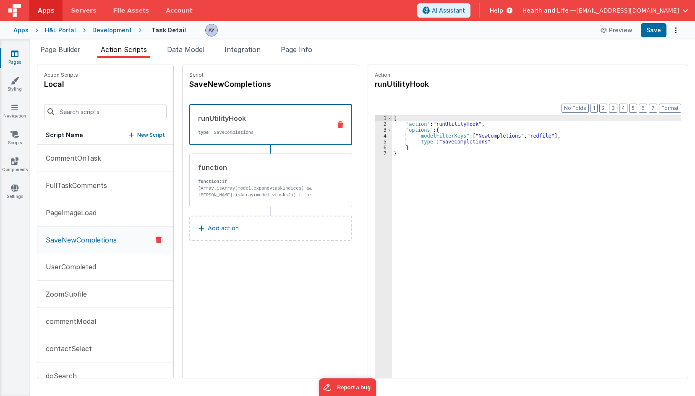
click at [247, 225] on button "Add action" at bounding box center [270, 228] width 163 height 25
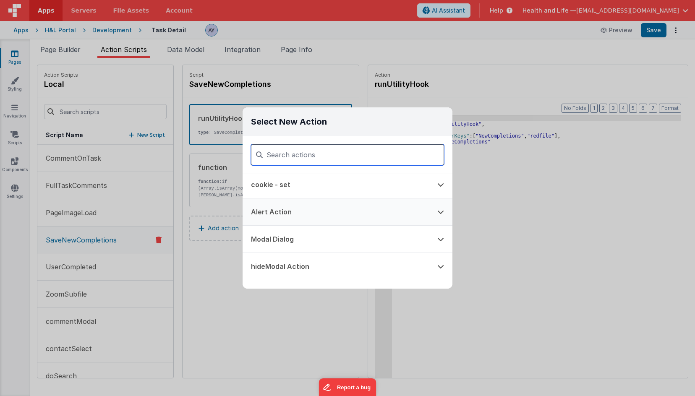
scroll to position [112, 0]
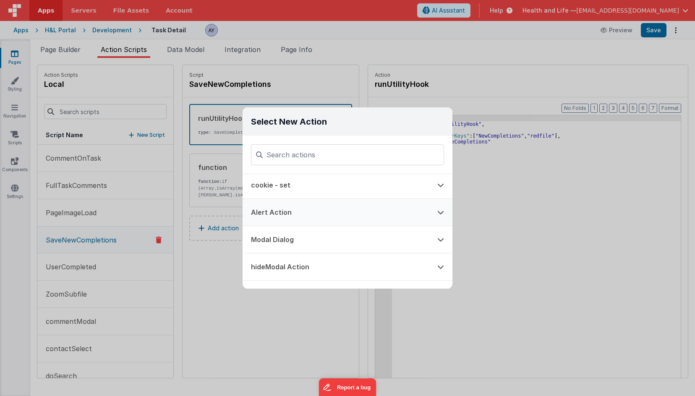
click at [320, 212] on button "Alert Action" at bounding box center [336, 212] width 186 height 27
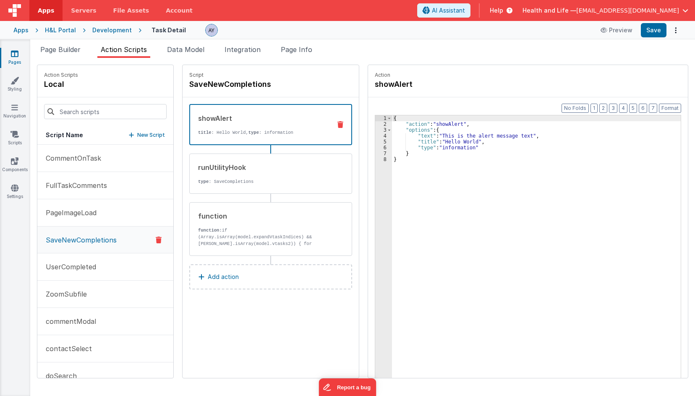
click at [452, 136] on div "{ "action" : "showAlert" , "options" : { "text" : "This is the alert message te…" at bounding box center [540, 265] width 297 height 300
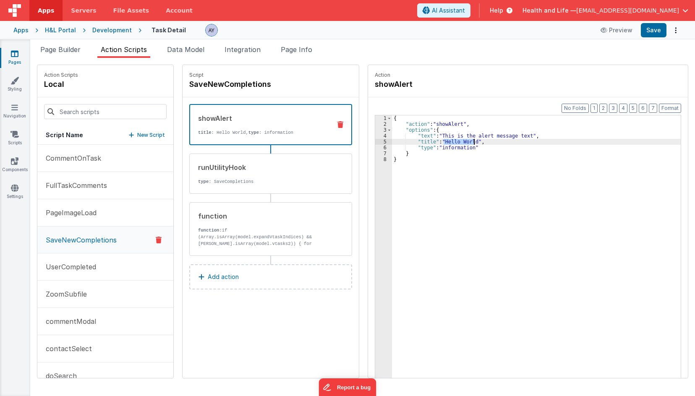
drag, startPoint x: 435, startPoint y: 141, endPoint x: 467, endPoint y: 139, distance: 31.9
click at [467, 139] on div "{ "action" : "showAlert" , "options" : { "text" : "This is the alert message te…" at bounding box center [540, 265] width 297 height 300
drag, startPoint x: 515, startPoint y: 134, endPoint x: 433, endPoint y: 137, distance: 82.3
click at [433, 137] on div "{ "action" : "showAlert" , "options" : { "text" : "This is the alert message te…" at bounding box center [540, 265] width 297 height 300
drag, startPoint x: 436, startPoint y: 140, endPoint x: 457, endPoint y: 141, distance: 20.6
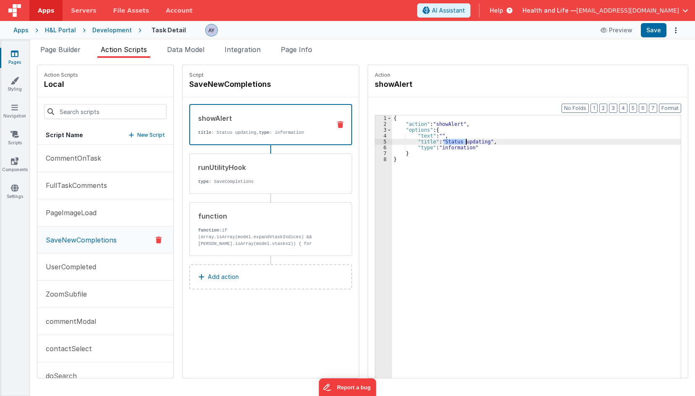
click at [457, 141] on div "{ "action" : "showAlert" , "options" : { "text" : "" , "title" : "Status updati…" at bounding box center [540, 265] width 297 height 300
click at [243, 125] on div "showAlert title : Updating..., type : information" at bounding box center [257, 124] width 134 height 23
drag, startPoint x: 249, startPoint y: 123, endPoint x: 239, endPoint y: 130, distance: 12.5
click at [238, 130] on p "title : Updating..., type : information" at bounding box center [261, 132] width 126 height 7
click at [241, 276] on button "Add action" at bounding box center [270, 276] width 163 height 25
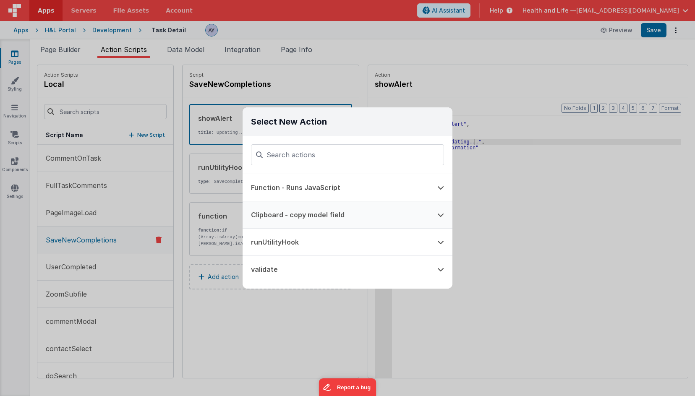
click at [295, 220] on button "Clipboard - copy model field" at bounding box center [336, 214] width 186 height 27
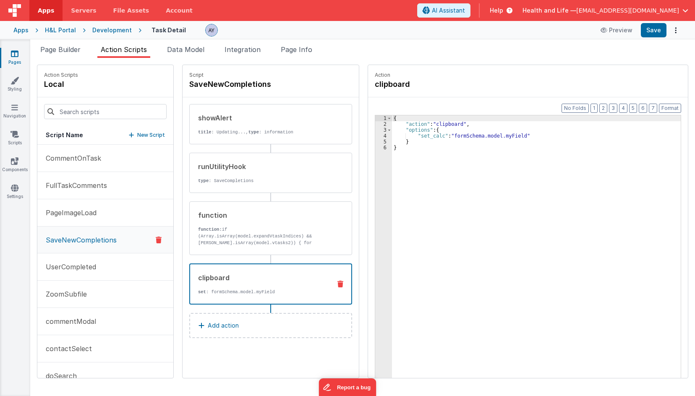
click at [334, 280] on div "clipboard set : formSchema.model.myField" at bounding box center [270, 284] width 163 height 41
click at [337, 284] on icon at bounding box center [340, 284] width 6 height 7
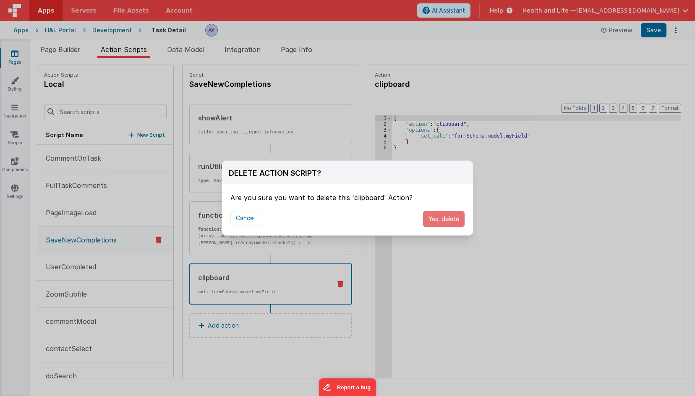
click at [456, 218] on button "Yes, delete" at bounding box center [444, 219] width 42 height 16
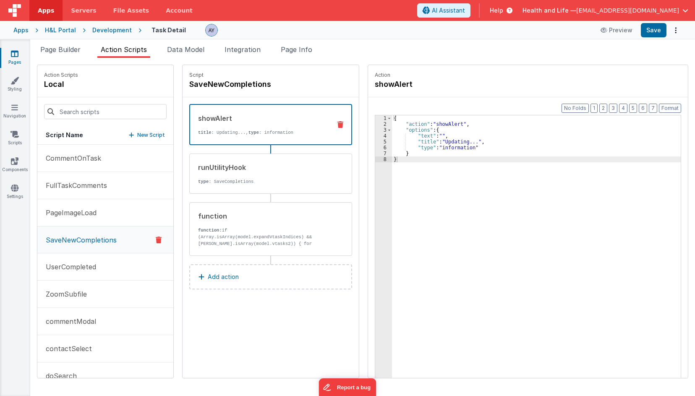
click at [237, 127] on div "showAlert title : Updating..., type : information" at bounding box center [257, 124] width 134 height 23
click at [241, 128] on div "showAlert title : Updating..., type : information" at bounding box center [257, 124] width 134 height 23
click at [447, 186] on div "{ "action" : "showAlert" , "options" : { "text" : "" , "title" : "Updating..." …" at bounding box center [540, 265] width 297 height 300
click at [291, 279] on button "Add action" at bounding box center [270, 276] width 163 height 25
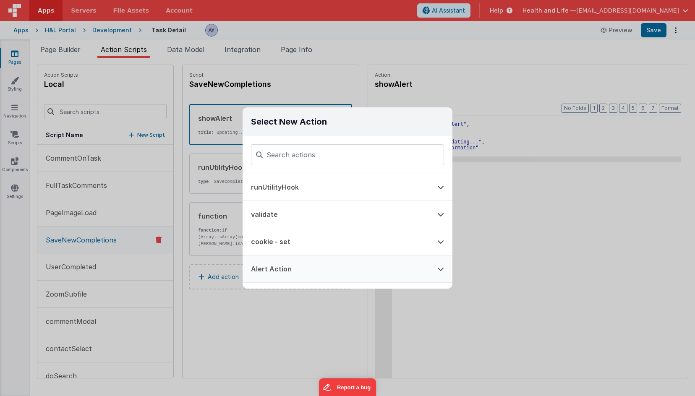
scroll to position [55, 0]
click at [305, 266] on button "Alert Action" at bounding box center [336, 268] width 186 height 27
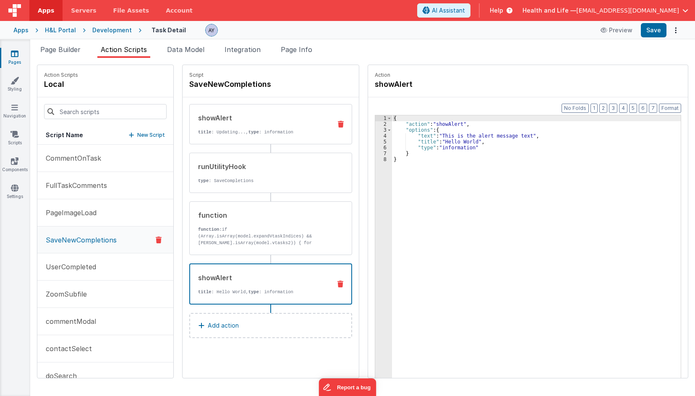
click at [281, 137] on div "showAlert title : Updating..., type : information" at bounding box center [270, 124] width 163 height 40
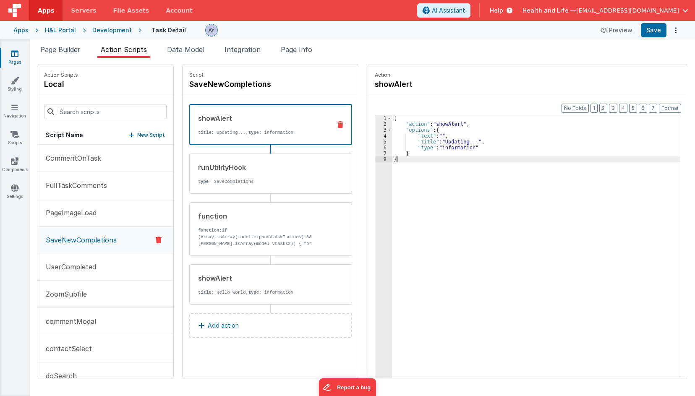
click at [473, 168] on div "{ "action" : "showAlert" , "options" : { "text" : "" , "title" : "Updating..." …" at bounding box center [540, 265] width 297 height 300
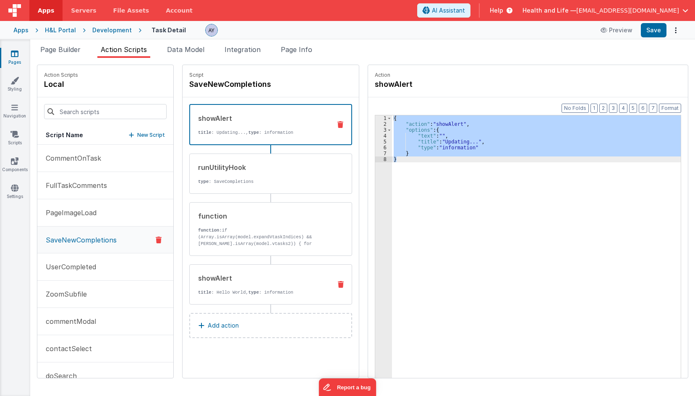
click at [267, 293] on p "title : Hello World, type : information" at bounding box center [261, 292] width 127 height 7
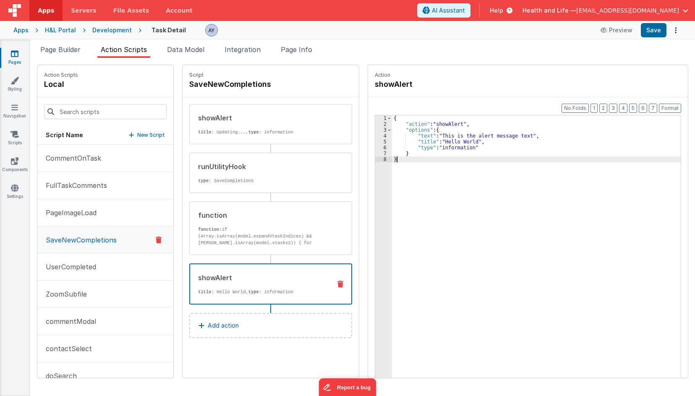
click at [448, 222] on div "{ "action" : "showAlert" , "options" : { "text" : "This is the alert message te…" at bounding box center [540, 265] width 297 height 300
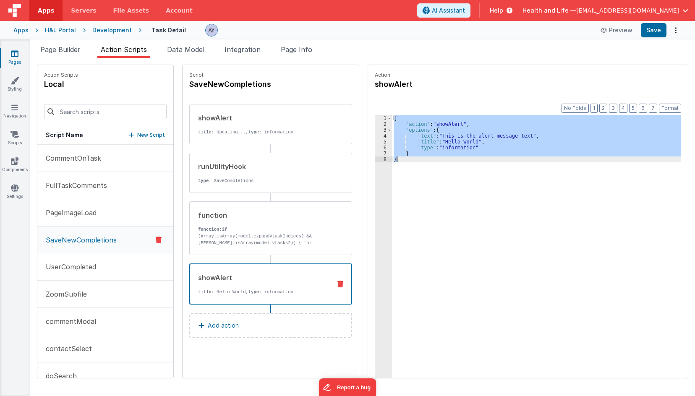
paste textarea
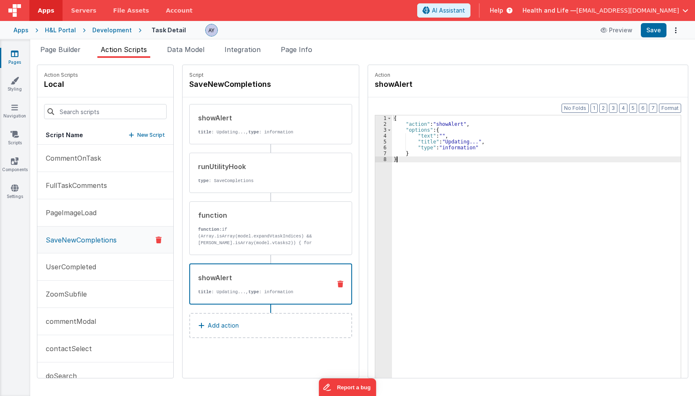
click at [441, 141] on div "{ "action" : "showAlert" , "options" : { "text" : "" , "title" : "Updating..." …" at bounding box center [540, 265] width 297 height 300
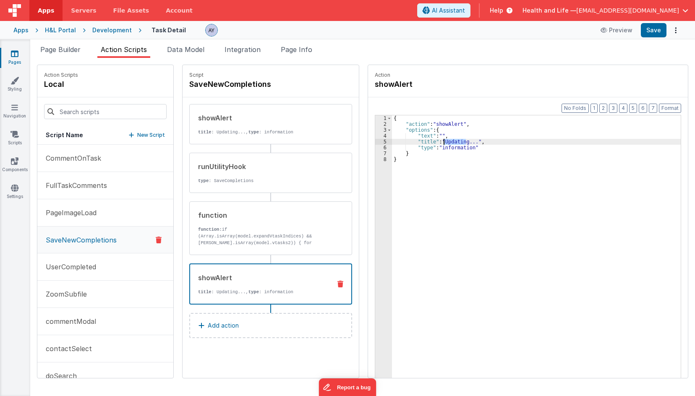
click at [441, 141] on div "{ "action" : "showAlert" , "options" : { "text" : "" , "title" : "Updating..." …" at bounding box center [540, 265] width 297 height 300
click at [432, 142] on div "{ "action" : "showAlert" , "options" : { "text" : "" , "title" : "Updating..." …" at bounding box center [540, 265] width 297 height 300
click at [435, 142] on div "{ "action" : "showAlert" , "options" : { "text" : "" , "title" : "Updating..." …" at bounding box center [540, 265] width 297 height 300
click at [473, 143] on div "{ "action" : "showAlert" , "options" : { "text" : "" , "title" : "Status Updati…" at bounding box center [540, 265] width 297 height 300
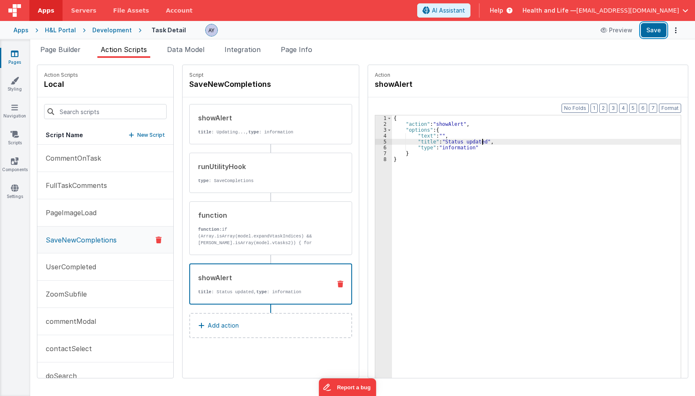
click at [650, 33] on button "Save" at bounding box center [654, 30] width 26 height 14
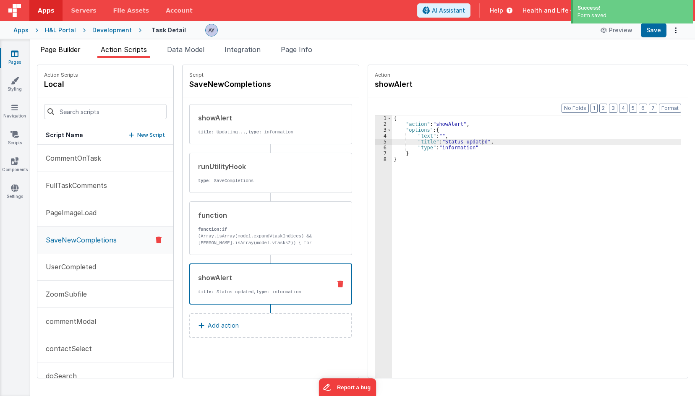
click at [63, 50] on span "Page Builder" at bounding box center [60, 49] width 40 height 8
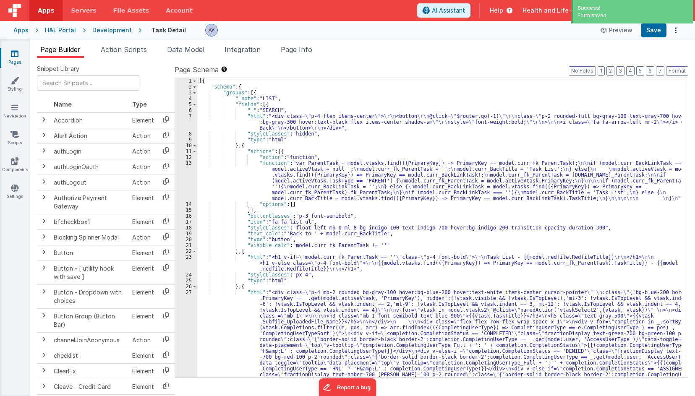
click at [255, 158] on div "[{ "schema" : { "groups" : [{ "_note" : "LIST" , "fields" : [{ "_" : "SEARCH" ,…" at bounding box center [439, 283] width 484 height 411
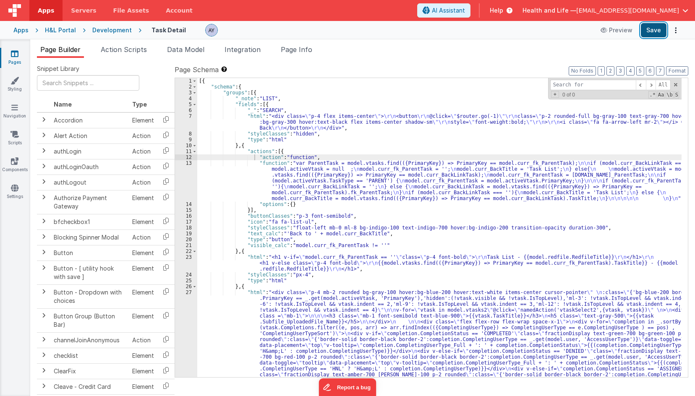
click at [653, 34] on button "Save" at bounding box center [654, 30] width 26 height 14
click at [308, 50] on span "Page Info" at bounding box center [296, 49] width 31 height 8
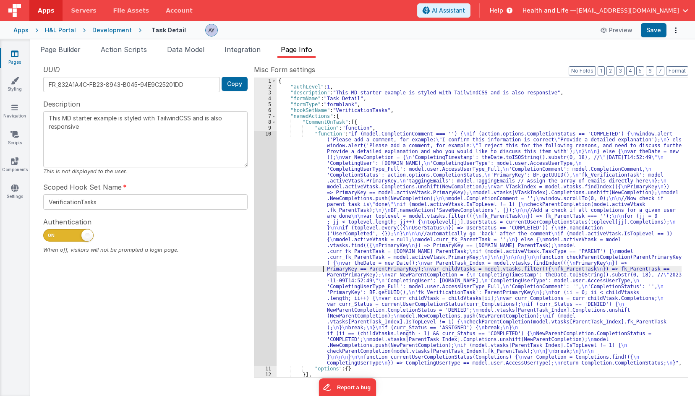
click at [316, 269] on div "{ "authLevel" : 1 , "description" : "This MD starter example is styled with Tai…" at bounding box center [479, 233] width 405 height 311
click at [259, 232] on div "10" at bounding box center [265, 248] width 22 height 235
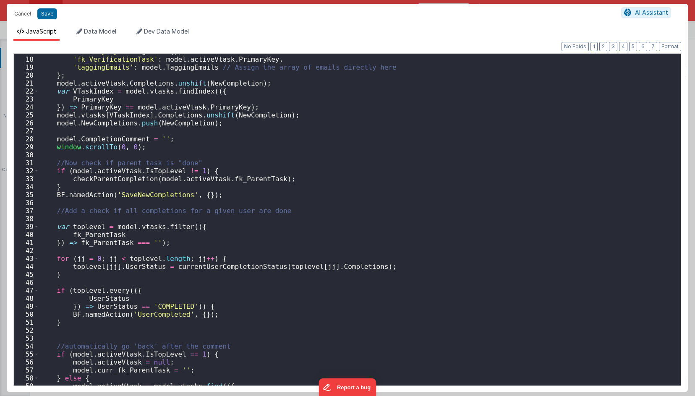
scroll to position [195, 0]
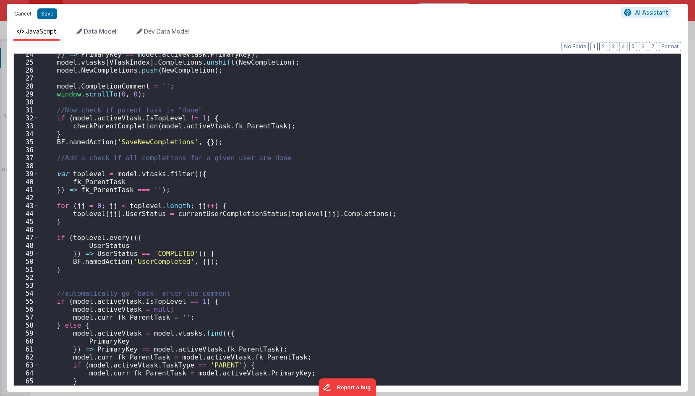
click at [18, 16] on button "Cancel" at bounding box center [22, 14] width 25 height 12
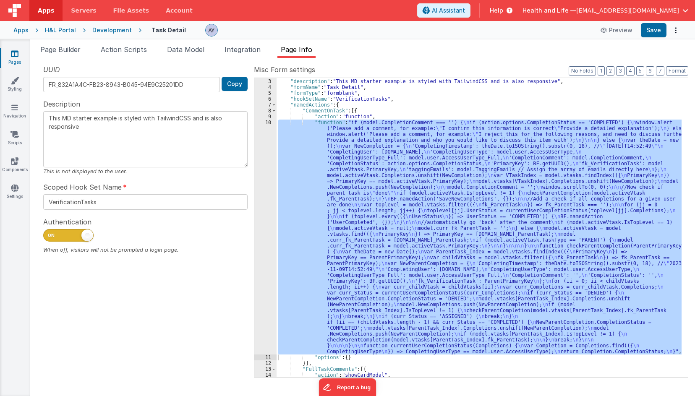
scroll to position [1217, 0]
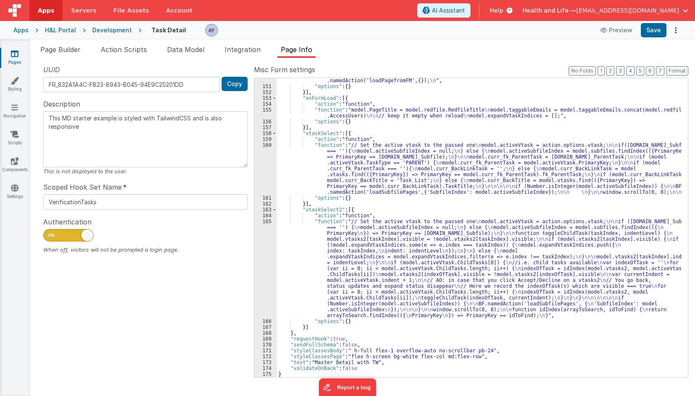
click at [324, 252] on div ""function" : "var PrimaryKeys = model.subfiles[model.activeSubfileIndex].Subfil…" at bounding box center [479, 227] width 405 height 323
click at [263, 261] on div "165" at bounding box center [265, 269] width 22 height 100
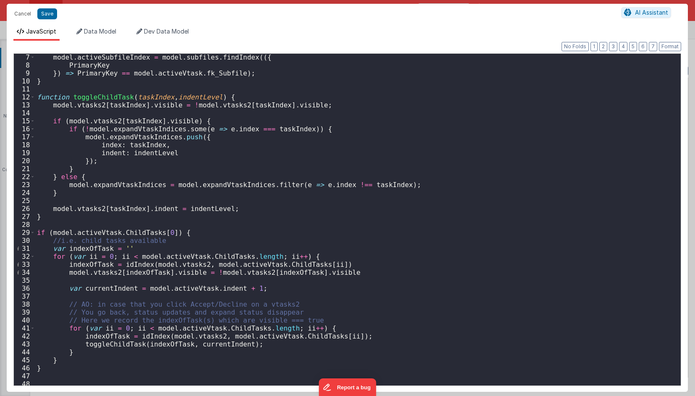
scroll to position [49, 0]
drag, startPoint x: 49, startPoint y: 100, endPoint x: 55, endPoint y: 84, distance: 17.5
click at [50, 94] on div "model . activeSubfileIndex = model . subfiles . findIndex (({ PrimaryKey }) => …" at bounding box center [354, 227] width 639 height 348
click at [84, 36] on li "Data Model" at bounding box center [96, 33] width 47 height 13
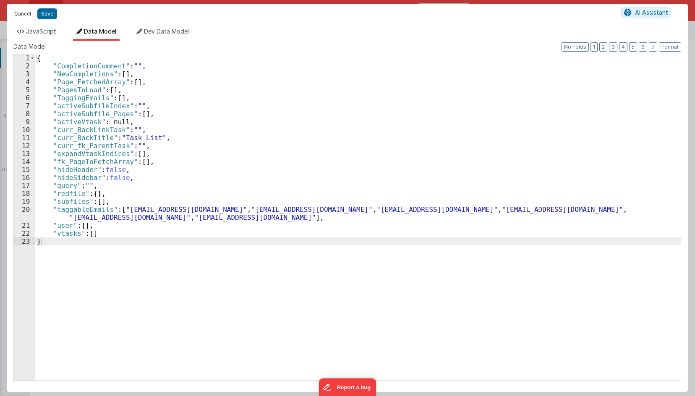
click at [18, 13] on button "Cancel" at bounding box center [22, 14] width 25 height 12
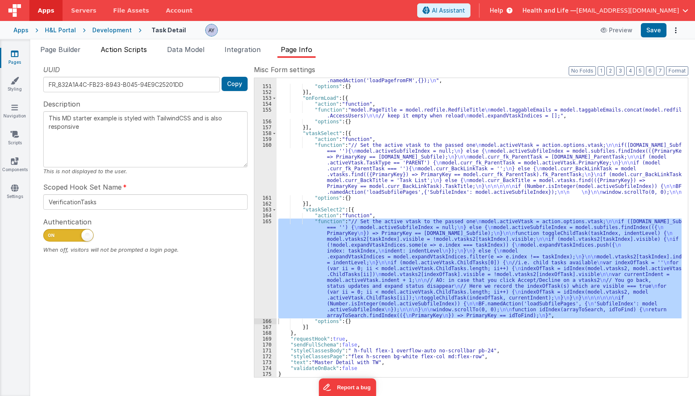
click at [134, 57] on li "Action Scripts" at bounding box center [123, 50] width 53 height 13
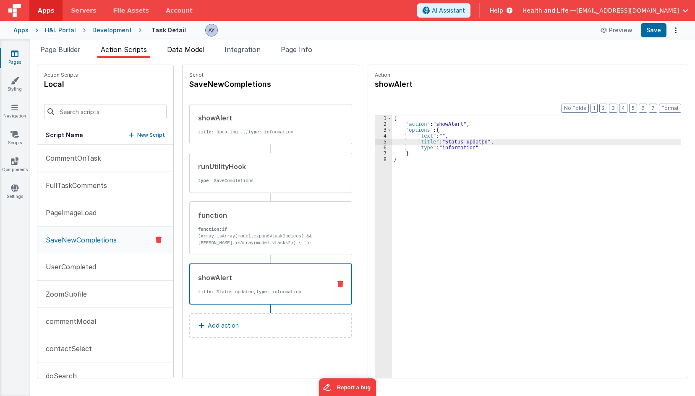
click at [176, 53] on span "Data Model" at bounding box center [185, 49] width 37 height 8
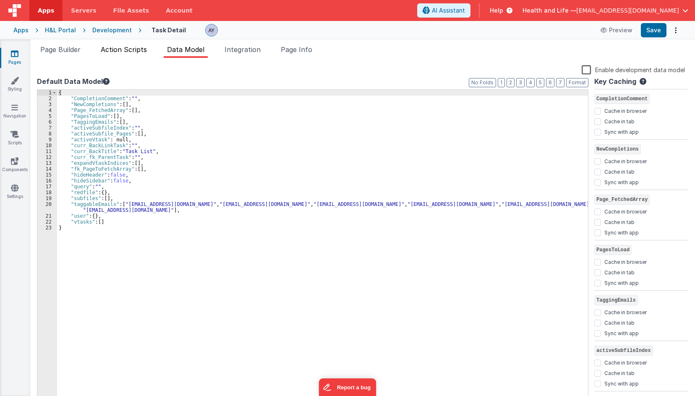
click at [138, 50] on span "Action Scripts" at bounding box center [124, 49] width 46 height 8
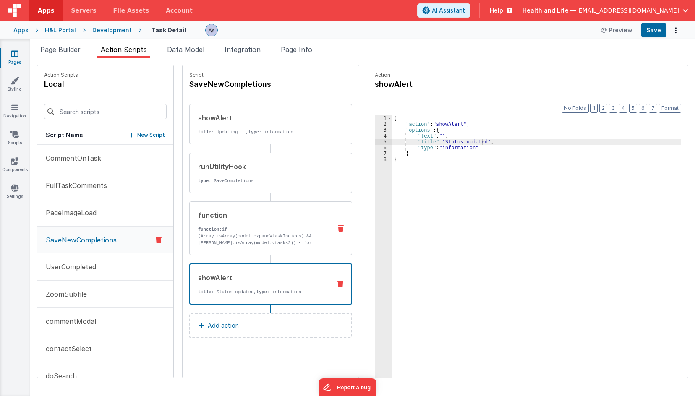
click at [228, 219] on div "function" at bounding box center [261, 215] width 127 height 10
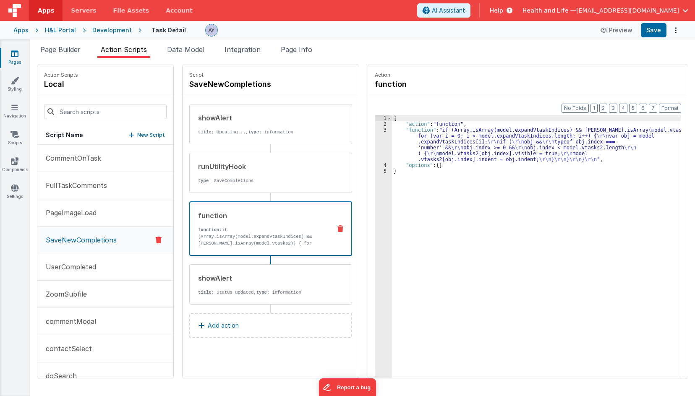
click at [441, 172] on div "{ "action" : "function" , "function" : "if (Array.isArray(model.expandVtaskIndi…" at bounding box center [540, 265] width 297 height 300
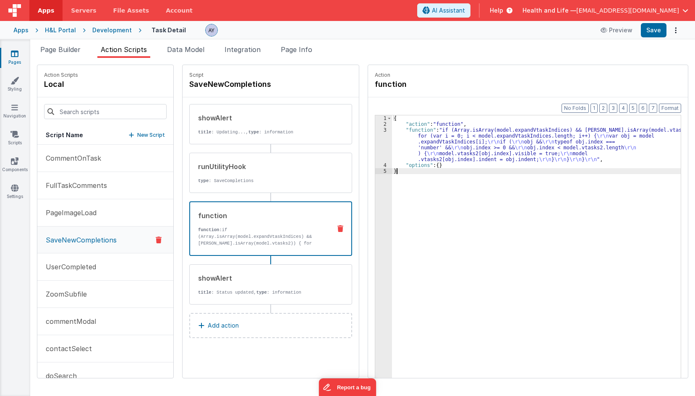
click at [375, 139] on div "3" at bounding box center [383, 144] width 17 height 35
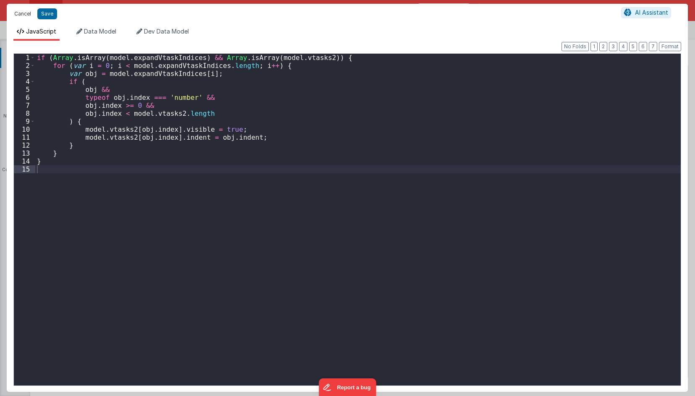
drag, startPoint x: 227, startPoint y: 117, endPoint x: 31, endPoint y: 10, distance: 223.1
click at [217, 103] on div "if ( Array . isArray ( model . expandVtaskIndices ) && Array . isArray ( model …" at bounding box center [357, 228] width 645 height 348
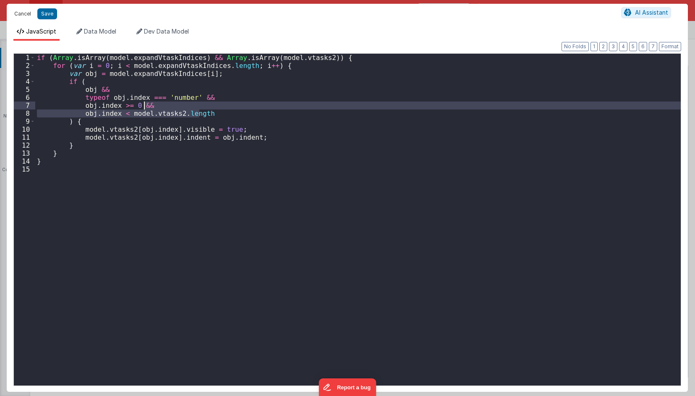
click at [28, 14] on button "Cancel" at bounding box center [22, 14] width 25 height 12
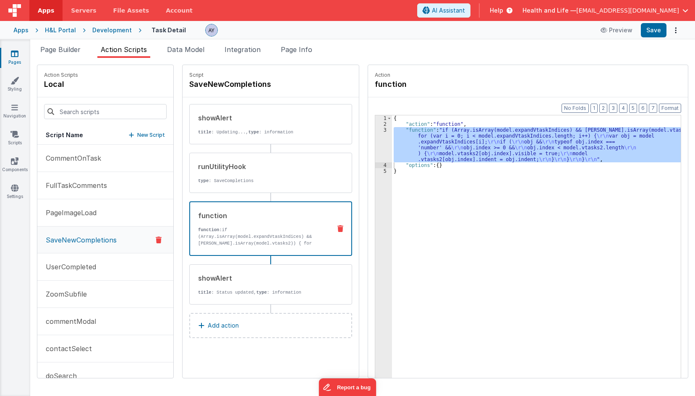
click at [398, 149] on div "{ "action" : "function" , "function" : "if (Array.isArray(model.expandVtaskIndi…" at bounding box center [536, 259] width 289 height 289
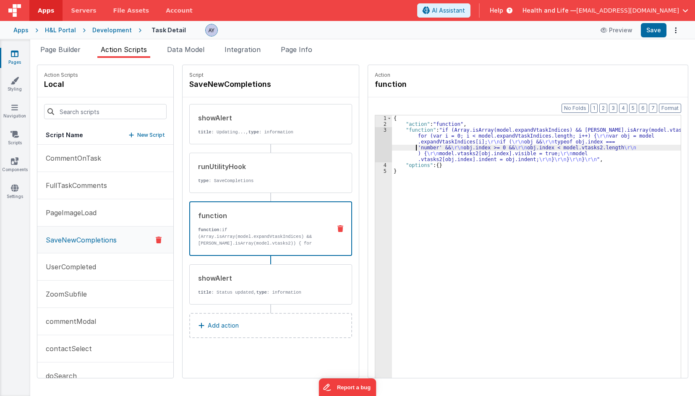
click at [377, 142] on div "3" at bounding box center [383, 144] width 17 height 35
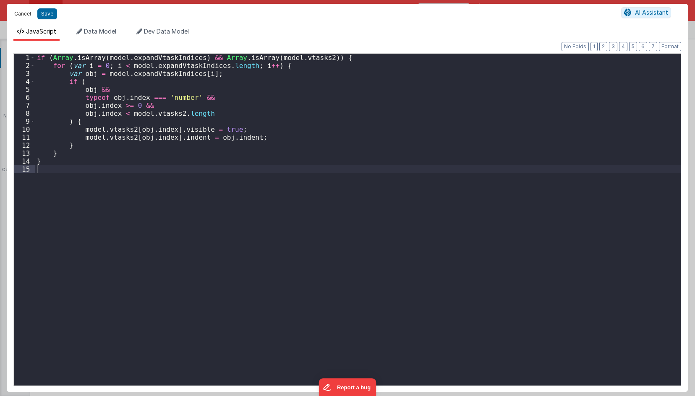
click at [24, 10] on button "Cancel" at bounding box center [22, 14] width 25 height 12
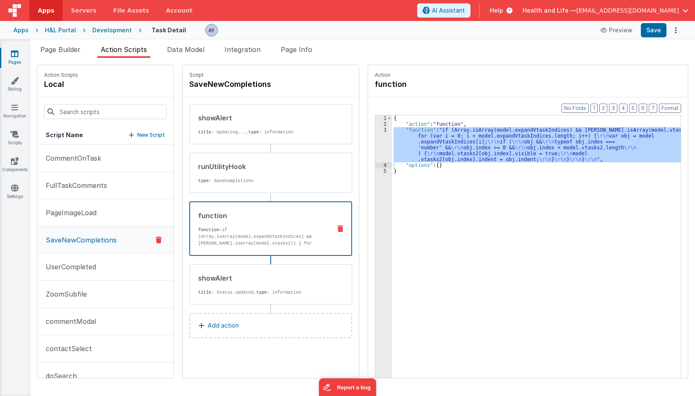
click at [306, 51] on span "Page Info" at bounding box center [296, 49] width 31 height 8
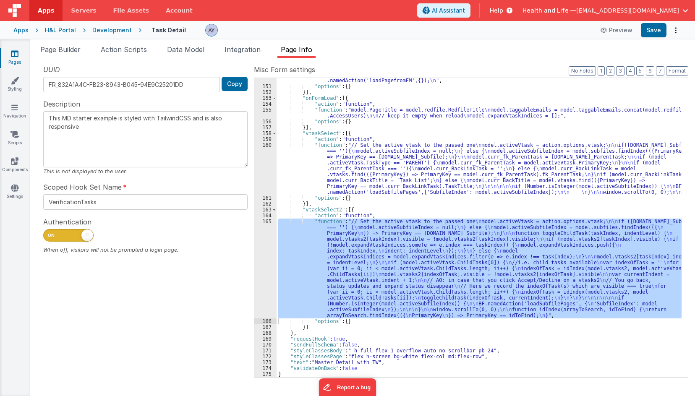
click at [342, 289] on div ""function" : "var PrimaryKeys = model.subfiles[model.activeSubfileIndex].Subfil…" at bounding box center [479, 227] width 405 height 299
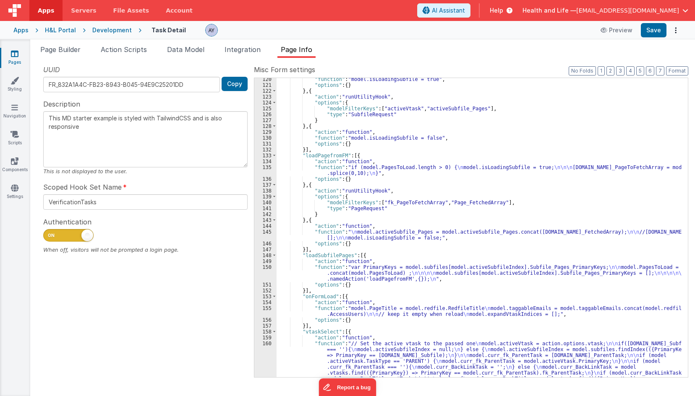
scroll to position [1018, 0]
click at [621, 72] on button "3" at bounding box center [620, 70] width 8 height 9
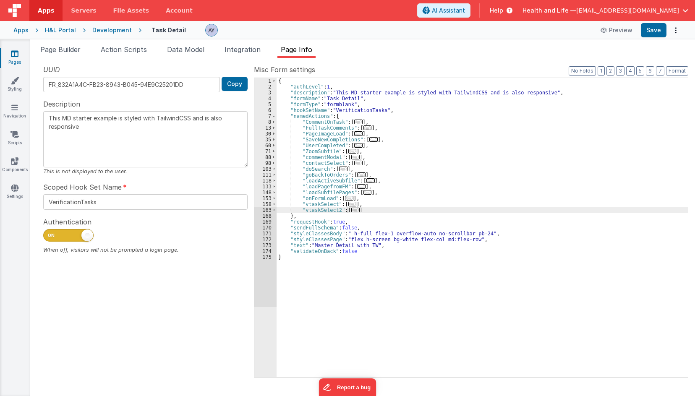
click at [329, 201] on div "{ "authLevel" : 1 , "description" : "This MD starter example is styled with Tai…" at bounding box center [482, 233] width 411 height 311
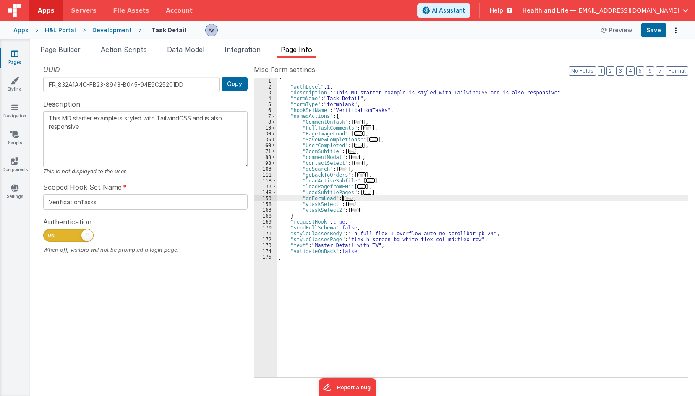
click at [345, 199] on span "..." at bounding box center [349, 198] width 8 height 5
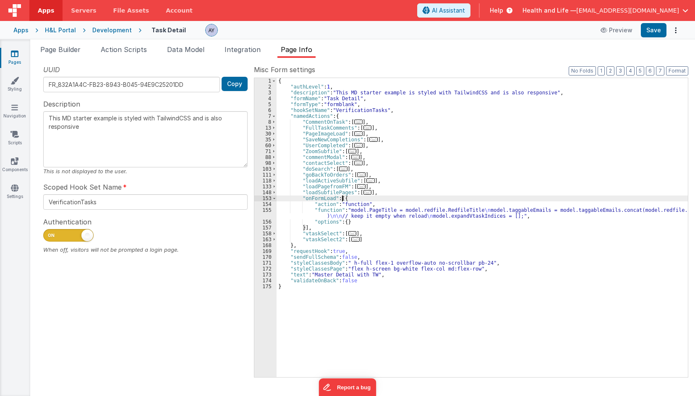
click at [329, 225] on div "{ "authLevel" : 1 , "description" : "This MD starter example is styled with Tai…" at bounding box center [482, 233] width 411 height 311
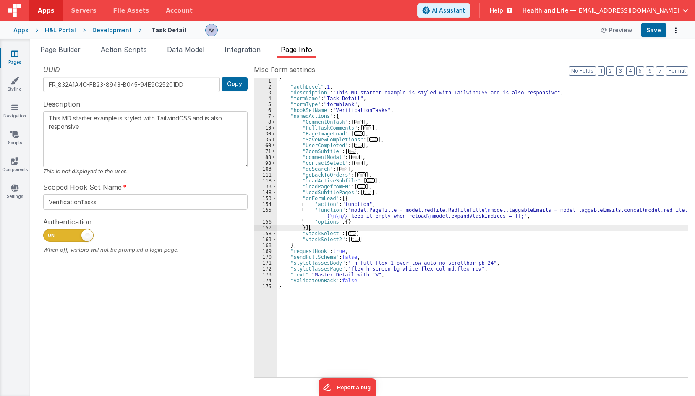
click at [333, 213] on div "{ "authLevel" : 1 , "description" : "This MD starter example is styled with Tai…" at bounding box center [482, 233] width 411 height 311
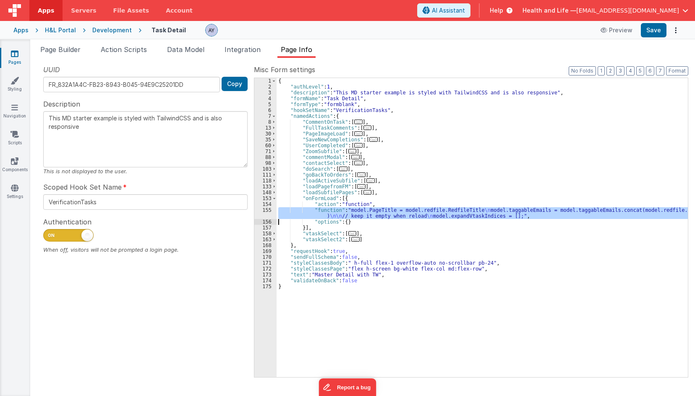
click at [269, 217] on div "155" at bounding box center [265, 213] width 22 height 12
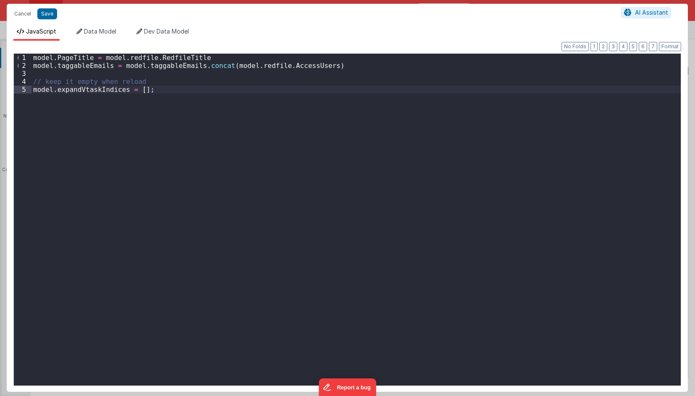
click at [88, 89] on div "model . PageTitle = model . redfile . RedfileTitle model . taggableEmails = mod…" at bounding box center [355, 228] width 649 height 348
click at [34, 13] on div "Cancel Save" at bounding box center [315, 14] width 611 height 12
drag, startPoint x: 28, startPoint y: 10, endPoint x: 54, endPoint y: 46, distance: 44.7
click at [28, 9] on button "Cancel" at bounding box center [22, 14] width 25 height 12
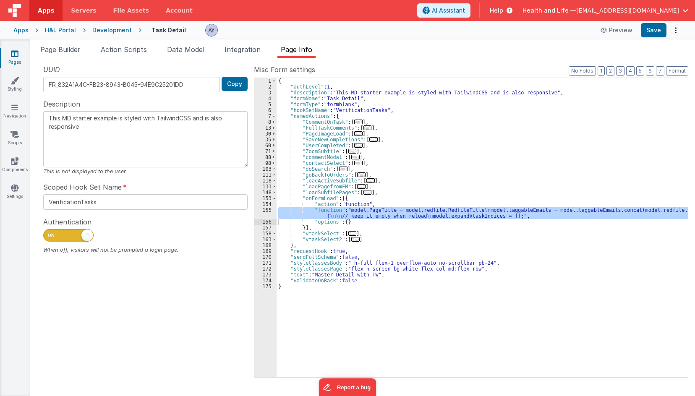
click at [54, 46] on div "Cancel Save AI Assistant JavaScript Data Model Dev Data Model Format 7 6 5 4 3 …" at bounding box center [347, 198] width 695 height 396
click at [60, 52] on span "Page Builder" at bounding box center [60, 49] width 40 height 8
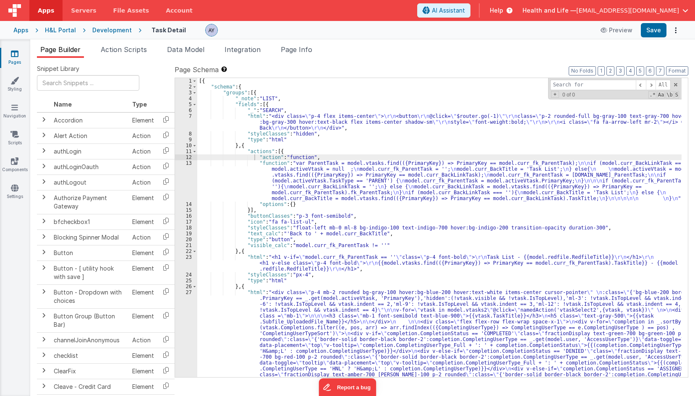
click at [410, 185] on div "[{ "schema" : { "groups" : [{ "_note" : "LIST" , "fields" : [{ "_" : "SEARCH" ,…" at bounding box center [439, 283] width 484 height 411
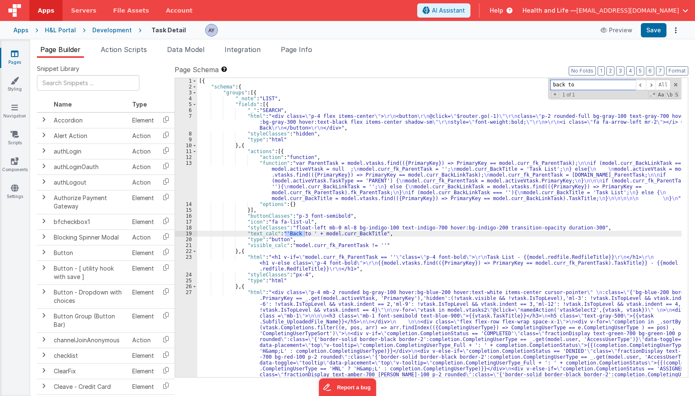
type input "back to"
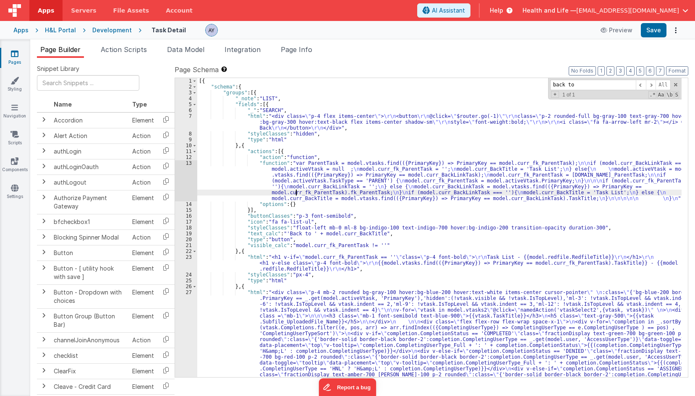
click at [297, 190] on div "[{ "schema" : { "groups" : [{ "_note" : "LIST" , "fields" : [{ "_" : "SEARCH" ,…" at bounding box center [439, 283] width 484 height 411
click at [187, 177] on div "13" at bounding box center [186, 180] width 22 height 41
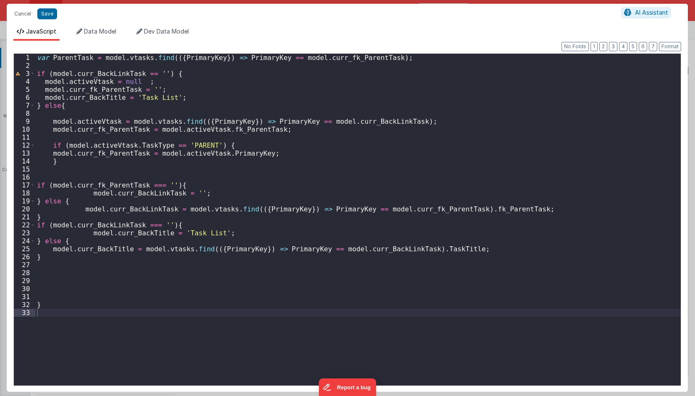
click at [195, 170] on div "var ParentTask = model . vtasks . find (({ PrimaryKey }) => PrimaryKey == model…" at bounding box center [357, 228] width 645 height 348
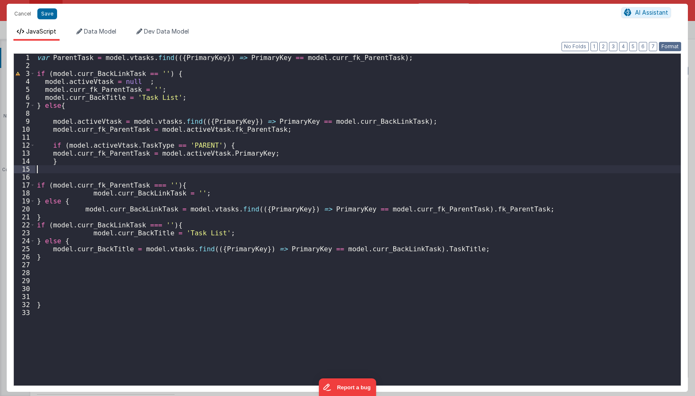
click at [666, 44] on button "Format" at bounding box center [670, 46] width 22 height 9
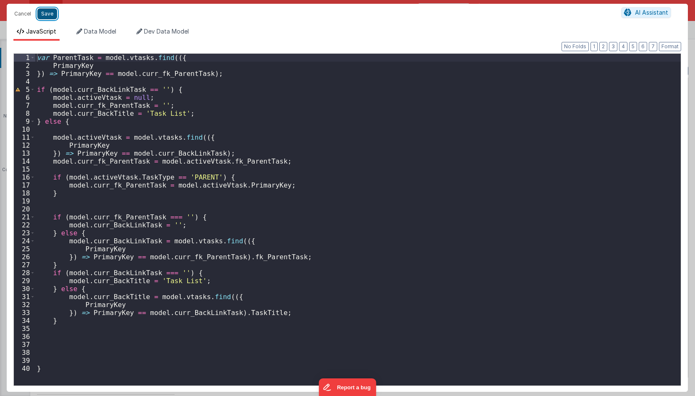
click at [53, 15] on button "Save" at bounding box center [47, 13] width 20 height 11
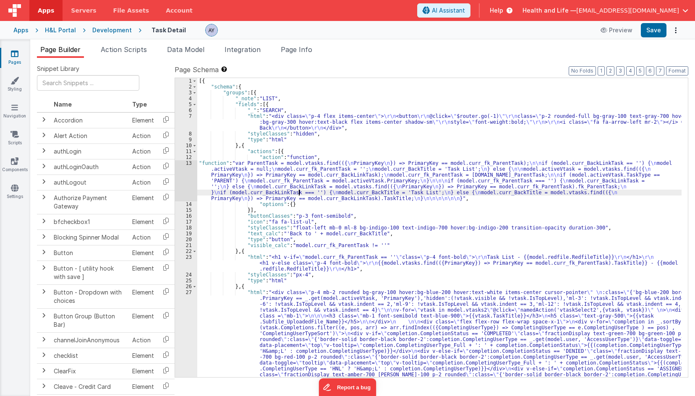
click at [298, 195] on div "[{ "schema" : { "groups" : [{ "_note" : "LIST" , "fields" : [{ "_" : "SEARCH" ,…" at bounding box center [439, 283] width 484 height 411
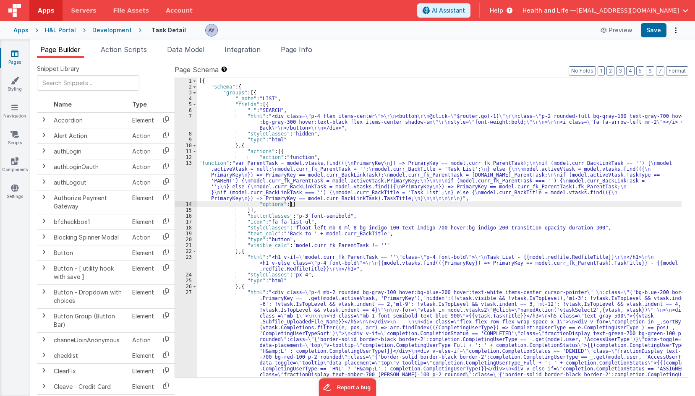
click at [291, 206] on div "[{ "schema" : { "groups" : [{ "_note" : "LIST" , "fields" : [{ "_" : "SEARCH" ,…" at bounding box center [439, 283] width 484 height 411
click at [287, 219] on div "[{ "schema" : { "groups" : [{ "_note" : "LIST" , "fields" : [{ "_" : "SEARCH" ,…" at bounding box center [439, 283] width 484 height 411
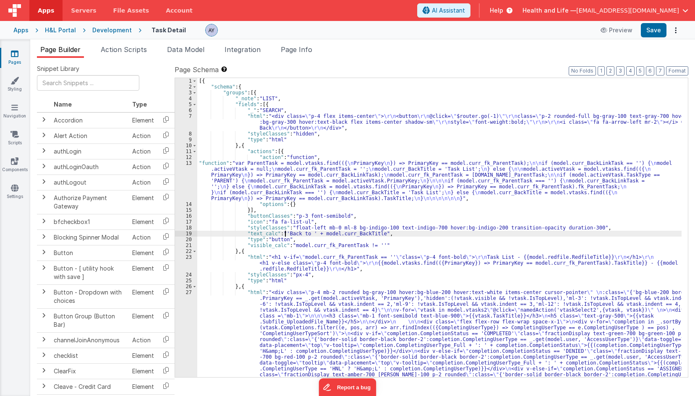
click at [285, 231] on div "[{ "schema" : { "groups" : [{ "_note" : "LIST" , "fields" : [{ "_" : "SEARCH" ,…" at bounding box center [439, 283] width 484 height 411
click at [286, 187] on div "[{ "schema" : { "groups" : [{ "_note" : "LIST" , "fields" : [{ "_" : "SEARCH" ,…" at bounding box center [439, 283] width 484 height 411
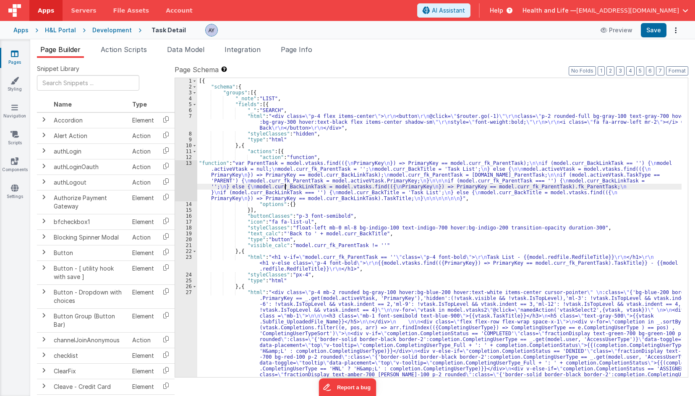
click at [290, 243] on div "[{ "schema" : { "groups" : [{ "_note" : "LIST" , "fields" : [{ "_" : "SEARCH" ,…" at bounding box center [439, 283] width 484 height 411
click at [370, 243] on div "[{ "schema" : { "groups" : [{ "_note" : "LIST" , "fields" : [{ "_" : "SEARCH" ,…" at bounding box center [439, 283] width 484 height 411
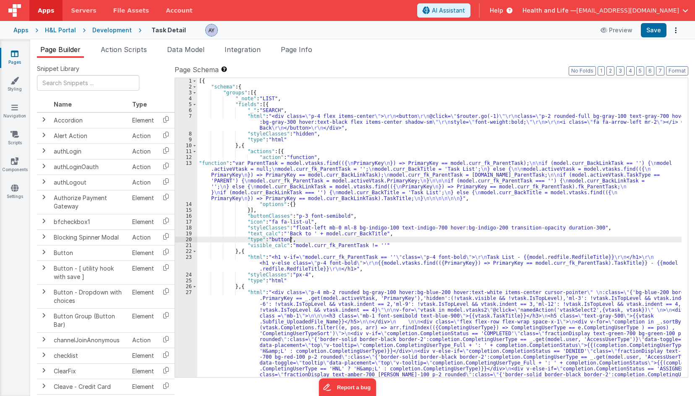
click at [372, 242] on div "[{ "schema" : { "groups" : [{ "_note" : "LIST" , "fields" : [{ "_" : "SEARCH" ,…" at bounding box center [439, 283] width 484 height 411
click at [248, 240] on div "[{ "schema" : { "groups" : [{ "_note" : "LIST" , "fields" : [{ "_" : "SEARCH" ,…" at bounding box center [439, 283] width 484 height 411
click at [373, 246] on div "[{ "schema" : { "groups" : [{ "_note" : "LIST" , "fields" : [{ "_" : "SEARCH" ,…" at bounding box center [439, 283] width 484 height 411
click at [536, 178] on div "[{ "schema" : { "groups" : [{ "_note" : "LIST" , "fields" : [{ "_" : "SEARCH" ,…" at bounding box center [439, 283] width 484 height 411
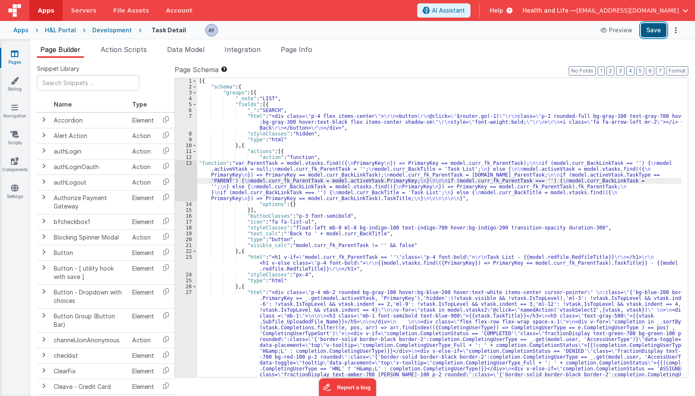
click at [650, 26] on button "Save" at bounding box center [654, 30] width 26 height 14
click at [247, 180] on div "[{ "schema" : { "groups" : [{ "_note" : "LIST" , "fields" : [{ "_" : "SEARCH" ,…" at bounding box center [439, 283] width 484 height 411
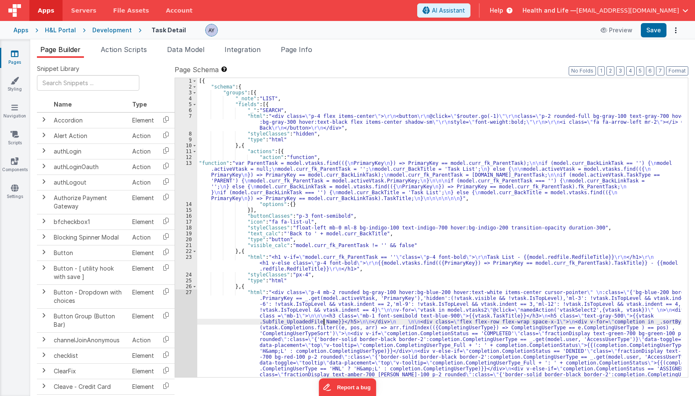
click at [323, 324] on div "[{ "schema" : { "groups" : [{ "_note" : "LIST" , "fields" : [{ "_" : "SEARCH" ,…" at bounding box center [439, 283] width 484 height 411
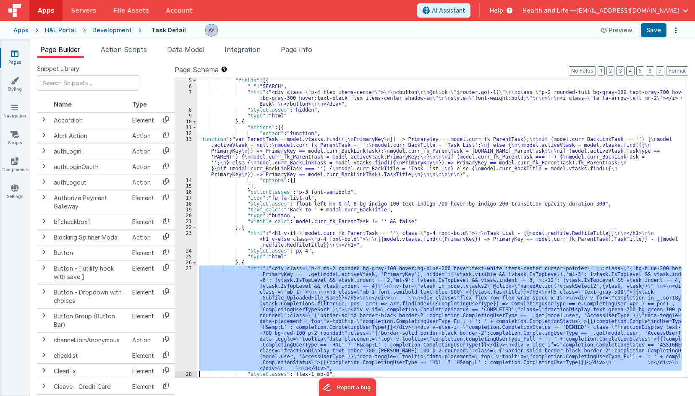
scroll to position [24, 0]
click at [472, 271] on div ""fields" : [{ "_" : "SEARCH" , "html" : "<div class= \" p-4 flex items-center \…" at bounding box center [439, 227] width 484 height 299
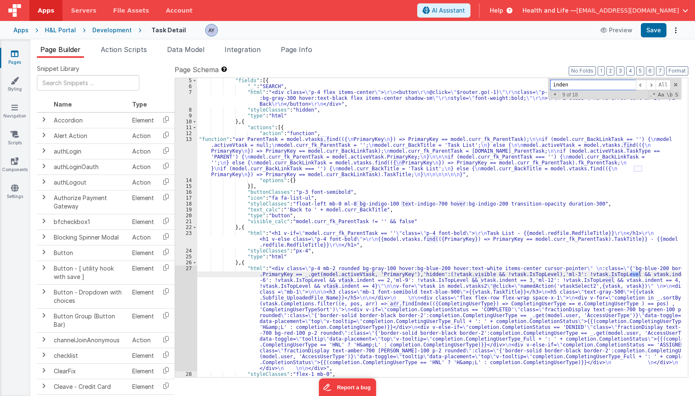
type input "indent"
click at [188, 292] on div "27" at bounding box center [186, 319] width 22 height 106
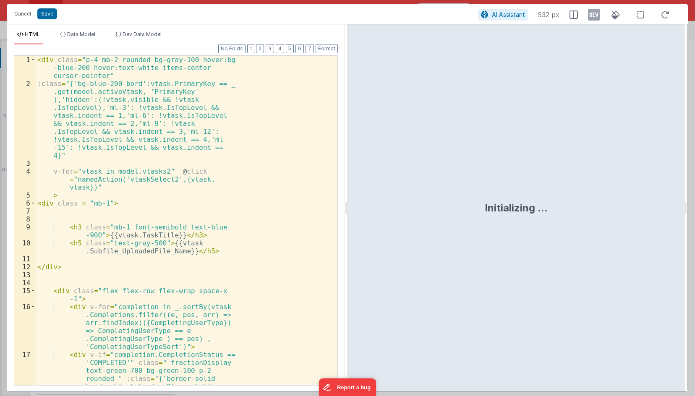
click at [232, 211] on div "< div class = "p-4 mb-2 rounded bg-gray-100 hover:bg -blue-200 hover:text-white…" at bounding box center [183, 290] width 295 height 468
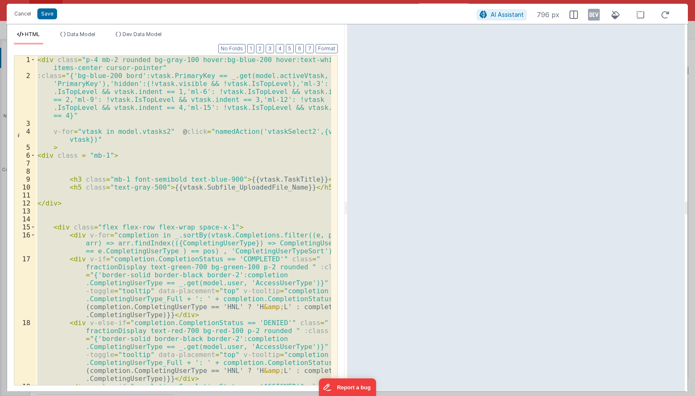
drag, startPoint x: 588, startPoint y: 16, endPoint x: 684, endPoint y: 105, distance: 130.7
click at [588, 16] on icon at bounding box center [594, 14] width 12 height 13
click at [131, 27] on div "HTML Data Model Dev Data Model Format 7 6 5 4 3 2 1 No Folds 1 2 3 4 5 6 7 8 9 …" at bounding box center [175, 207] width 337 height 367
click at [131, 32] on span "Dev Data Model" at bounding box center [142, 34] width 39 height 6
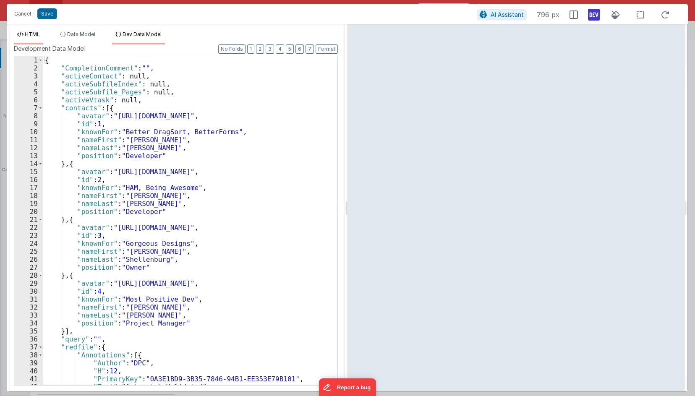
click at [36, 32] on span "HTML" at bounding box center [32, 34] width 15 height 6
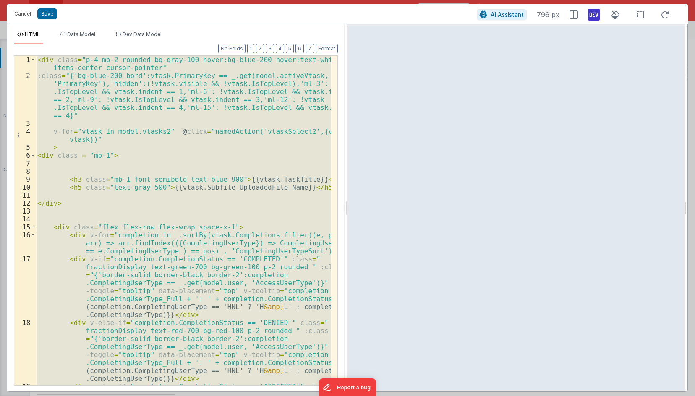
click at [214, 111] on div "< div class = "p-4 mb-2 rounded bg-gray-100 hover:bg-blue-200 hover:text-white …" at bounding box center [183, 220] width 295 height 329
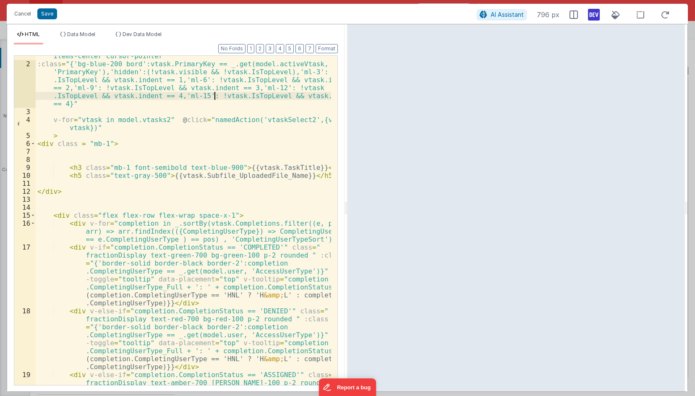
scroll to position [0, 0]
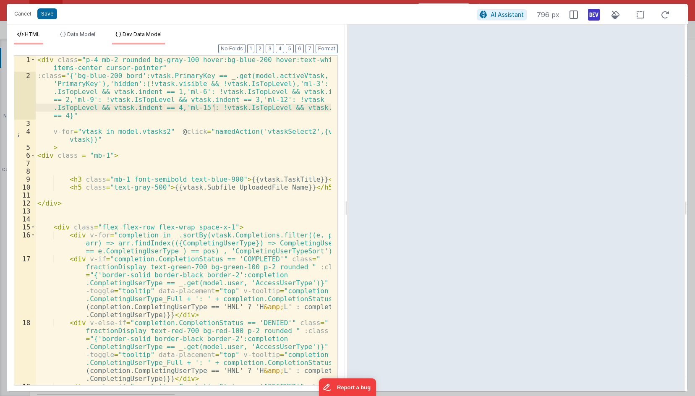
click at [128, 34] on span "Dev Data Model" at bounding box center [142, 34] width 39 height 6
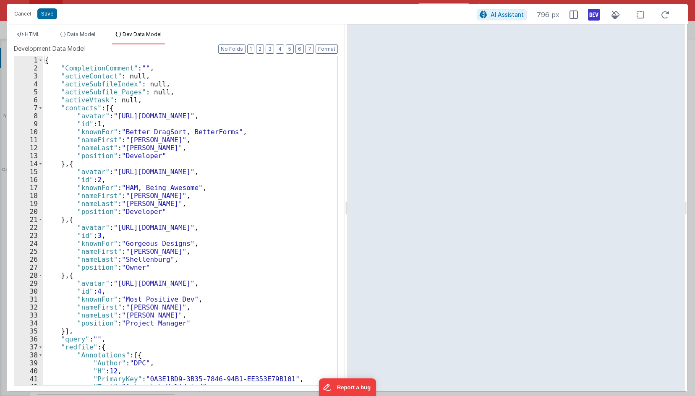
click at [220, 99] on div "{ "CompletionComment" : "" , "activeContact" : null, "activeSubfileIndex" : nul…" at bounding box center [187, 228] width 288 height 345
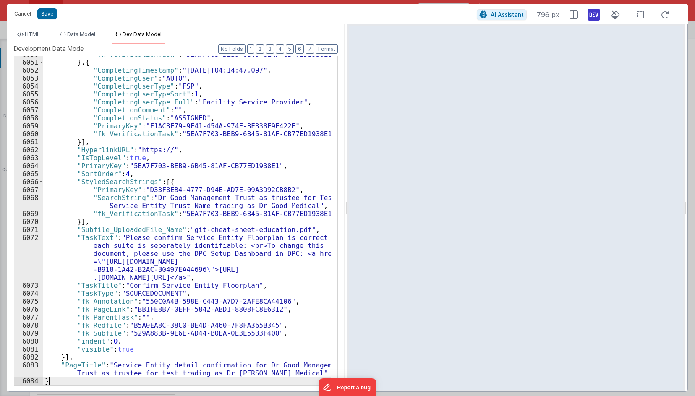
scroll to position [13422, 0]
click at [34, 35] on span "HTML" at bounding box center [32, 34] width 15 height 6
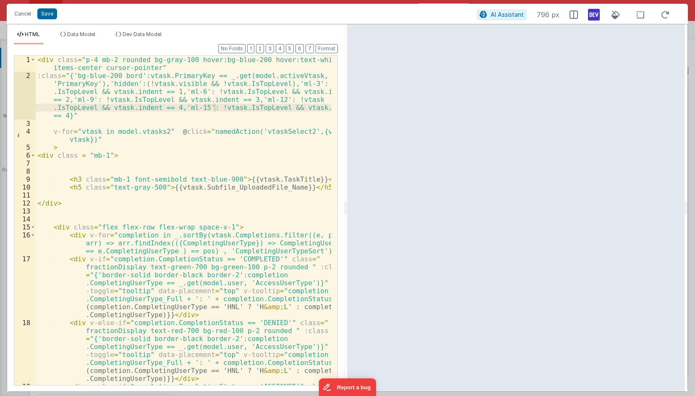
click at [273, 194] on div "< div class = "p-4 mb-2 rounded bg-gray-100 hover:bg-blue-200 hover:text-white …" at bounding box center [183, 260] width 295 height 409
click at [76, 150] on div "< div class = "p-4 mb-2 rounded bg-gray-100 hover:bg-blue-200 hover:text-white …" at bounding box center [183, 260] width 295 height 409
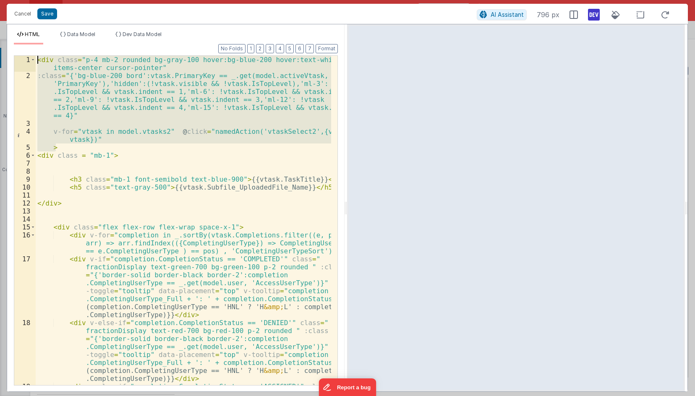
drag, startPoint x: 76, startPoint y: 150, endPoint x: 26, endPoint y: 57, distance: 104.8
click at [26, 57] on div "1 2 3 4 5 6 7 8 9 10 11 12 13 14 15 16 17 18 19 < div class = "p-4 mb-2 rounded…" at bounding box center [176, 220] width 324 height 330
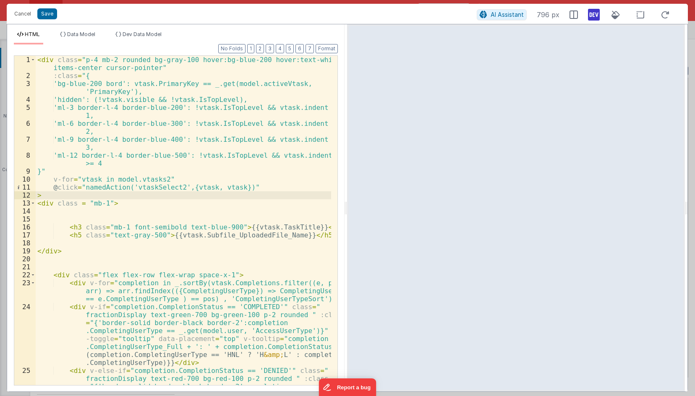
click at [85, 107] on div "< div class = "p-4 mb-2 rounded bg-gray-100 hover:bg-blue-200 hover:text-white …" at bounding box center [183, 260] width 295 height 409
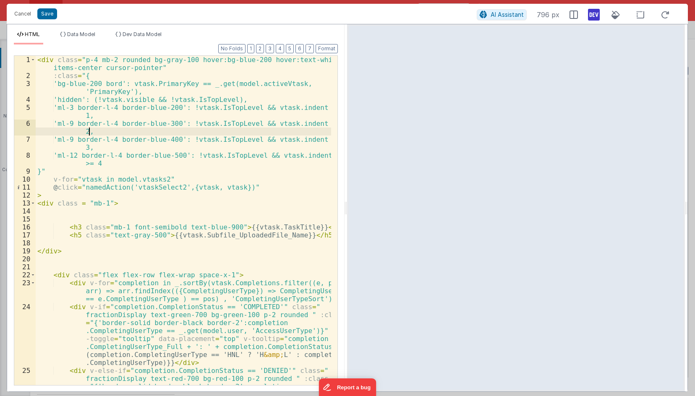
click at [112, 131] on div "< div class = "p-4 mb-2 rounded bg-gray-100 hover:bg-blue-200 hover:text-white …" at bounding box center [183, 260] width 295 height 409
click at [82, 125] on div "< div class = "p-4 mb-2 rounded bg-gray-100 hover:bg-blue-200 hover:text-white …" at bounding box center [183, 260] width 295 height 409
click at [85, 124] on div "< div class = "p-4 mb-2 rounded bg-gray-100 hover:bg-blue-200 hover:text-white …" at bounding box center [183, 260] width 295 height 409
click at [54, 14] on button "Save" at bounding box center [47, 13] width 20 height 11
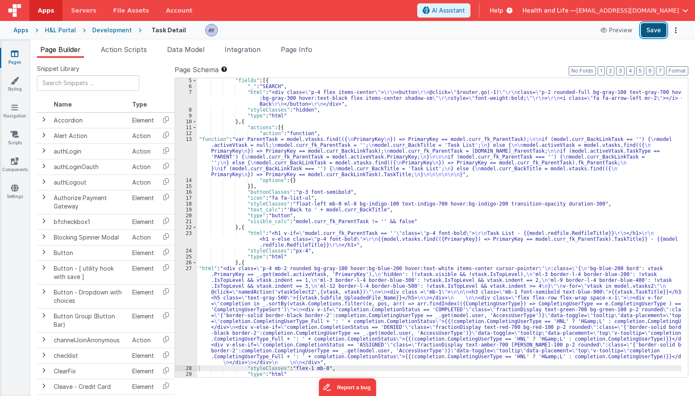
click at [650, 31] on button "Save" at bounding box center [654, 30] width 26 height 14
click at [377, 57] on ul "Page Builder Action Scripts Data Model Integration Page Info" at bounding box center [362, 50] width 665 height 13
click at [305, 56] on li "Page Info" at bounding box center [296, 50] width 38 height 13
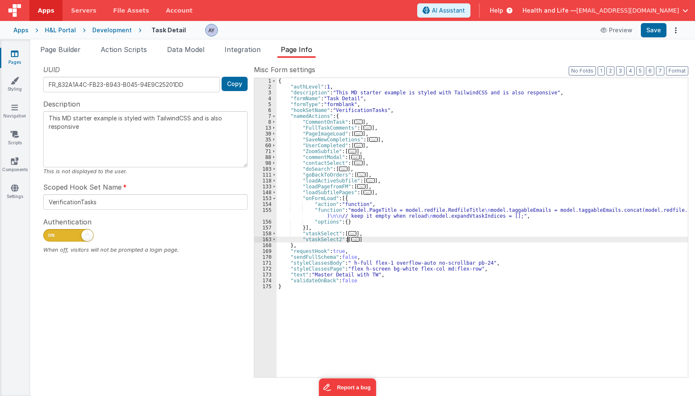
click at [351, 240] on span "..." at bounding box center [355, 239] width 8 height 5
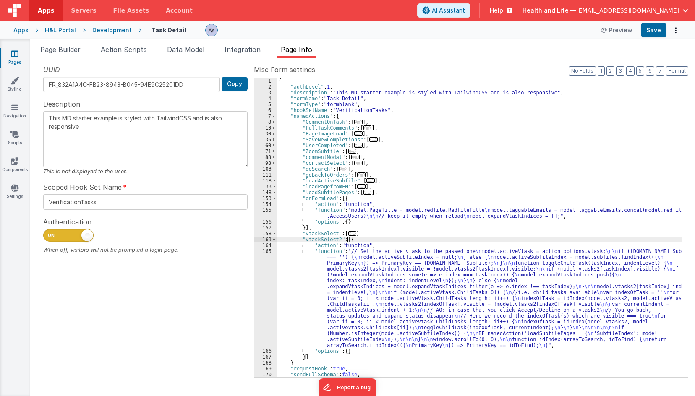
click at [324, 239] on div "{ "authLevel" : 1 , "description" : "This MD starter example is styled with Tai…" at bounding box center [479, 233] width 405 height 311
click at [360, 266] on div "{ "authLevel" : 1 , "description" : "This MD starter example is styled with Tai…" at bounding box center [479, 233] width 405 height 311
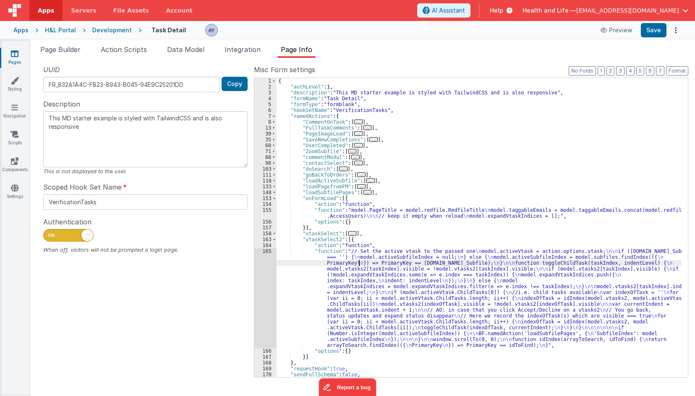
click at [331, 238] on div "{ "authLevel" : 1 , "description" : "This MD starter example is styled with Tai…" at bounding box center [479, 233] width 405 height 311
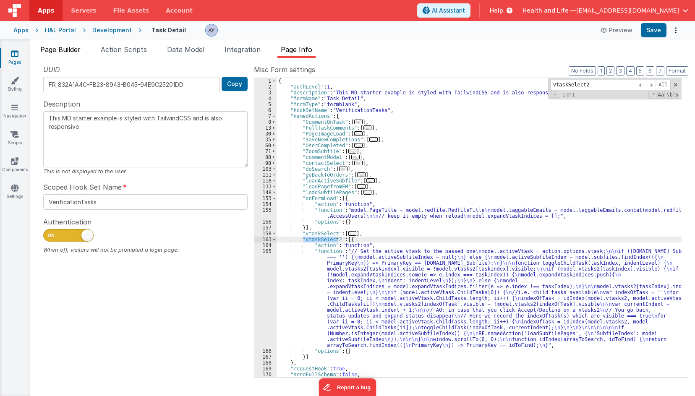
click at [65, 52] on span "Page Builder" at bounding box center [60, 49] width 40 height 8
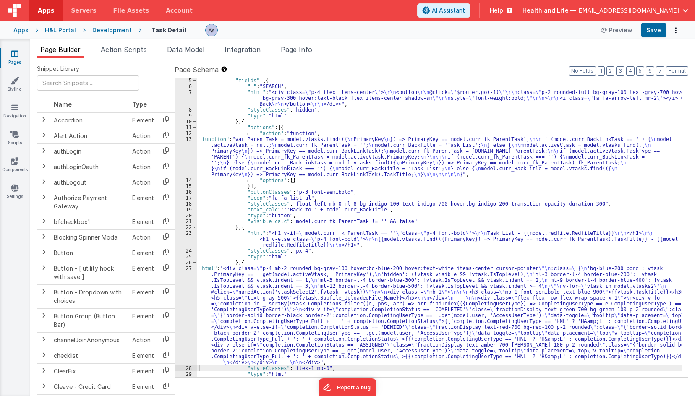
click at [279, 136] on div ""fields" : [{ "_" : "SEARCH" , "html" : "<div class= \" p-4 flex items-center \…" at bounding box center [439, 233] width 484 height 311
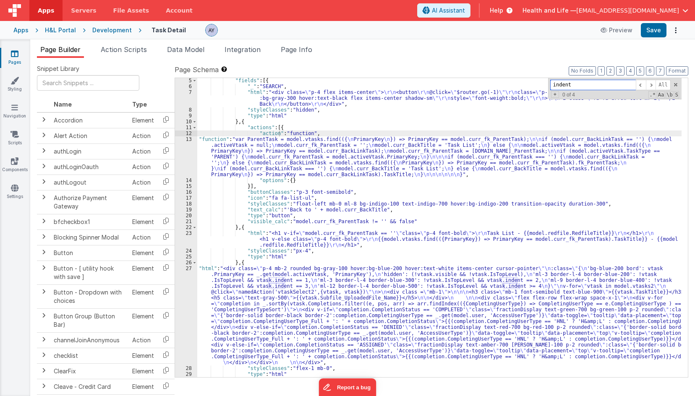
paste input "vtaskSelect2"
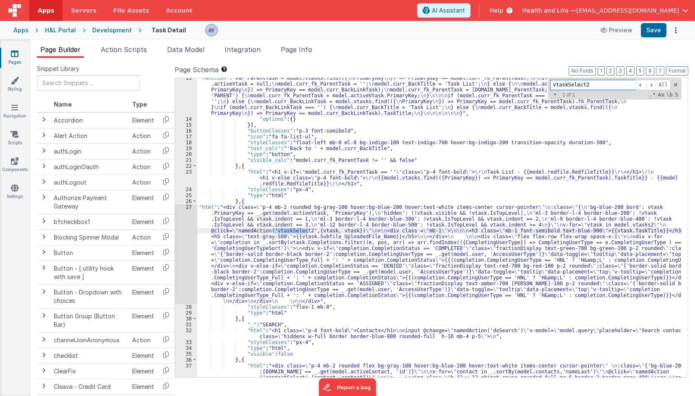
scroll to position [86, 0]
type input "vtaskSelect2"
click at [239, 254] on div ""function" : "var ParentTask = model.vtasks.find(({ \n PrimaryKey \n }) => Prim…" at bounding box center [439, 260] width 484 height 370
click at [191, 246] on div "27" at bounding box center [186, 254] width 22 height 100
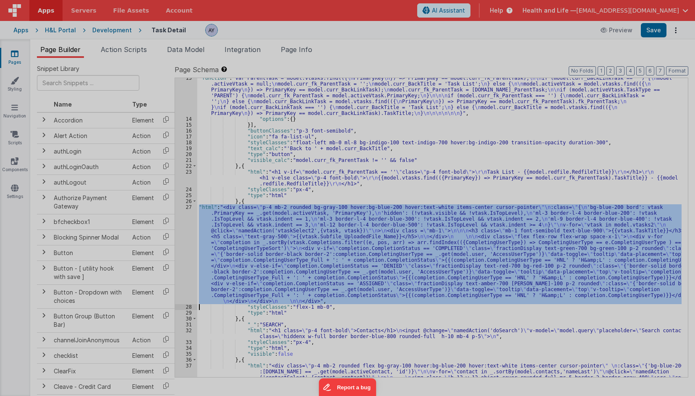
click at [183, 239] on div "< div class = "p-4 mb-2 rounded bg-gray-100 hover :bg-blue-200 hover:text-white…" at bounding box center [183, 247] width 295 height 401
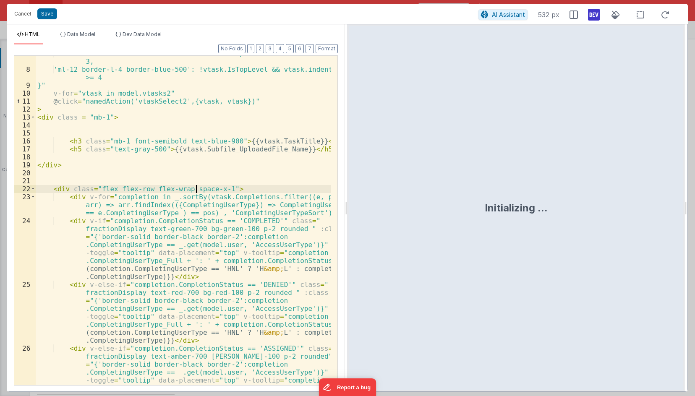
click at [195, 207] on div "'ml-9 border-l-4 border-blue-400': !vtask.IsTopLevel && vtask.indent == 3, 'ml-…" at bounding box center [183, 254] width 295 height 409
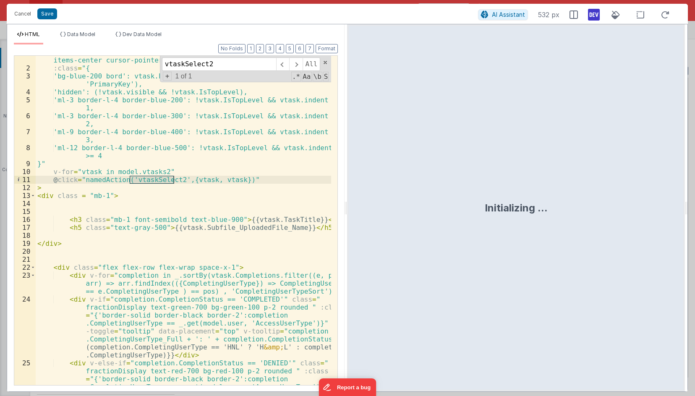
scroll to position [0, 0]
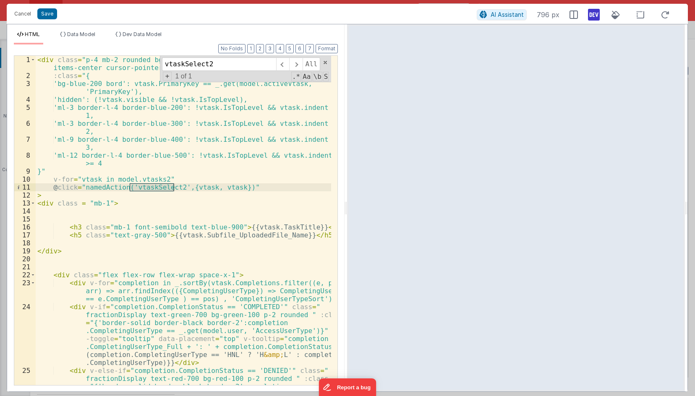
type input "vtaskSelect2"
click at [265, 121] on div "< div class = "p-4 mb-2 rounded bg-gray-100 hover:bg-blue-200 hover:text-white …" at bounding box center [183, 260] width 295 height 409
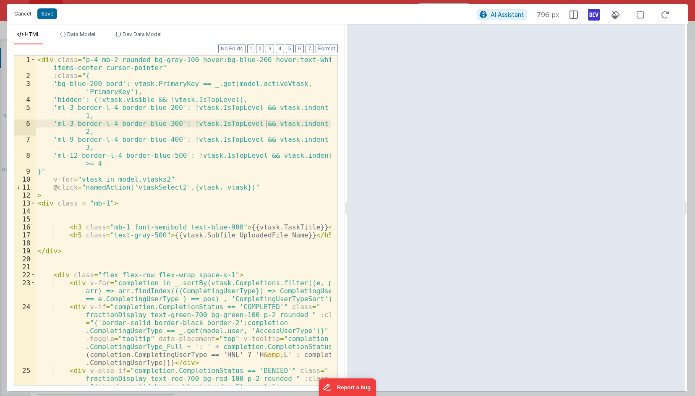
click at [24, 9] on button "Cancel" at bounding box center [22, 14] width 25 height 12
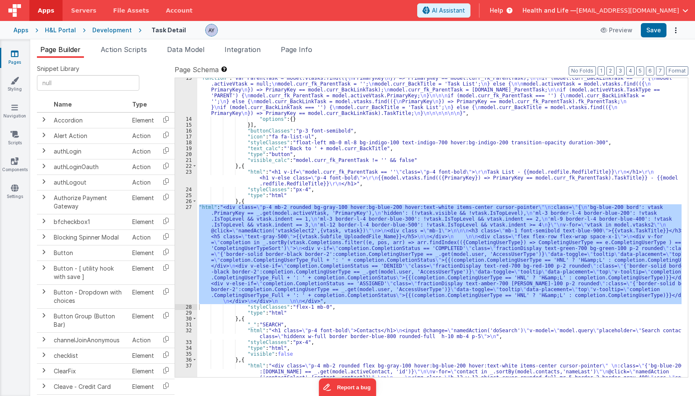
click at [300, 48] on span "Page Info" at bounding box center [296, 49] width 31 height 8
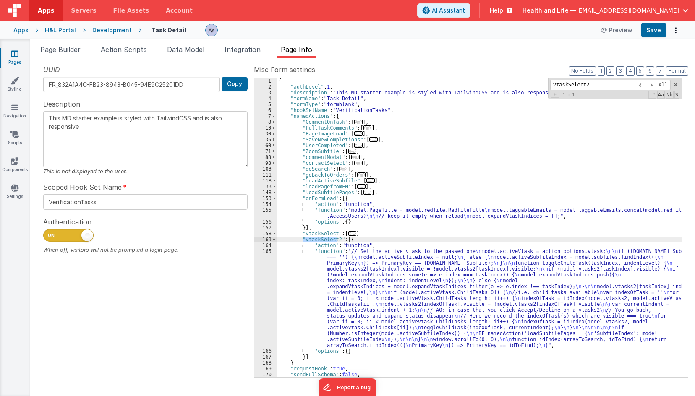
click at [352, 340] on div "{ "authLevel" : 1 , "description" : "This MD starter example is styled with Tai…" at bounding box center [479, 233] width 405 height 311
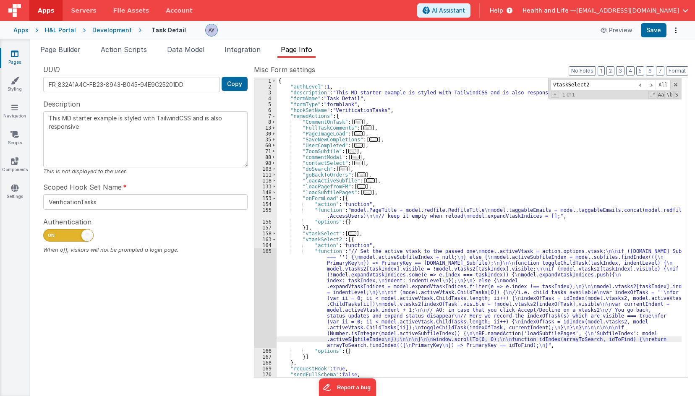
click at [261, 297] on div "165" at bounding box center [265, 298] width 22 height 100
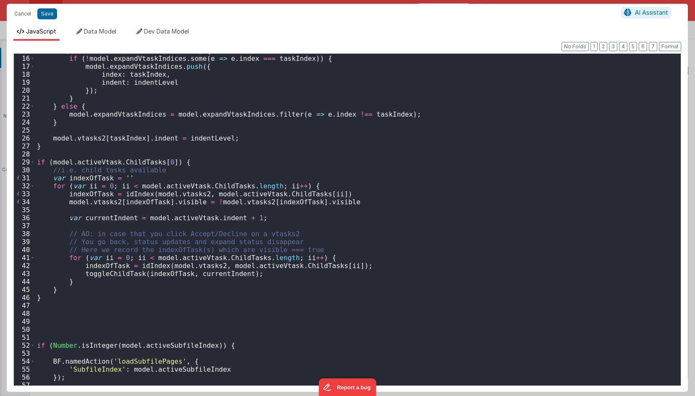
scroll to position [202, 0]
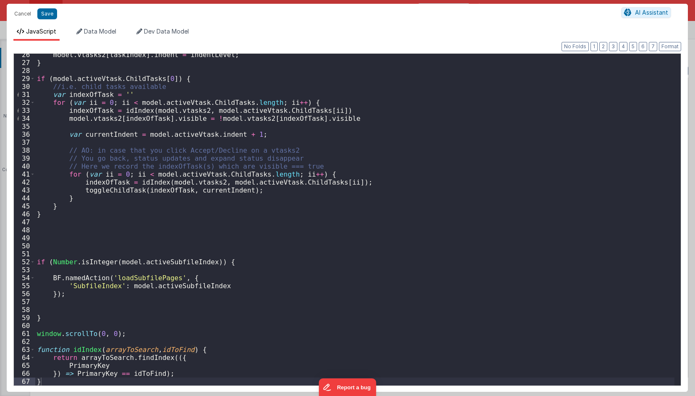
drag, startPoint x: 83, startPoint y: 338, endPoint x: 104, endPoint y: 331, distance: 22.4
click at [83, 338] on div "model . vtasks2 [ taskIndex ] . indent = indentLevel ; } if ( model . activeVta…" at bounding box center [354, 225] width 639 height 348
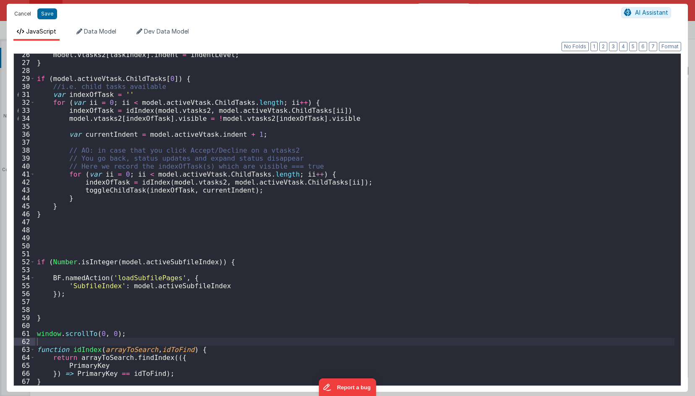
click at [31, 16] on button "Cancel" at bounding box center [22, 14] width 25 height 12
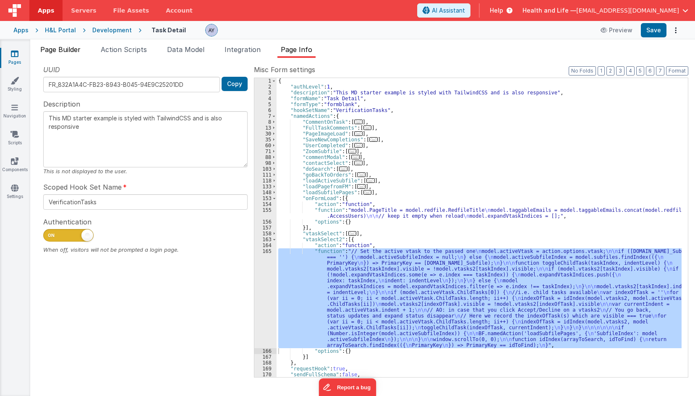
click at [66, 47] on span "Page Builder" at bounding box center [60, 49] width 40 height 8
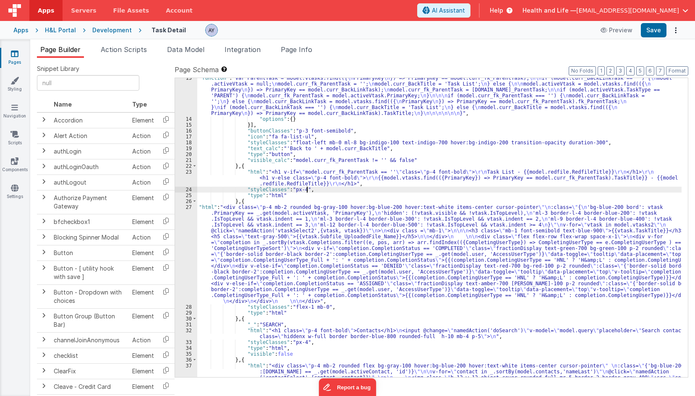
click at [361, 190] on div ""function" : "var ParentTask = model.vtasks.find(({ \n PrimaryKey \n }) => Prim…" at bounding box center [439, 260] width 484 height 370
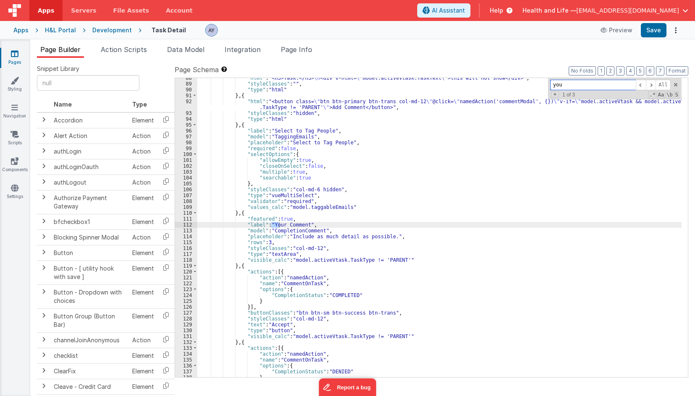
scroll to position [755, 0]
type input "your comment"
click at [327, 261] on div ""html" : "<h3>Task:</h3> \n <div v-html= \" model.activeVtask.TaskText \" >this…" at bounding box center [439, 230] width 484 height 311
